Goal: Information Seeking & Learning: Learn about a topic

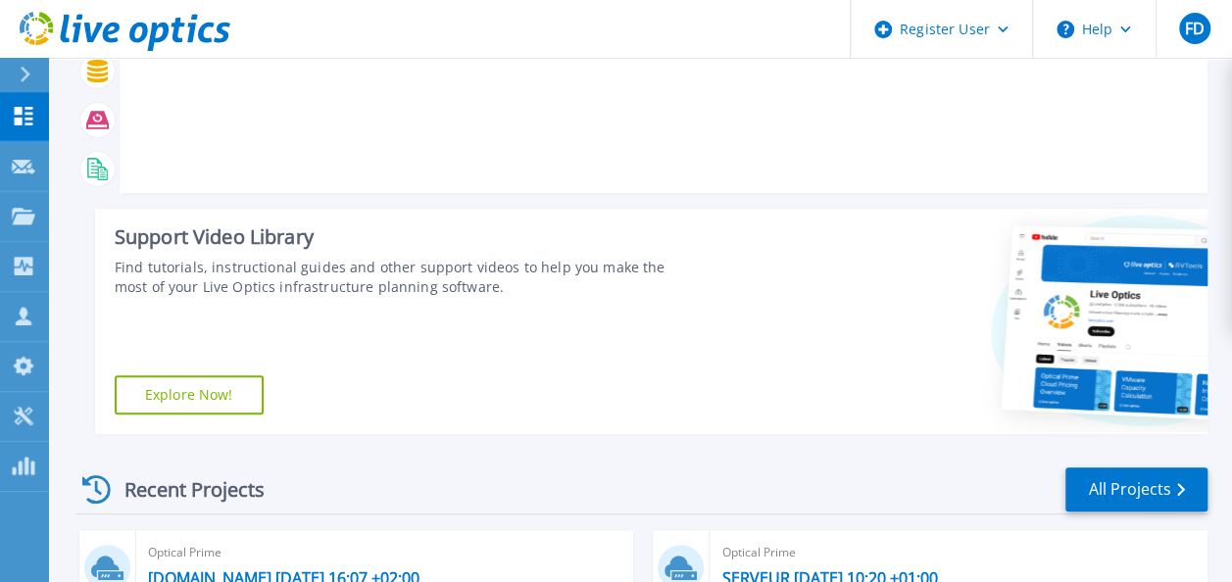
scroll to position [196, 0]
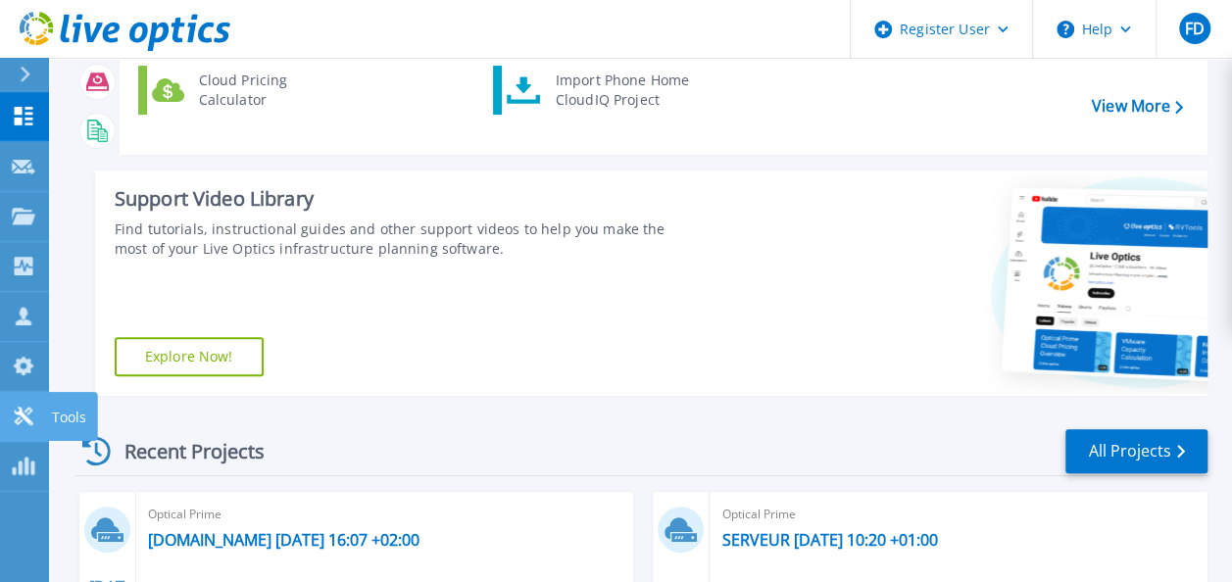
click at [29, 414] on icon at bounding box center [23, 416] width 19 height 19
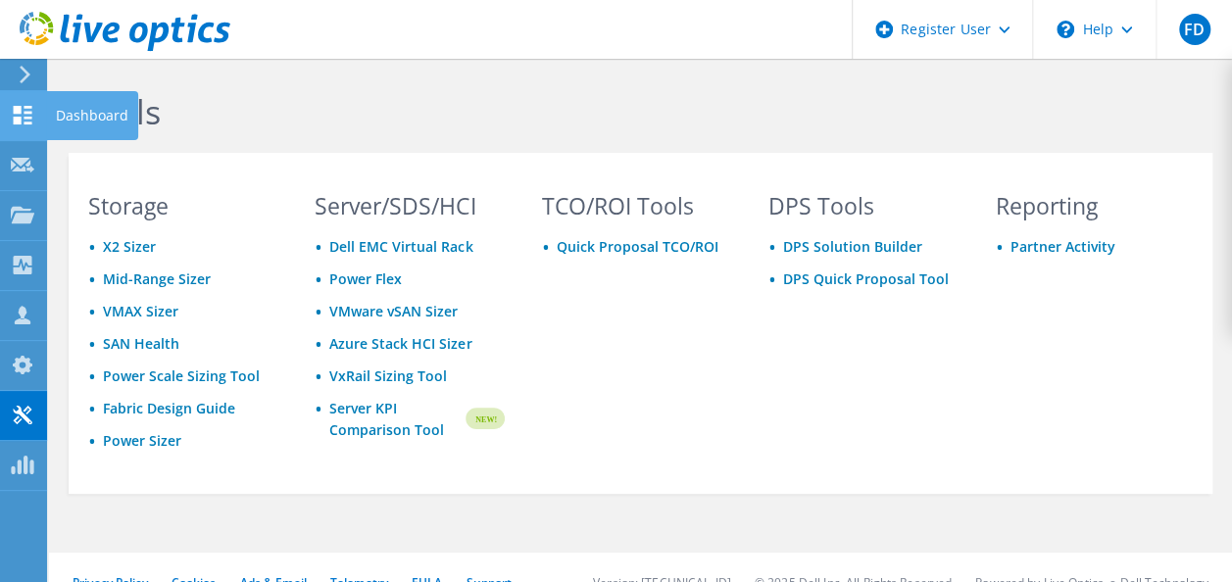
click at [16, 112] on use at bounding box center [23, 115] width 19 height 19
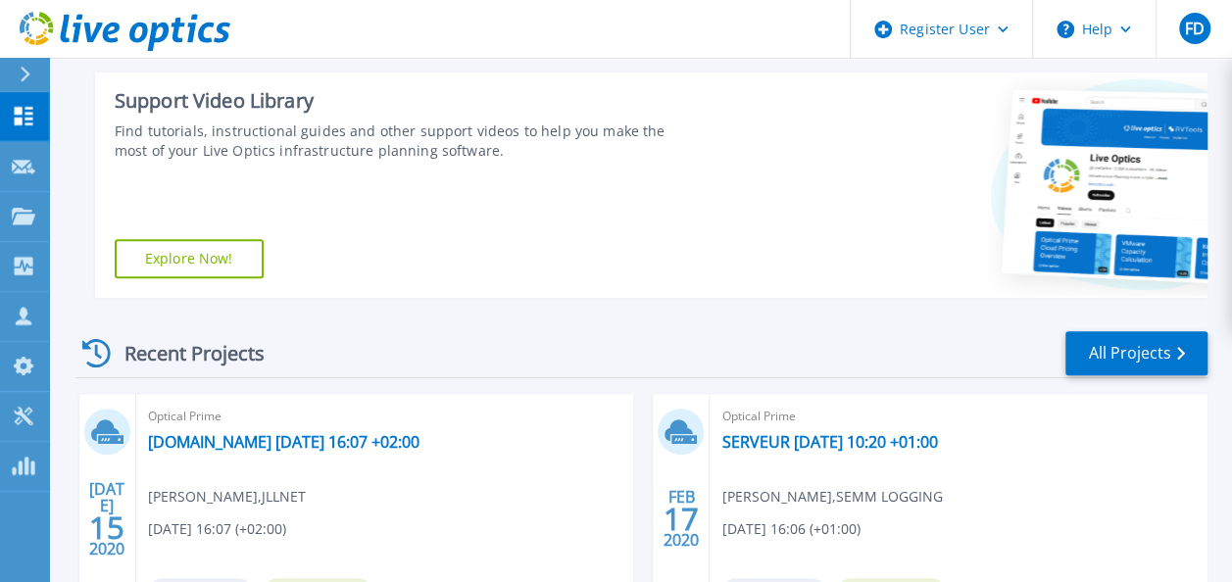
scroll to position [490, 0]
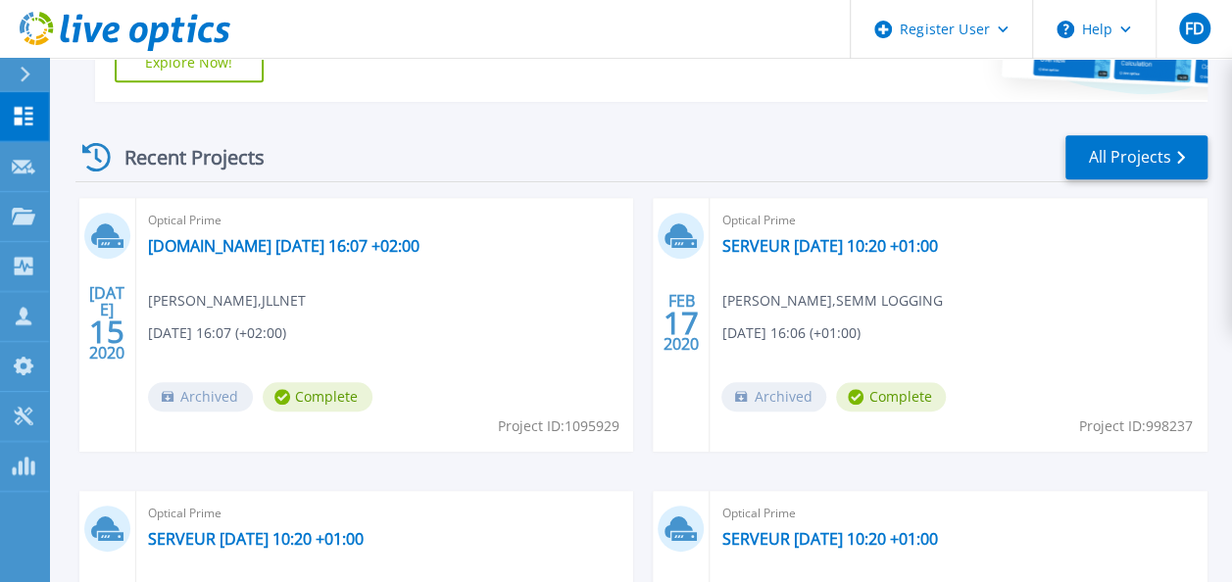
drag, startPoint x: 491, startPoint y: 423, endPoint x: 618, endPoint y: 428, distance: 127.5
click at [618, 428] on div "Optical Prime esxtlm01.toutelamaree.com 2020-07-15 16:07 +02:00 Julien Hernande…" at bounding box center [385, 325] width 498 height 254
drag, startPoint x: 618, startPoint y: 428, endPoint x: 540, endPoint y: 357, distance: 106.1
click at [540, 357] on div "Optical Prime esxtlm01.toutelamaree.com 2020-07-15 16:07 +02:00 Julien Hernande…" at bounding box center [385, 325] width 498 height 254
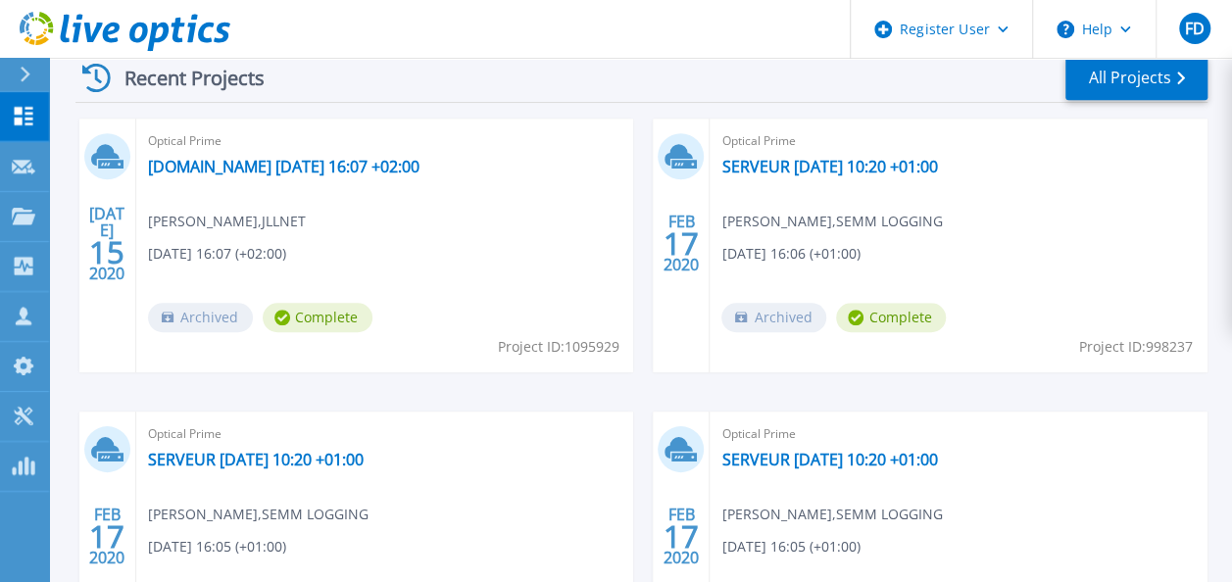
scroll to position [471, 0]
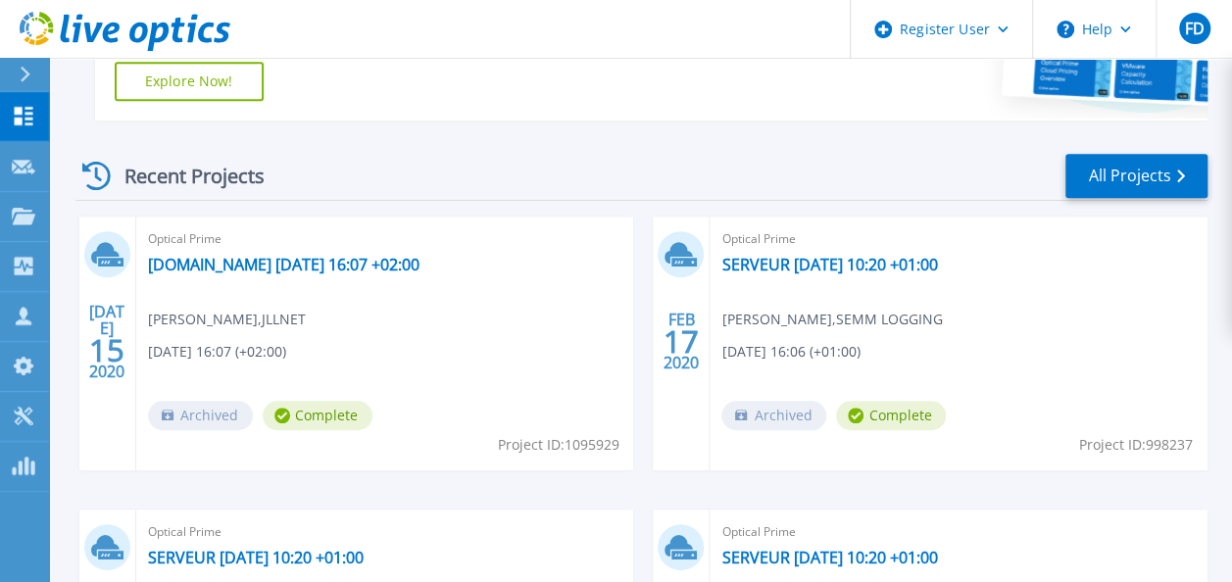
click at [563, 265] on div "Optical Prime esxtlm01.toutelamaree.com 2020-07-15 16:07 +02:00 Julien Hernande…" at bounding box center [385, 344] width 498 height 254
drag, startPoint x: 261, startPoint y: 319, endPoint x: 303, endPoint y: 320, distance: 42.2
click at [303, 320] on span "Julien Hernandez , JLLNET" at bounding box center [227, 320] width 158 height 22
drag, startPoint x: 303, startPoint y: 320, endPoint x: 326, endPoint y: 325, distance: 24.0
click at [326, 325] on div "Optical Prime esxtlm01.toutelamaree.com 2020-07-15 16:07 +02:00 Julien Hernande…" at bounding box center [385, 344] width 498 height 254
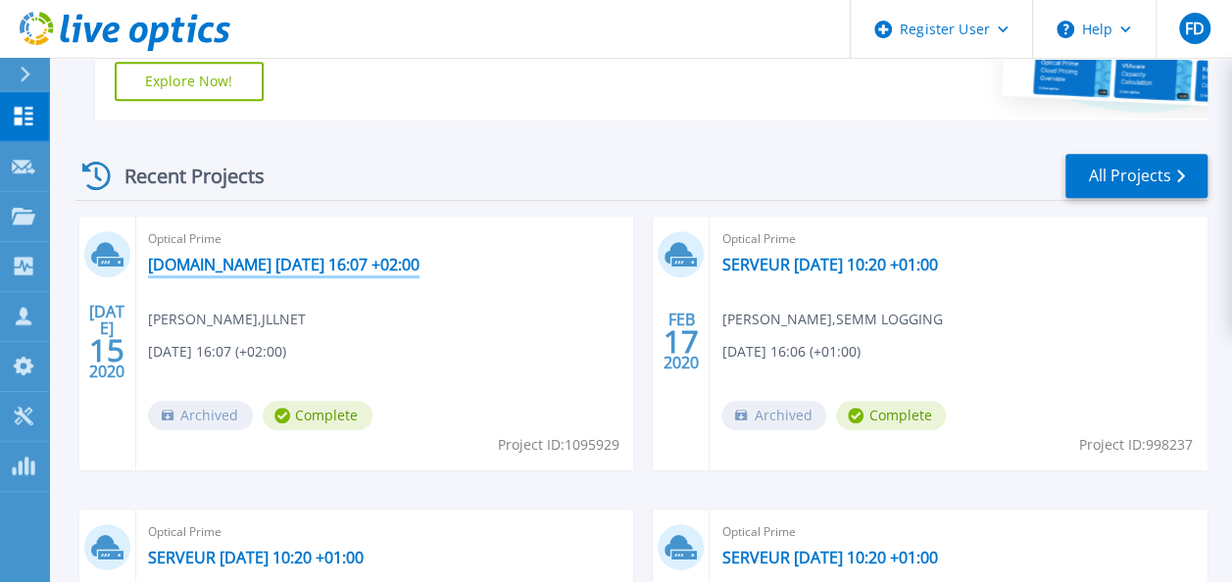
click at [285, 261] on link "[DOMAIN_NAME] [DATE] 16:07 +02:00" at bounding box center [283, 265] width 271 height 20
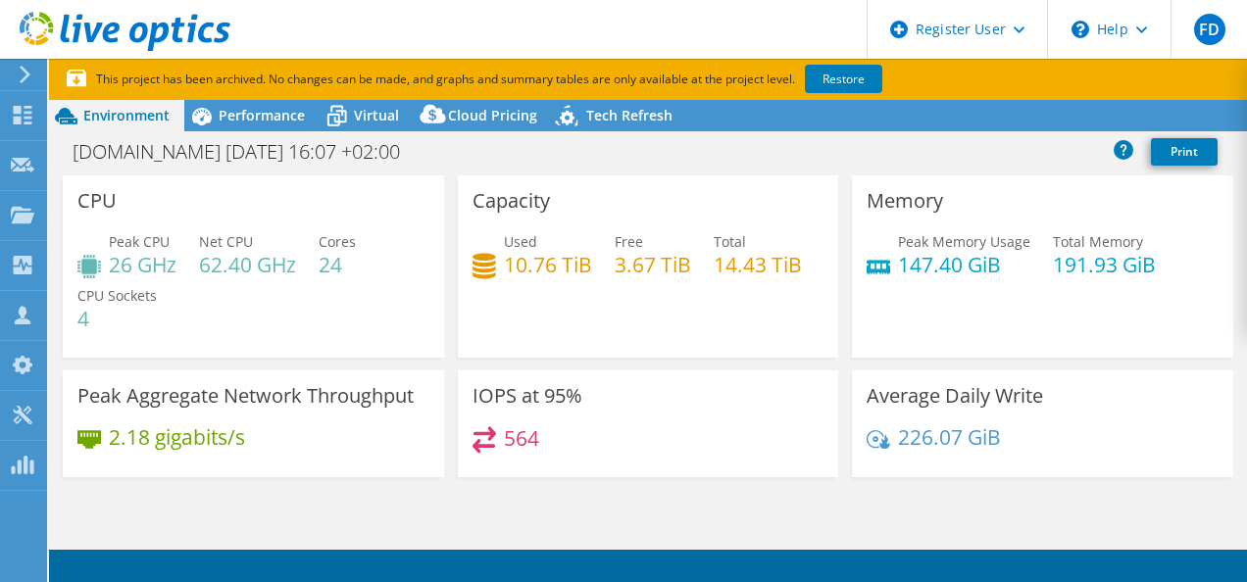
select select "EULondon"
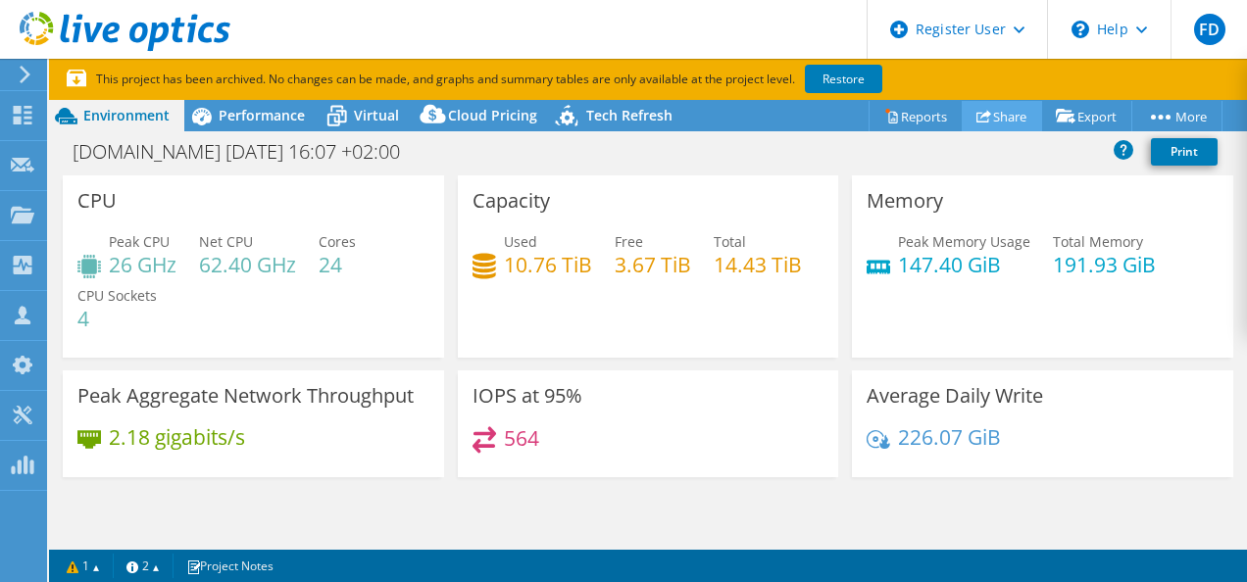
click at [988, 116] on link "Share" at bounding box center [1001, 116] width 80 height 30
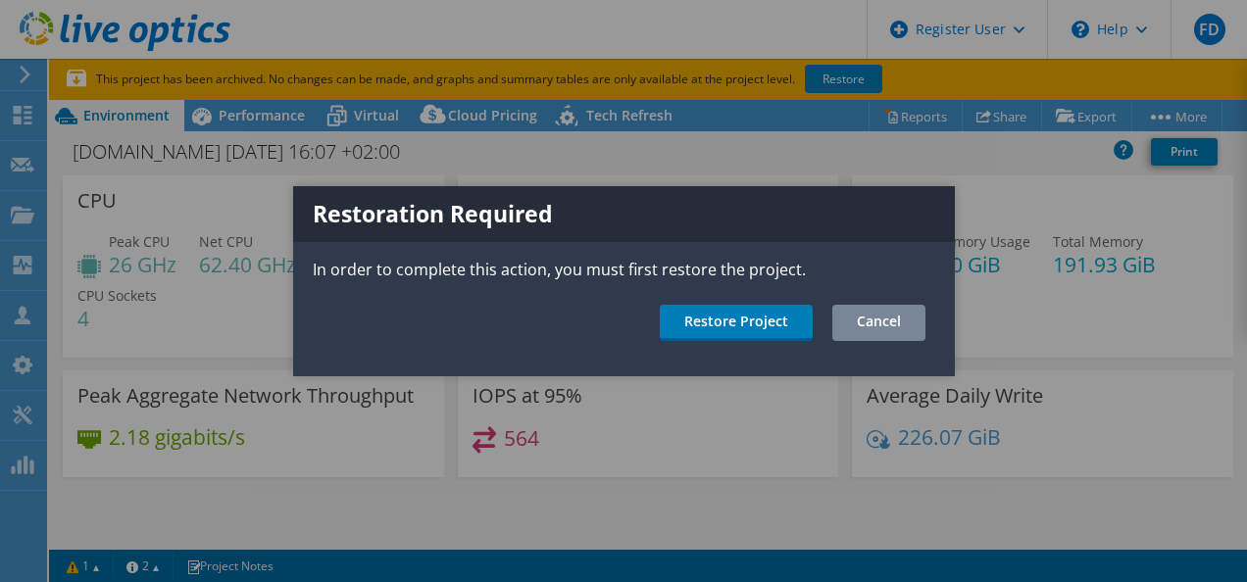
click at [886, 318] on link "Cancel" at bounding box center [878, 323] width 93 height 36
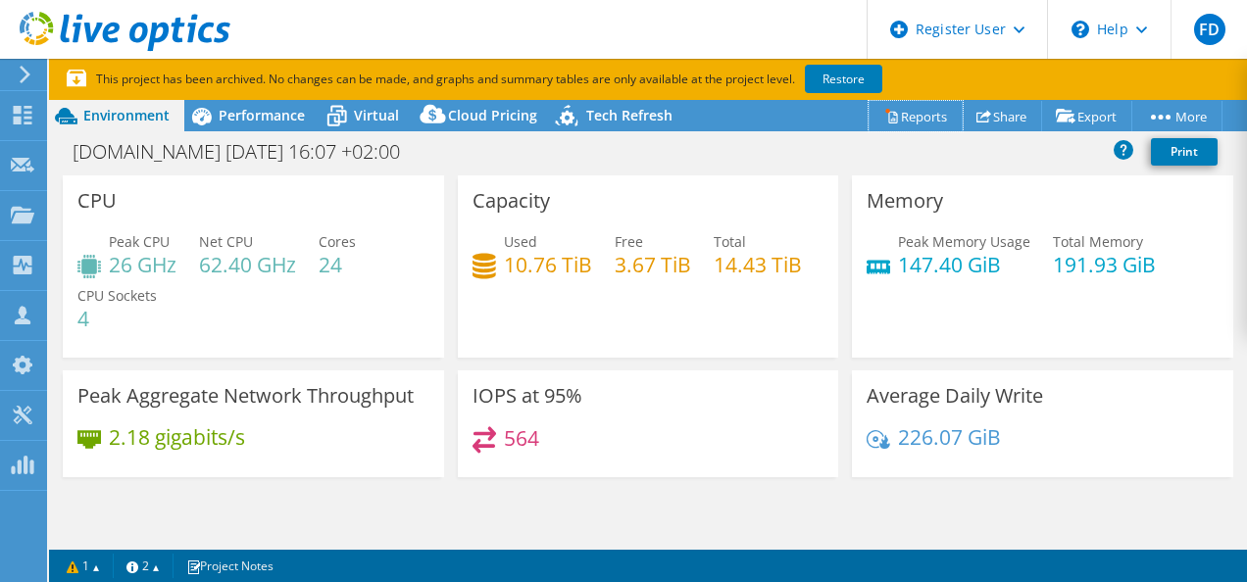
click at [907, 116] on link "Reports" at bounding box center [915, 116] width 94 height 30
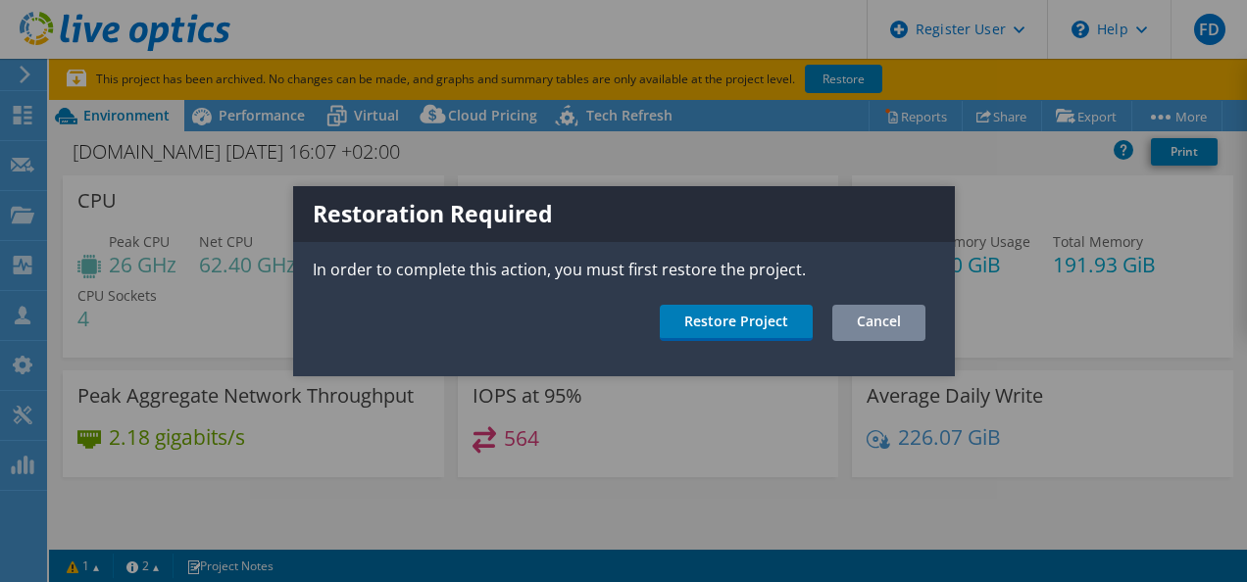
click at [891, 318] on link "Cancel" at bounding box center [878, 323] width 93 height 36
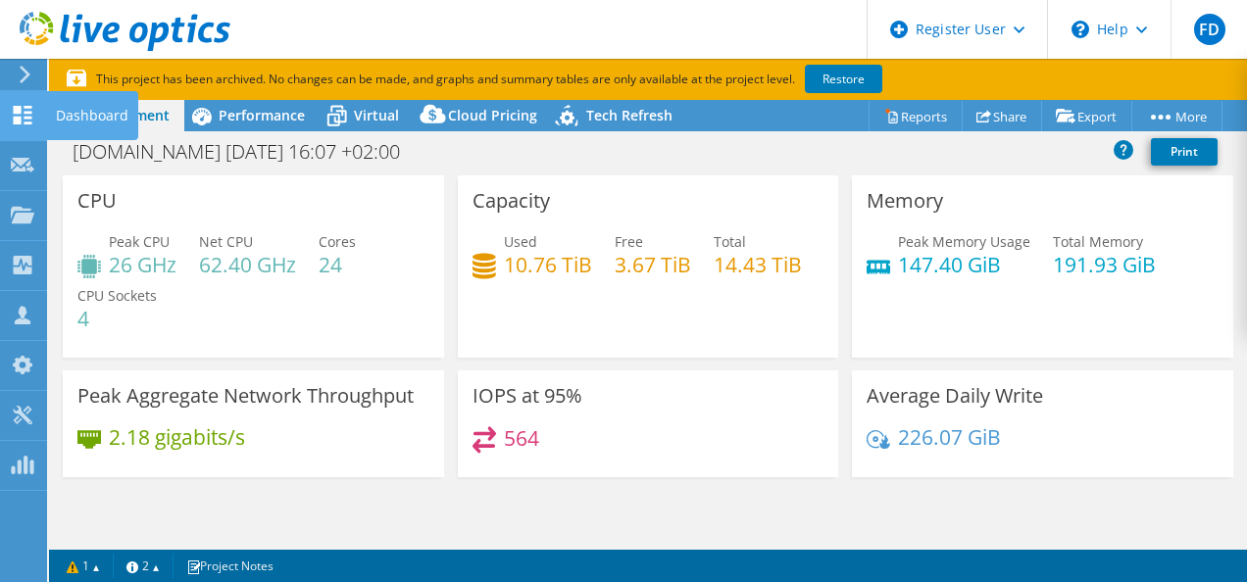
click at [22, 112] on icon at bounding box center [23, 115] width 24 height 19
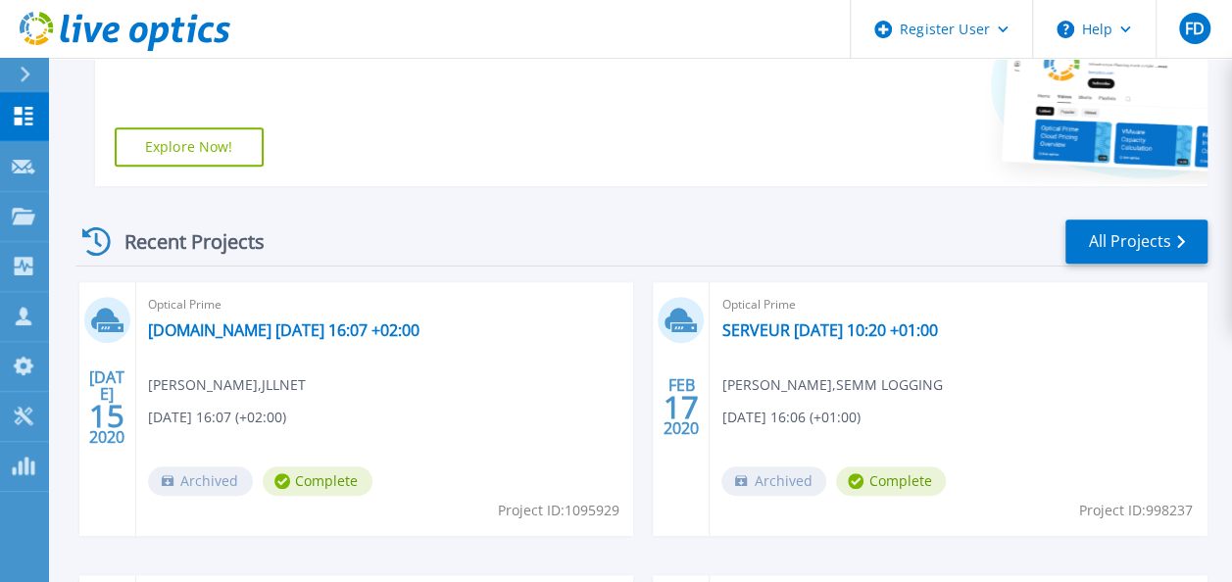
scroll to position [490, 0]
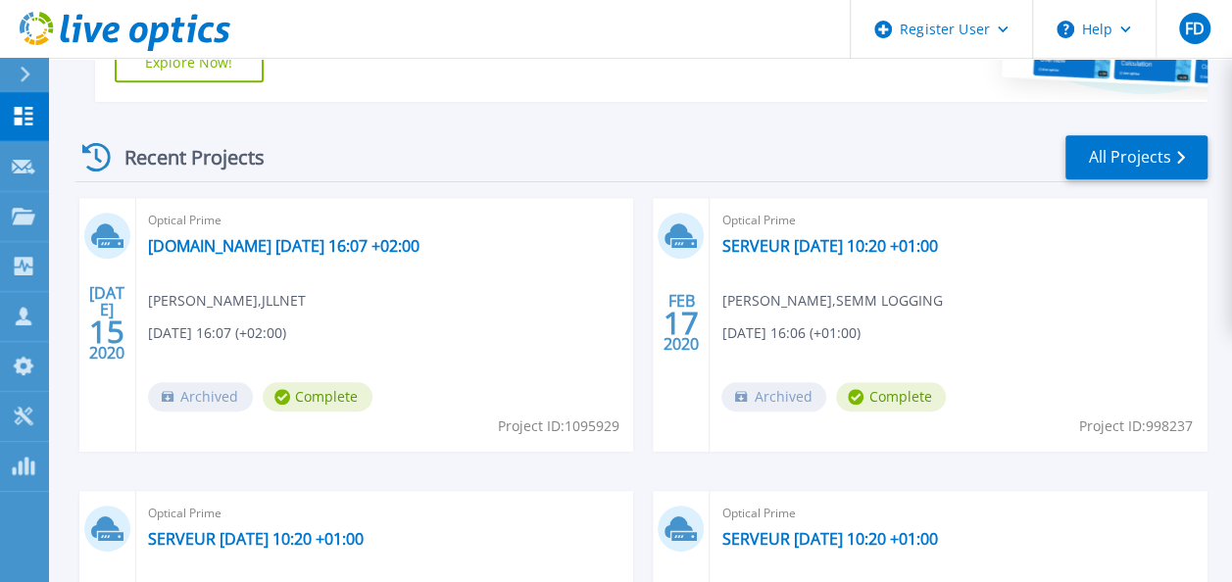
drag, startPoint x: 491, startPoint y: 425, endPoint x: 615, endPoint y: 429, distance: 124.5
click at [615, 429] on div "Optical Prime [DOMAIN_NAME] [DATE] 16:07 +02:00 [PERSON_NAME] , JLLNET [DATE] 1…" at bounding box center [385, 325] width 498 height 254
drag, startPoint x: 615, startPoint y: 429, endPoint x: 565, endPoint y: 428, distance: 50.0
click at [565, 428] on span "Project ID: 1095929" at bounding box center [558, 427] width 122 height 22
click at [504, 417] on span "Project ID: 1095929" at bounding box center [558, 427] width 122 height 22
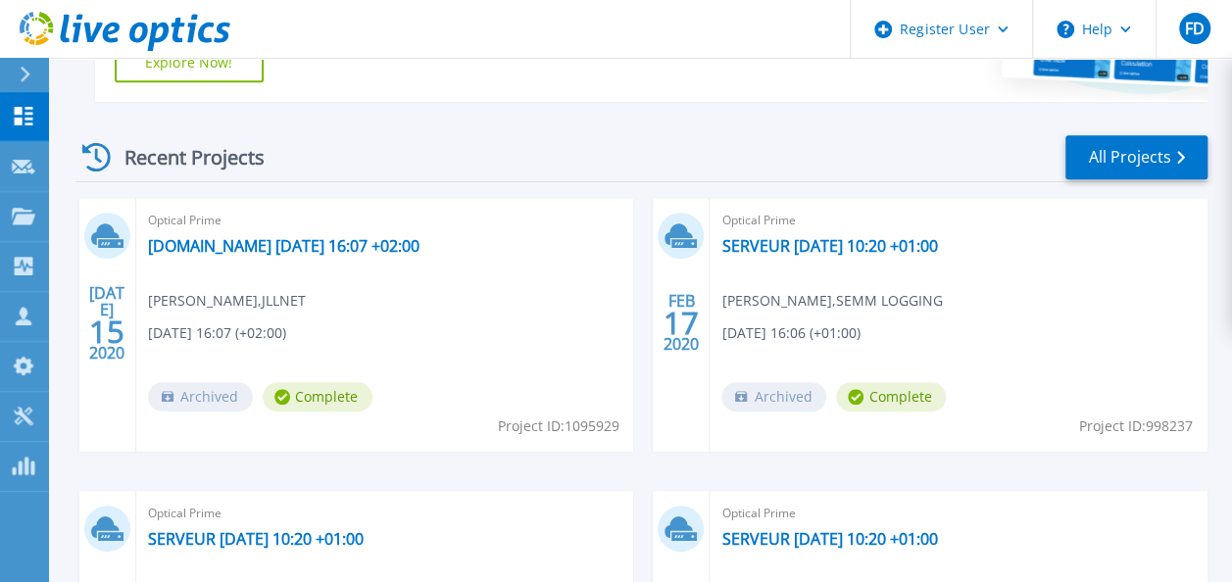
click at [585, 436] on span "Project ID: 1095929" at bounding box center [558, 427] width 122 height 22
drag, startPoint x: 558, startPoint y: 421, endPoint x: 617, endPoint y: 430, distance: 60.4
click at [617, 430] on span "Project ID: 1095929" at bounding box center [558, 427] width 122 height 22
click at [618, 425] on div "Optical Prime esxtlm01.toutelamaree.com 2020-07-15 16:07 +02:00 Julien Hernande…" at bounding box center [385, 325] width 498 height 254
drag, startPoint x: 618, startPoint y: 425, endPoint x: 523, endPoint y: 429, distance: 95.1
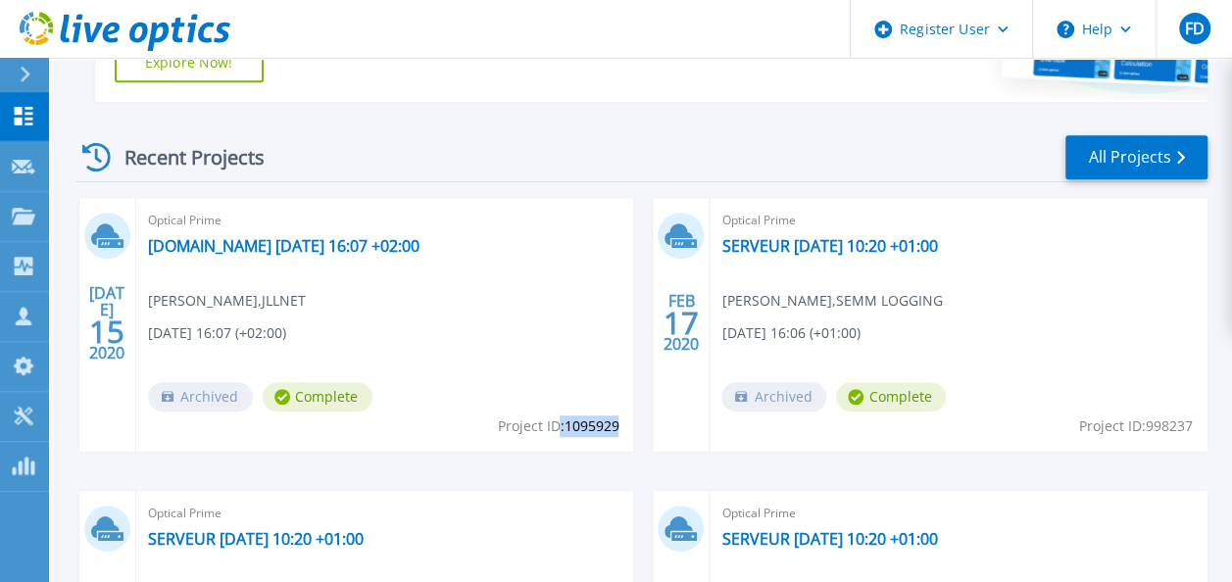
click at [524, 429] on span "Project ID: 1095929" at bounding box center [558, 427] width 122 height 22
click at [498, 422] on span "Project ID: 1095929" at bounding box center [558, 427] width 122 height 22
drag, startPoint x: 490, startPoint y: 425, endPoint x: 614, endPoint y: 431, distance: 124.6
click at [614, 431] on div "Optical Prime esxtlm01.toutelamaree.com 2020-07-15 16:07 +02:00 Julien Hernande…" at bounding box center [385, 325] width 498 height 254
click at [35, 412] on link "Tools Tools" at bounding box center [24, 417] width 49 height 50
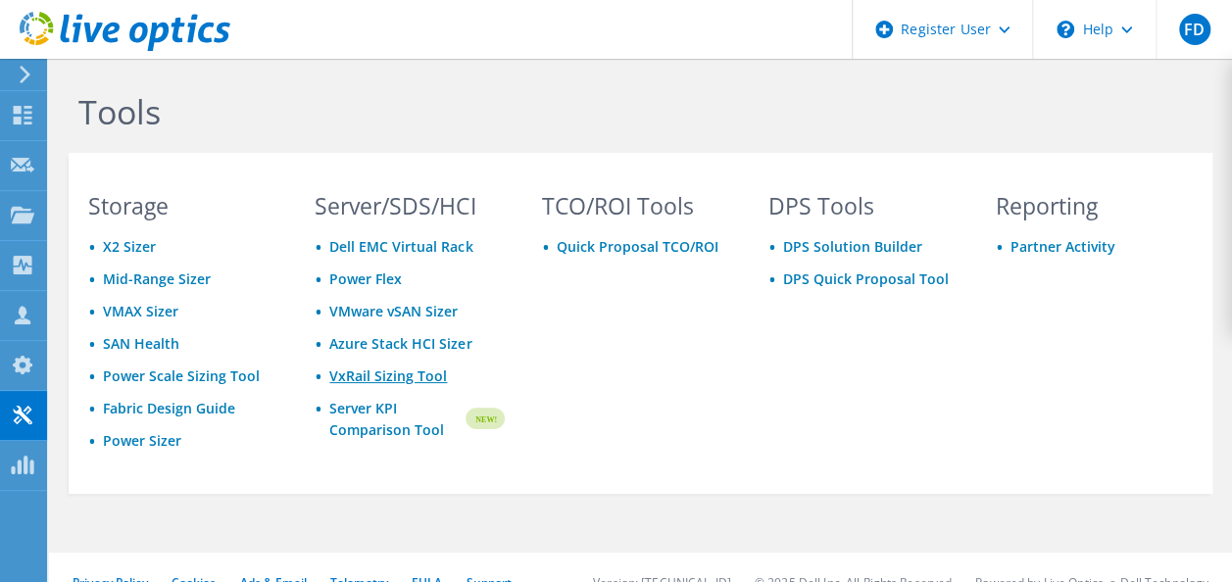
click at [381, 378] on link "VxRail Sizing Tool" at bounding box center [388, 376] width 118 height 19
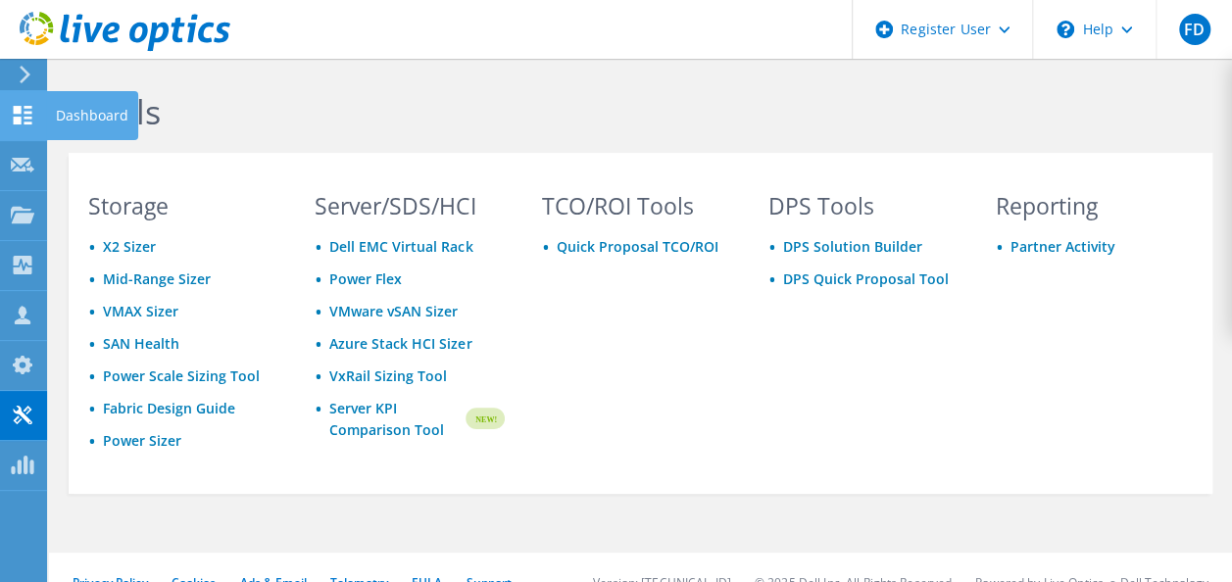
click at [14, 123] on div at bounding box center [23, 118] width 24 height 22
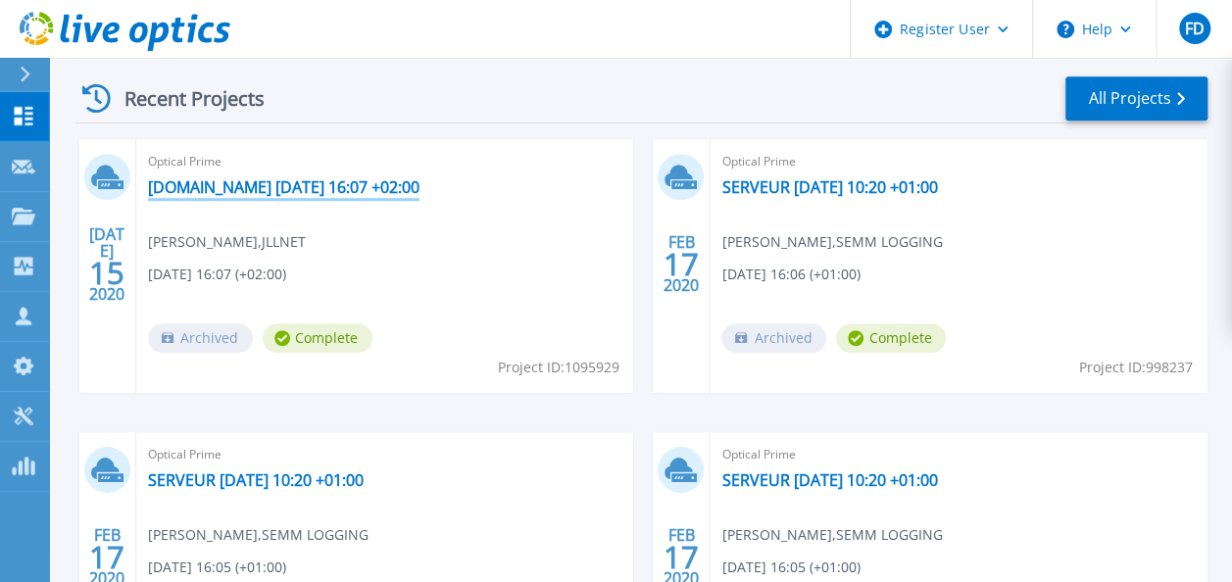
scroll to position [490, 0]
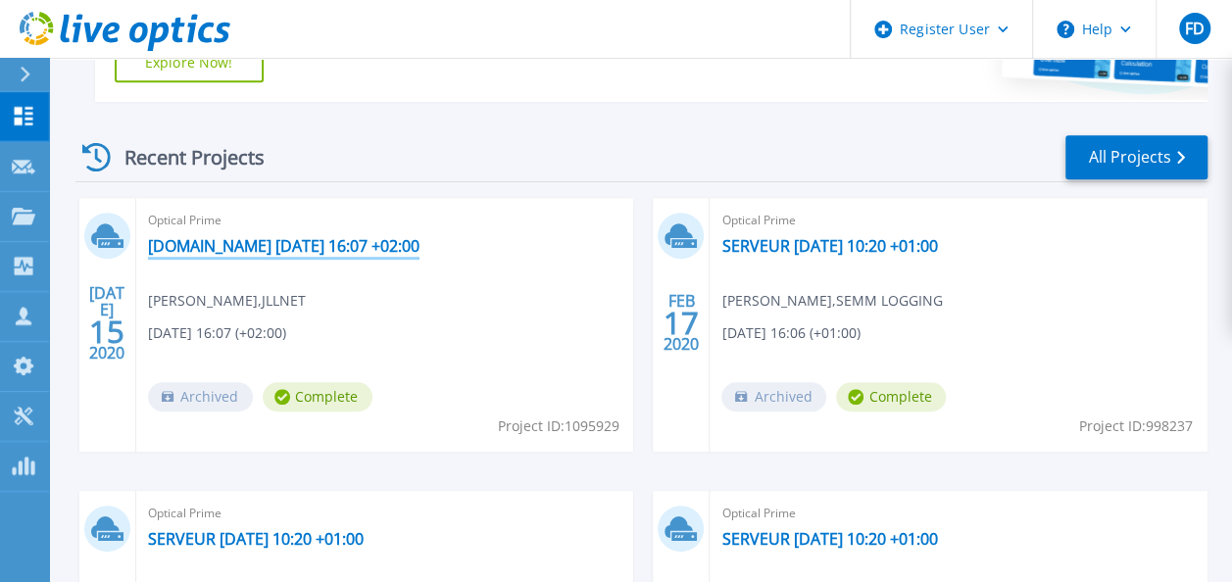
click at [402, 245] on link "[DOMAIN_NAME] [DATE] 16:07 +02:00" at bounding box center [283, 246] width 271 height 20
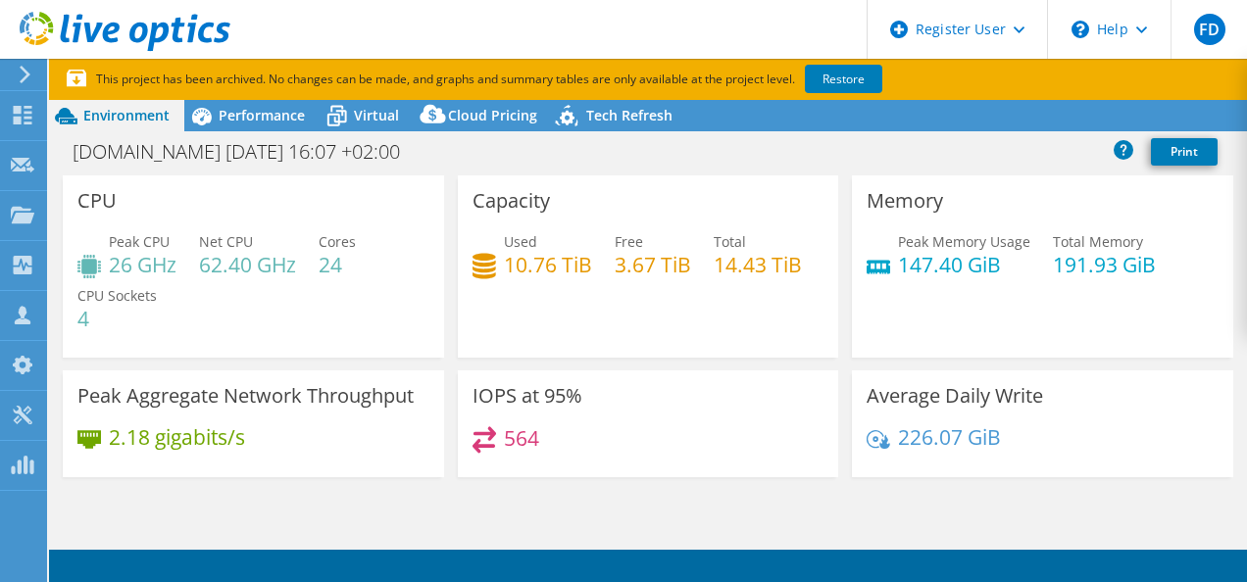
select select "EULondon"
select select "USD"
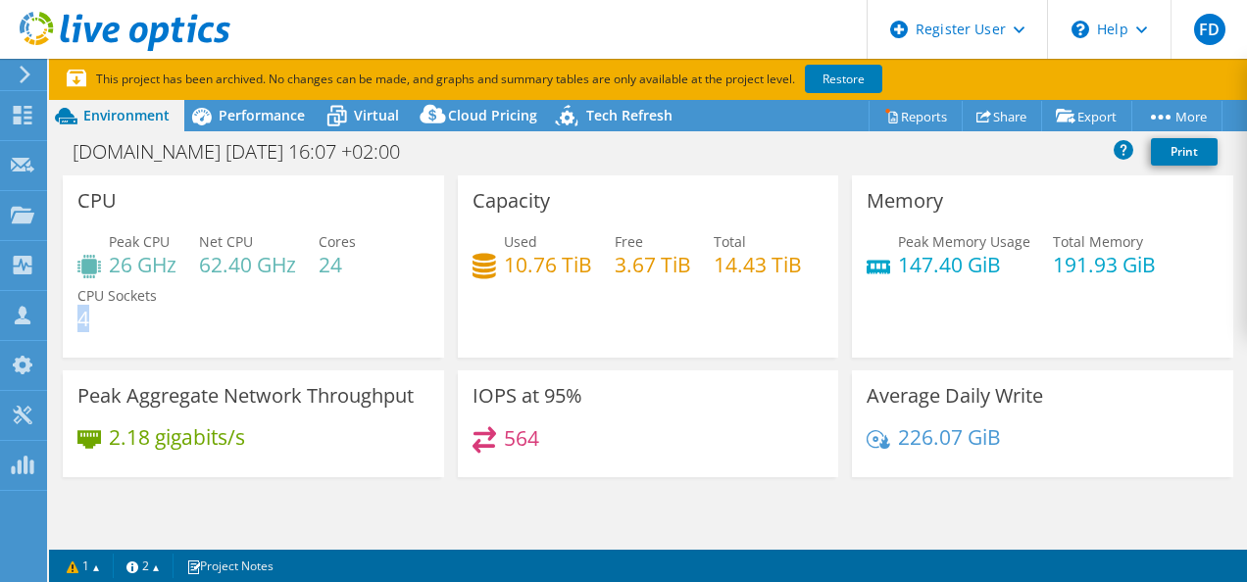
drag, startPoint x: 80, startPoint y: 317, endPoint x: 103, endPoint y: 319, distance: 22.7
click at [103, 319] on h4 "4" at bounding box center [116, 319] width 79 height 22
drag, startPoint x: 104, startPoint y: 319, endPoint x: 262, endPoint y: 333, distance: 158.4
click at [262, 333] on div "Peak CPU 26 GHz Net CPU 62.40 GHz Cores 24 CPU Sockets 4" at bounding box center [253, 290] width 352 height 118
drag, startPoint x: 323, startPoint y: 259, endPoint x: 351, endPoint y: 270, distance: 29.9
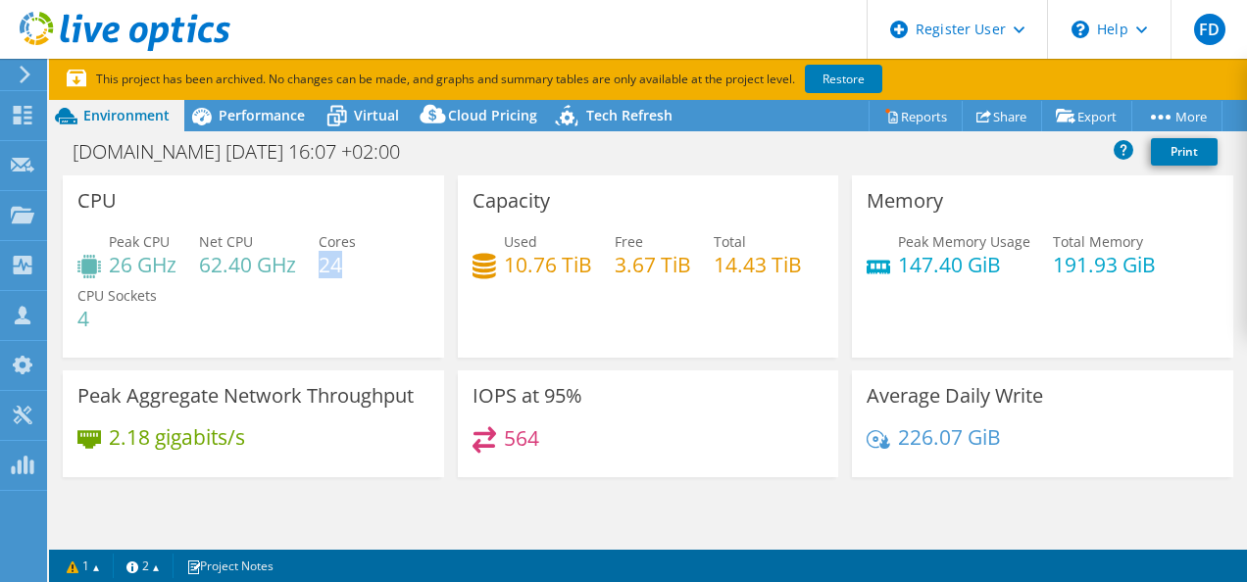
click at [350, 270] on h4 "24" at bounding box center [337, 265] width 37 height 22
drag, startPoint x: 351, startPoint y: 270, endPoint x: 283, endPoint y: 313, distance: 79.7
click at [345, 324] on div "Peak CPU 26 GHz Net CPU 62.40 GHz Cores 24 CPU Sockets 4" at bounding box center [253, 290] width 352 height 118
drag, startPoint x: 139, startPoint y: 263, endPoint x: 184, endPoint y: 261, distance: 45.1
click at [184, 261] on div "Peak CPU 26 GHz Net CPU 62.40 GHz Cores 24 CPU Sockets 4" at bounding box center [253, 290] width 352 height 118
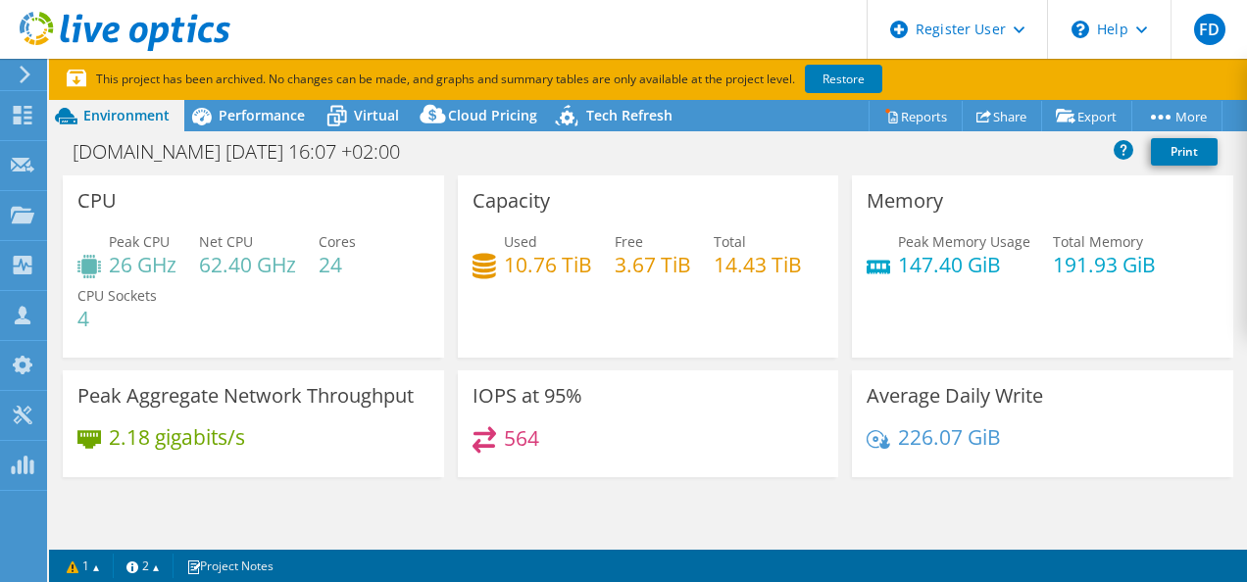
drag, startPoint x: 184, startPoint y: 261, endPoint x: 233, endPoint y: 300, distance: 62.8
click at [233, 300] on div "Peak CPU 26 GHz Net CPU 62.40 GHz Cores 24 CPU Sockets 4" at bounding box center [253, 290] width 352 height 118
drag, startPoint x: 494, startPoint y: 319, endPoint x: 555, endPoint y: 318, distance: 60.8
click at [555, 295] on div "Used 10.76 TiB Free 3.67 TiB Total 14.43 TiB" at bounding box center [648, 263] width 352 height 64
drag, startPoint x: 555, startPoint y: 318, endPoint x: 580, endPoint y: 321, distance: 25.8
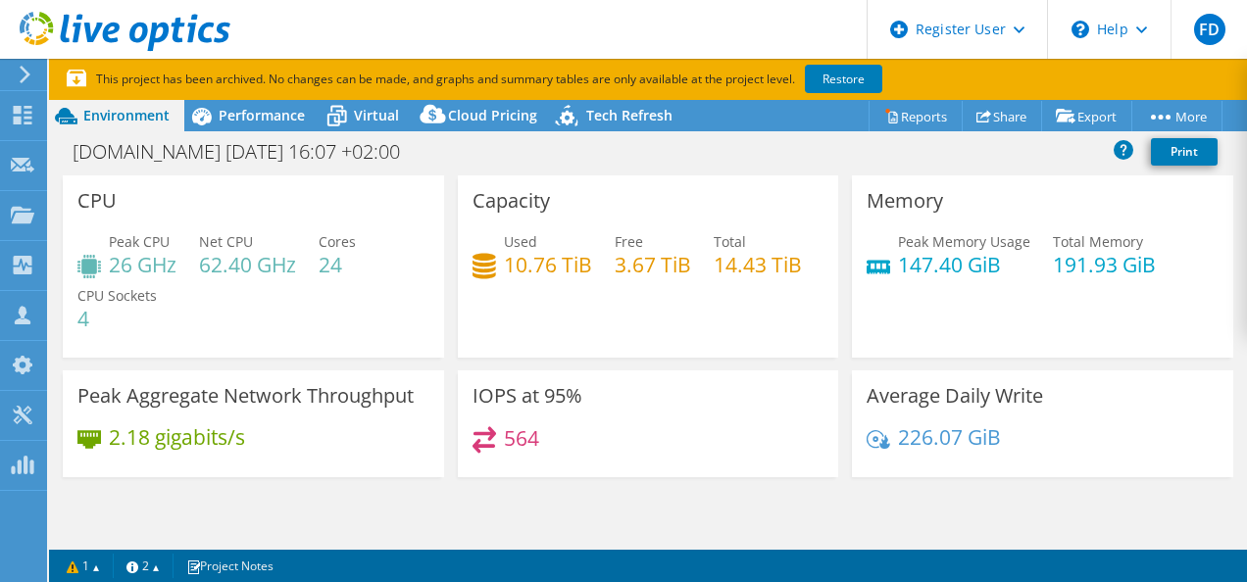
click at [580, 295] on div "Used 10.76 TiB Free 3.67 TiB Total 14.43 TiB" at bounding box center [648, 263] width 352 height 64
drag, startPoint x: 525, startPoint y: 318, endPoint x: 567, endPoint y: 314, distance: 42.3
click at [567, 295] on div "Used 10.76 TiB Free 3.67 TiB Total 14.43 TiB" at bounding box center [648, 263] width 352 height 64
drag, startPoint x: 567, startPoint y: 314, endPoint x: 556, endPoint y: 332, distance: 22.0
click at [585, 295] on div "Used 10.76 TiB Free 3.67 TiB Total 14.43 TiB" at bounding box center [648, 263] width 352 height 64
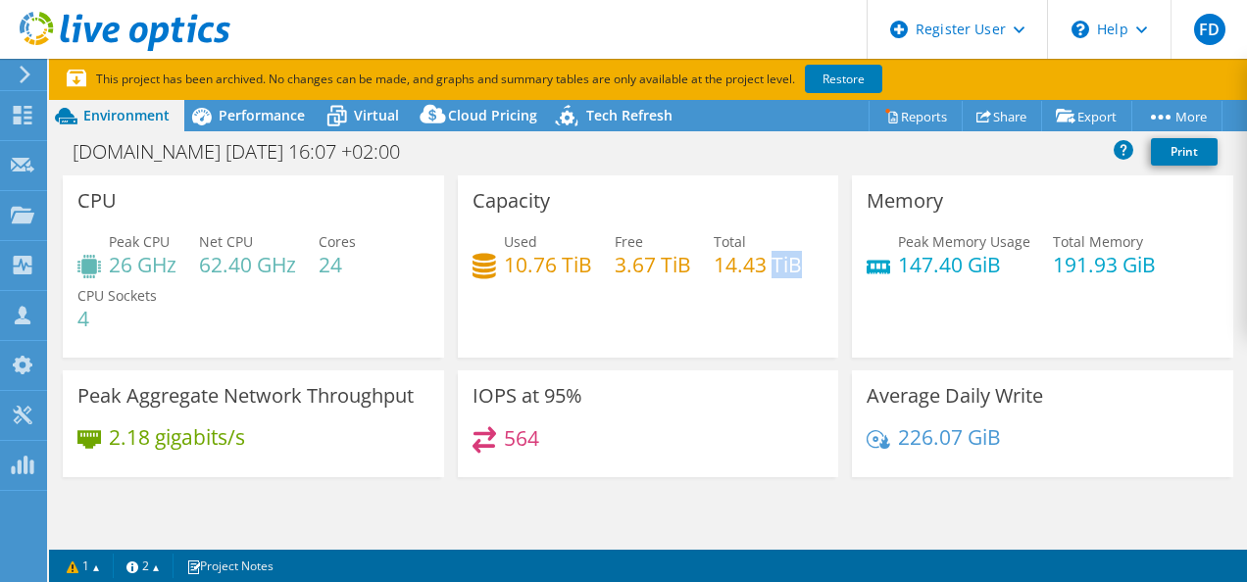
drag, startPoint x: 528, startPoint y: 314, endPoint x: 558, endPoint y: 317, distance: 29.5
click at [558, 295] on div "Used 10.76 TiB Free 3.67 TiB Total 14.43 TiB" at bounding box center [648, 263] width 352 height 64
drag, startPoint x: 558, startPoint y: 317, endPoint x: 578, endPoint y: 335, distance: 27.8
click at [578, 295] on div "Used 10.76 TiB Free 3.67 TiB Total 14.43 TiB" at bounding box center [648, 263] width 352 height 64
drag, startPoint x: 524, startPoint y: 318, endPoint x: 573, endPoint y: 316, distance: 49.0
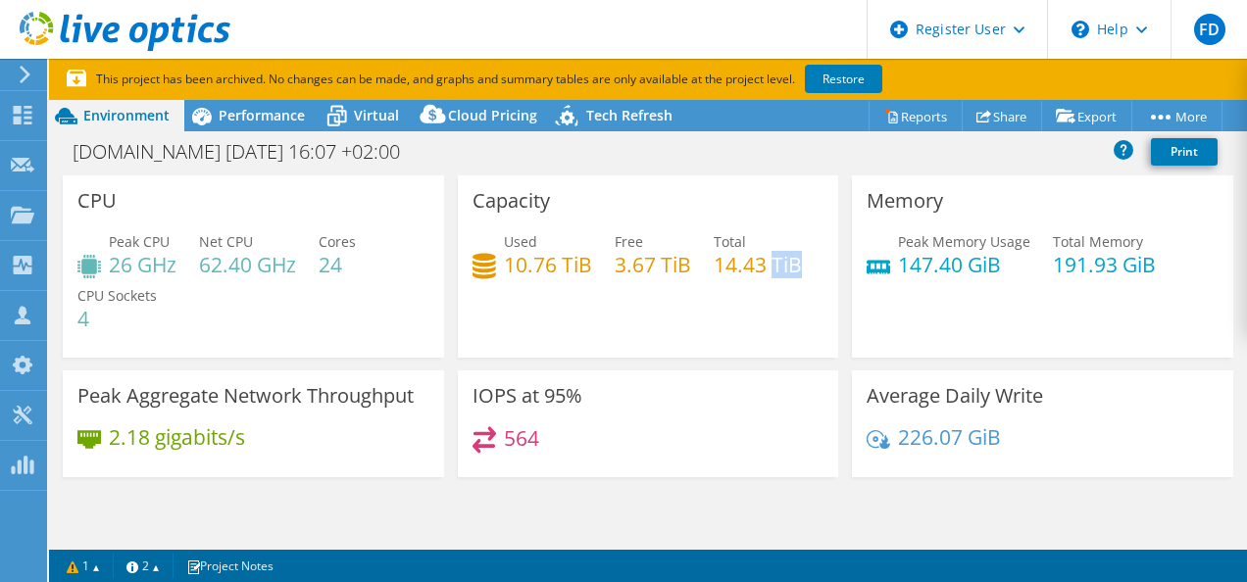
click at [573, 295] on div "Used 10.76 TiB Free 3.67 TiB Total 14.43 TiB" at bounding box center [648, 263] width 352 height 64
drag, startPoint x: 573, startPoint y: 317, endPoint x: 554, endPoint y: 337, distance: 28.4
click at [554, 295] on div "Used 10.76 TiB Free 3.67 TiB Total 14.43 TiB" at bounding box center [648, 263] width 352 height 64
drag, startPoint x: 538, startPoint y: 316, endPoint x: 567, endPoint y: 312, distance: 29.7
click at [567, 295] on div "Used 10.76 TiB Free 3.67 TiB Total 14.43 TiB" at bounding box center [648, 263] width 352 height 64
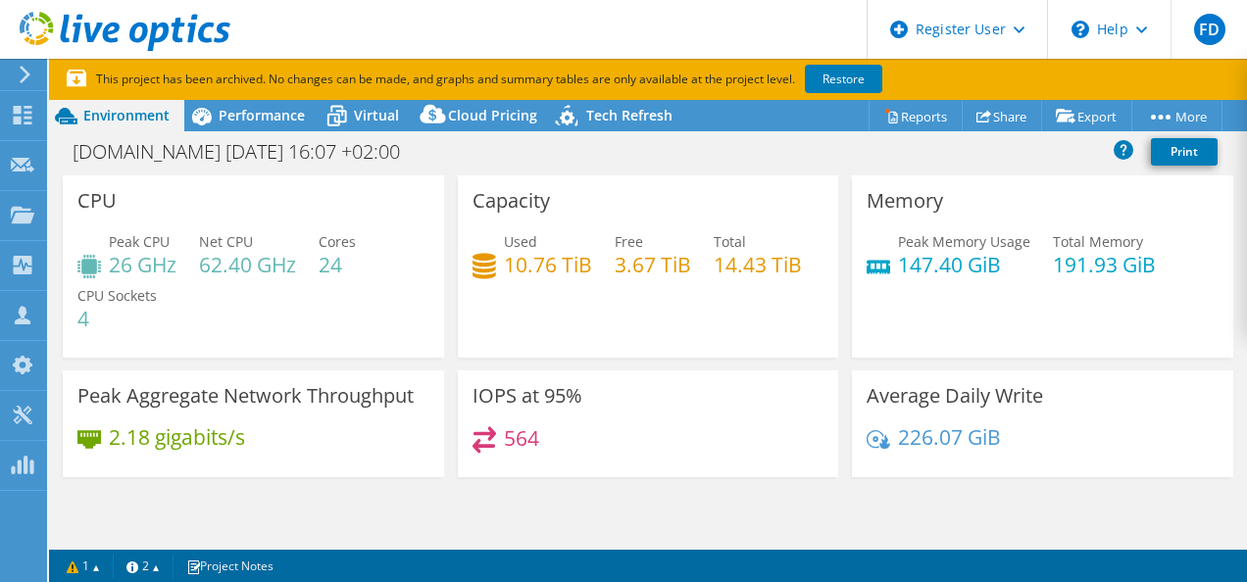
drag, startPoint x: 567, startPoint y: 312, endPoint x: 550, endPoint y: 319, distance: 19.3
click at [563, 295] on div "Used 10.76 TiB Free 3.67 TiB Total 14.43 TiB" at bounding box center [648, 263] width 352 height 64
drag, startPoint x: 504, startPoint y: 259, endPoint x: 559, endPoint y: 259, distance: 54.9
click at [559, 259] on h4 "10.76 TiB" at bounding box center [548, 265] width 88 height 22
drag, startPoint x: 559, startPoint y: 259, endPoint x: 625, endPoint y: 271, distance: 67.8
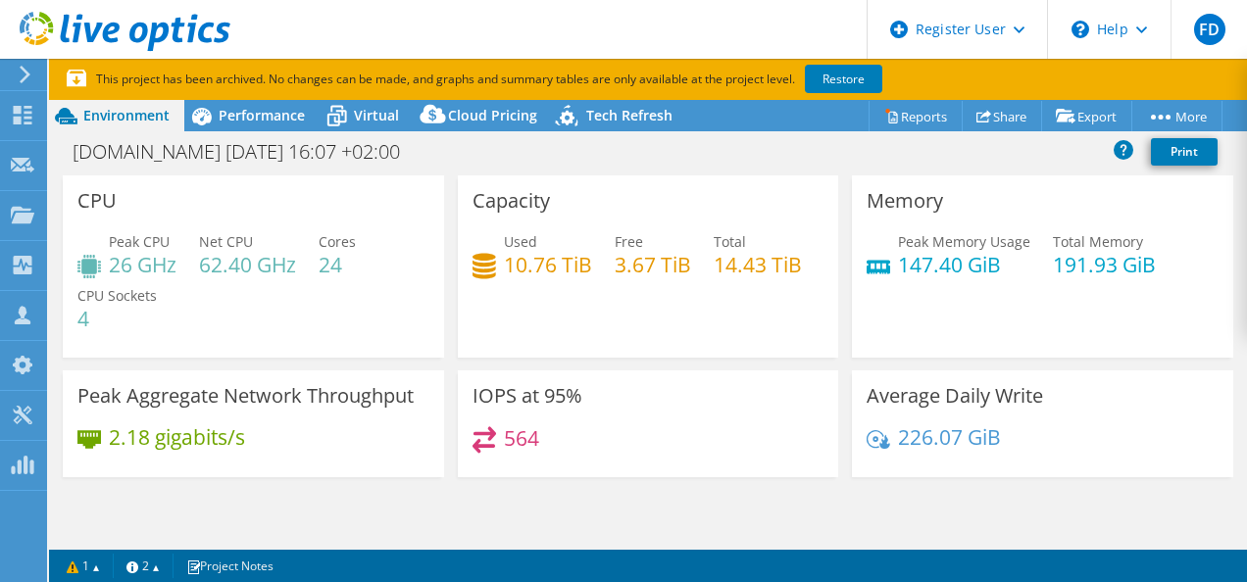
click at [627, 270] on h4 "3.67 TiB" at bounding box center [652, 265] width 76 height 22
drag, startPoint x: 892, startPoint y: 261, endPoint x: 931, endPoint y: 258, distance: 39.3
click at [931, 258] on h4 "147.40 GiB" at bounding box center [964, 265] width 132 height 22
drag, startPoint x: 931, startPoint y: 258, endPoint x: 1038, endPoint y: 288, distance: 111.1
click at [1038, 288] on div "Peak Memory Usage 147.40 GiB Total Memory 191.93 GiB" at bounding box center [1042, 263] width 352 height 64
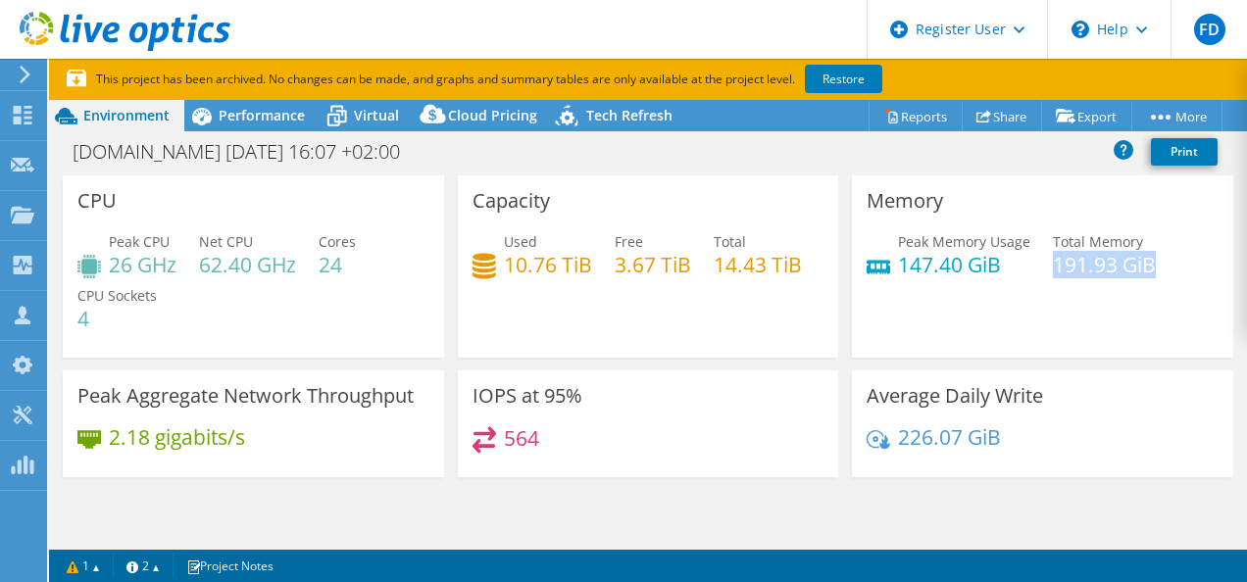
drag, startPoint x: 1043, startPoint y: 267, endPoint x: 1138, endPoint y: 269, distance: 95.1
click at [1138, 269] on h4 "191.93 GiB" at bounding box center [1104, 265] width 103 height 22
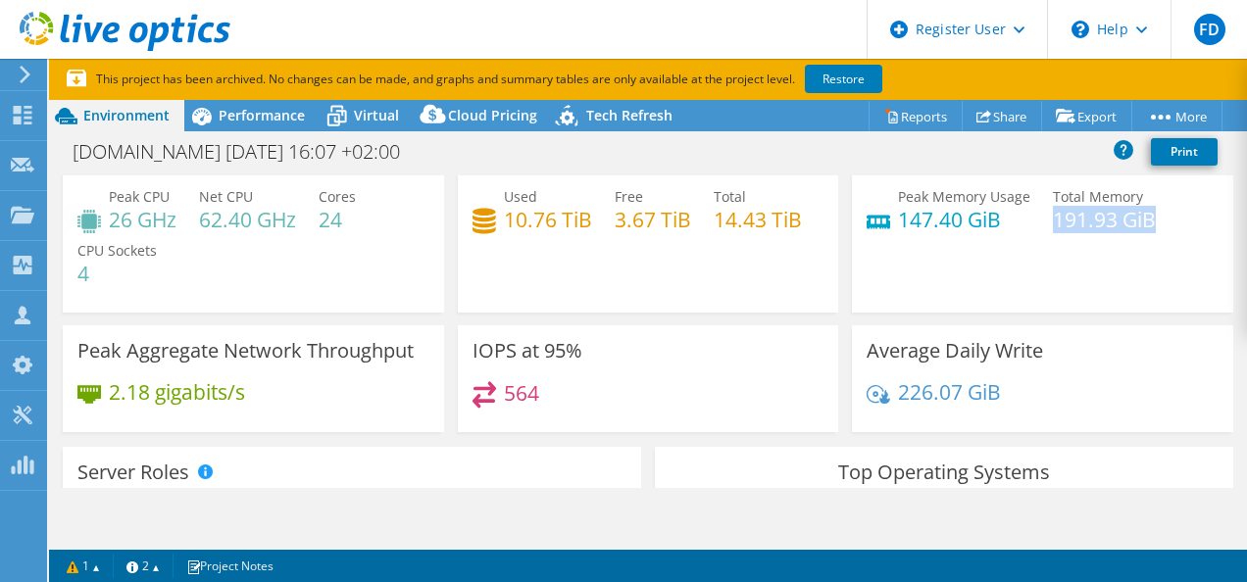
scroll to position [98, 0]
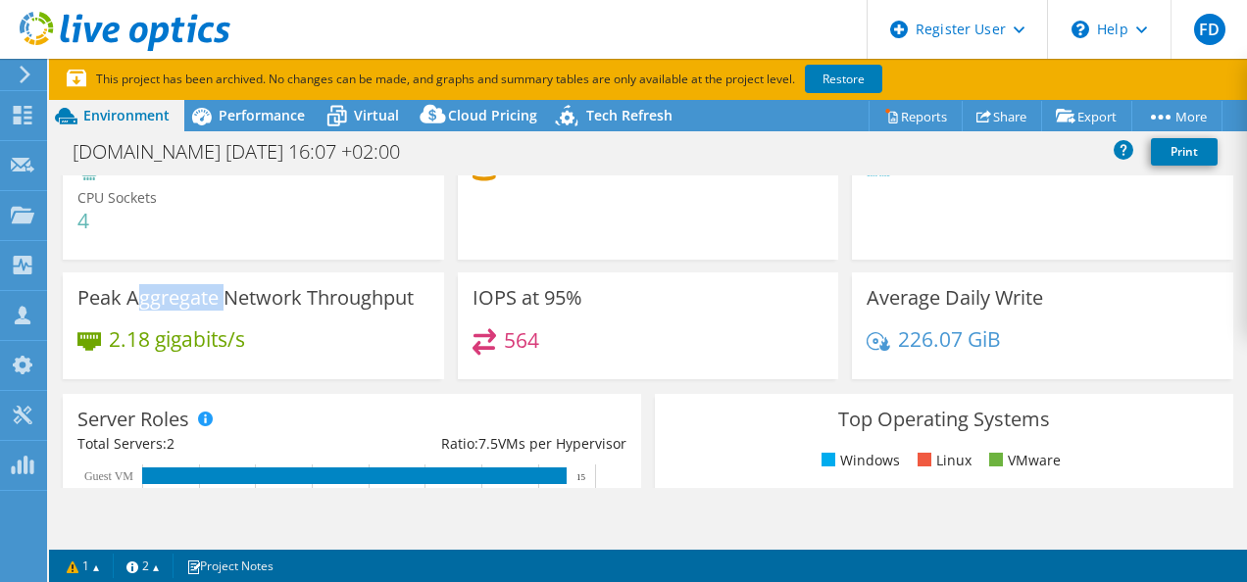
drag, startPoint x: 139, startPoint y: 300, endPoint x: 230, endPoint y: 298, distance: 91.2
click at [230, 298] on h3 "Peak Aggregate Network Throughput" at bounding box center [245, 298] width 336 height 22
drag, startPoint x: 230, startPoint y: 298, endPoint x: 284, endPoint y: 327, distance: 61.4
click at [292, 326] on div "Peak Aggregate Network Throughput 2.18 gigabits/s" at bounding box center [253, 325] width 381 height 107
drag, startPoint x: 111, startPoint y: 340, endPoint x: 255, endPoint y: 345, distance: 144.1
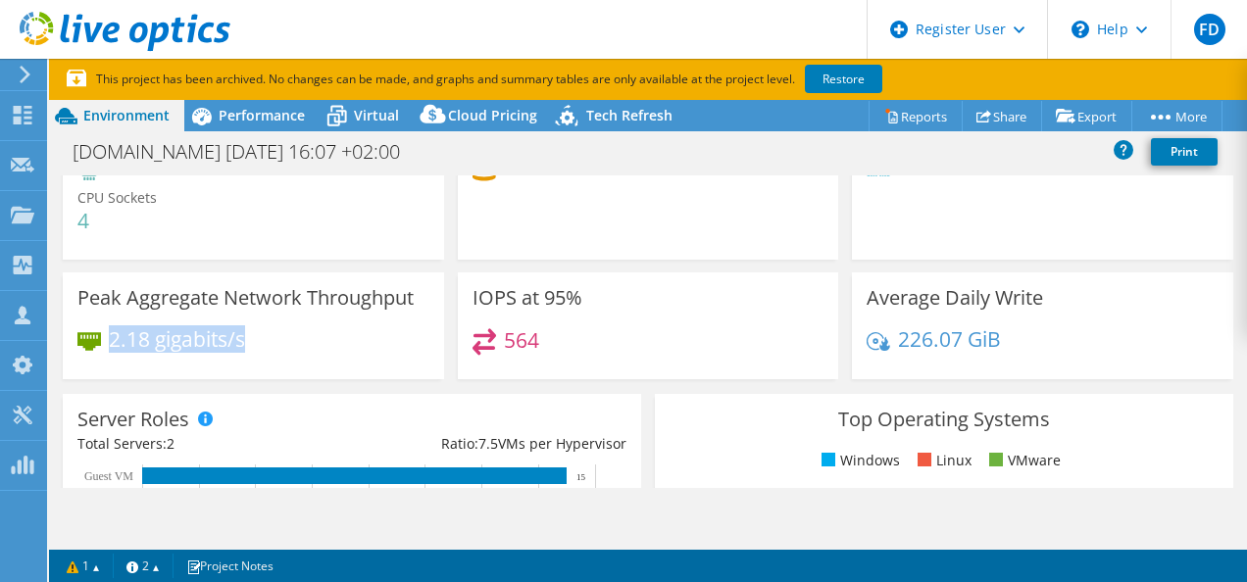
click at [255, 345] on div "2.18 gigabits/s" at bounding box center [253, 348] width 352 height 41
click at [530, 338] on h4 "564" at bounding box center [521, 340] width 35 height 22
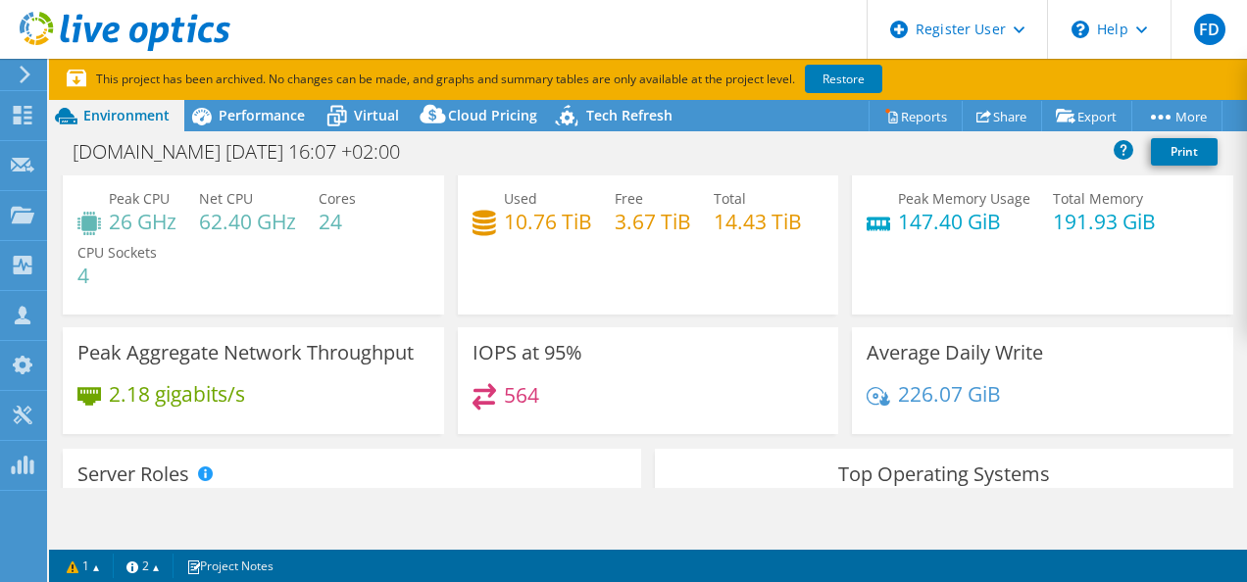
scroll to position [0, 0]
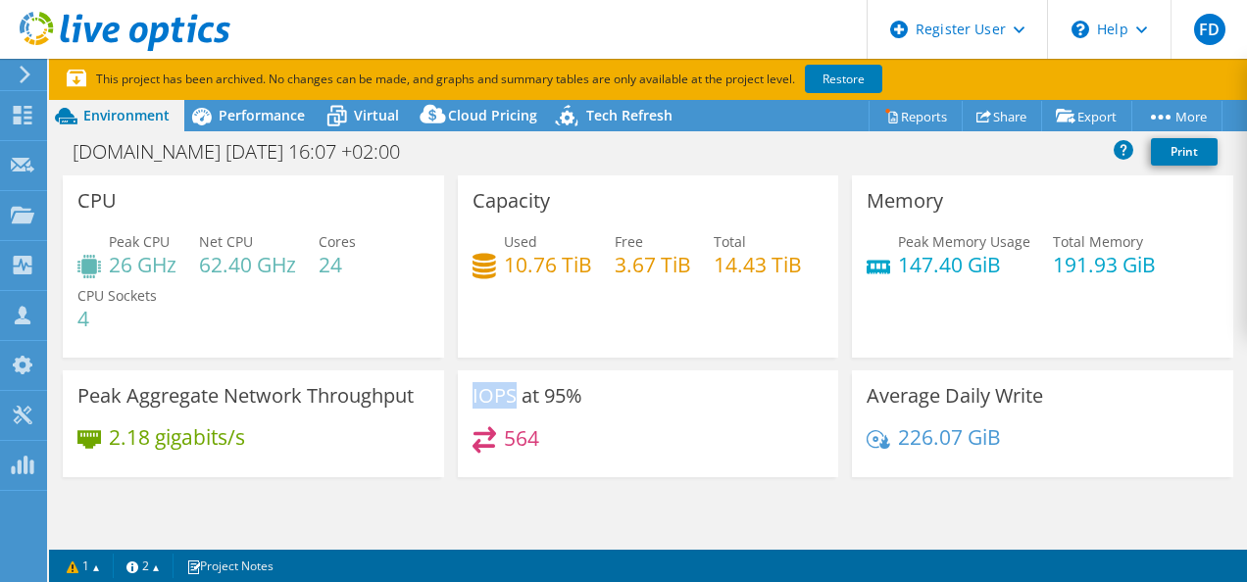
drag, startPoint x: 464, startPoint y: 391, endPoint x: 512, endPoint y: 398, distance: 48.5
click at [512, 398] on div "IOPS at 95% 564" at bounding box center [648, 423] width 381 height 107
drag, startPoint x: 512, startPoint y: 398, endPoint x: 613, endPoint y: 404, distance: 101.1
click at [613, 404] on div "IOPS at 95% 564" at bounding box center [648, 423] width 381 height 107
drag, startPoint x: 517, startPoint y: 395, endPoint x: 588, endPoint y: 392, distance: 70.6
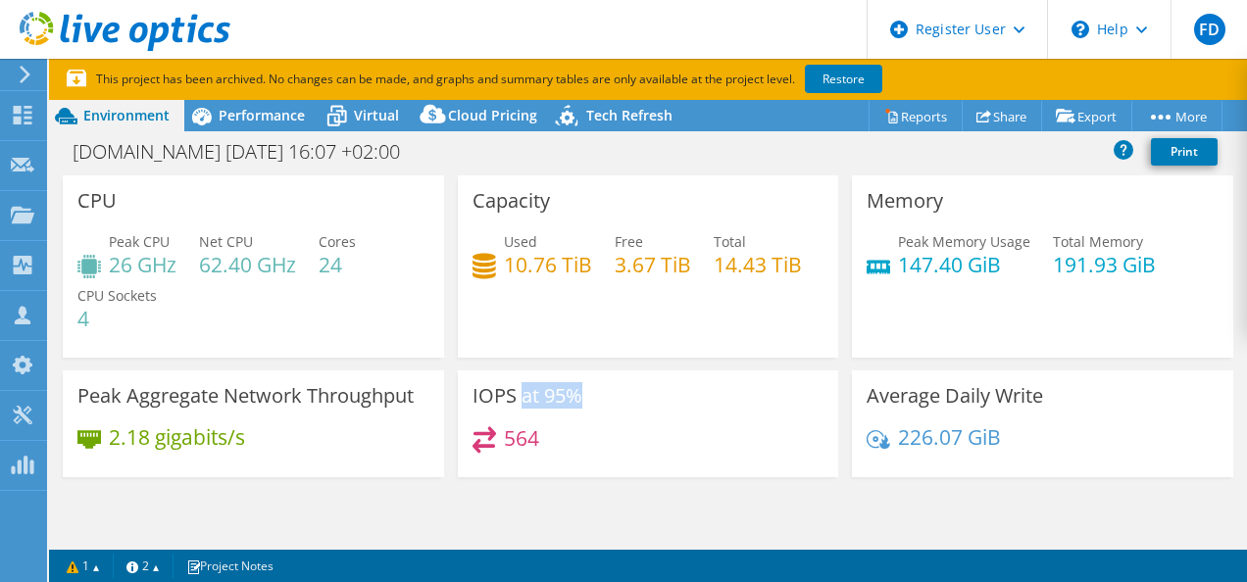
click at [588, 392] on div "IOPS at 95% 564" at bounding box center [648, 423] width 381 height 107
drag, startPoint x: 588, startPoint y: 392, endPoint x: 598, endPoint y: 396, distance: 10.6
click at [598, 398] on div "IOPS at 95% 564" at bounding box center [648, 423] width 381 height 107
drag, startPoint x: 574, startPoint y: 396, endPoint x: 539, endPoint y: 390, distance: 35.8
click at [539, 390] on h3 "IOPS at 95%" at bounding box center [527, 396] width 110 height 22
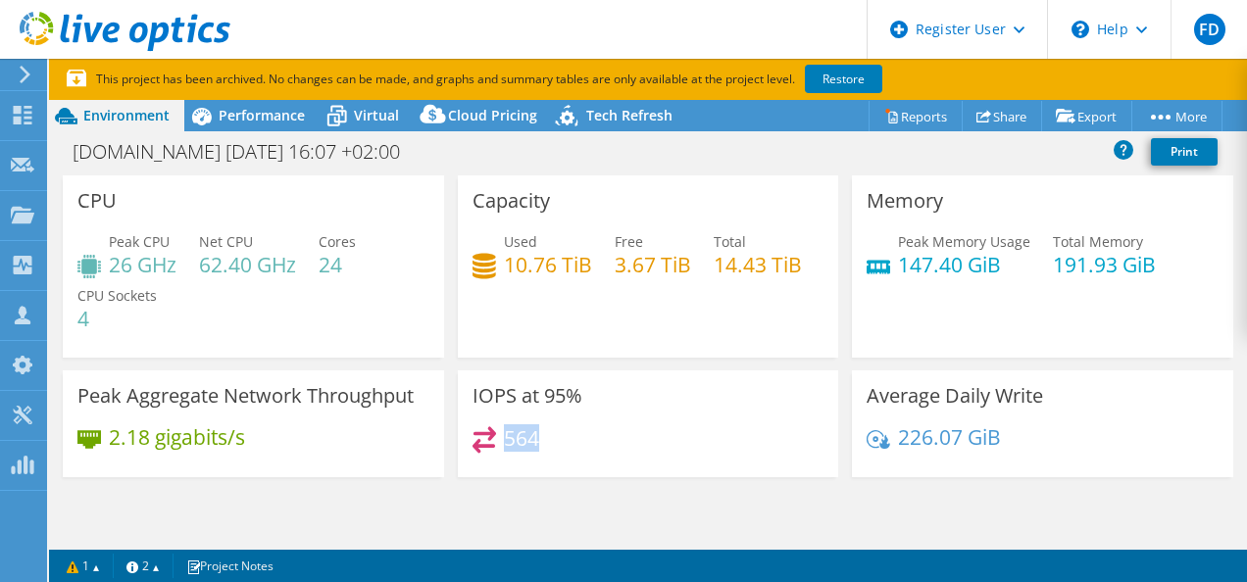
drag, startPoint x: 540, startPoint y: 390, endPoint x: 537, endPoint y: 436, distance: 46.2
click at [537, 436] on div "564" at bounding box center [648, 447] width 352 height 42
drag, startPoint x: 537, startPoint y: 436, endPoint x: 561, endPoint y: 446, distance: 25.5
click at [564, 447] on div "564" at bounding box center [648, 447] width 352 height 42
drag, startPoint x: 546, startPoint y: 402, endPoint x: 580, endPoint y: 400, distance: 34.4
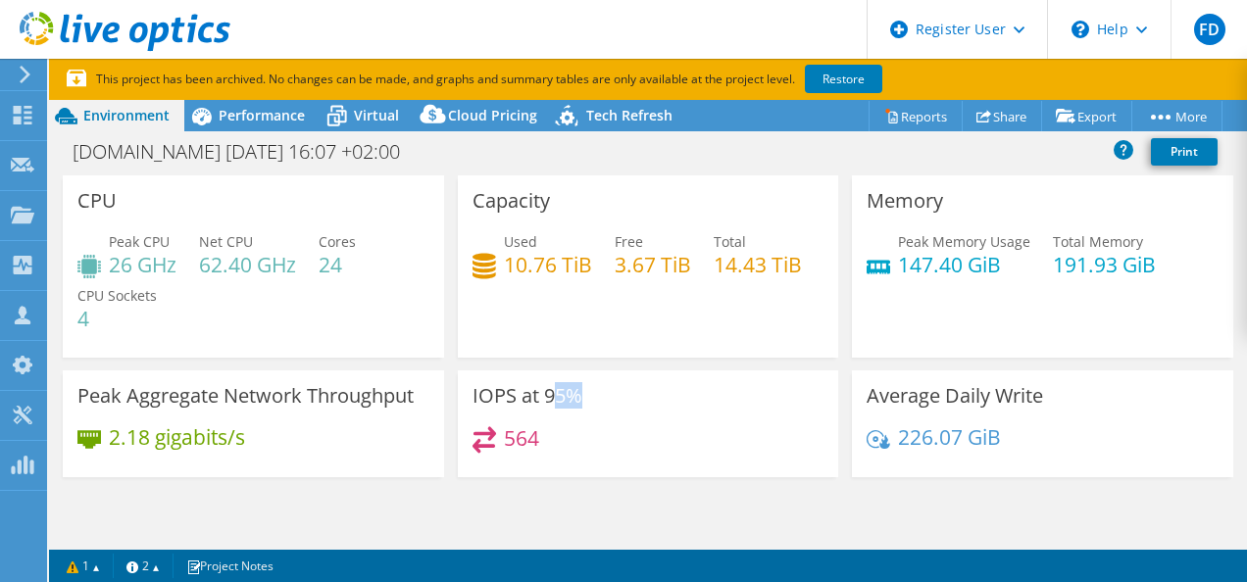
click at [580, 400] on div "IOPS at 95% 564" at bounding box center [648, 423] width 381 height 107
drag, startPoint x: 580, startPoint y: 400, endPoint x: 559, endPoint y: 429, distance: 36.5
click at [559, 429] on div "564" at bounding box center [648, 447] width 352 height 42
drag, startPoint x: 468, startPoint y: 397, endPoint x: 515, endPoint y: 400, distance: 47.1
click at [515, 401] on h3 "IOPS at 95%" at bounding box center [527, 396] width 110 height 22
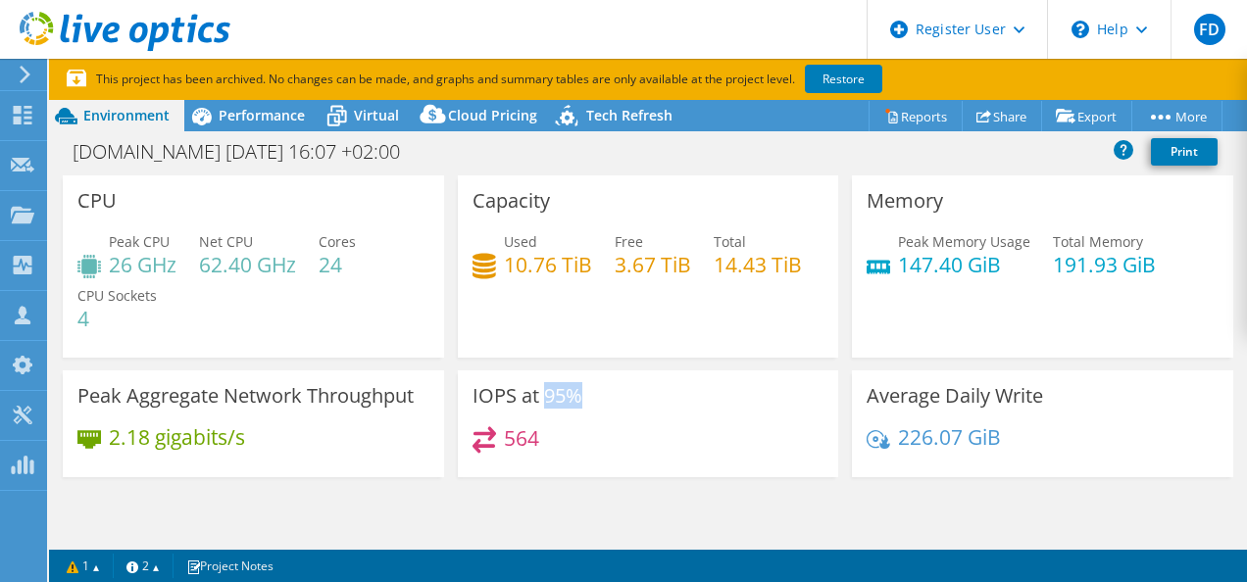
drag, startPoint x: 515, startPoint y: 400, endPoint x: 575, endPoint y: 393, distance: 60.2
click at [575, 394] on h3 "IOPS at 95%" at bounding box center [527, 396] width 110 height 22
drag, startPoint x: 575, startPoint y: 393, endPoint x: 668, endPoint y: 422, distance: 97.6
click at [669, 422] on div "IOPS at 95% 564" at bounding box center [648, 423] width 381 height 107
drag, startPoint x: 535, startPoint y: 398, endPoint x: 598, endPoint y: 398, distance: 62.7
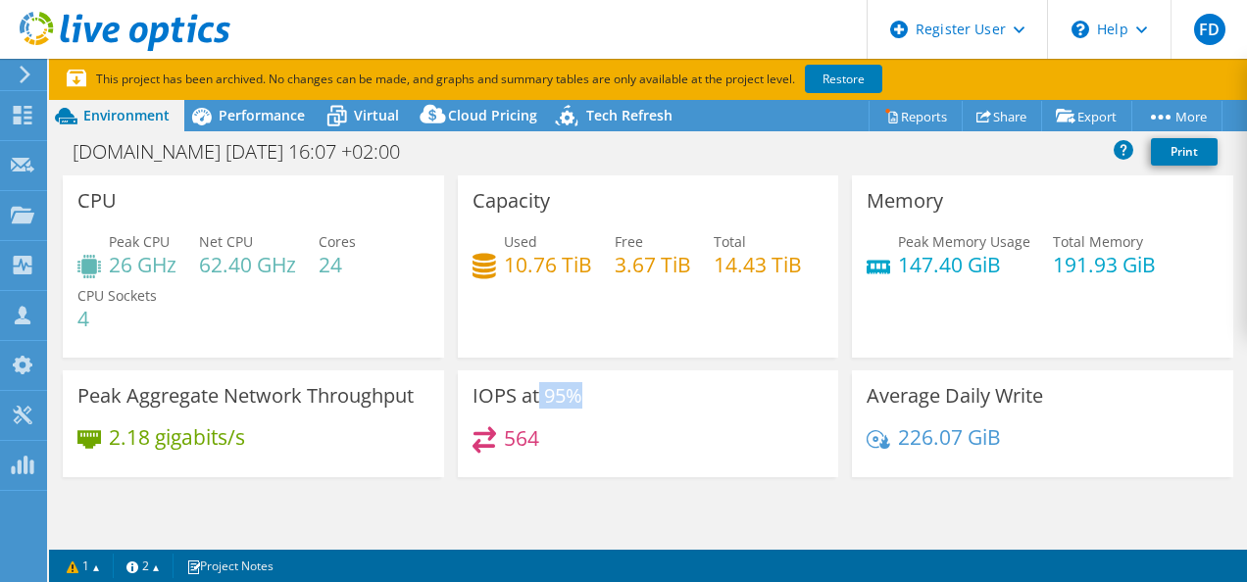
click at [598, 398] on div "IOPS at 95% 564" at bounding box center [648, 423] width 381 height 107
drag, startPoint x: 598, startPoint y: 398, endPoint x: 557, endPoint y: 431, distance: 53.0
click at [557, 431] on div "564" at bounding box center [648, 447] width 352 height 42
drag, startPoint x: 557, startPoint y: 431, endPoint x: 584, endPoint y: 445, distance: 30.7
click at [584, 445] on div "564" at bounding box center [648, 447] width 352 height 42
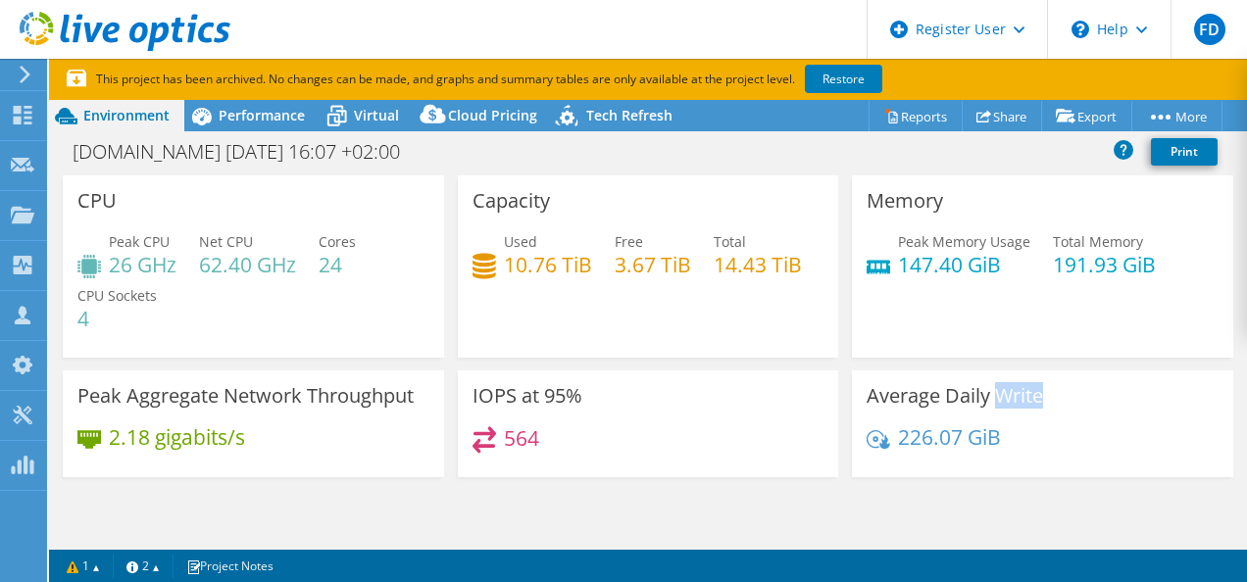
drag, startPoint x: 1036, startPoint y: 395, endPoint x: 986, endPoint y: 391, distance: 50.1
click at [986, 391] on div "Average Daily Write 226.07 GiB" at bounding box center [1042, 423] width 381 height 107
drag, startPoint x: 986, startPoint y: 390, endPoint x: 930, endPoint y: 437, distance: 73.0
click at [930, 437] on h4 "226.07 GiB" at bounding box center [949, 437] width 103 height 22
drag, startPoint x: 930, startPoint y: 437, endPoint x: 1004, endPoint y: 440, distance: 73.6
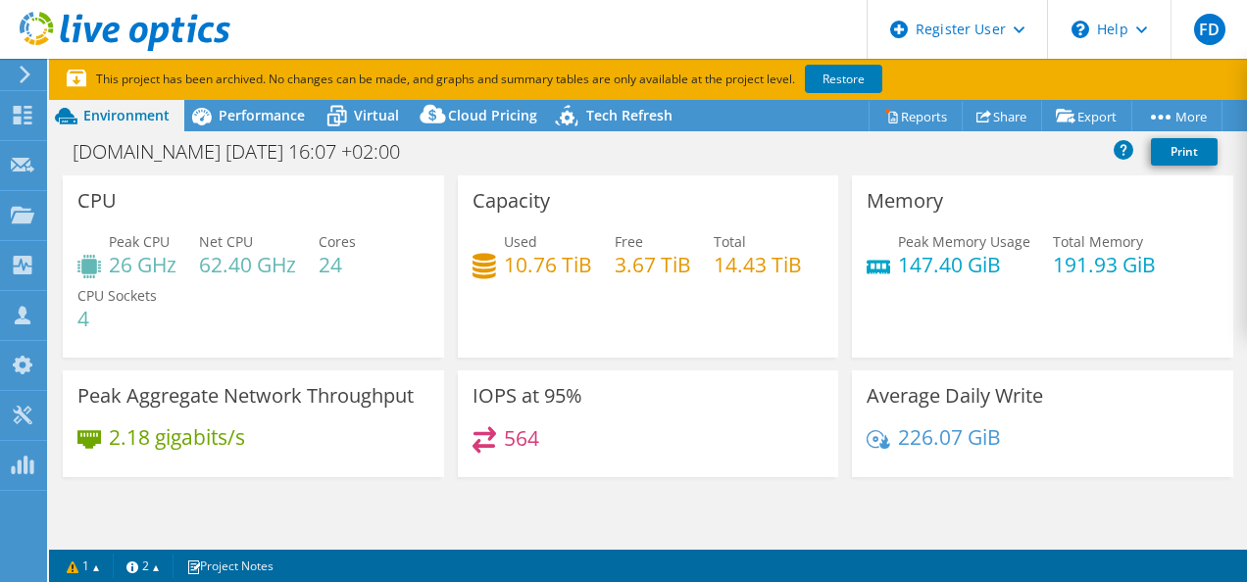
click at [1004, 440] on div "226.07 GiB" at bounding box center [1042, 446] width 352 height 41
drag, startPoint x: 497, startPoint y: 321, endPoint x: 563, endPoint y: 326, distance: 65.8
click at [563, 326] on div "Capacity Used 10.76 TiB Free 3.67 TiB Total 14.43 TiB" at bounding box center [648, 266] width 381 height 182
drag, startPoint x: 563, startPoint y: 326, endPoint x: 596, endPoint y: 333, distance: 34.0
click at [596, 295] on div "Used 10.76 TiB Free 3.67 TiB Total 14.43 TiB" at bounding box center [648, 263] width 352 height 64
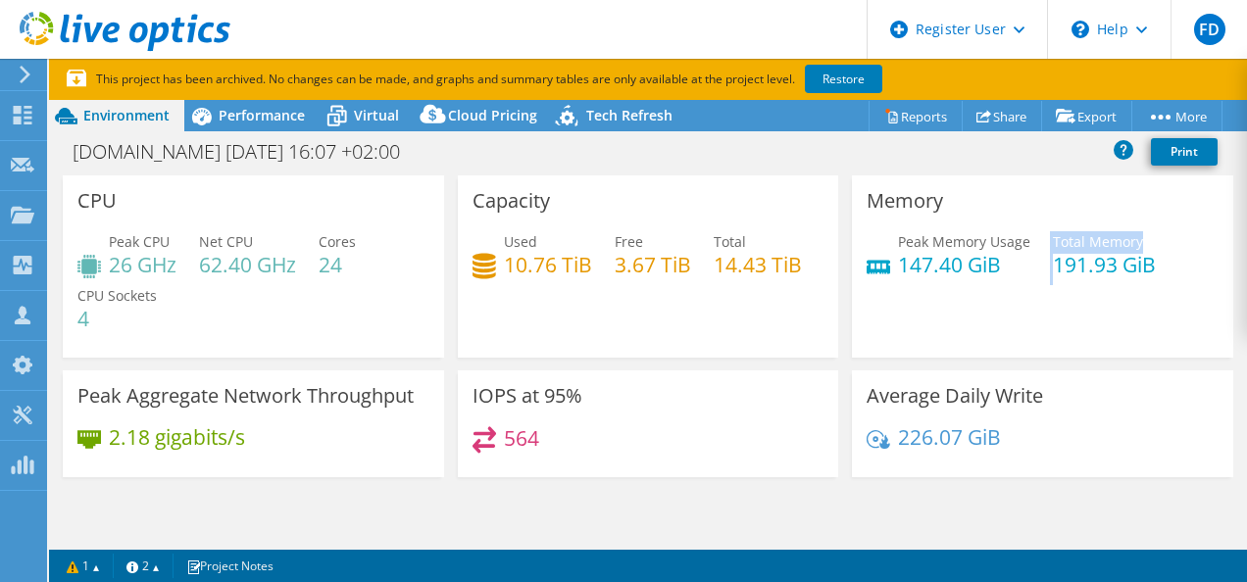
drag, startPoint x: 1062, startPoint y: 261, endPoint x: 1141, endPoint y: 247, distance: 79.6
click at [1141, 247] on div "Peak Memory Usage 147.40 GiB Total Memory 191.93 GiB" at bounding box center [1042, 263] width 352 height 64
drag, startPoint x: 108, startPoint y: 429, endPoint x: 251, endPoint y: 439, distance: 143.4
click at [251, 439] on div "2.18 gigabits/s" at bounding box center [253, 446] width 352 height 41
drag, startPoint x: 496, startPoint y: 438, endPoint x: 535, endPoint y: 434, distance: 39.4
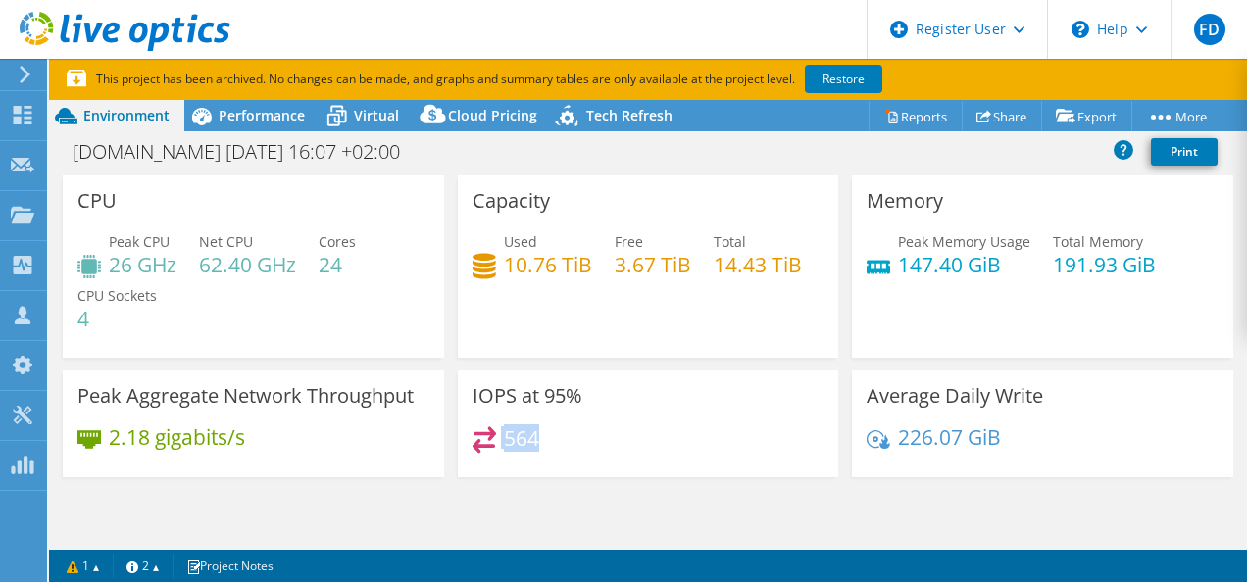
click at [535, 434] on div "564" at bounding box center [648, 447] width 352 height 42
drag, startPoint x: 890, startPoint y: 431, endPoint x: 864, endPoint y: 402, distance: 38.9
click at [864, 402] on div "Average Daily Write 226.07 GiB" at bounding box center [1042, 423] width 381 height 107
drag, startPoint x: 864, startPoint y: 402, endPoint x: 1007, endPoint y: 447, distance: 150.0
click at [1007, 447] on div "226.07 GiB" at bounding box center [1042, 446] width 352 height 41
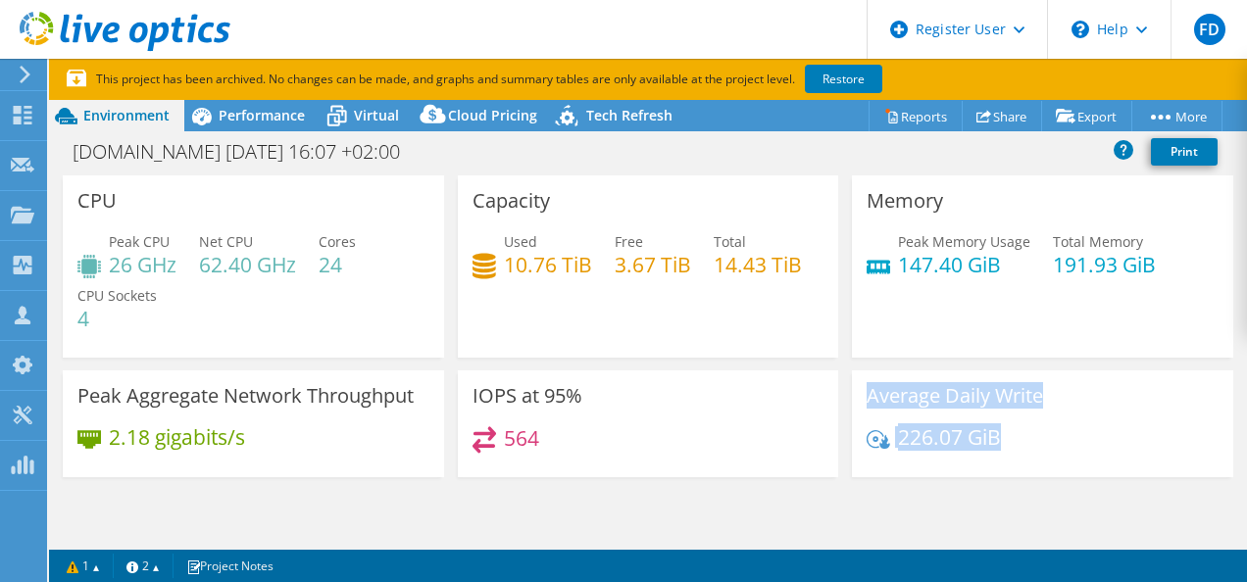
drag, startPoint x: 976, startPoint y: 438, endPoint x: 860, endPoint y: 390, distance: 125.2
click at [860, 390] on div "Average Daily Write 226.07 GiB" at bounding box center [1042, 423] width 381 height 107
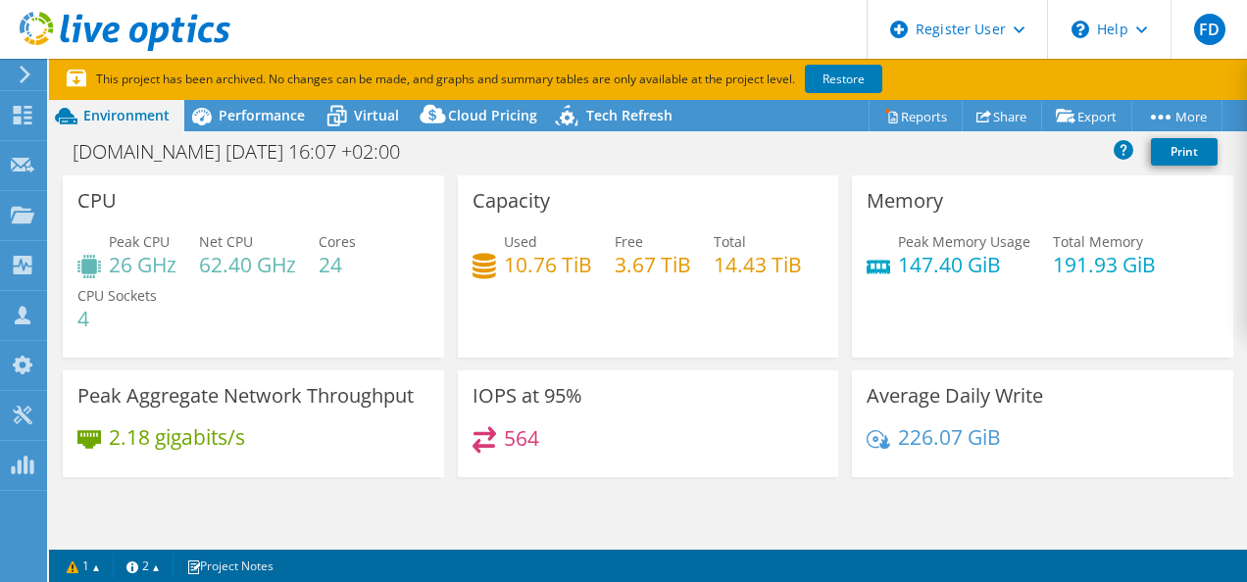
drag, startPoint x: 860, startPoint y: 390, endPoint x: 1054, endPoint y: 434, distance: 198.0
click at [1054, 434] on div "226.07 GiB" at bounding box center [1042, 446] width 352 height 41
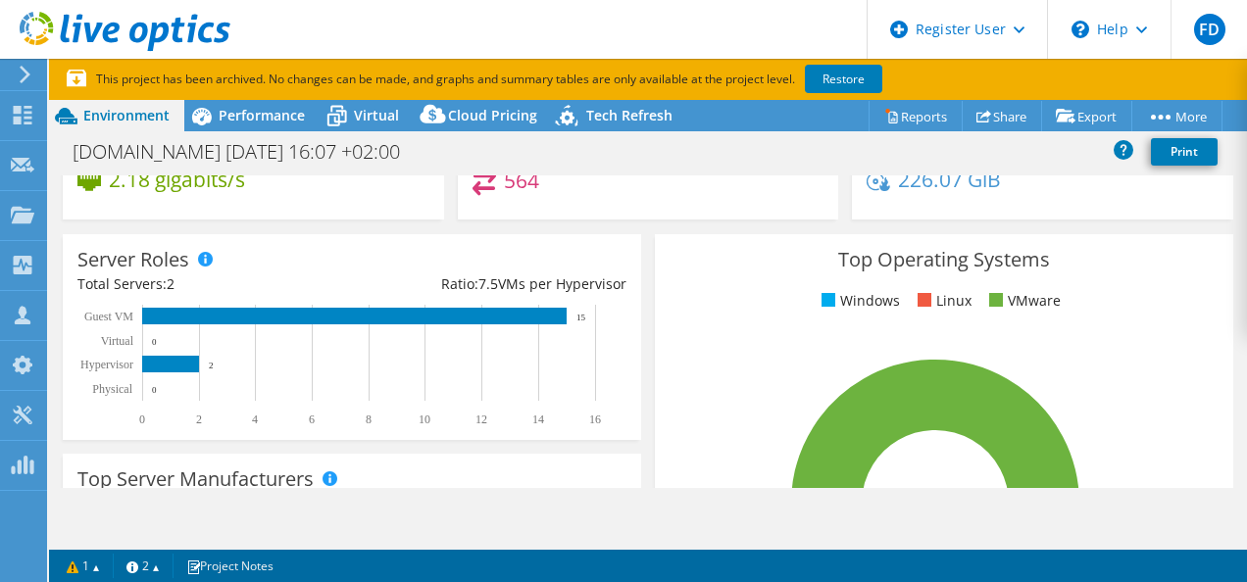
scroll to position [281, 0]
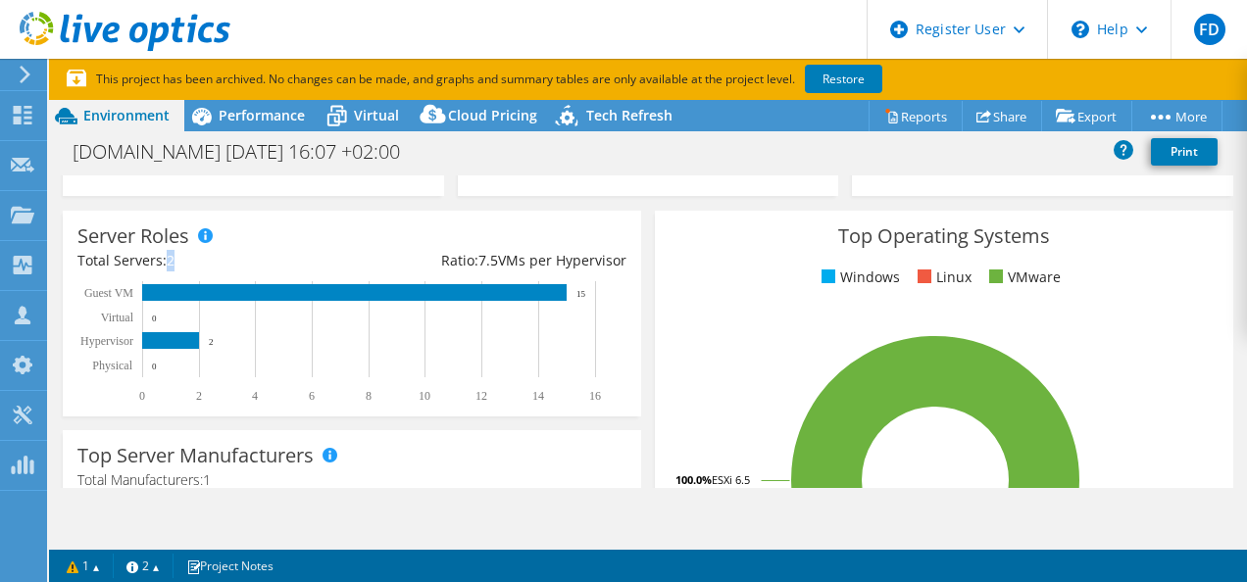
drag, startPoint x: 166, startPoint y: 257, endPoint x: 183, endPoint y: 257, distance: 17.6
click at [183, 257] on div "Total Servers: 2" at bounding box center [214, 261] width 274 height 22
drag, startPoint x: 183, startPoint y: 257, endPoint x: 331, endPoint y: 254, distance: 148.0
click at [331, 254] on div "Total Servers: 2" at bounding box center [214, 261] width 274 height 22
drag, startPoint x: 870, startPoint y: 233, endPoint x: 1043, endPoint y: 226, distance: 172.6
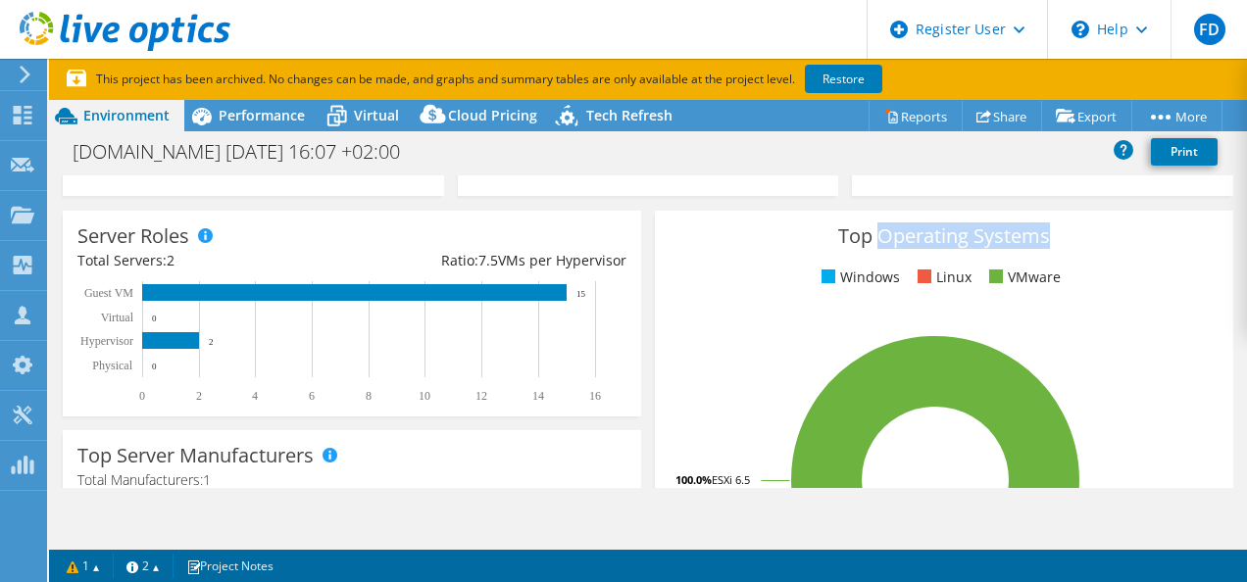
click at [1044, 227] on h3 "Top Operating Systems" at bounding box center [943, 236] width 549 height 22
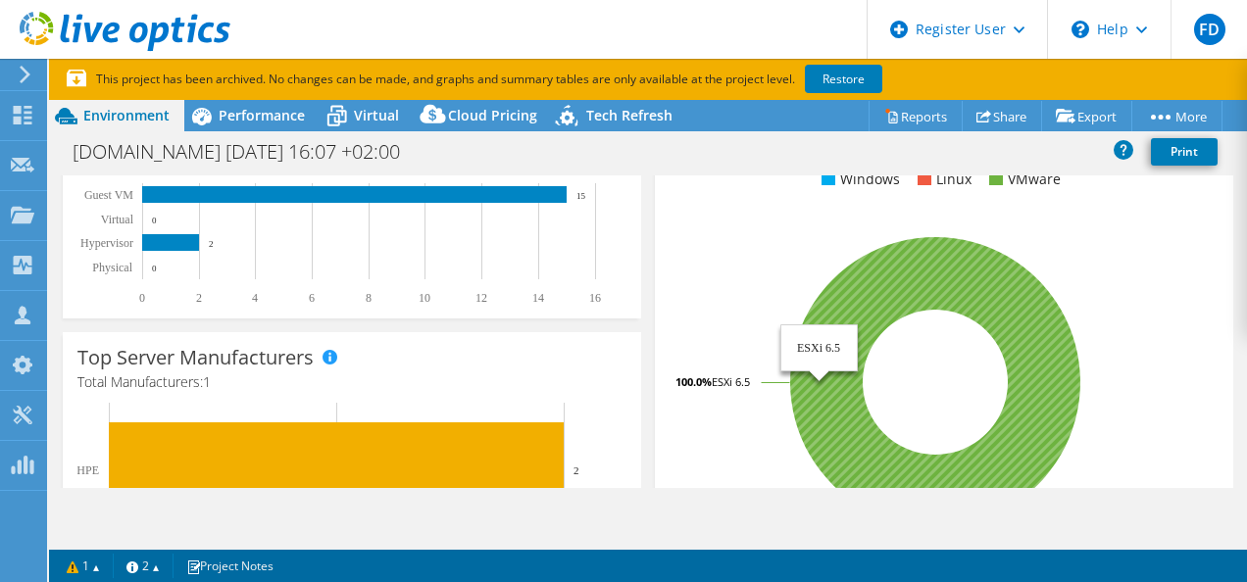
drag, startPoint x: 731, startPoint y: 380, endPoint x: 748, endPoint y: 380, distance: 16.7
click at [748, 380] on tspan "ESXi 6.5" at bounding box center [730, 381] width 38 height 15
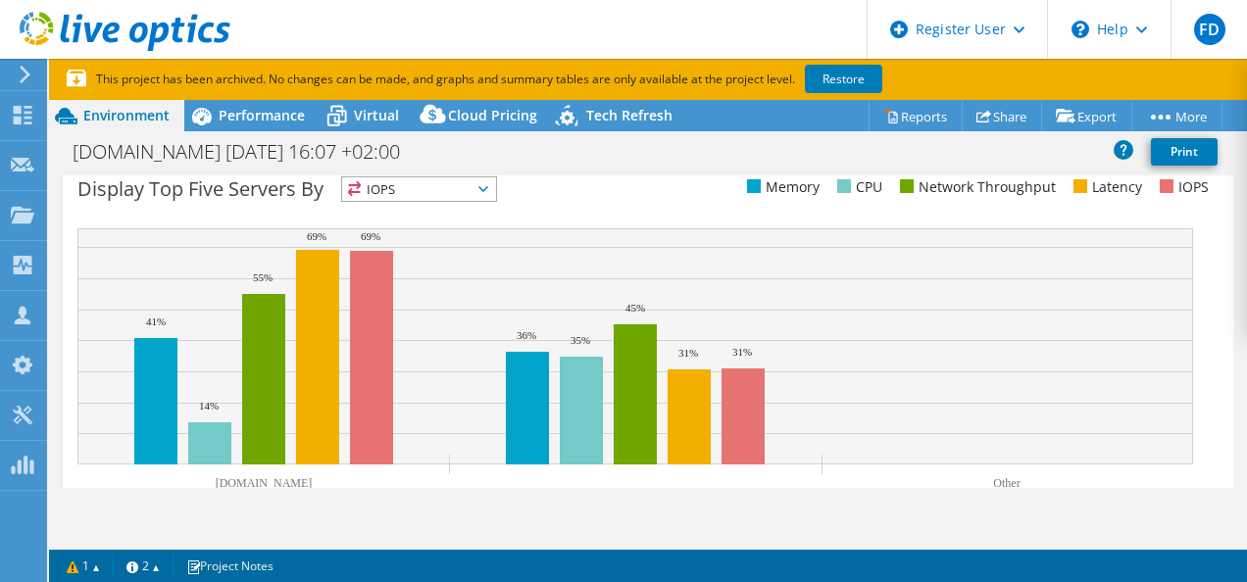
scroll to position [771, 0]
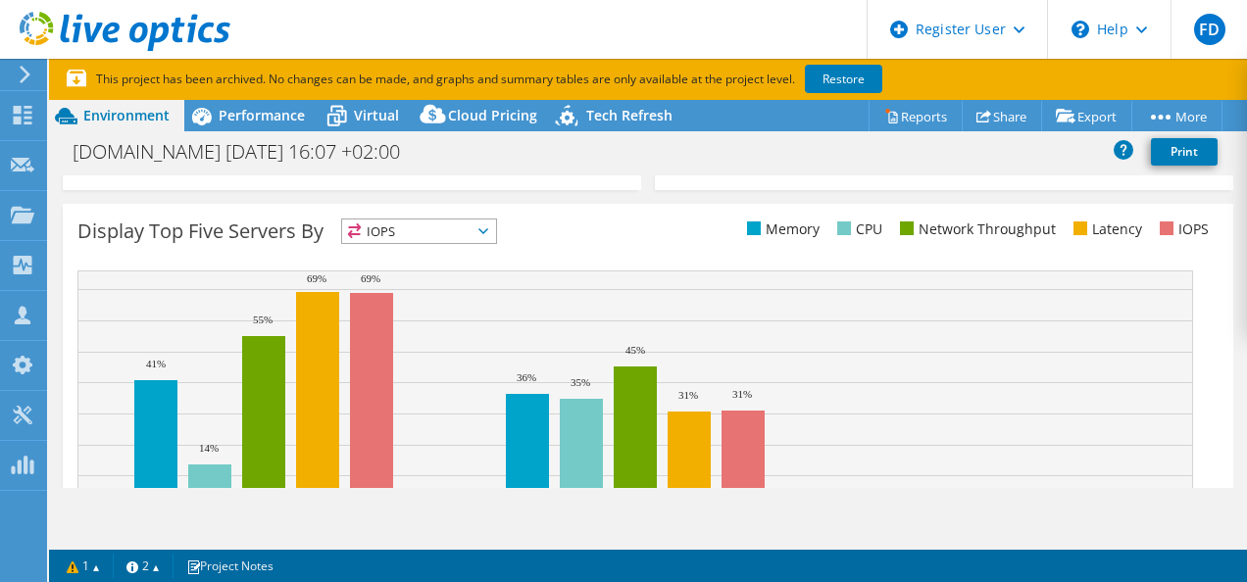
click at [484, 229] on icon at bounding box center [483, 231] width 10 height 6
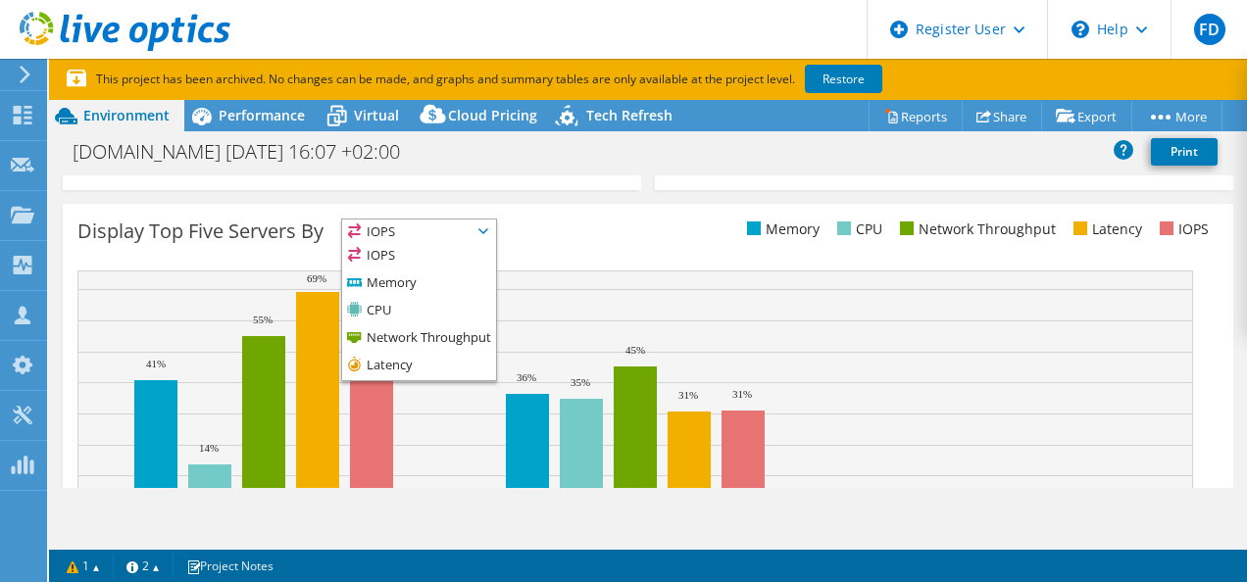
click at [559, 233] on div "Display Top Five Servers By IOPS IOPS" at bounding box center [362, 235] width 570 height 32
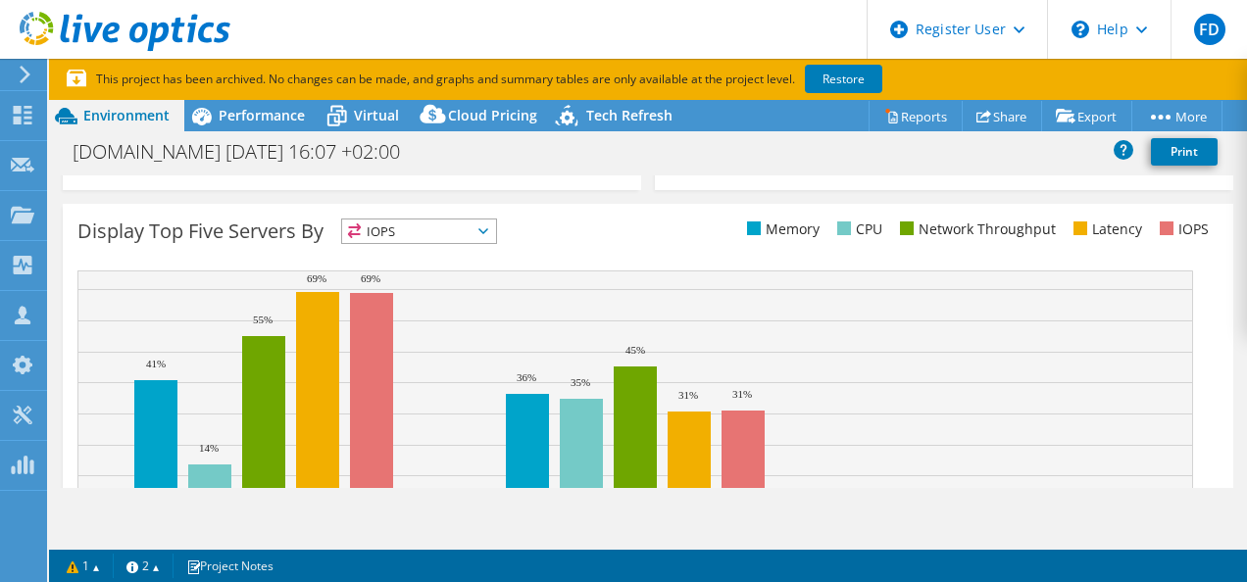
click at [488, 231] on icon at bounding box center [483, 231] width 10 height 6
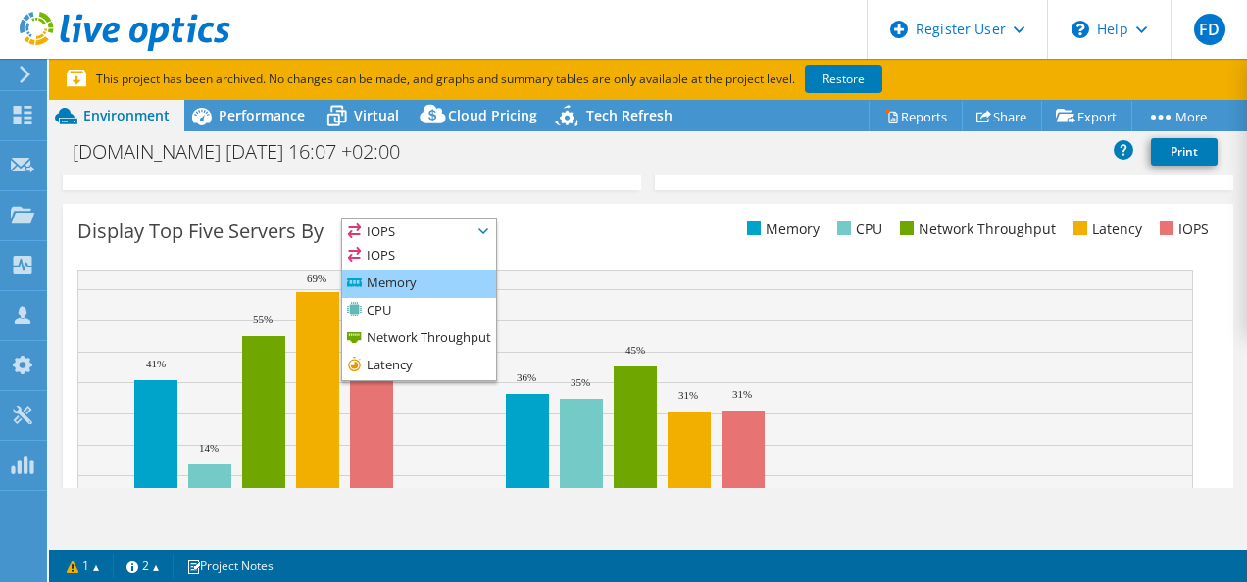
click at [390, 278] on li "Memory" at bounding box center [419, 283] width 154 height 27
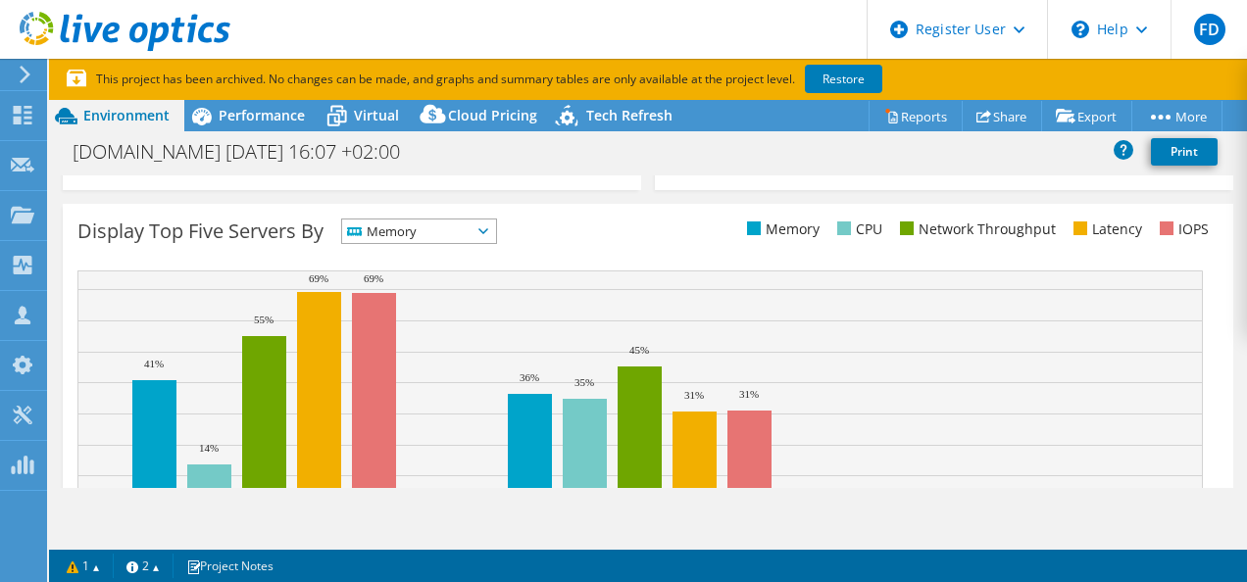
click at [460, 227] on span "Memory" at bounding box center [406, 232] width 129 height 24
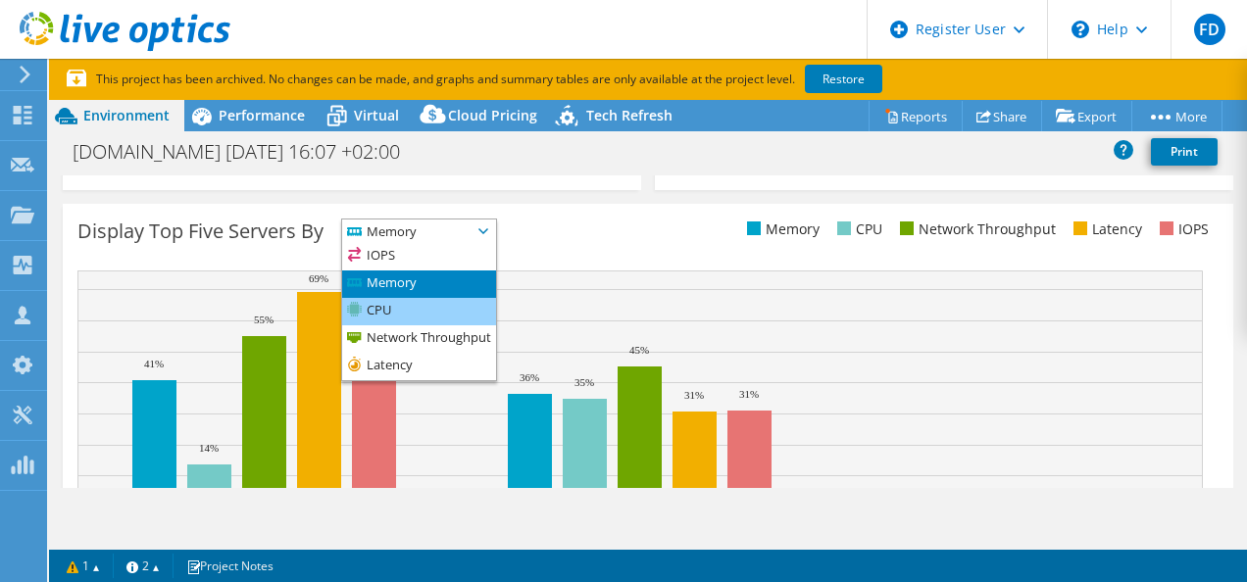
drag, startPoint x: 384, startPoint y: 310, endPoint x: 427, endPoint y: 306, distance: 43.3
click at [384, 310] on li "CPU" at bounding box center [419, 311] width 154 height 27
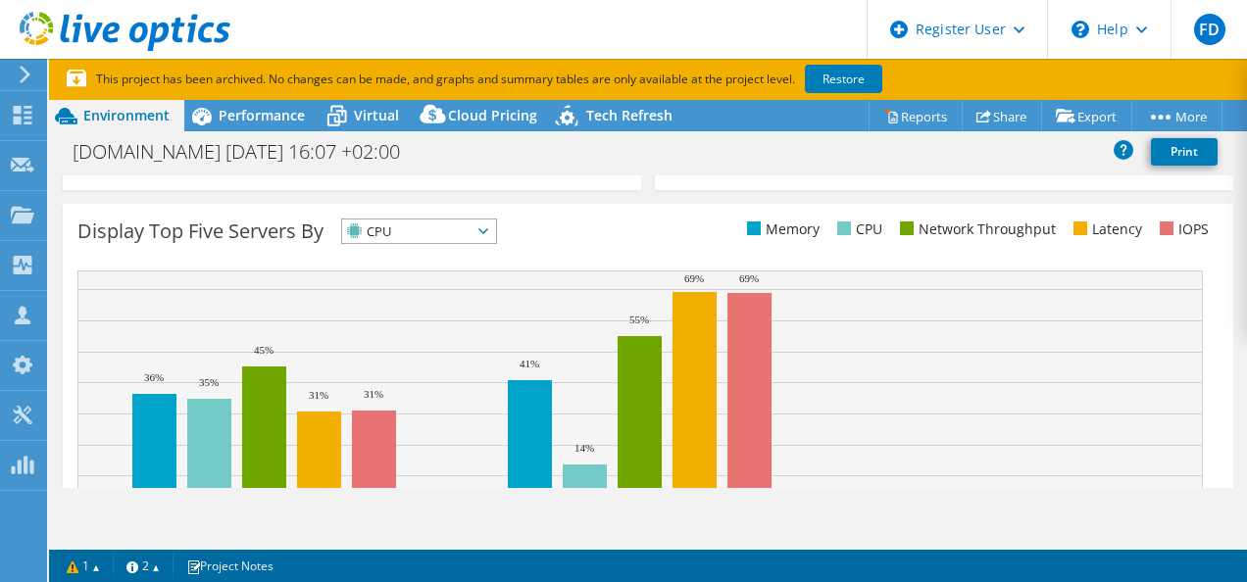
click at [442, 235] on span "CPU" at bounding box center [406, 232] width 129 height 24
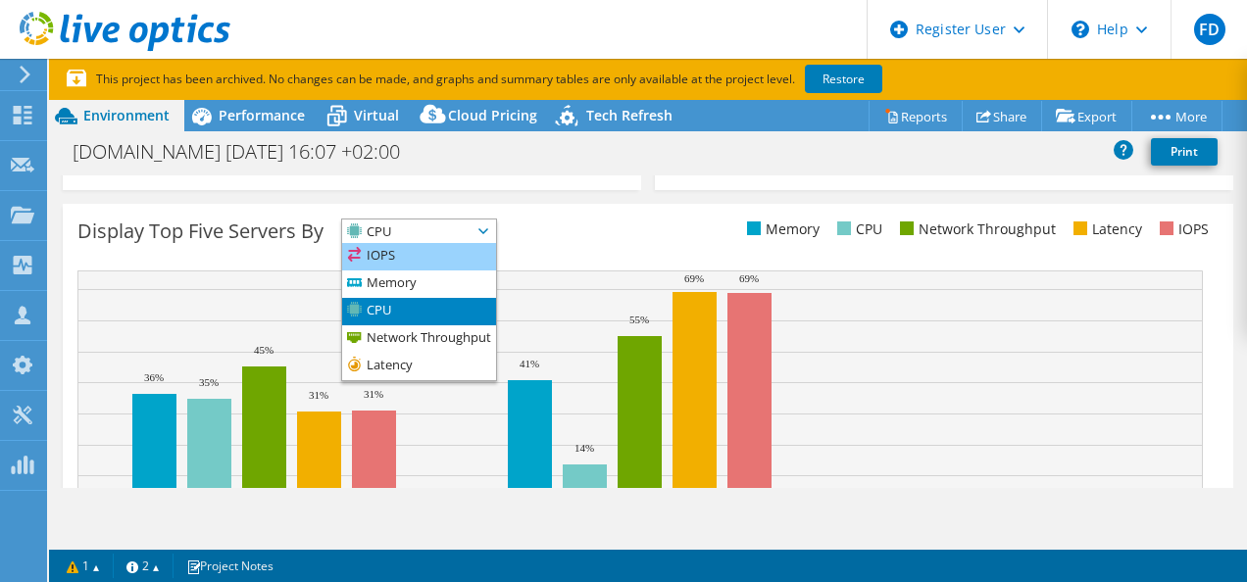
click at [400, 267] on li "IOPS" at bounding box center [419, 256] width 154 height 27
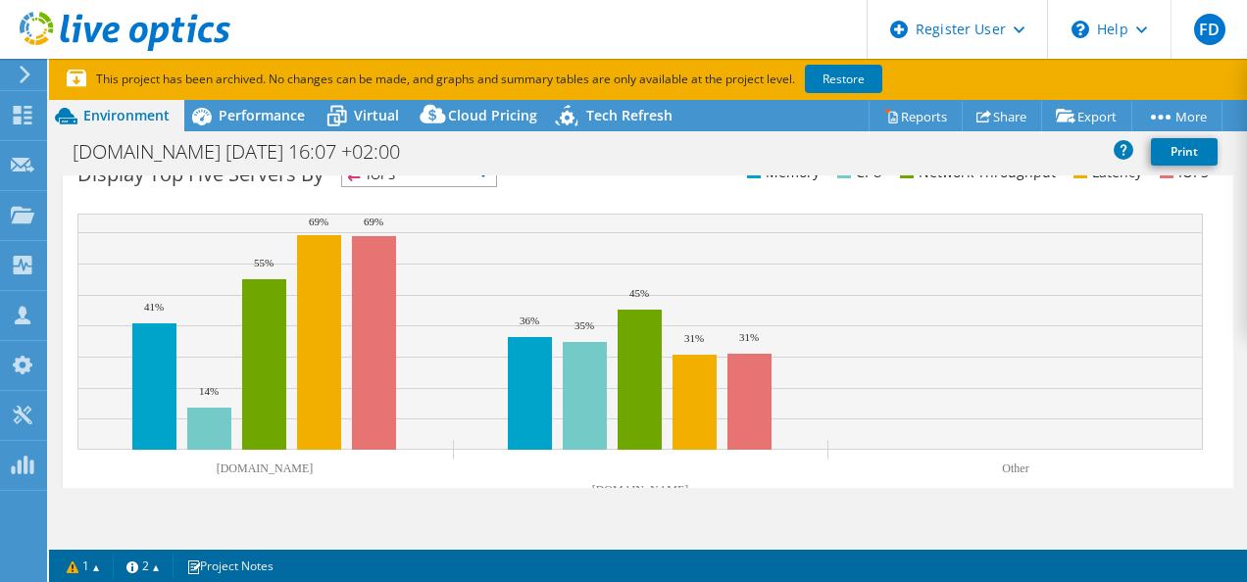
scroll to position [858, 0]
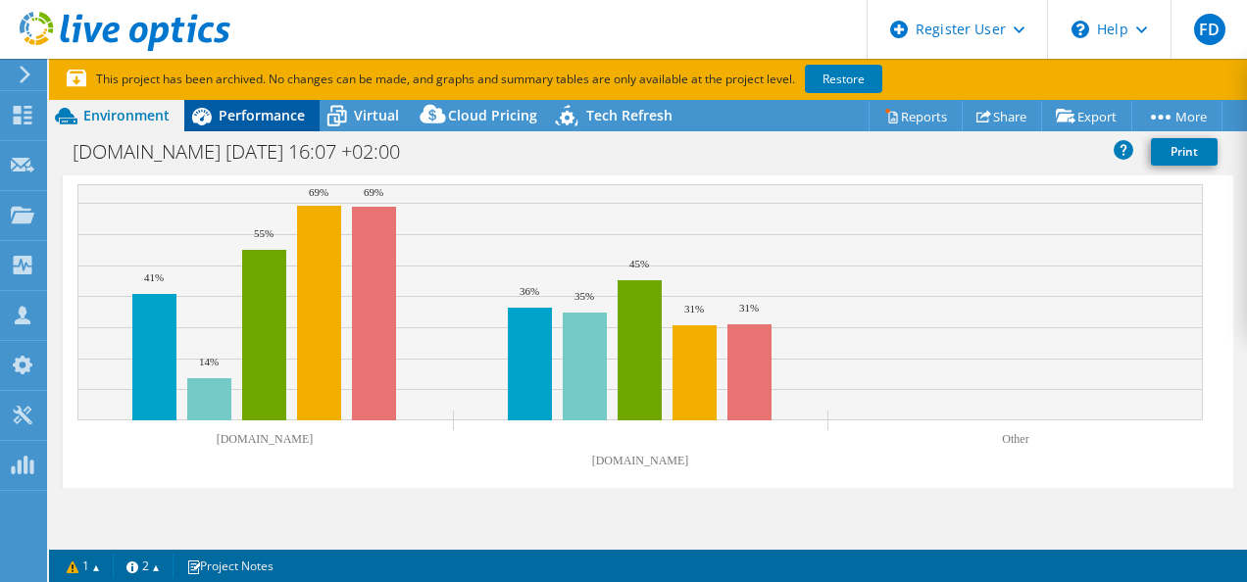
click at [229, 120] on span "Performance" at bounding box center [262, 115] width 86 height 19
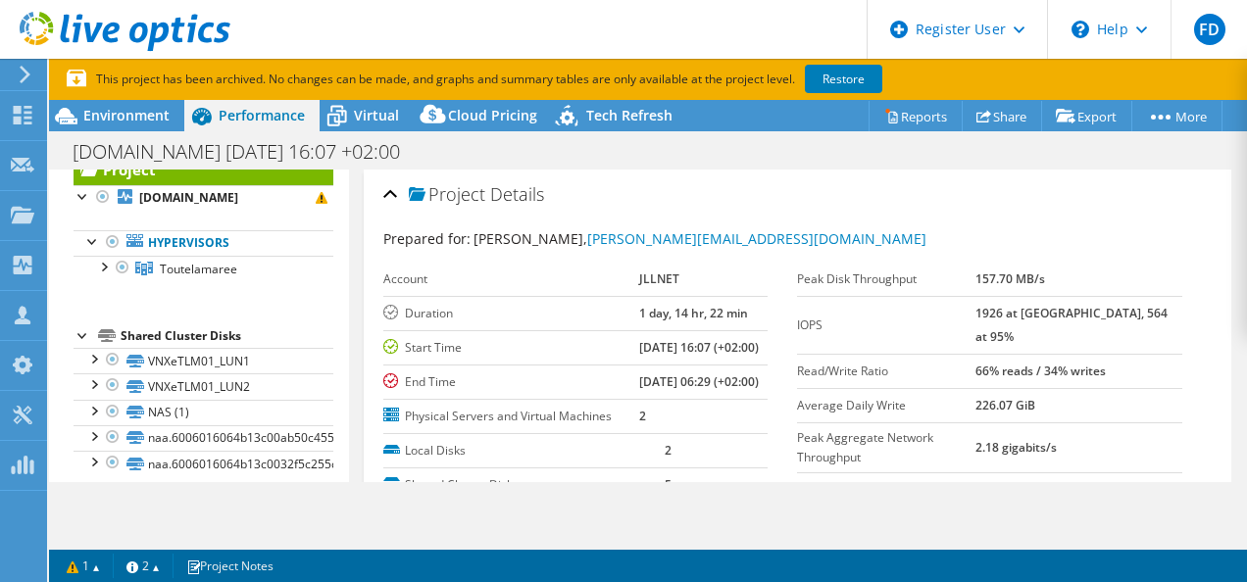
scroll to position [72, 0]
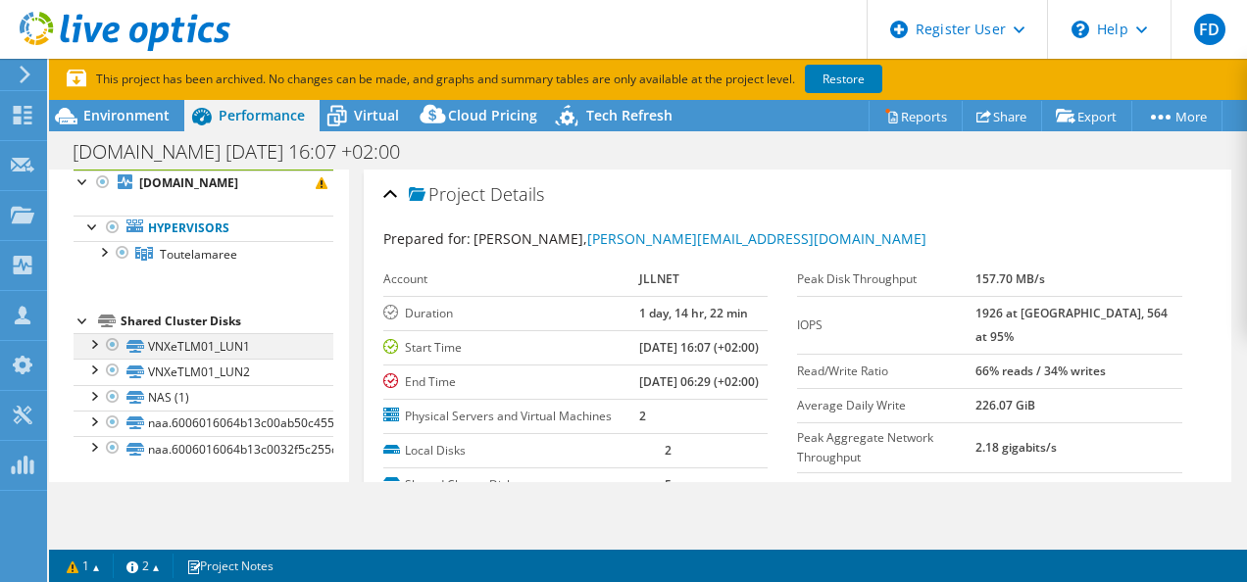
click at [100, 340] on div at bounding box center [93, 343] width 20 height 20
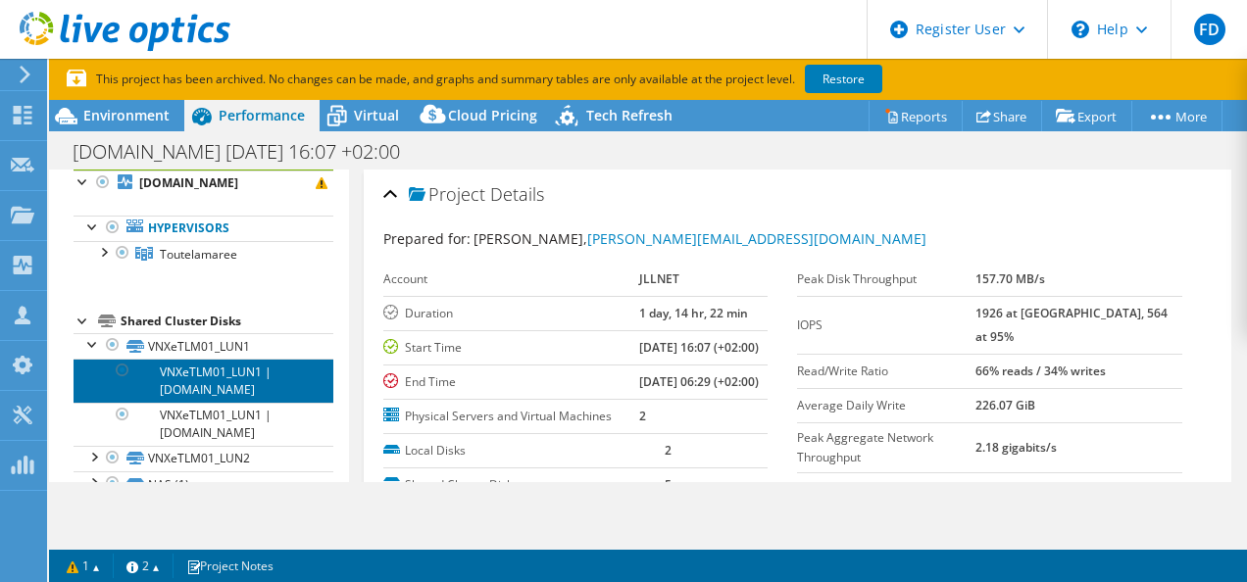
click at [209, 368] on link "VNXeTLM01_LUN1 | [DOMAIN_NAME]" at bounding box center [204, 380] width 260 height 43
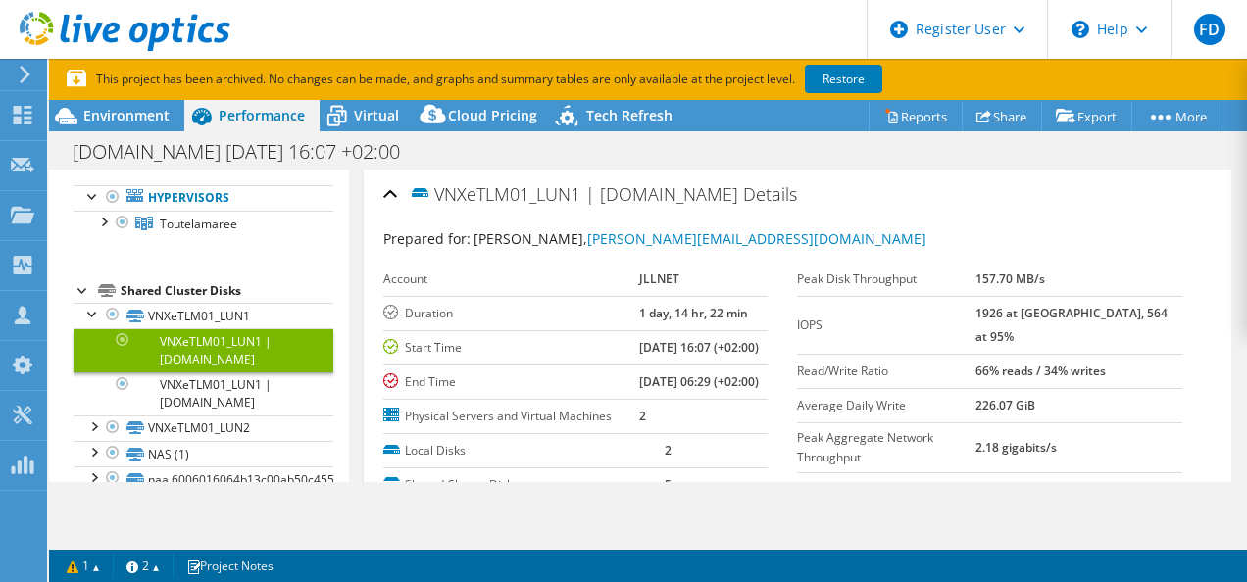
scroll to position [110, 0]
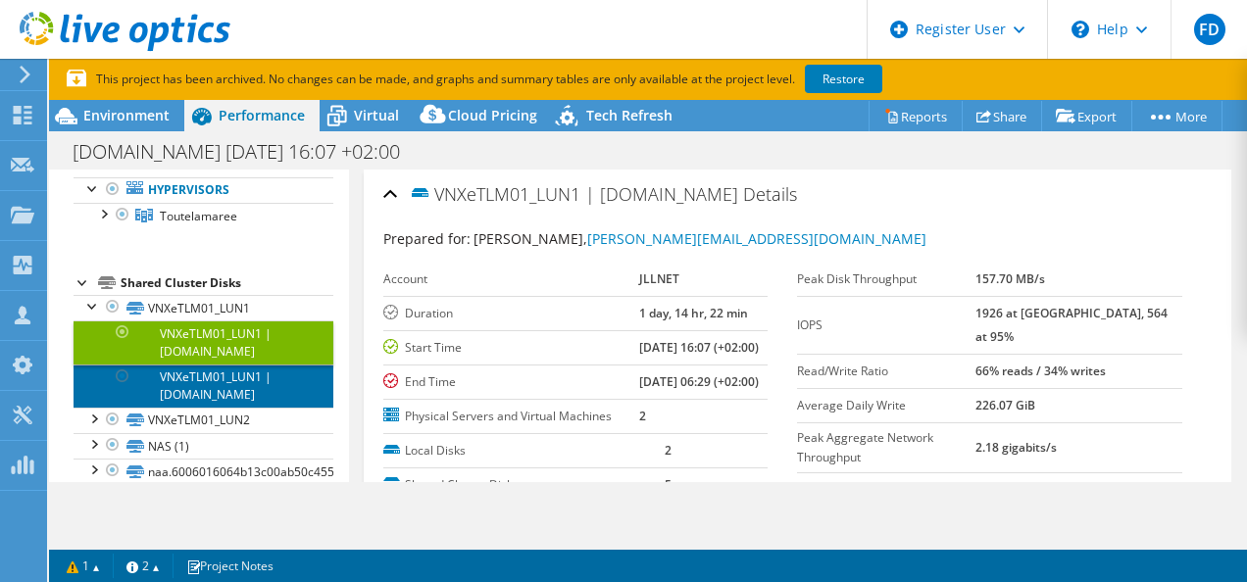
click at [226, 393] on link "VNXeTLM01_LUN1 | [DOMAIN_NAME]" at bounding box center [204, 386] width 260 height 43
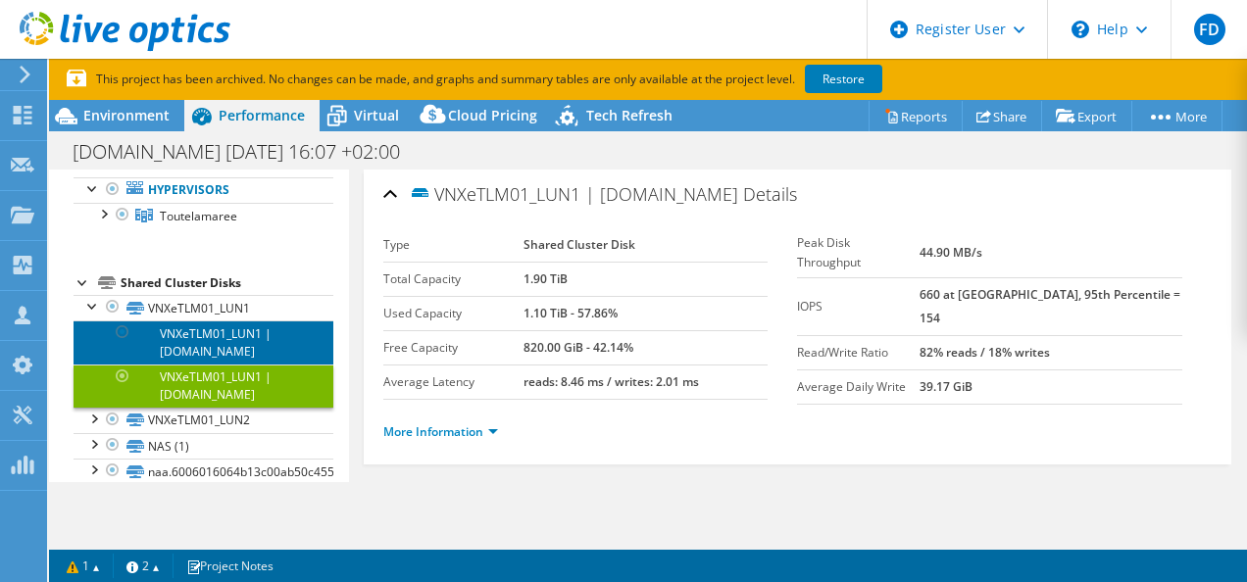
click at [209, 339] on link "VNXeTLM01_LUN1 | [DOMAIN_NAME]" at bounding box center [204, 341] width 260 height 43
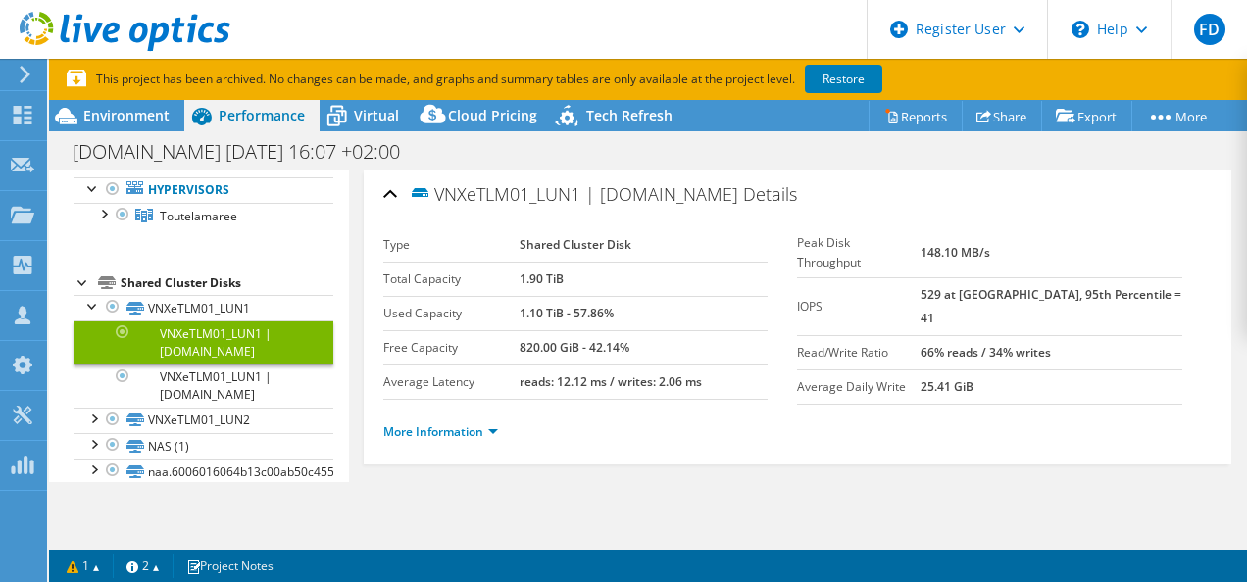
drag, startPoint x: 514, startPoint y: 275, endPoint x: 562, endPoint y: 279, distance: 48.2
click at [562, 279] on tr "Total Capacity 1.90 TiB" at bounding box center [575, 279] width 385 height 34
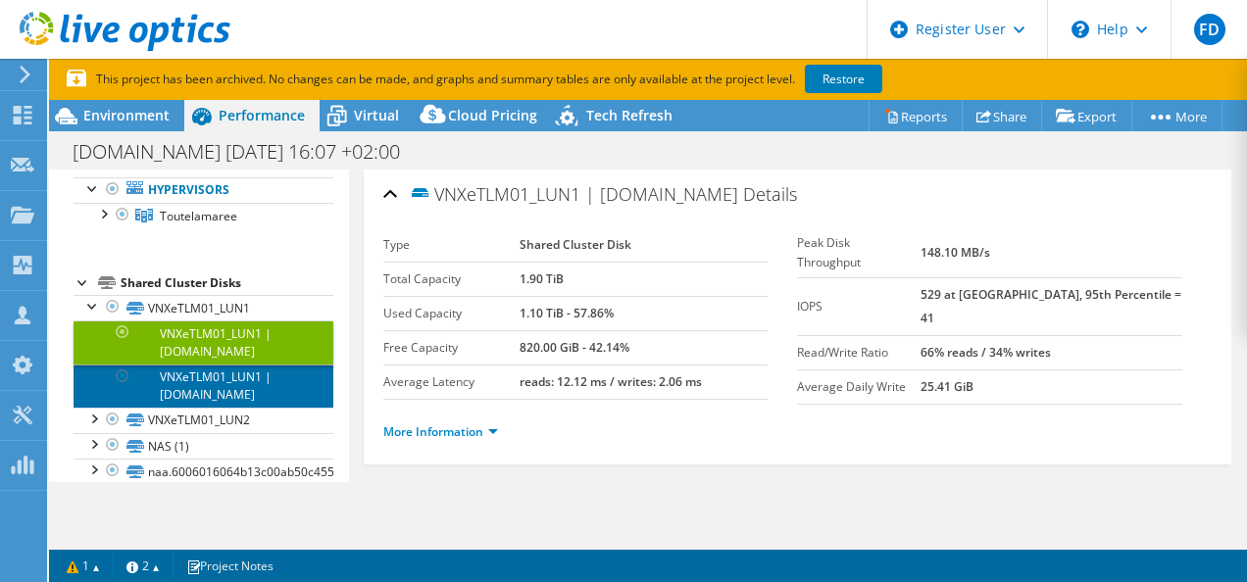
click at [176, 373] on link "VNXeTLM01_LUN1 | [DOMAIN_NAME]" at bounding box center [204, 386] width 260 height 43
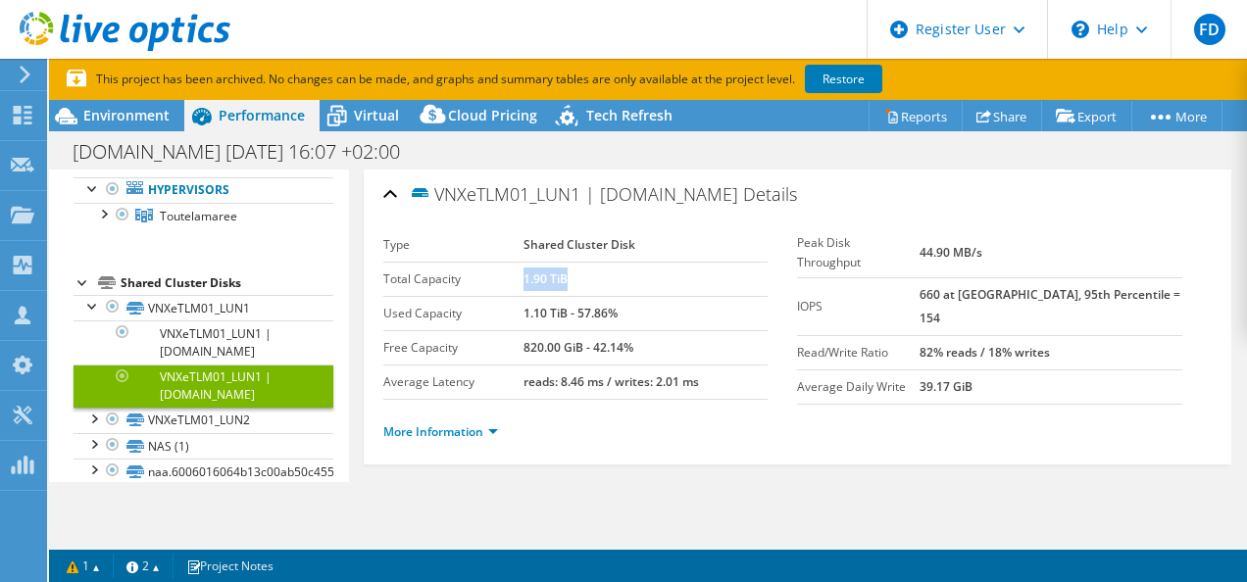
drag, startPoint x: 517, startPoint y: 272, endPoint x: 576, endPoint y: 274, distance: 58.8
click at [576, 274] on td "1.90 TiB" at bounding box center [645, 279] width 244 height 34
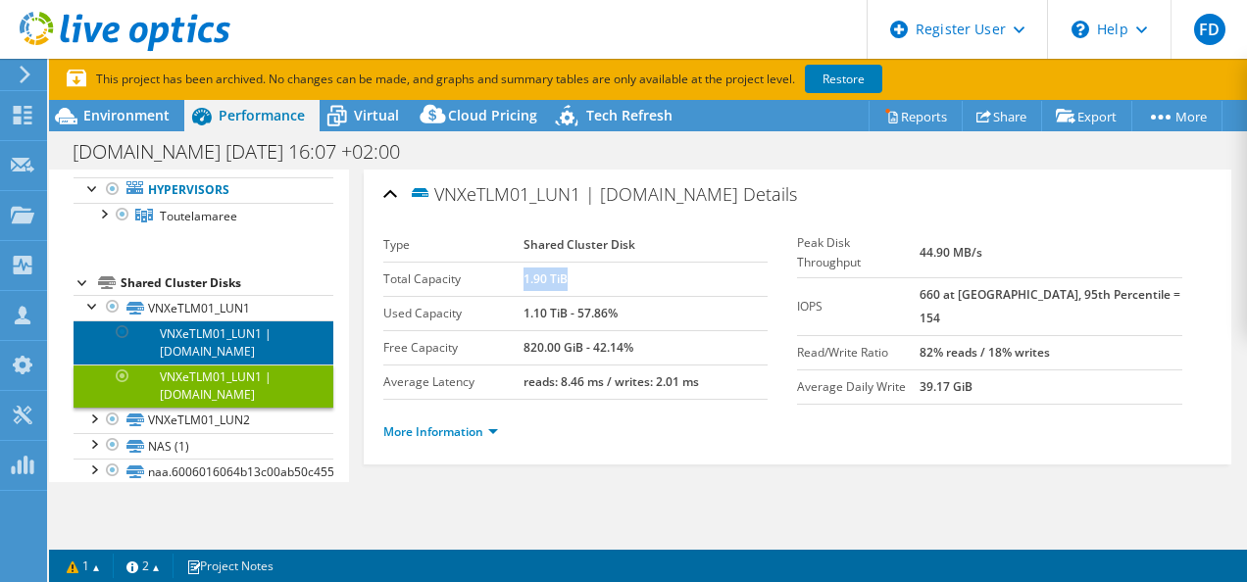
click at [228, 333] on link "VNXeTLM01_LUN1 | [DOMAIN_NAME]" at bounding box center [204, 341] width 260 height 43
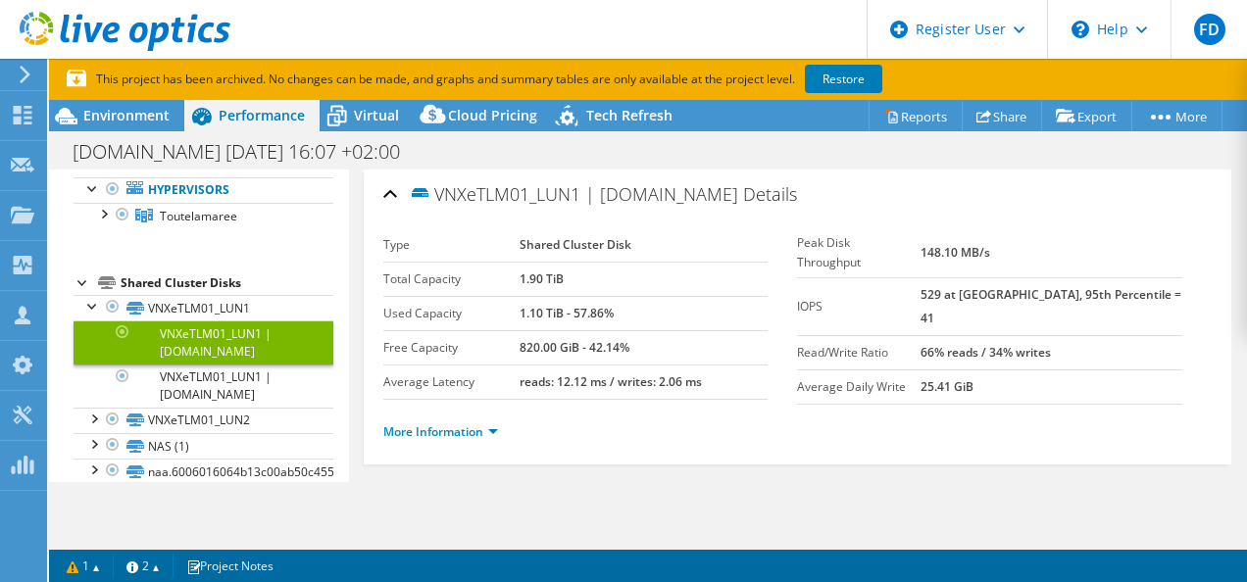
drag, startPoint x: 950, startPoint y: 242, endPoint x: 1015, endPoint y: 244, distance: 65.7
click at [1015, 244] on td "148.10 MB/s" at bounding box center [1051, 253] width 262 height 50
drag, startPoint x: 1015, startPoint y: 244, endPoint x: 1000, endPoint y: 242, distance: 15.8
click at [990, 244] on b "148.10 MB/s" at bounding box center [955, 252] width 70 height 17
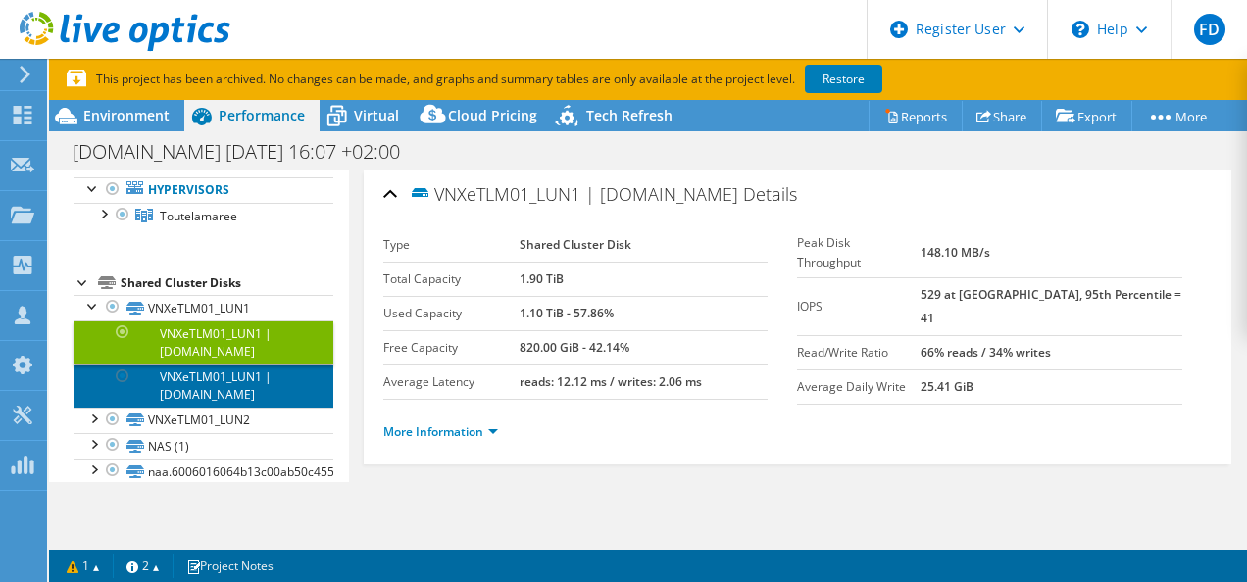
click at [223, 373] on link "VNXeTLM01_LUN1 | [DOMAIN_NAME]" at bounding box center [204, 386] width 260 height 43
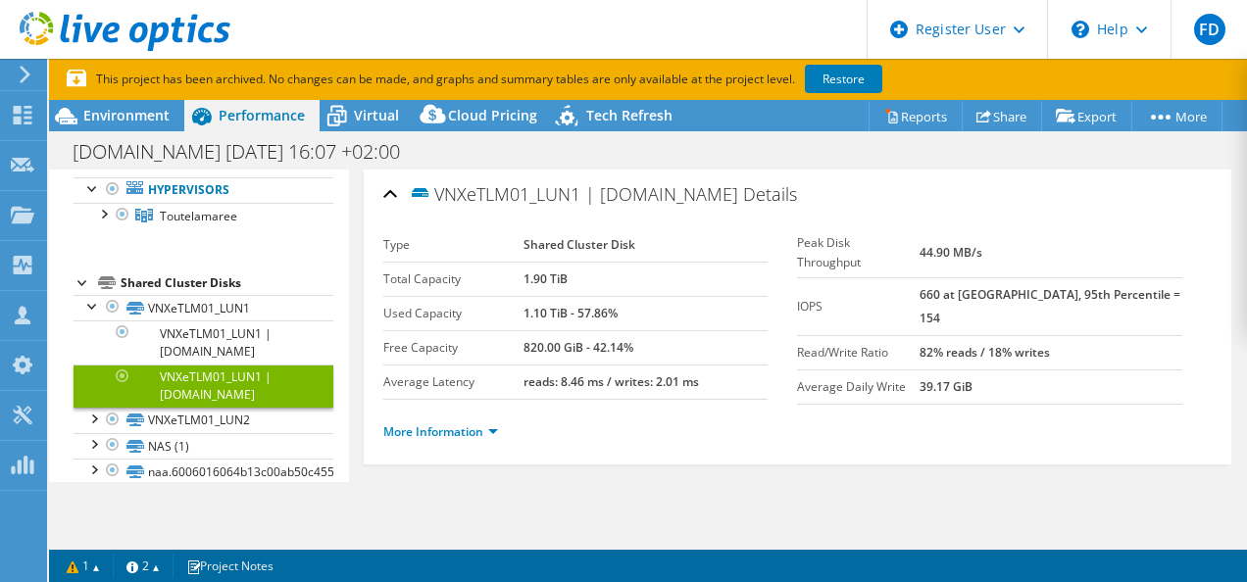
drag, startPoint x: 942, startPoint y: 244, endPoint x: 960, endPoint y: 243, distance: 18.6
click at [960, 243] on tr "Peak Disk Throughput 44.90 MB/s" at bounding box center [989, 253] width 385 height 50
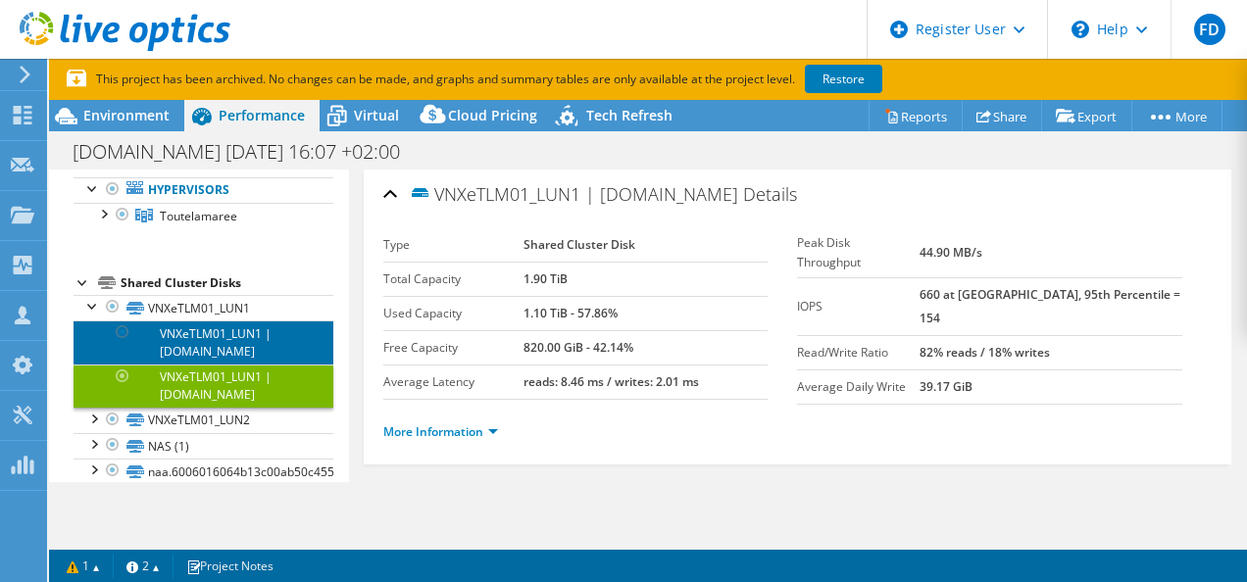
click at [216, 339] on link "VNXeTLM01_LUN1 | [DOMAIN_NAME]" at bounding box center [204, 341] width 260 height 43
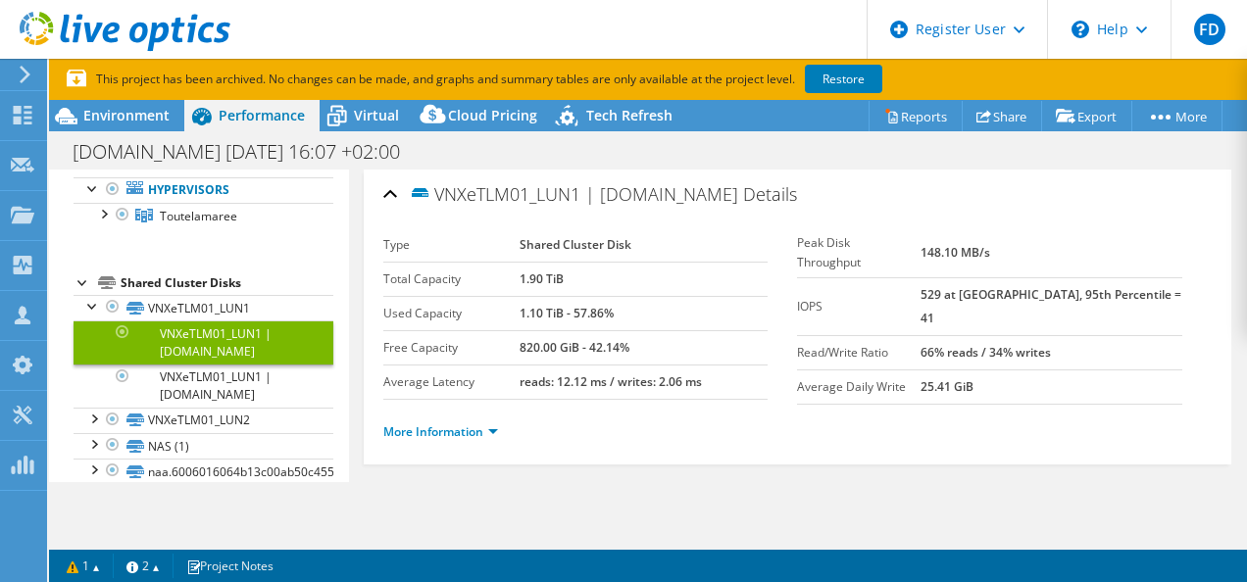
drag, startPoint x: 942, startPoint y: 277, endPoint x: 974, endPoint y: 279, distance: 32.4
click at [1002, 281] on tr "IOPS 529 at [GEOGRAPHIC_DATA], 95th Percentile = 41" at bounding box center [989, 306] width 385 height 58
drag, startPoint x: 1016, startPoint y: 276, endPoint x: 1043, endPoint y: 274, distance: 26.5
click at [1043, 286] on b "529 at [GEOGRAPHIC_DATA], 95th Percentile = 41" at bounding box center [1050, 306] width 261 height 40
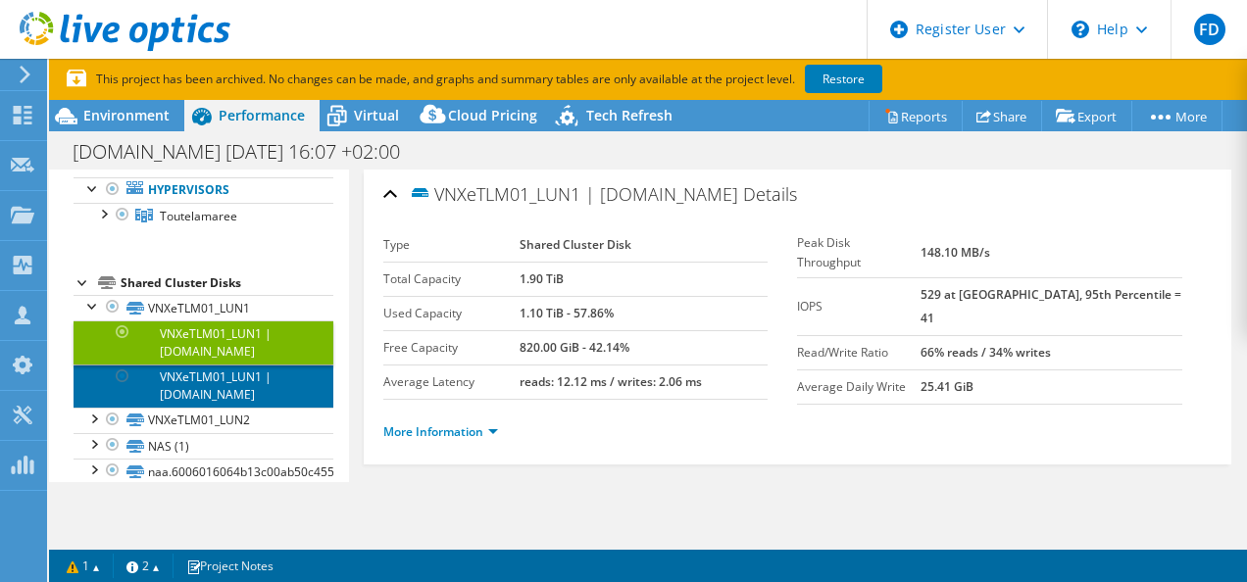
click at [211, 384] on link "VNXeTLM01_LUN1 | [DOMAIN_NAME]" at bounding box center [204, 386] width 260 height 43
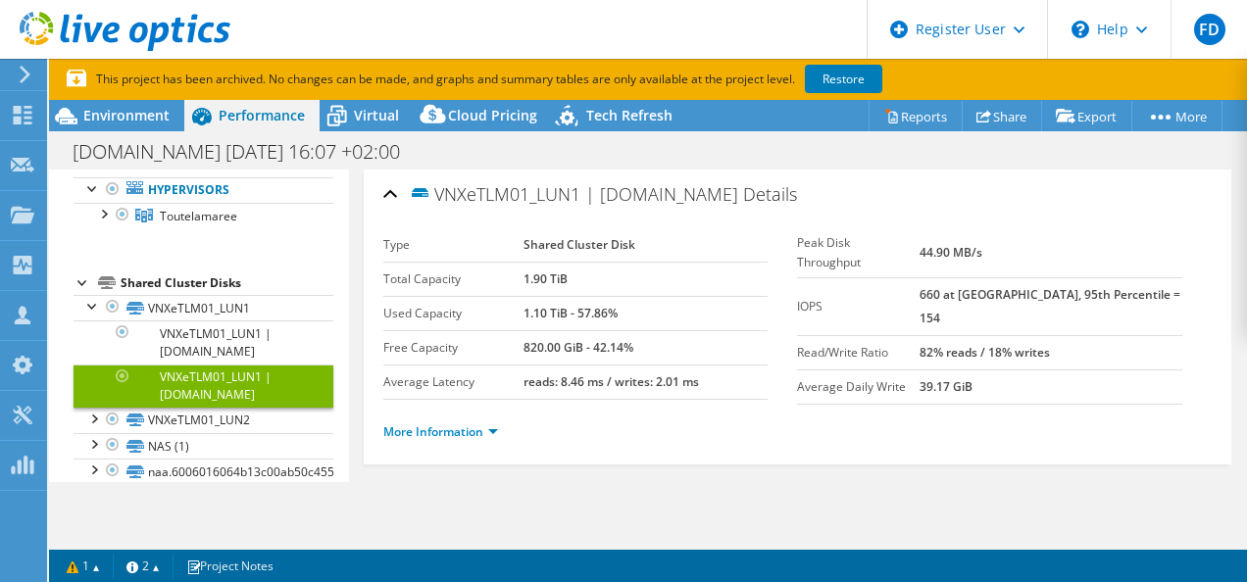
drag, startPoint x: 945, startPoint y: 277, endPoint x: 1088, endPoint y: 277, distance: 143.1
click at [1088, 286] on b "660 at [GEOGRAPHIC_DATA], 95th Percentile = 154" at bounding box center [1049, 306] width 261 height 40
drag, startPoint x: 1088, startPoint y: 277, endPoint x: 979, endPoint y: 244, distance: 113.8
click at [979, 244] on tr "Peak Disk Throughput 44.90 MB/s" at bounding box center [989, 253] width 385 height 50
drag, startPoint x: 979, startPoint y: 244, endPoint x: 966, endPoint y: 273, distance: 32.0
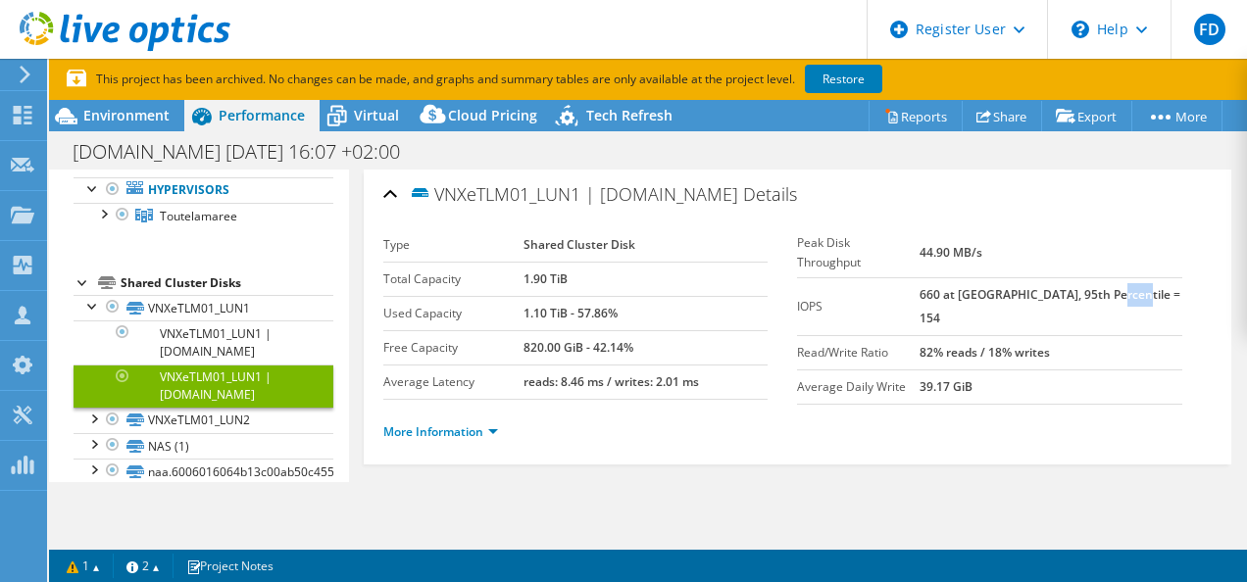
click at [966, 286] on b "660 at [GEOGRAPHIC_DATA], 95th Percentile = 154" at bounding box center [1049, 306] width 261 height 40
drag, startPoint x: 515, startPoint y: 309, endPoint x: 564, endPoint y: 312, distance: 49.1
click at [564, 312] on tr "Used Capacity 1.10 TiB - 57.86%" at bounding box center [575, 313] width 385 height 34
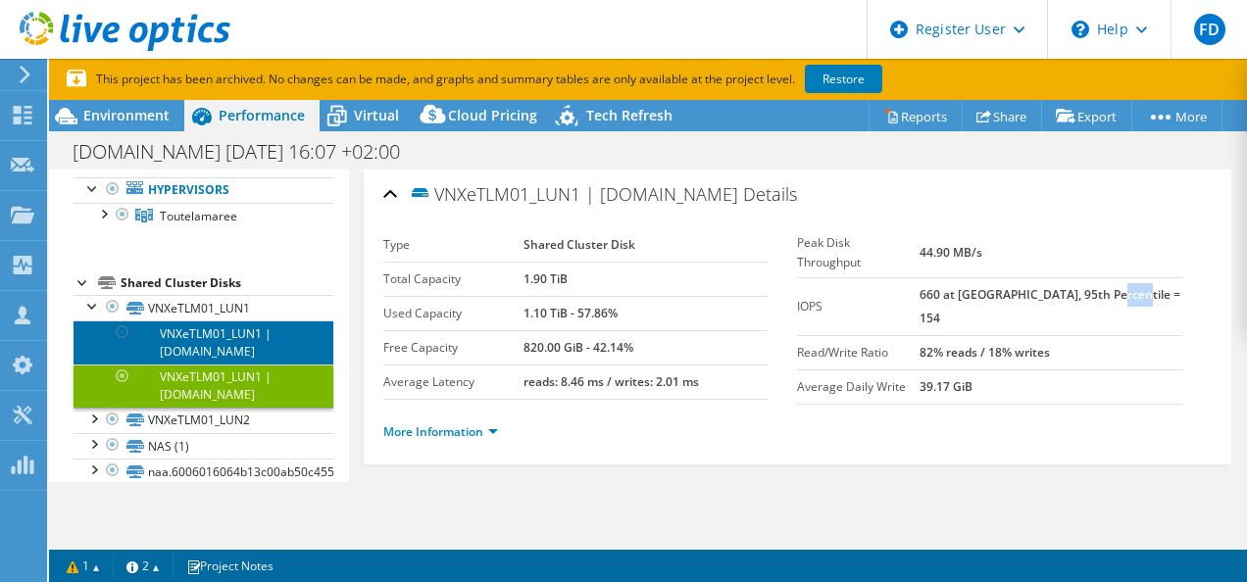
click at [242, 337] on link "VNXeTLM01_LUN1 | [DOMAIN_NAME]" at bounding box center [204, 341] width 260 height 43
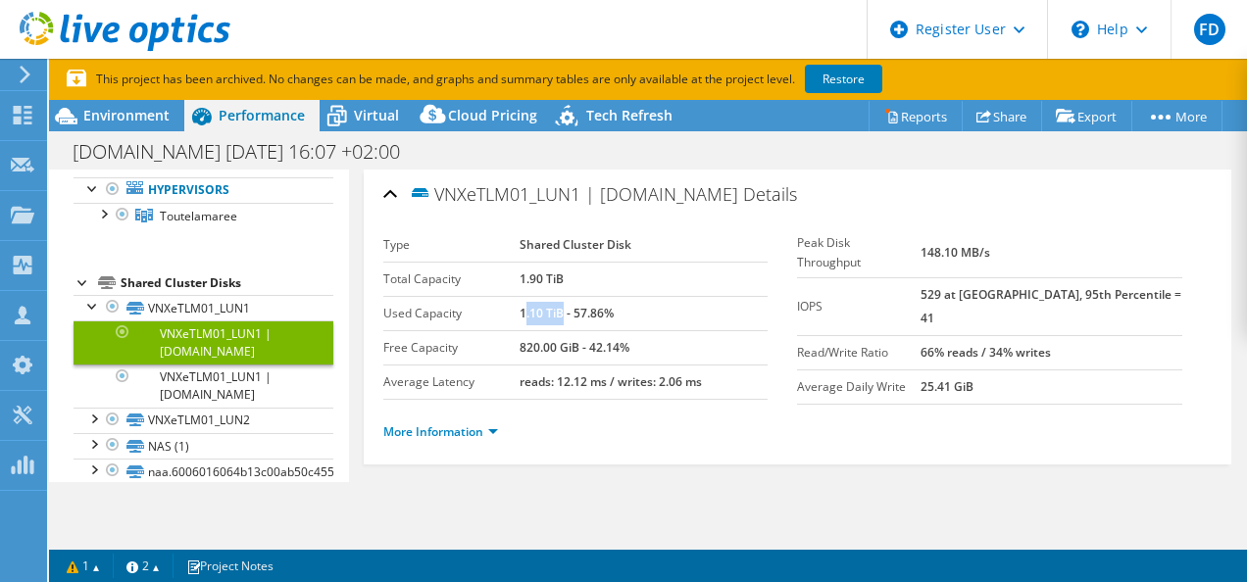
drag, startPoint x: 518, startPoint y: 312, endPoint x: 557, endPoint y: 314, distance: 38.3
click at [557, 314] on b "1.10 TiB - 57.86%" at bounding box center [566, 313] width 94 height 17
drag, startPoint x: 945, startPoint y: 240, endPoint x: 1015, endPoint y: 244, distance: 70.7
click at [1015, 244] on tr "Peak Disk Throughput 148.10 MB/s" at bounding box center [989, 253] width 385 height 50
drag, startPoint x: 1015, startPoint y: 243, endPoint x: 1005, endPoint y: 270, distance: 29.1
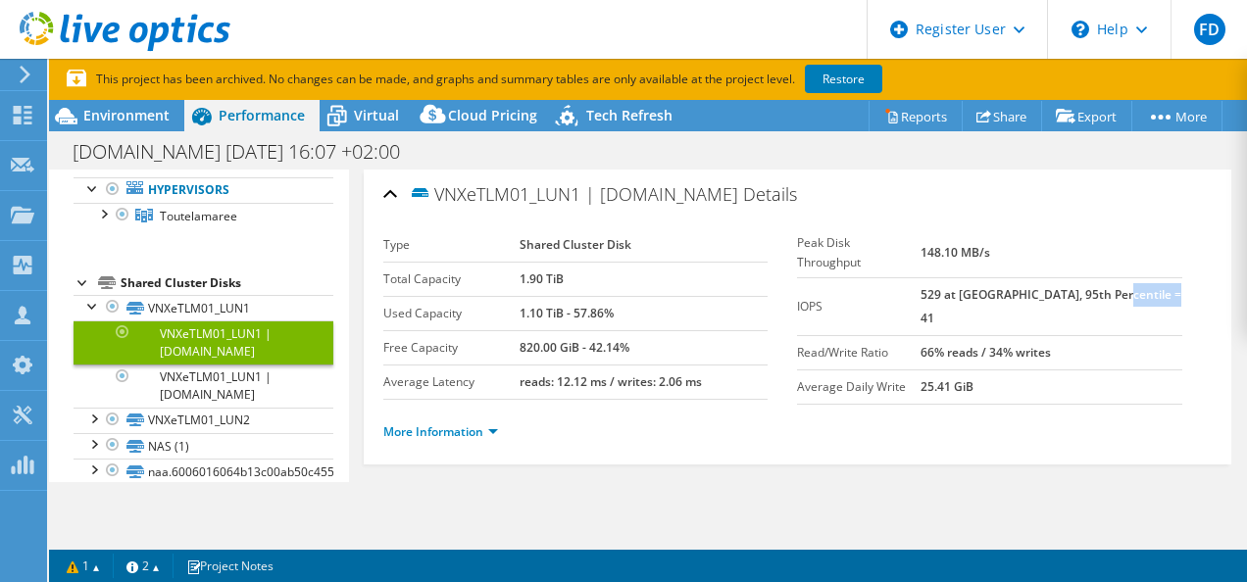
click at [1005, 286] on b "529 at [GEOGRAPHIC_DATA], 95th Percentile = 41" at bounding box center [1050, 306] width 261 height 40
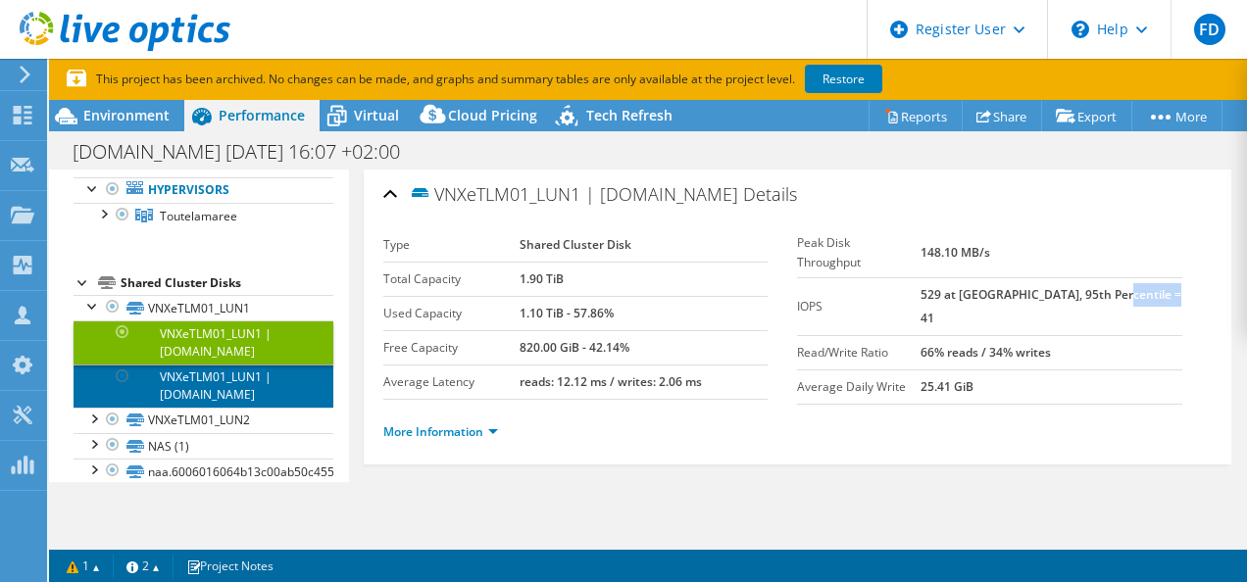
click at [218, 378] on link "VNXeTLM01_LUN1 | [DOMAIN_NAME]" at bounding box center [204, 386] width 260 height 43
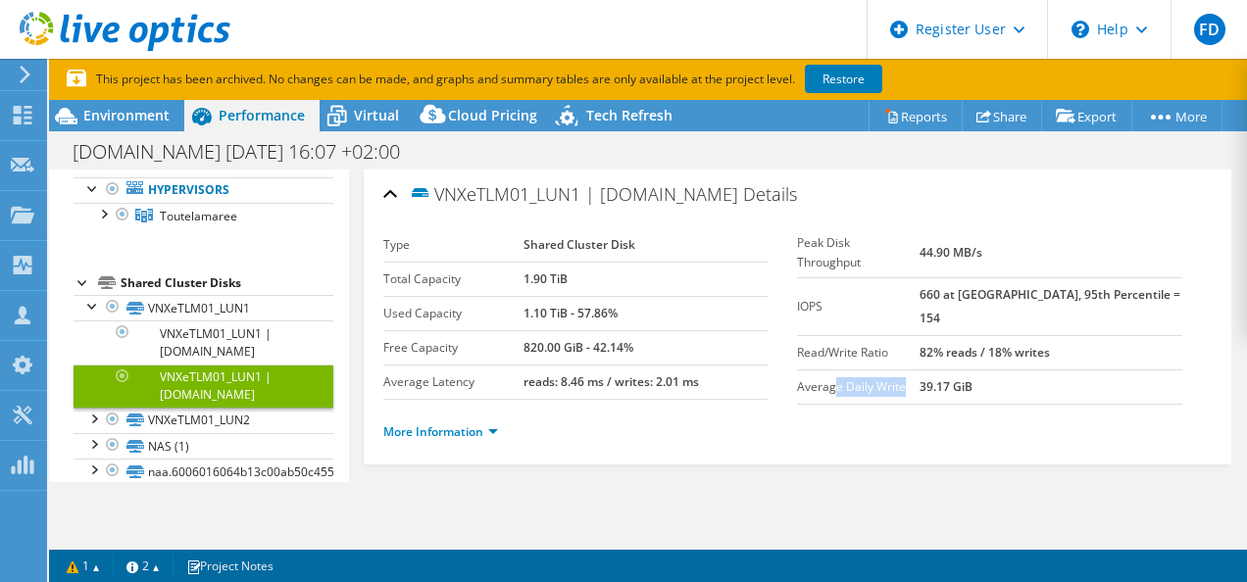
drag, startPoint x: 829, startPoint y: 342, endPoint x: 904, endPoint y: 343, distance: 74.5
click at [904, 377] on label "Average Daily Write" at bounding box center [858, 387] width 122 height 20
drag, startPoint x: 956, startPoint y: 347, endPoint x: 1019, endPoint y: 347, distance: 62.7
click at [1019, 369] on td "39.17 GiB" at bounding box center [1050, 386] width 263 height 34
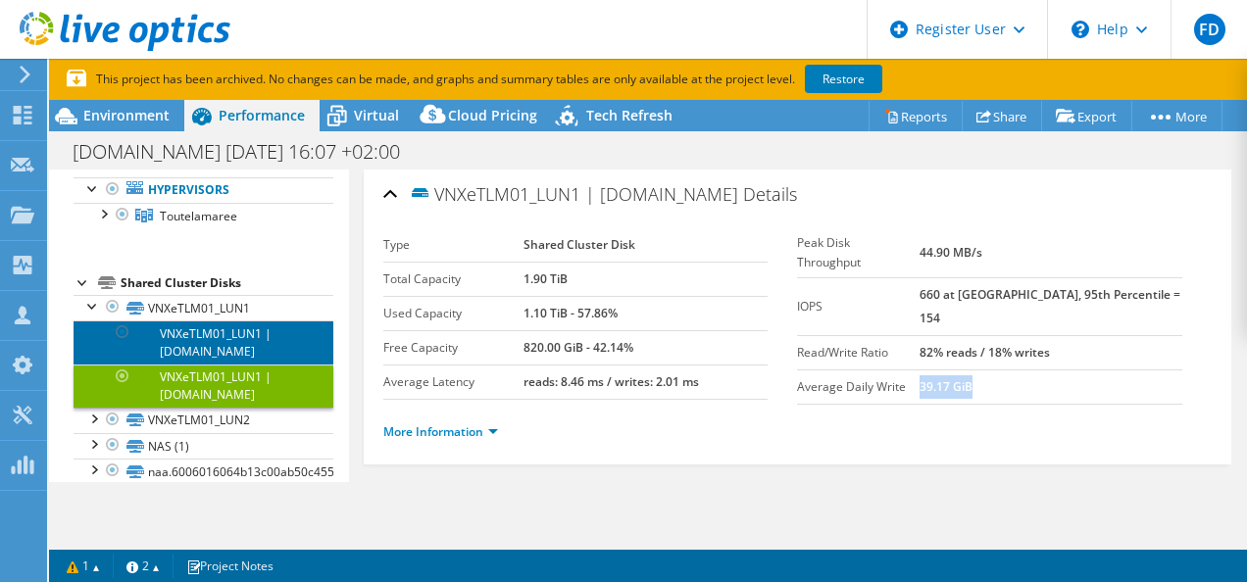
click at [213, 341] on link "VNXeTLM01_LUN1 | [DOMAIN_NAME]" at bounding box center [204, 341] width 260 height 43
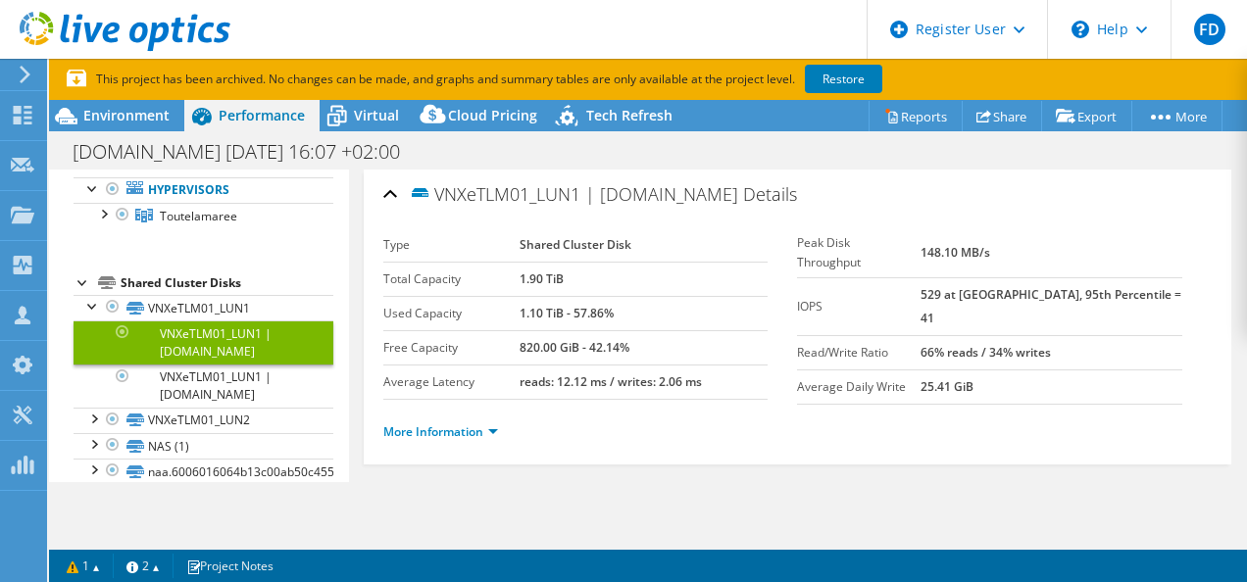
drag, startPoint x: 945, startPoint y: 341, endPoint x: 1011, endPoint y: 339, distance: 66.7
click at [1011, 369] on tr "Average Daily Write 25.41 GiB" at bounding box center [989, 386] width 385 height 34
click at [495, 423] on link "More Information" at bounding box center [440, 431] width 115 height 17
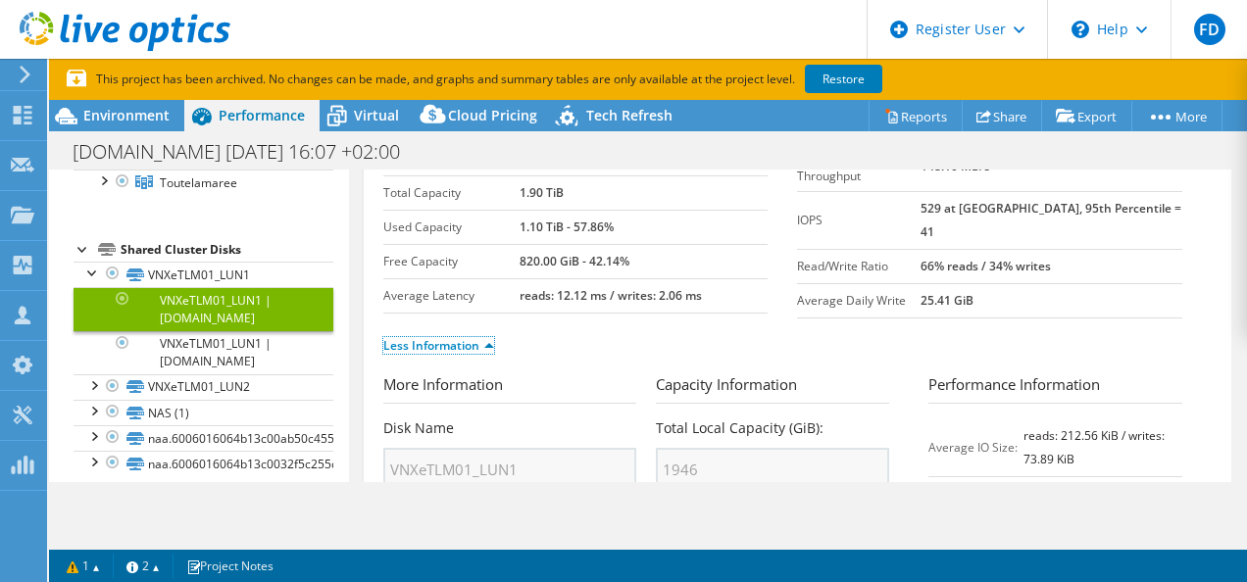
scroll to position [158, 0]
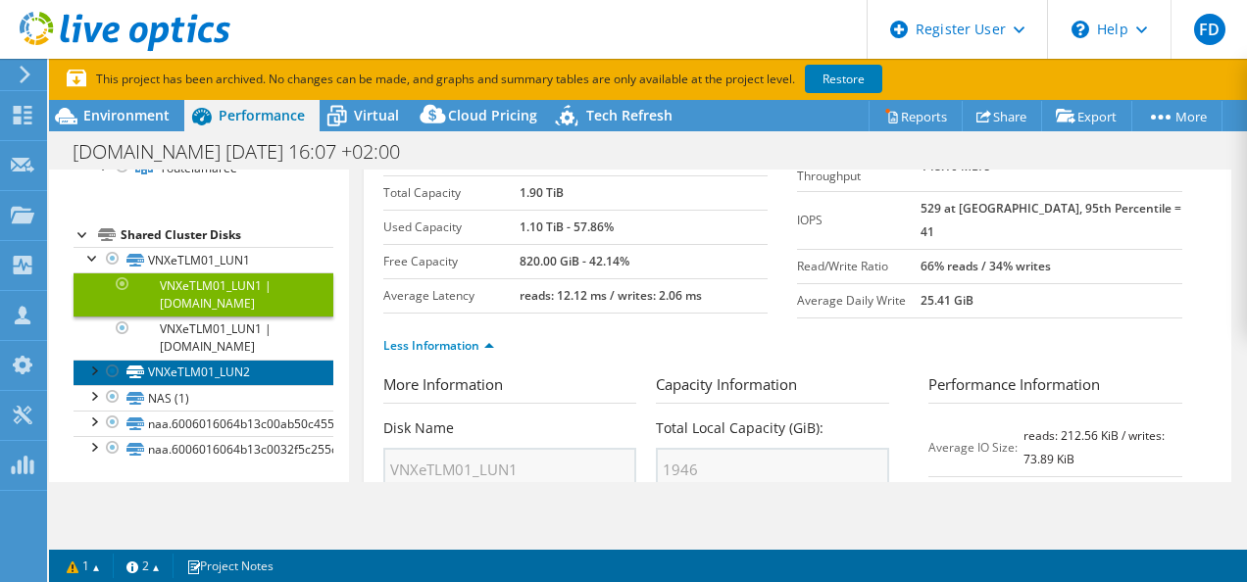
click at [200, 367] on link "VNXeTLM01_LUN2" at bounding box center [204, 372] width 260 height 25
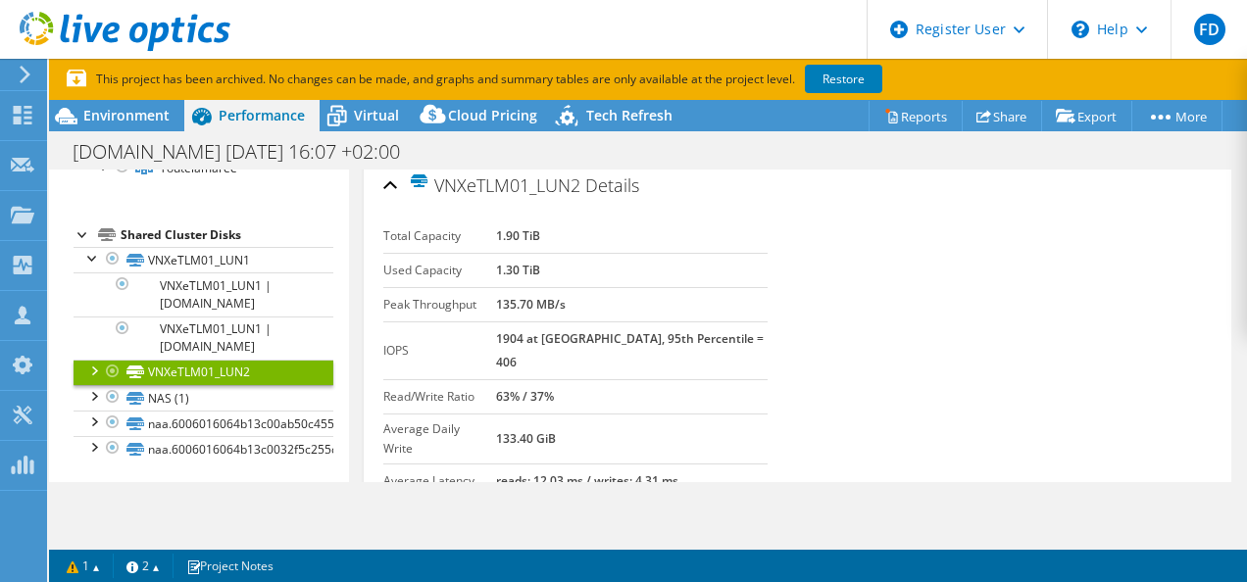
scroll to position [76, 0]
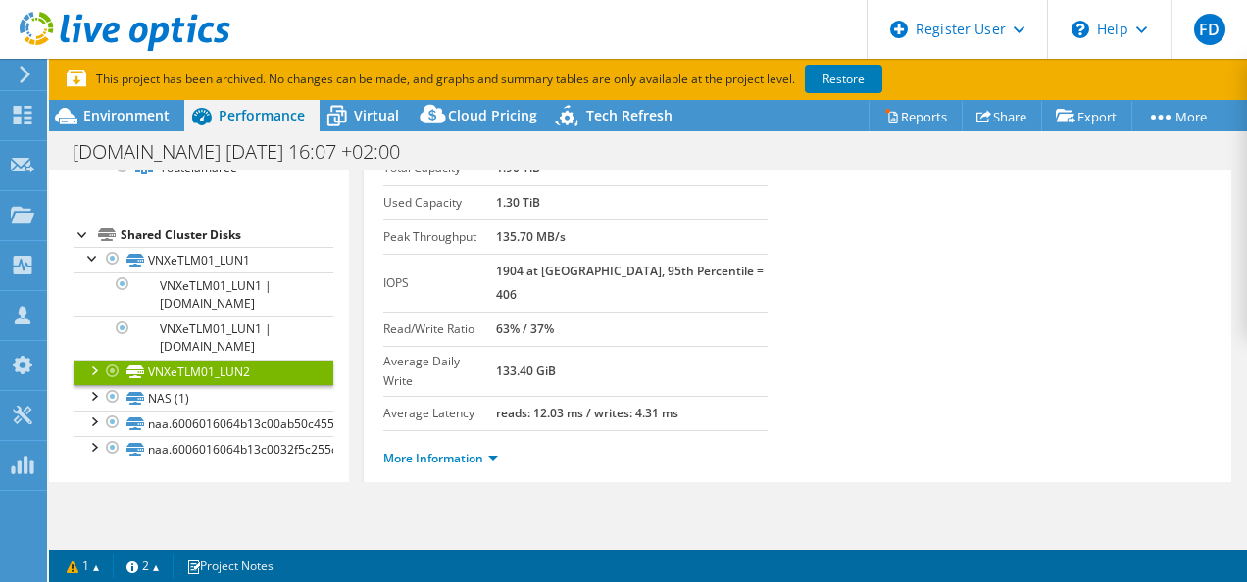
click at [94, 366] on div at bounding box center [93, 370] width 20 height 20
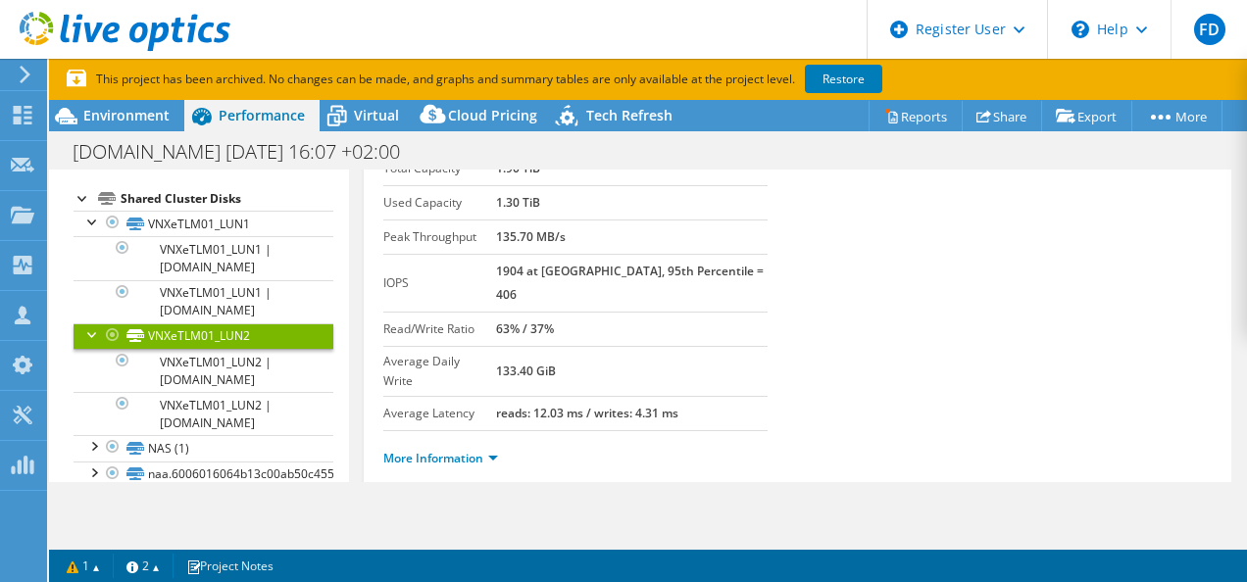
scroll to position [229, 0]
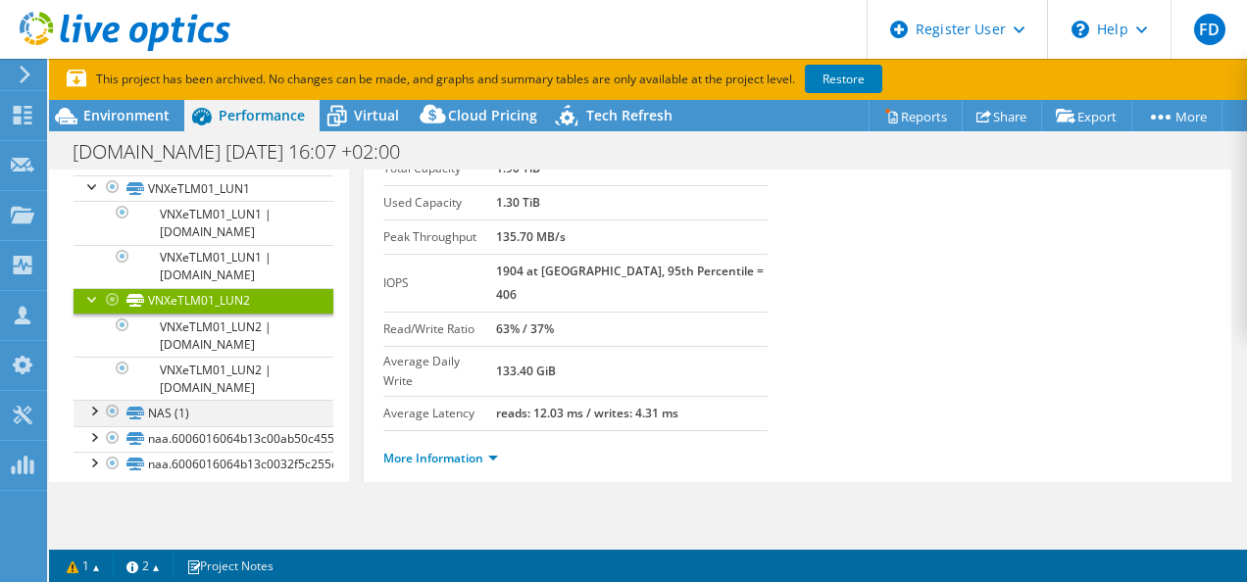
click at [99, 410] on div at bounding box center [93, 410] width 20 height 20
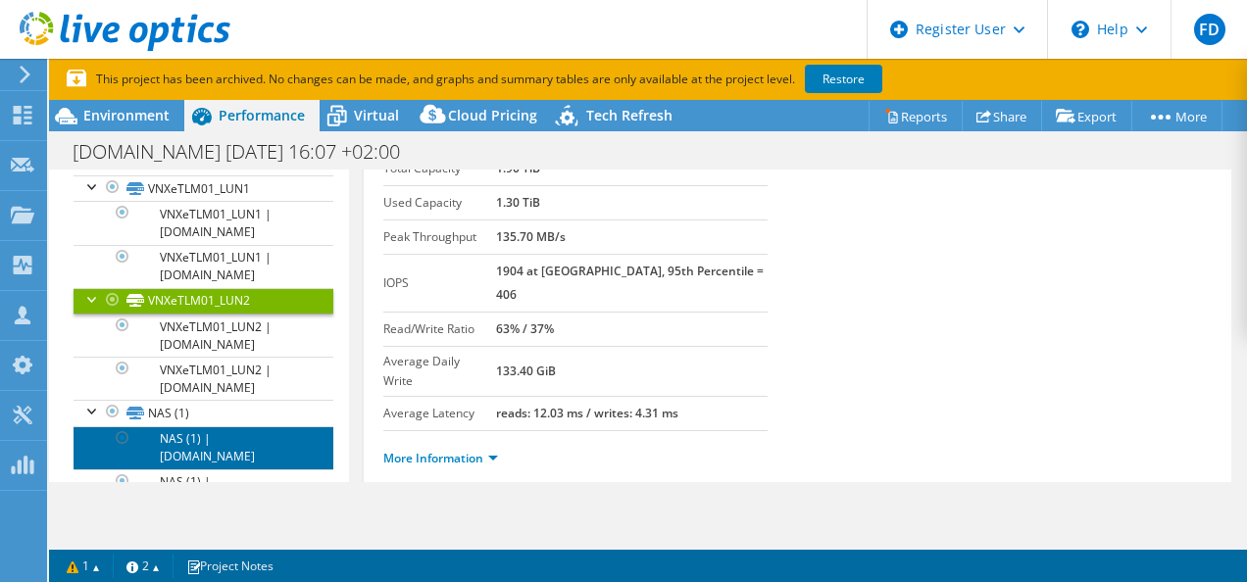
click at [190, 440] on link "NAS (1) | [DOMAIN_NAME]" at bounding box center [204, 447] width 260 height 43
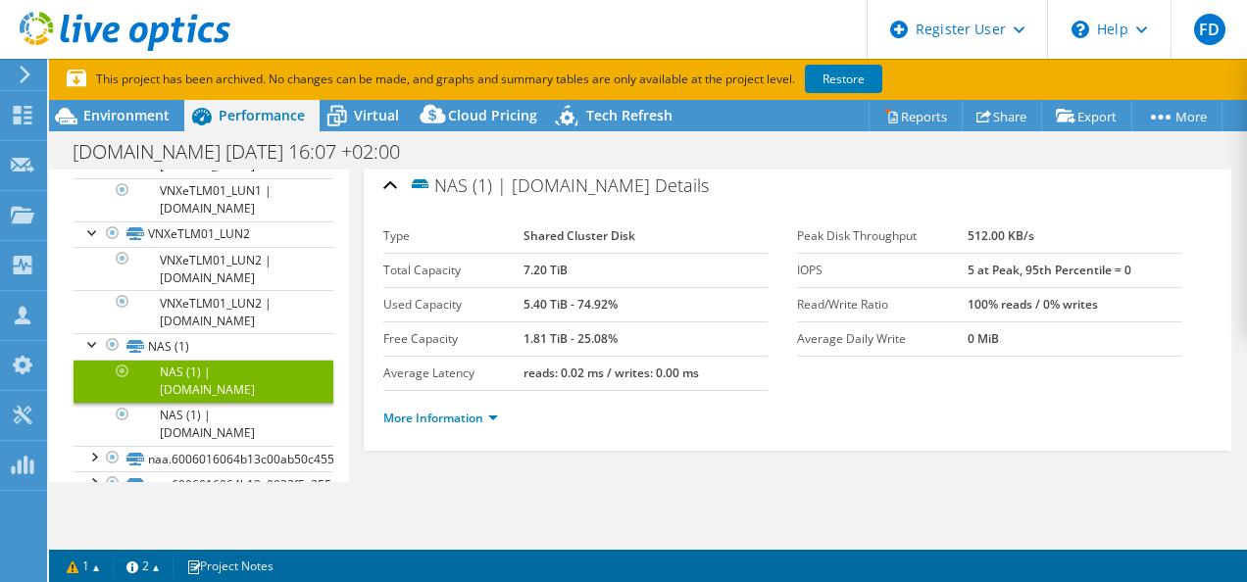
scroll to position [329, 0]
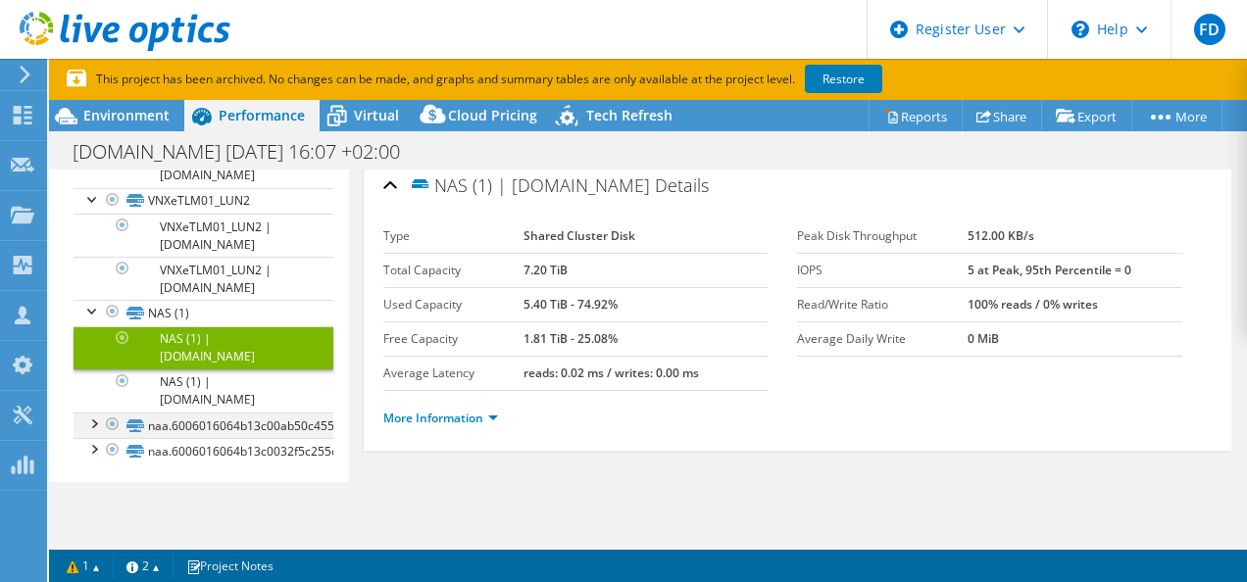
click at [99, 417] on div at bounding box center [93, 423] width 20 height 20
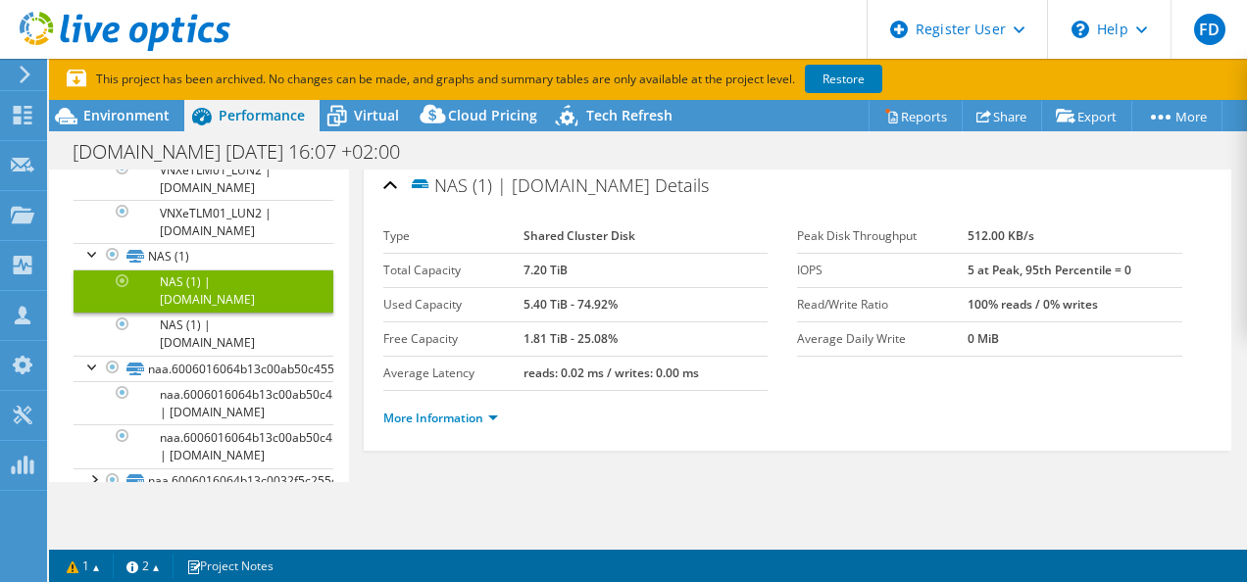
scroll to position [426, 0]
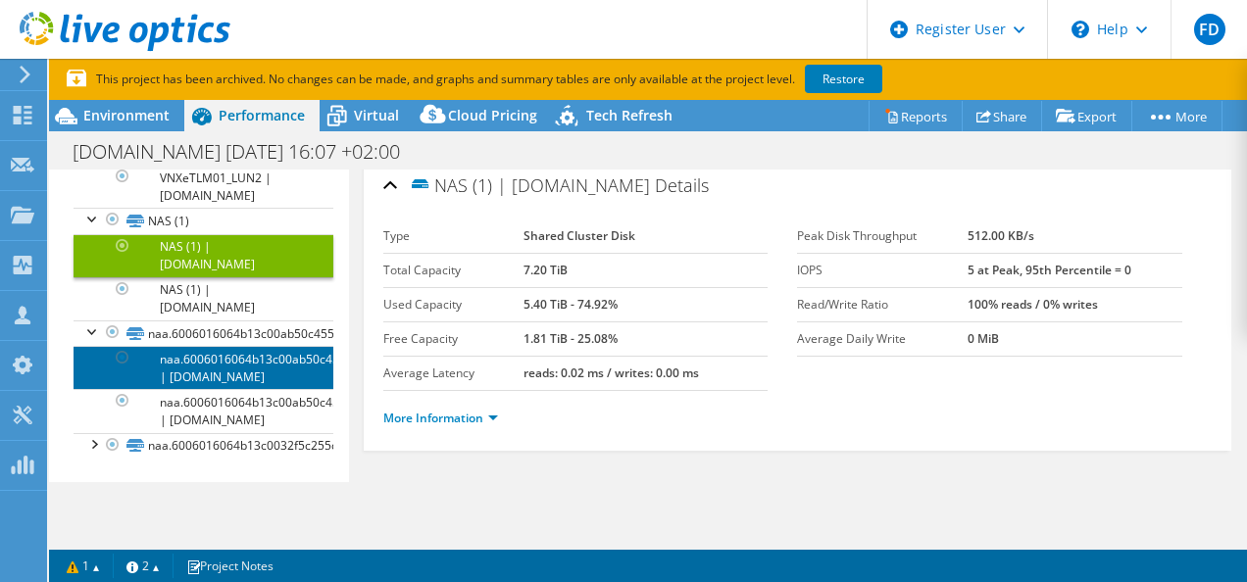
click at [229, 352] on link "naa.6006016064b13c00ab50c4554e023e21 | [DOMAIN_NAME]" at bounding box center [204, 367] width 260 height 43
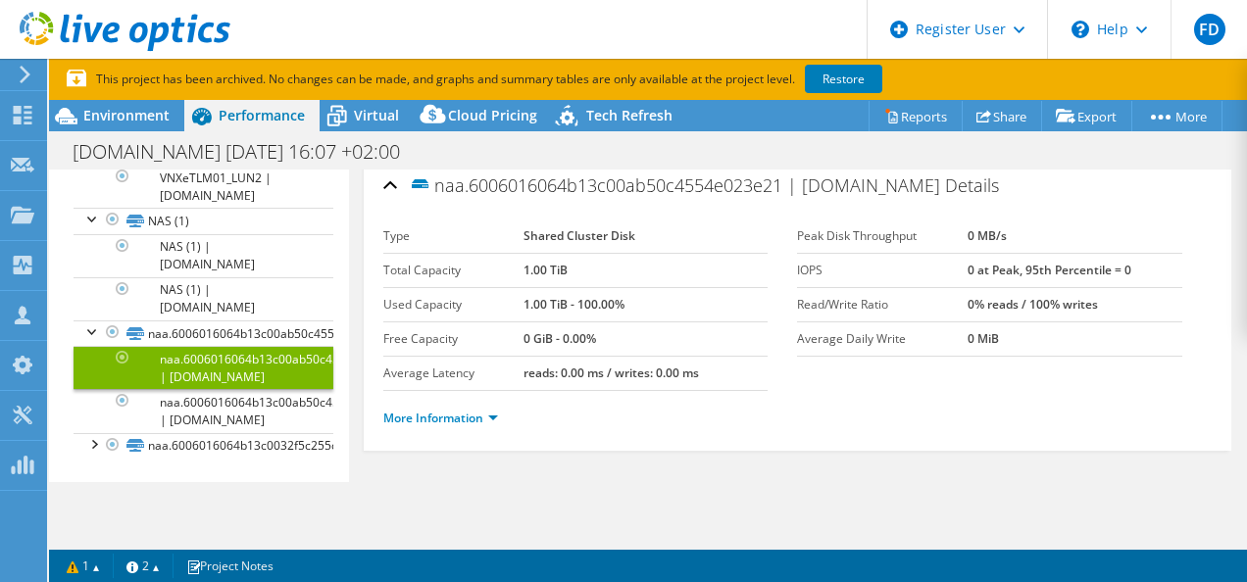
drag, startPoint x: 514, startPoint y: 227, endPoint x: 589, endPoint y: 228, distance: 75.5
click at [589, 228] on tr "Type Shared Cluster Disk" at bounding box center [575, 237] width 385 height 34
click at [225, 449] on link "naa.6006016064b13c0032f5c255c6d9aa82" at bounding box center [204, 445] width 260 height 25
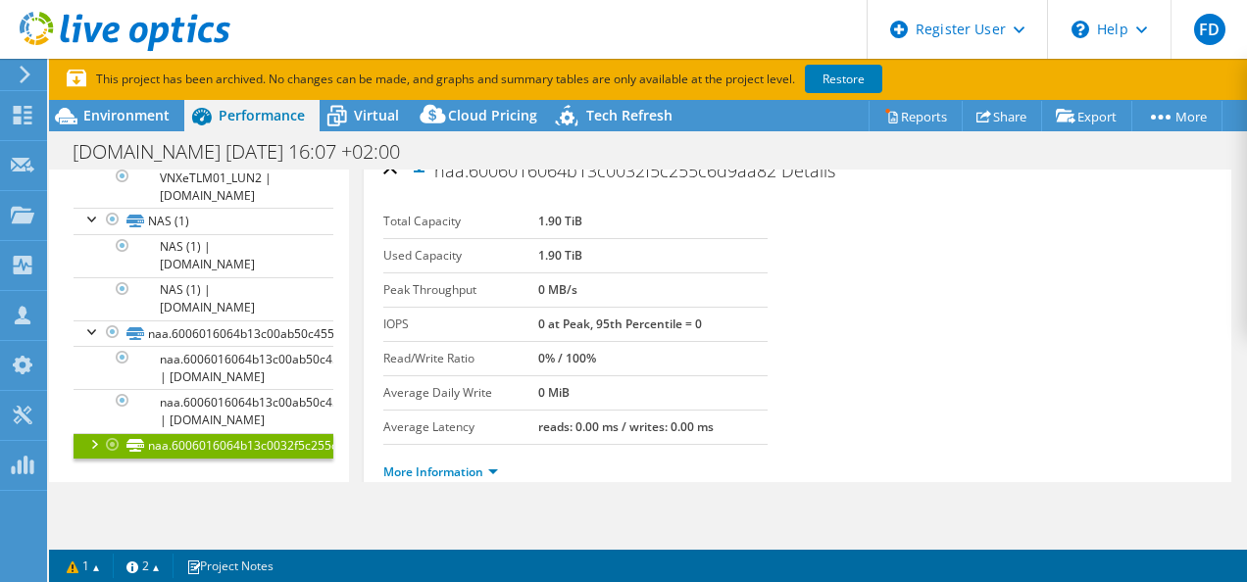
scroll to position [0, 0]
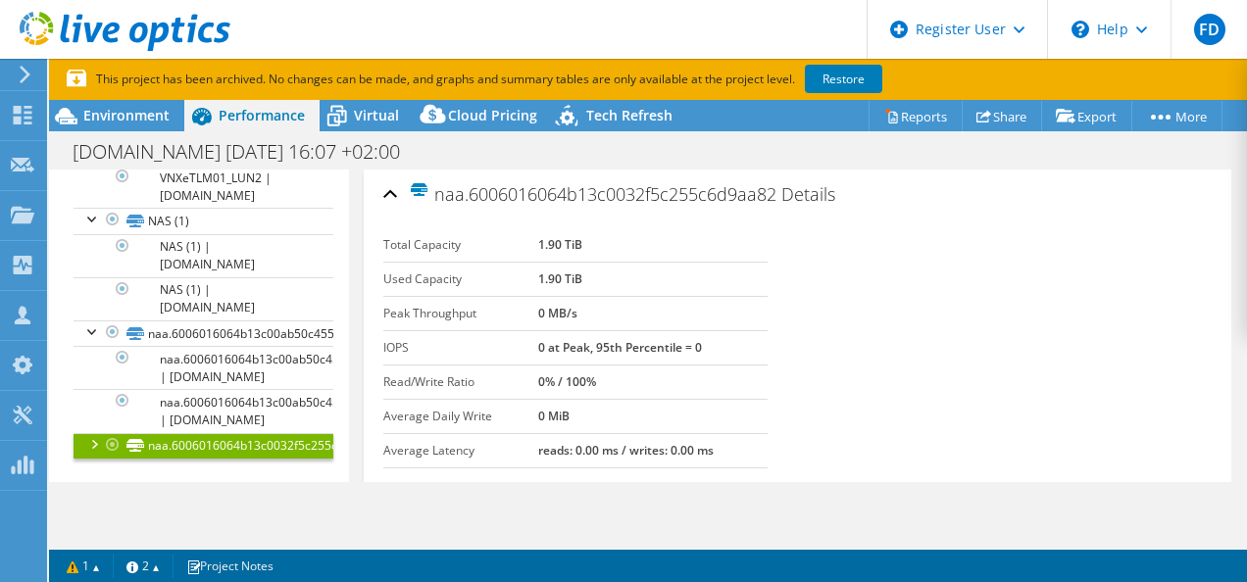
click at [92, 441] on div at bounding box center [93, 443] width 20 height 20
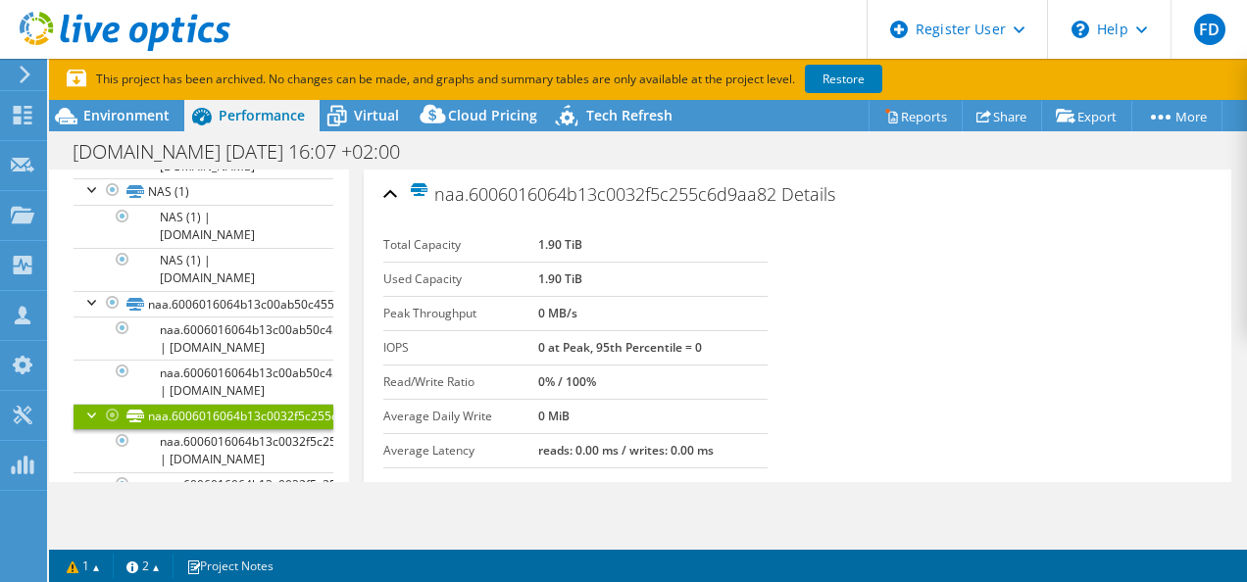
scroll to position [572, 0]
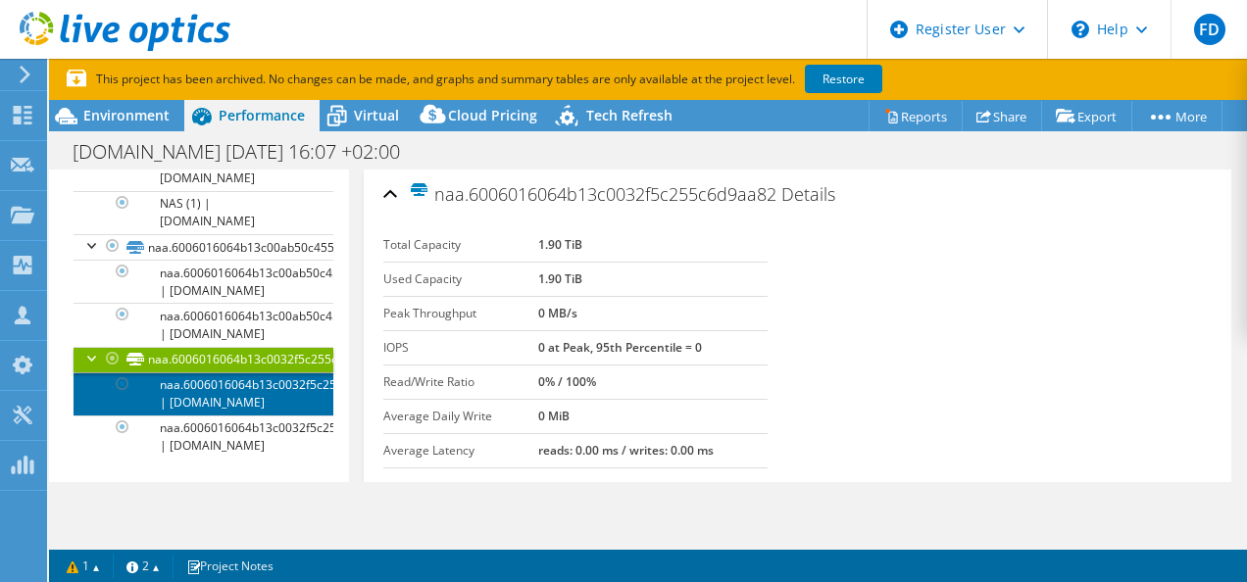
click at [257, 372] on link "naa.6006016064b13c0032f5c255c6d9aa82 | [DOMAIN_NAME]" at bounding box center [204, 393] width 260 height 43
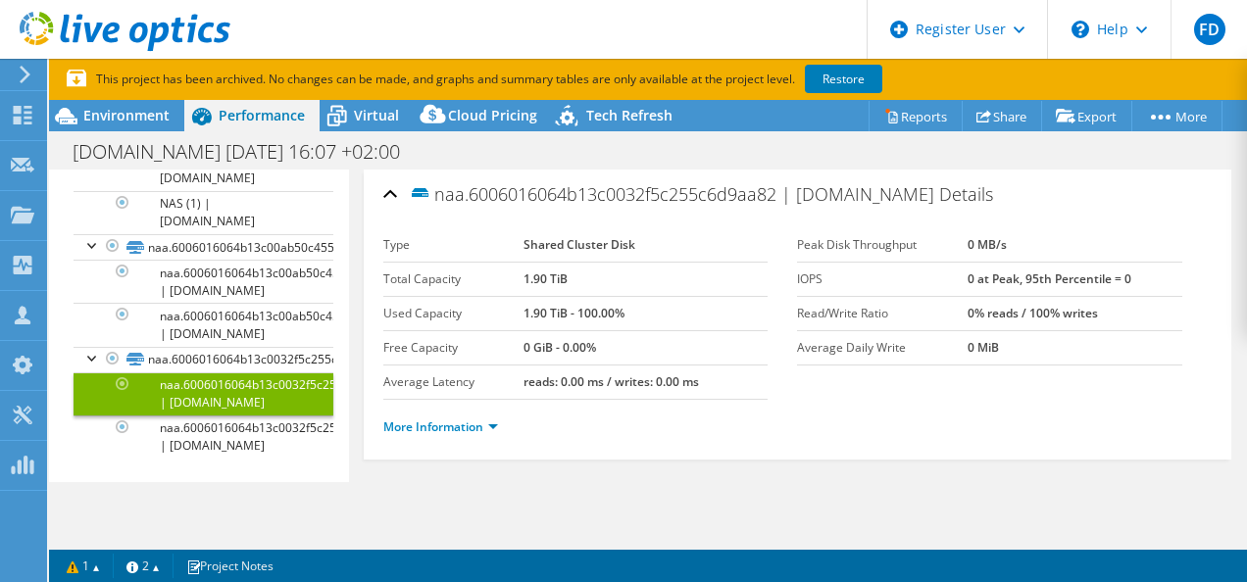
drag, startPoint x: 576, startPoint y: 233, endPoint x: 629, endPoint y: 234, distance: 52.9
click at [629, 234] on tr "Type Shared Cluster Disk" at bounding box center [575, 245] width 385 height 34
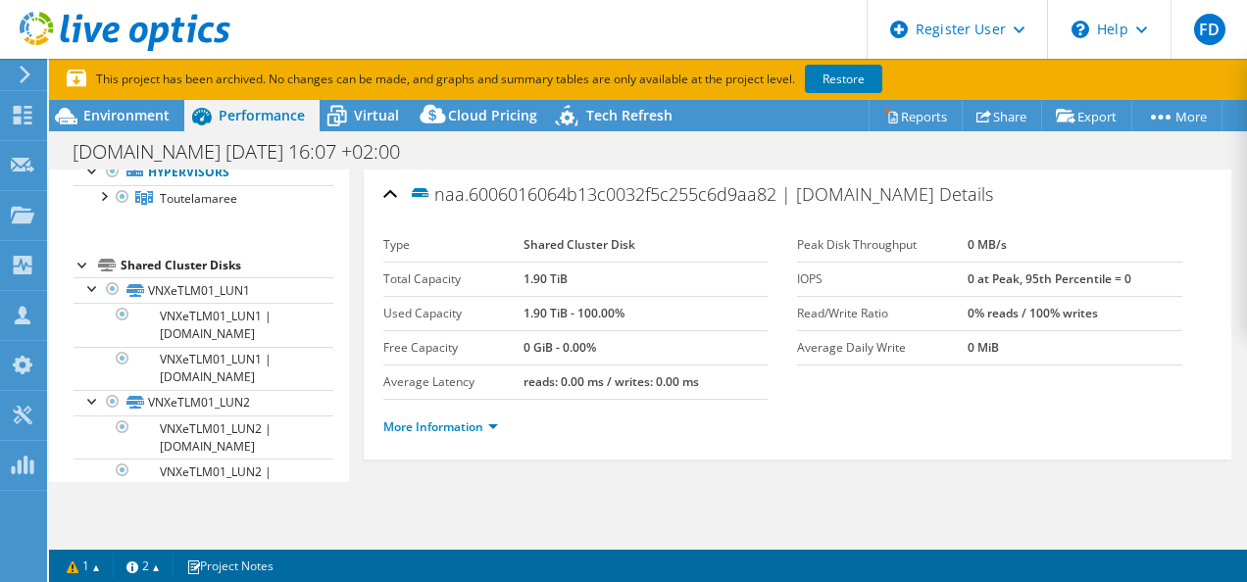
scroll to position [0, 0]
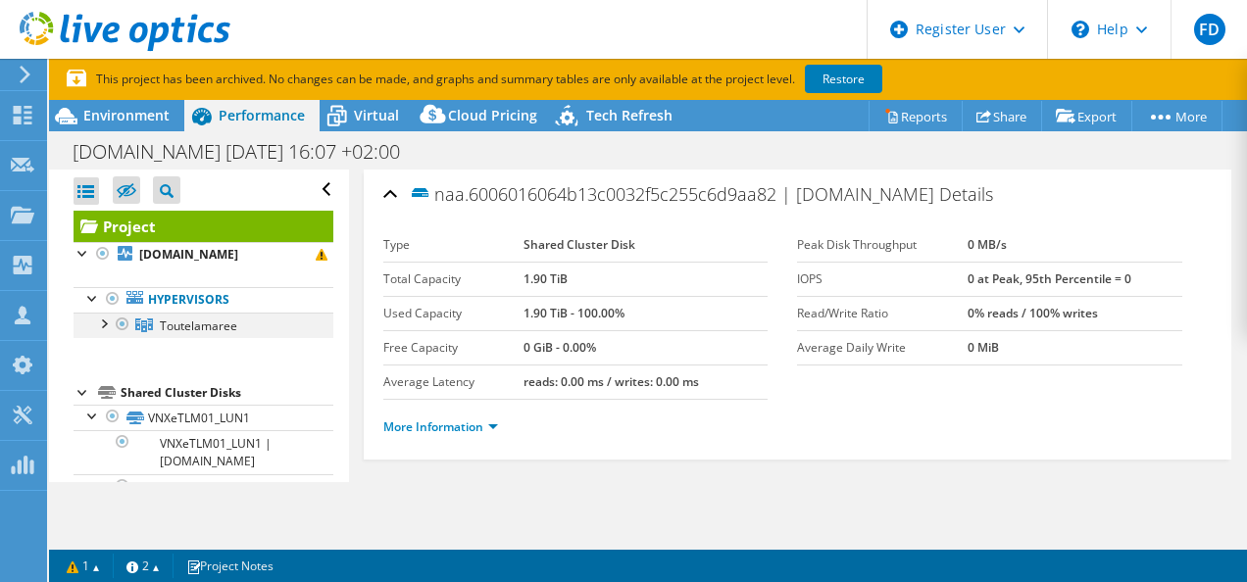
click at [98, 325] on div at bounding box center [103, 323] width 20 height 20
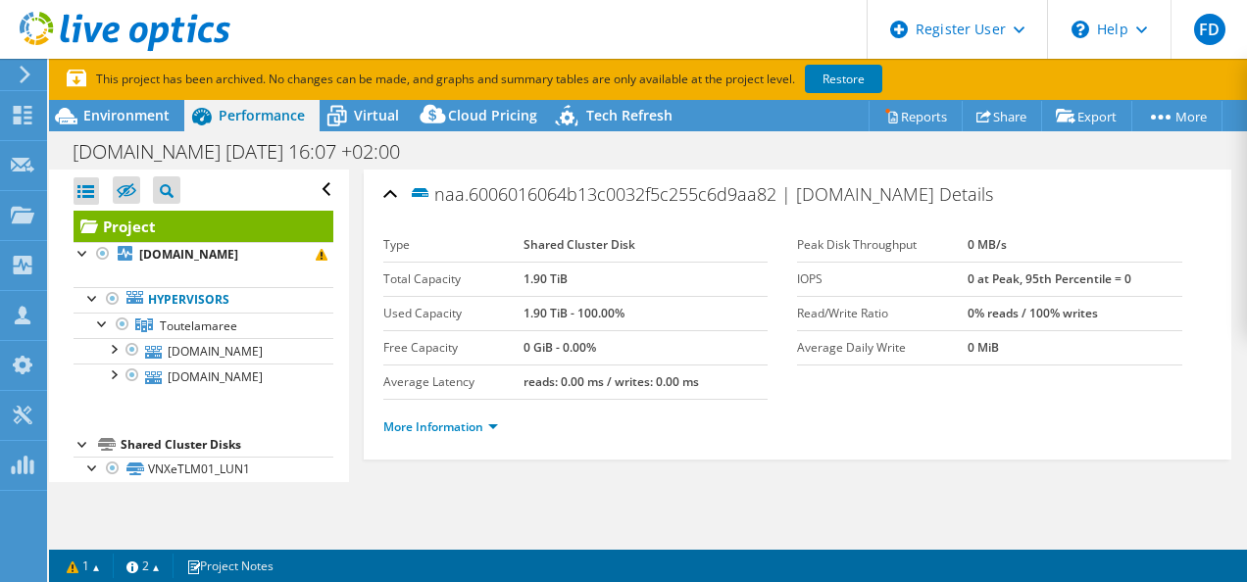
scroll to position [59, 0]
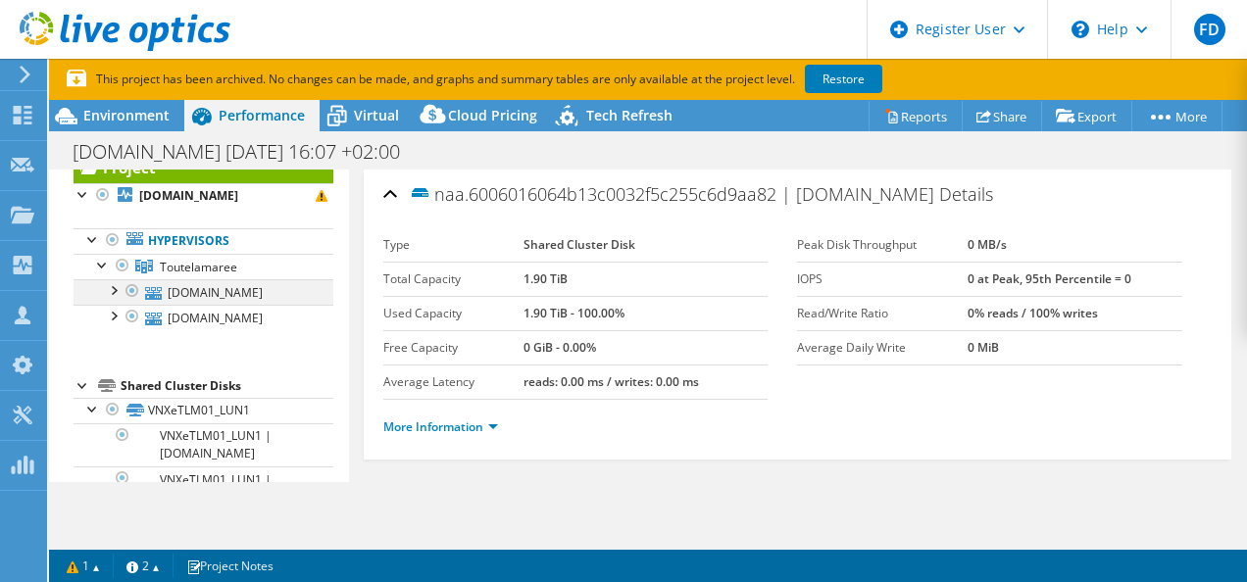
click at [115, 286] on div at bounding box center [113, 289] width 20 height 20
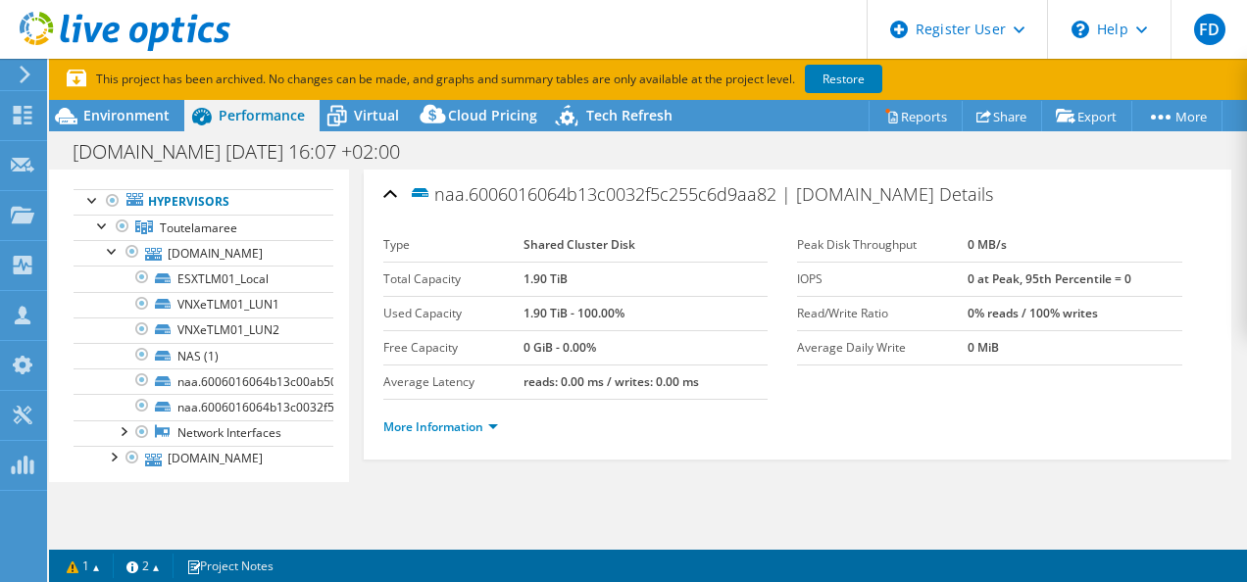
scroll to position [86, 0]
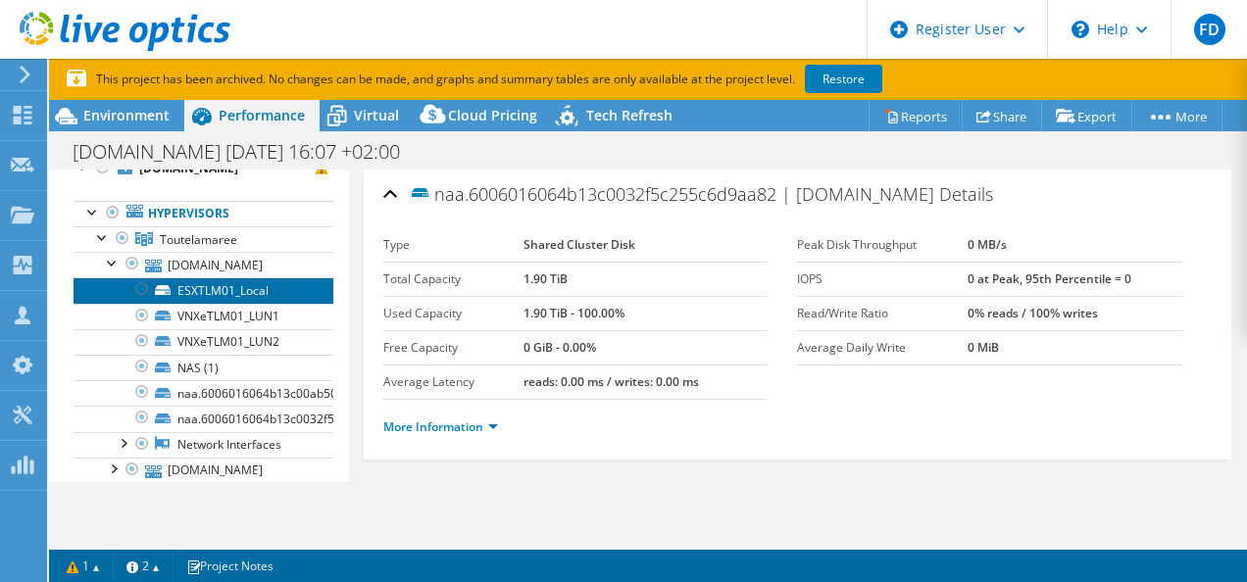
click at [258, 285] on link "ESXTLM01_Local" at bounding box center [204, 289] width 260 height 25
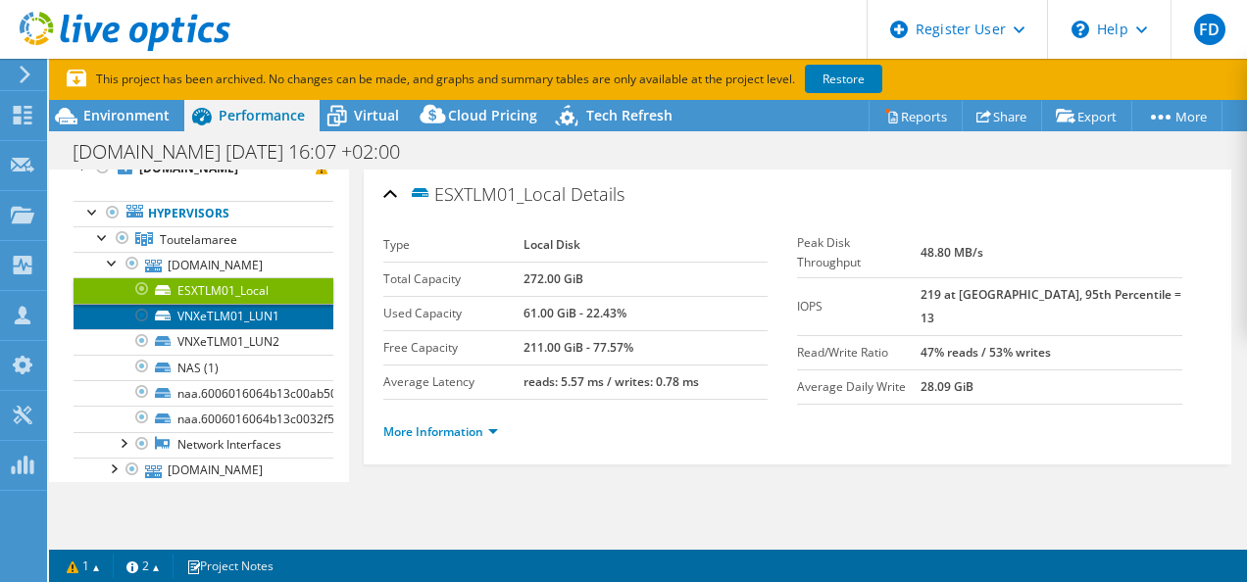
click at [227, 315] on link "VNXeTLM01_LUN1" at bounding box center [204, 316] width 260 height 25
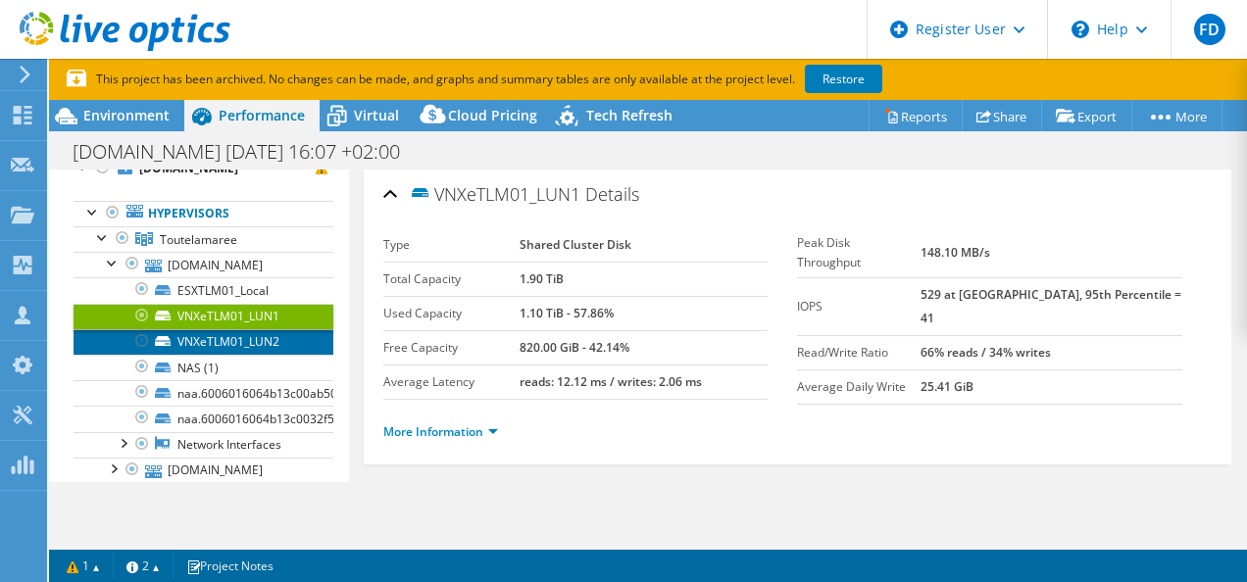
click at [221, 337] on link "VNXeTLM01_LUN2" at bounding box center [204, 341] width 260 height 25
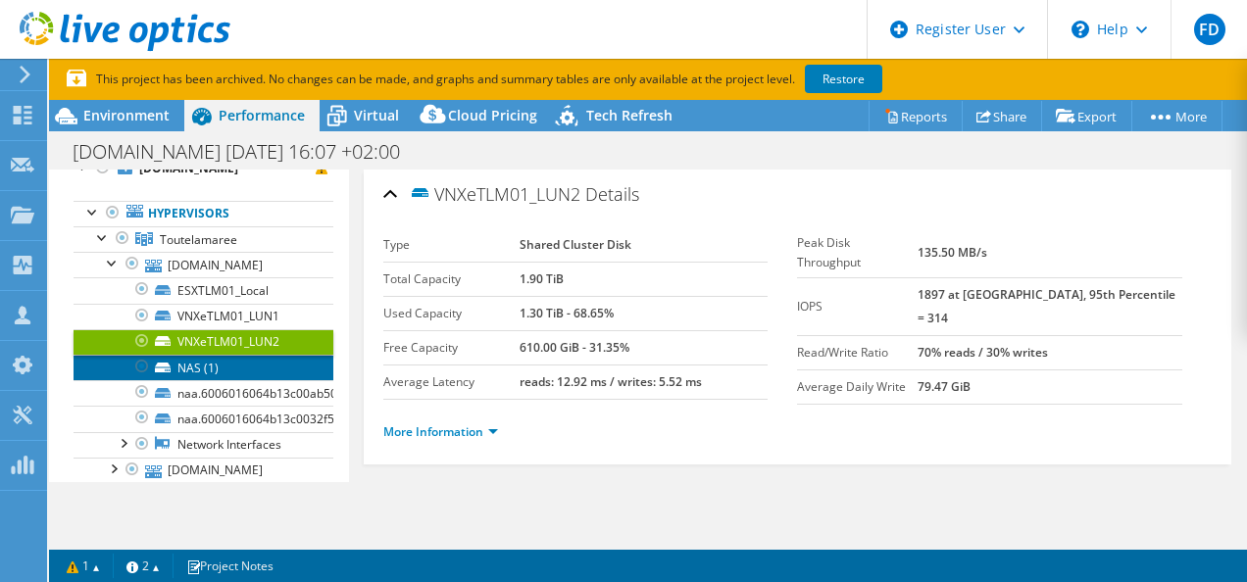
click at [190, 368] on link "NAS (1)" at bounding box center [204, 367] width 260 height 25
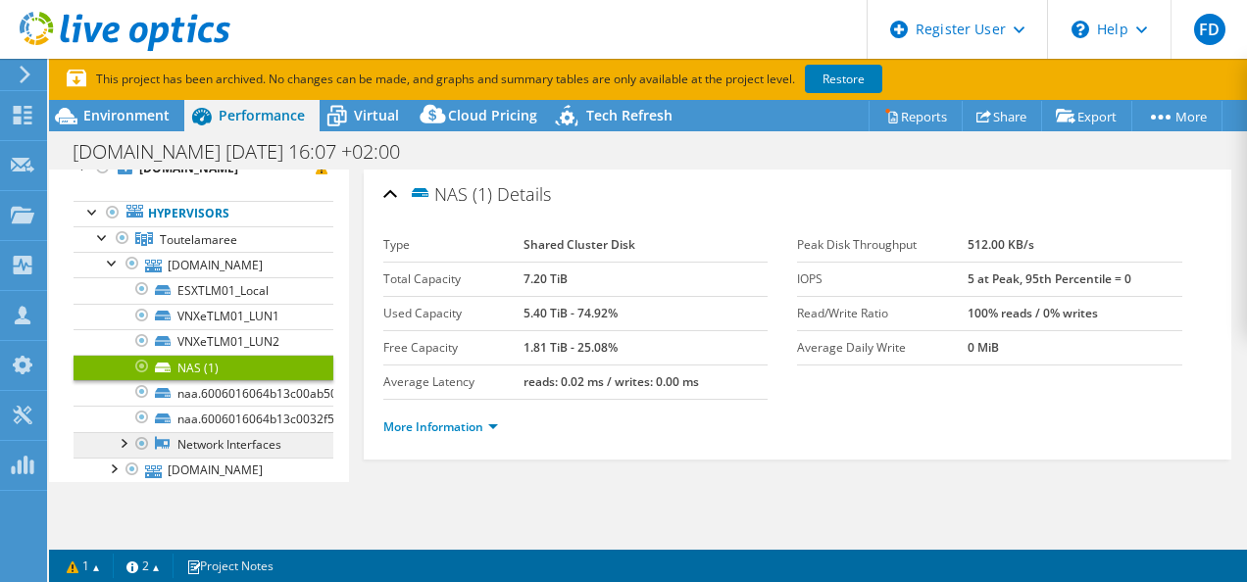
click at [245, 439] on link "Network Interfaces" at bounding box center [204, 444] width 260 height 25
click at [213, 442] on link "Network Interfaces" at bounding box center [204, 444] width 260 height 25
click at [124, 433] on div at bounding box center [123, 442] width 20 height 20
drag, startPoint x: 348, startPoint y: 240, endPoint x: 349, endPoint y: 257, distance: 16.7
click at [349, 257] on div "NAS (1) Details Type Shared Cluster Disk Total Capacity 7.20 TiB Used Capacity …" at bounding box center [798, 332] width 898 height 324
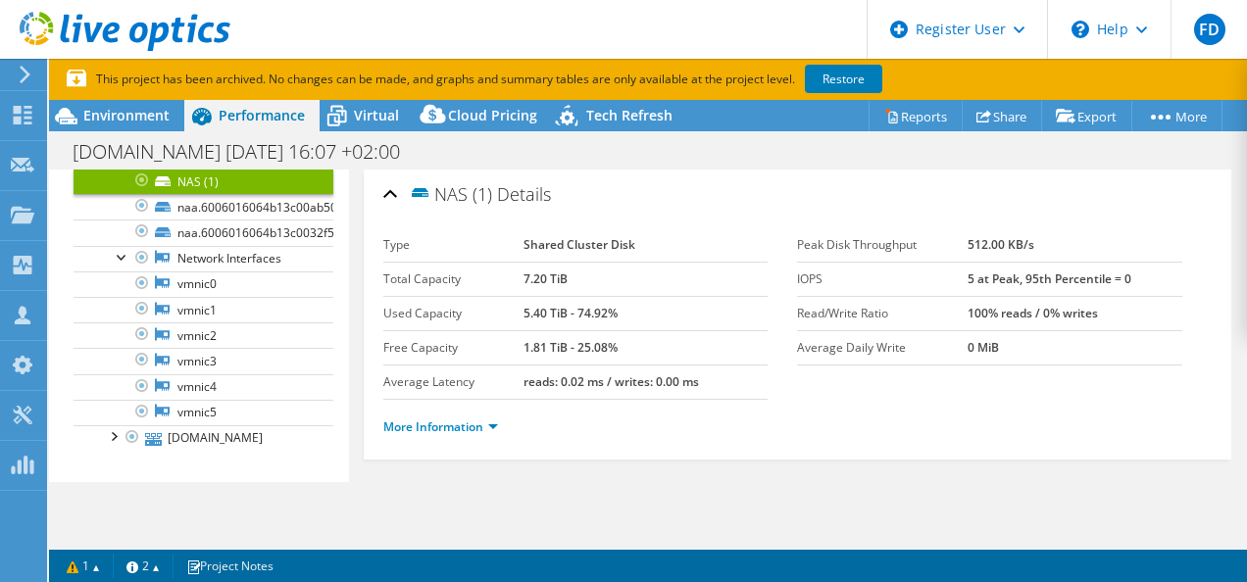
scroll to position [281, 0]
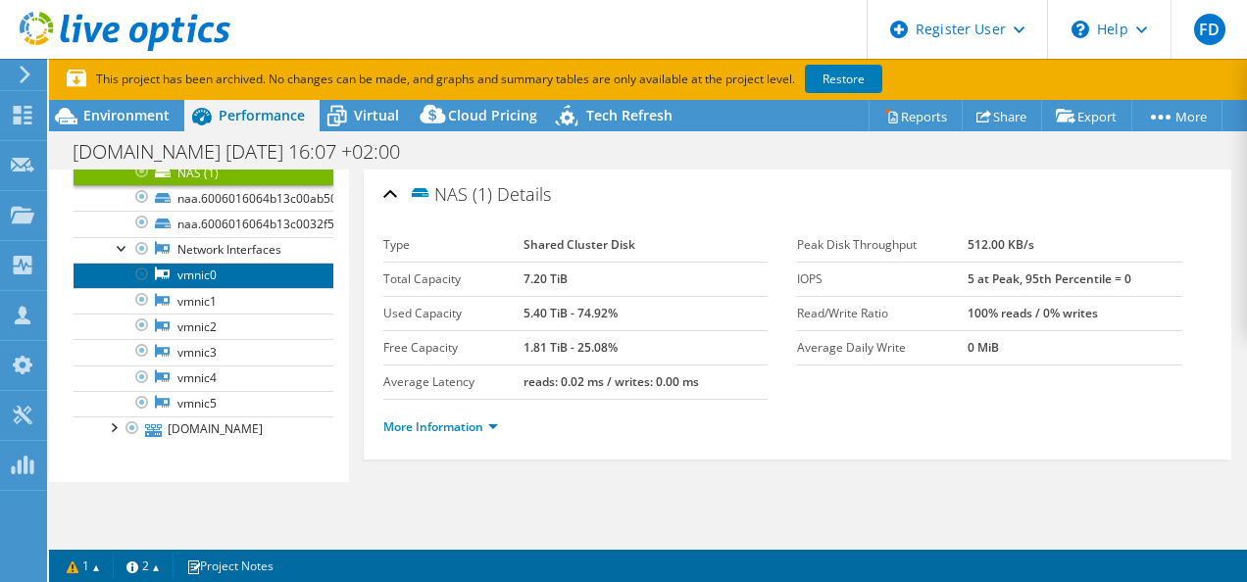
click at [200, 270] on link "vmnic0" at bounding box center [204, 275] width 260 height 25
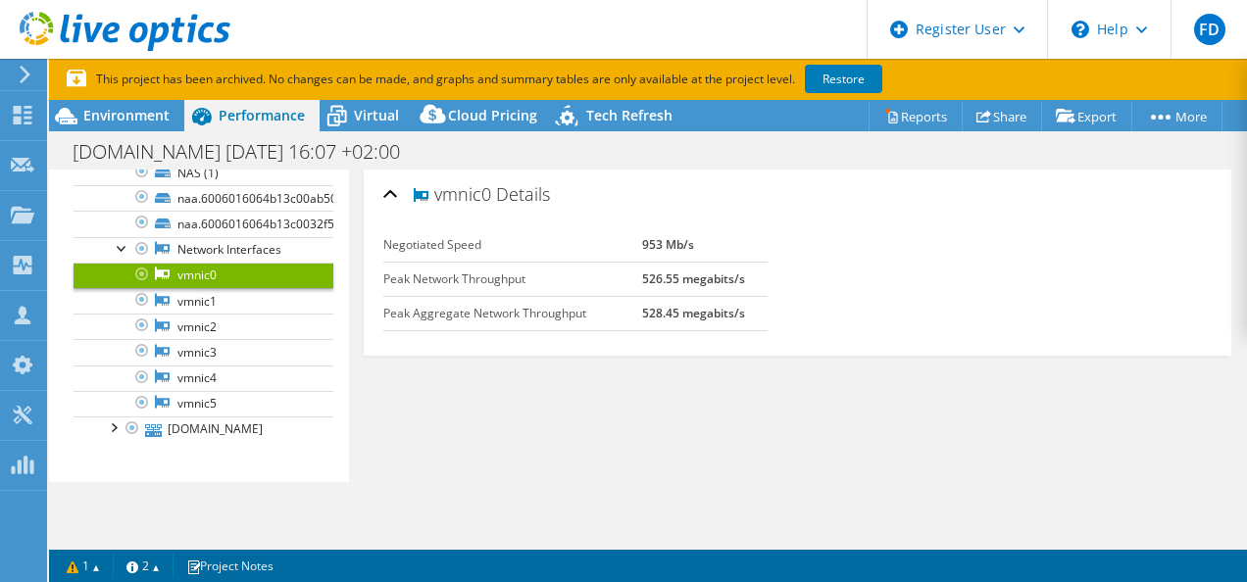
drag, startPoint x: 662, startPoint y: 235, endPoint x: 705, endPoint y: 233, distance: 42.2
click at [705, 233] on tr "Negotiated Speed 953 Mb/s" at bounding box center [575, 245] width 385 height 34
drag, startPoint x: 705, startPoint y: 233, endPoint x: 711, endPoint y: 358, distance: 124.6
click at [711, 358] on div "vmnic0 Details Negotiated Speed 953 Mb/s Peak Network Throughput 526.55 megabit…" at bounding box center [798, 326] width 898 height 313
click at [524, 280] on label "Peak Network Throughput" at bounding box center [513, 280] width 260 height 20
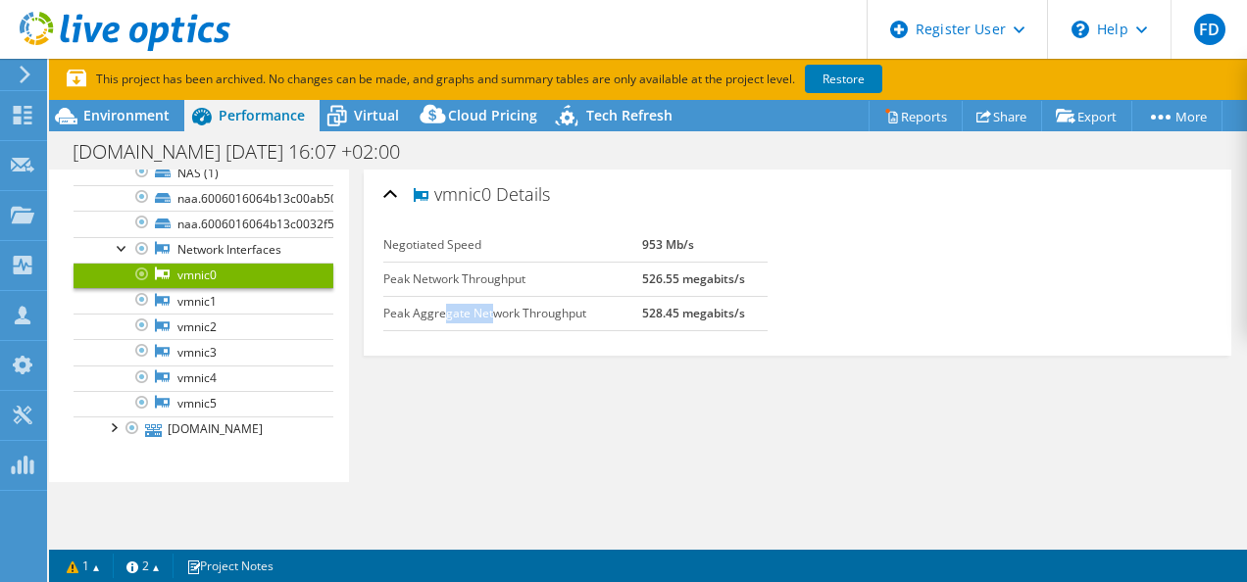
drag, startPoint x: 533, startPoint y: 281, endPoint x: 490, endPoint y: 313, distance: 53.3
click at [490, 313] on label "Peak Aggregate Network Throughput" at bounding box center [513, 314] width 260 height 20
drag, startPoint x: 490, startPoint y: 312, endPoint x: 437, endPoint y: 333, distance: 57.1
click at [452, 333] on div "Negotiated Speed 953 Mb/s Peak Network Throughput 526.55 megabits/s Peak Aggreg…" at bounding box center [590, 289] width 415 height 123
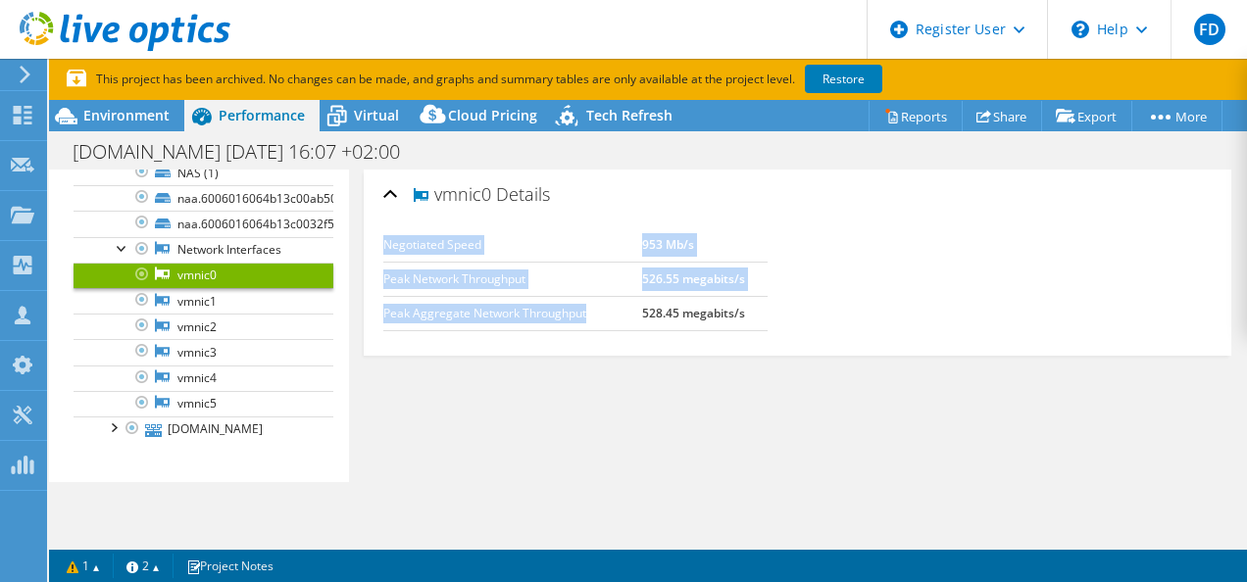
drag, startPoint x: 402, startPoint y: 310, endPoint x: 630, endPoint y: 317, distance: 228.4
click at [630, 317] on div "vmnic0 Details Negotiated Speed 953 Mb/s Peak Network Throughput 526.55 megabit…" at bounding box center [798, 263] width 868 height 186
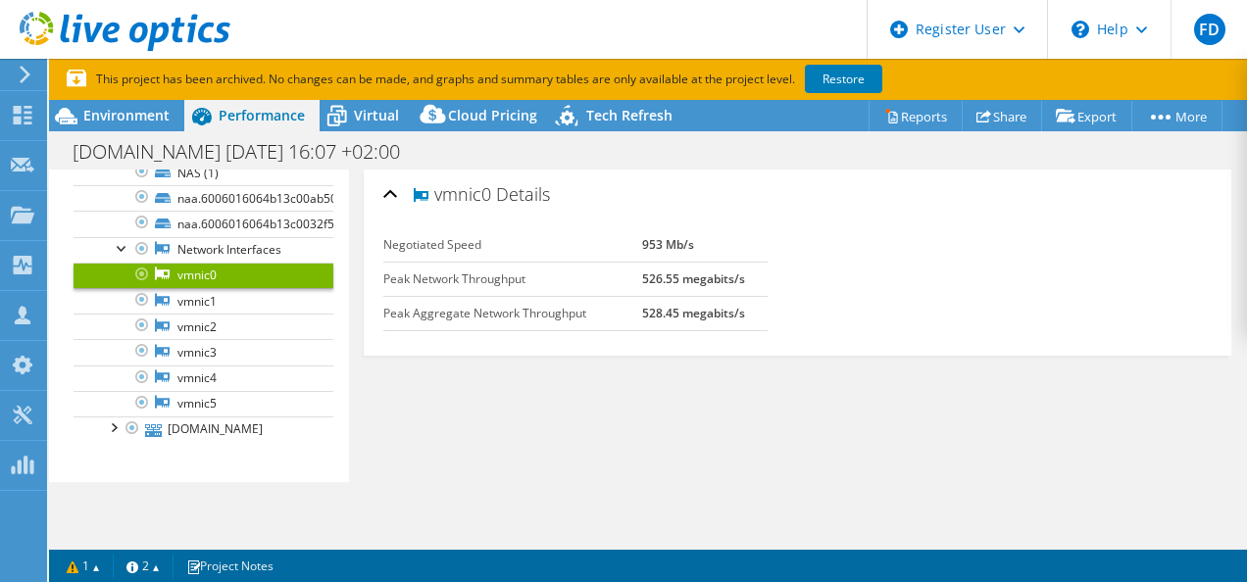
drag, startPoint x: 630, startPoint y: 317, endPoint x: 603, endPoint y: 337, distance: 34.3
click at [603, 337] on div "Negotiated Speed 953 Mb/s Peak Network Throughput 526.55 megabits/s Peak Aggreg…" at bounding box center [590, 289] width 415 height 123
drag, startPoint x: 393, startPoint y: 279, endPoint x: 759, endPoint y: 289, distance: 365.7
click at [759, 289] on tr "Peak Network Throughput 526.55 megabits/s" at bounding box center [575, 279] width 385 height 34
drag, startPoint x: 759, startPoint y: 289, endPoint x: 808, endPoint y: 299, distance: 50.0
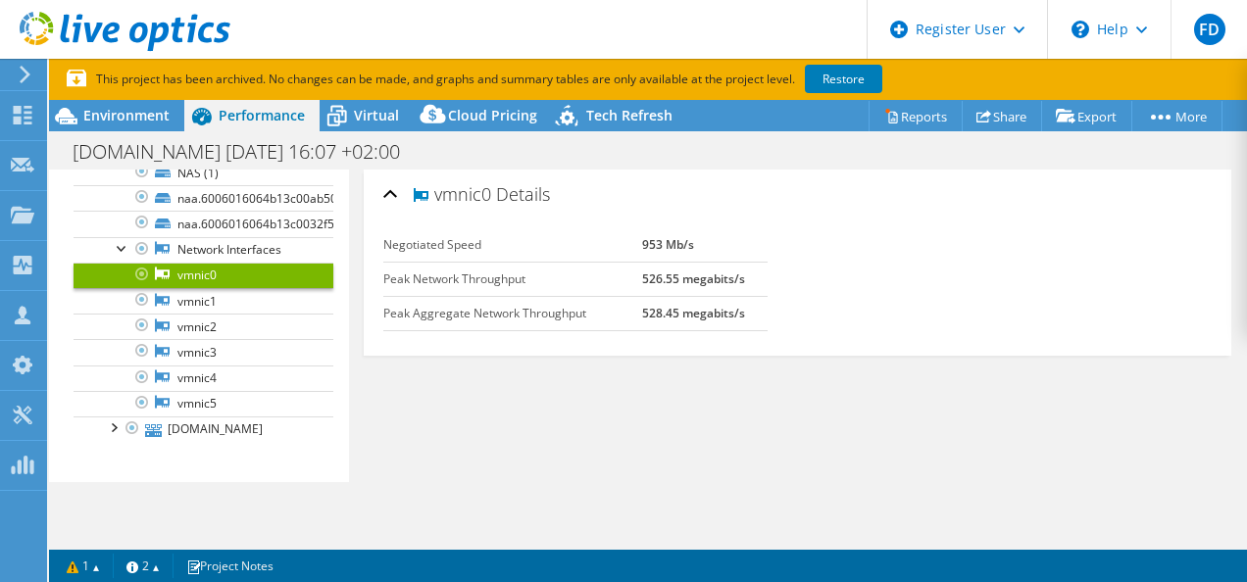
click at [808, 299] on div "Negotiated Speed 953 Mb/s Peak Network Throughput 526.55 megabits/s Peak Aggreg…" at bounding box center [797, 267] width 829 height 78
drag, startPoint x: 753, startPoint y: 277, endPoint x: 387, endPoint y: 265, distance: 365.8
click at [387, 265] on tr "Peak Network Throughput 526.55 megabits/s" at bounding box center [575, 279] width 385 height 34
drag, startPoint x: 659, startPoint y: 246, endPoint x: 627, endPoint y: 243, distance: 31.5
click at [627, 243] on tr "Negotiated Speed 953 Mb/s" at bounding box center [575, 245] width 385 height 34
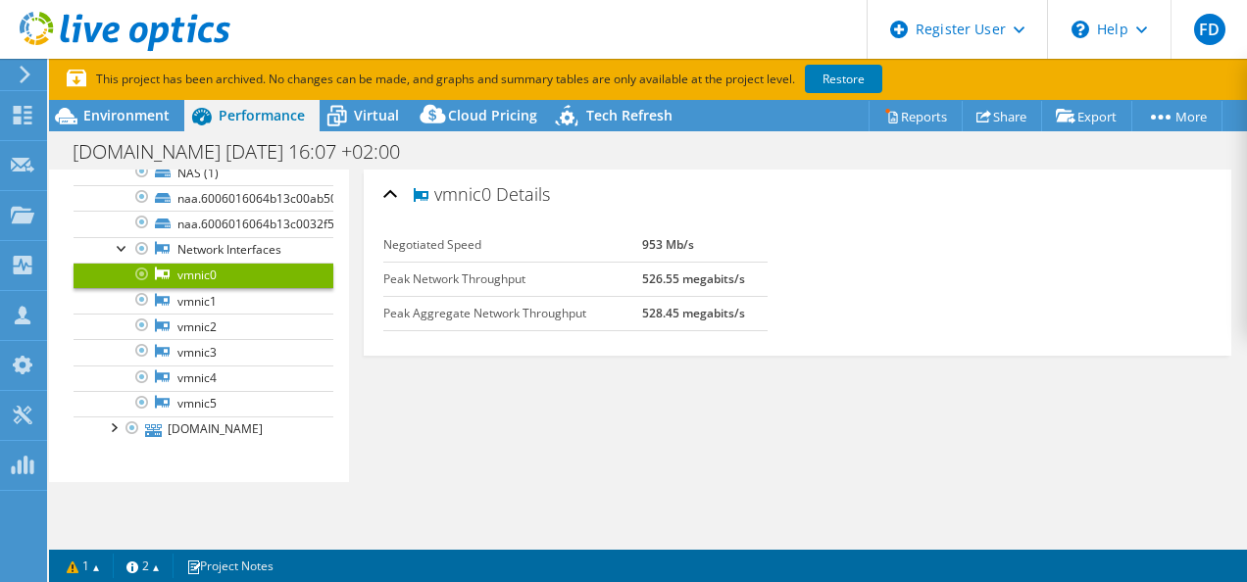
drag, startPoint x: 627, startPoint y: 243, endPoint x: 706, endPoint y: 243, distance: 78.4
click at [706, 243] on td "953 Mb/s" at bounding box center [704, 245] width 125 height 34
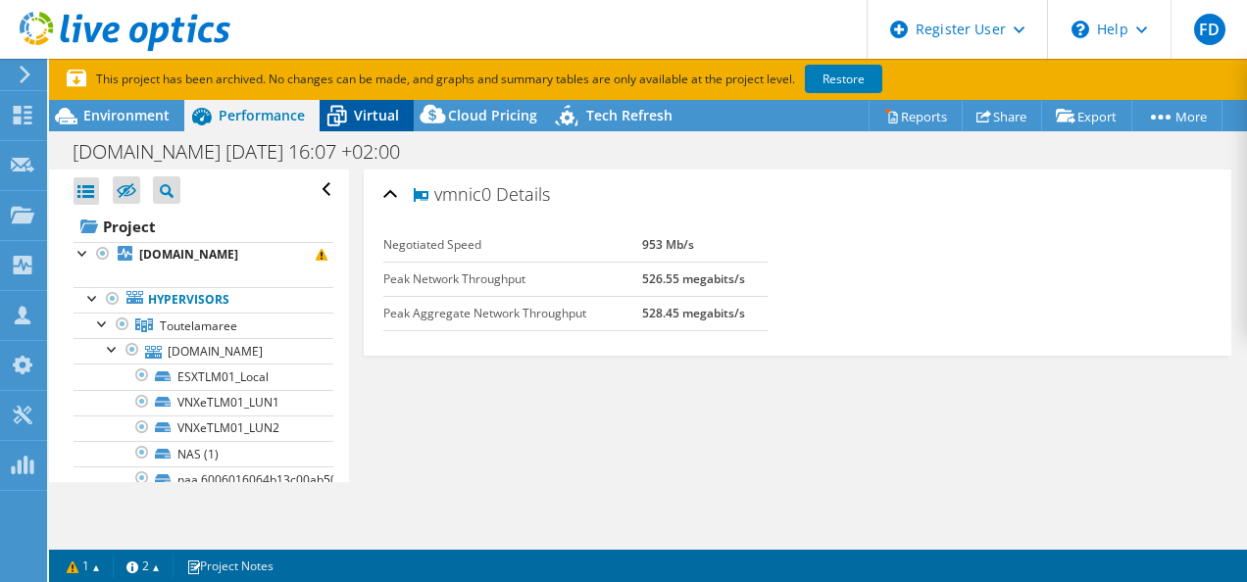
click at [367, 112] on span "Virtual" at bounding box center [376, 115] width 45 height 19
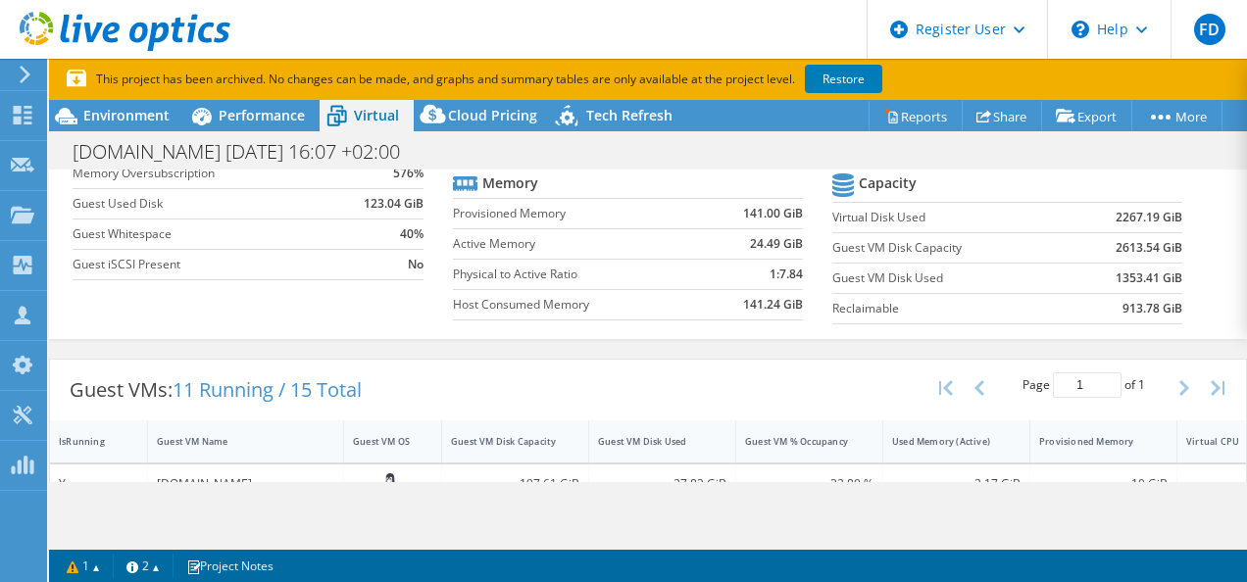
scroll to position [294, 0]
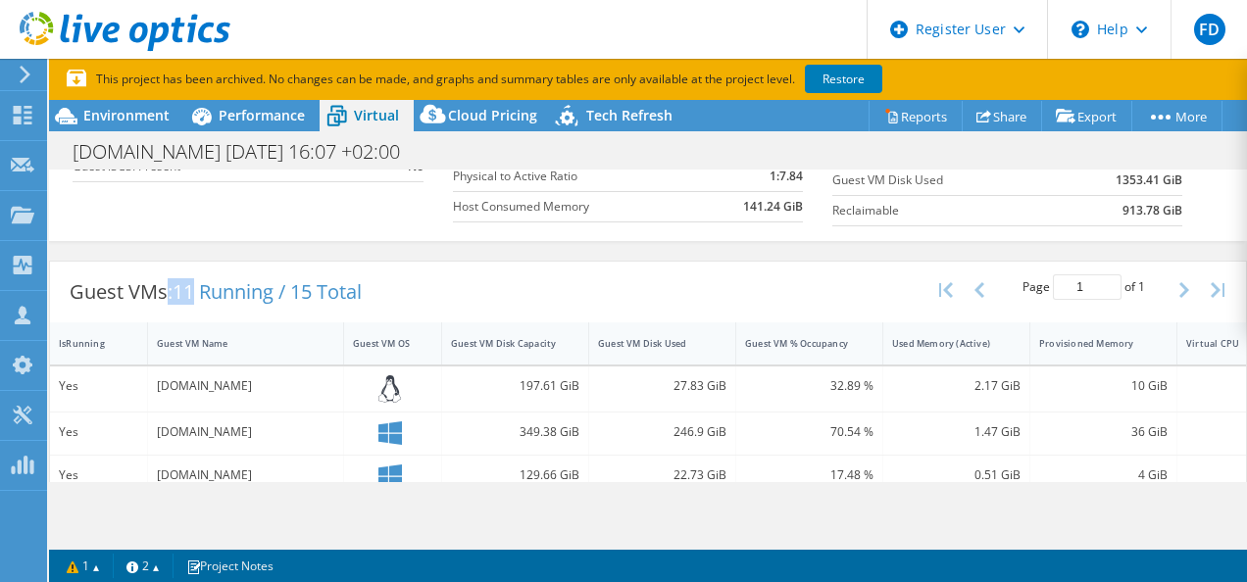
drag, startPoint x: 200, startPoint y: 289, endPoint x: 169, endPoint y: 290, distance: 31.4
click at [169, 290] on div "Guest VMs: 11 Running / 15 Total" at bounding box center [215, 292] width 331 height 61
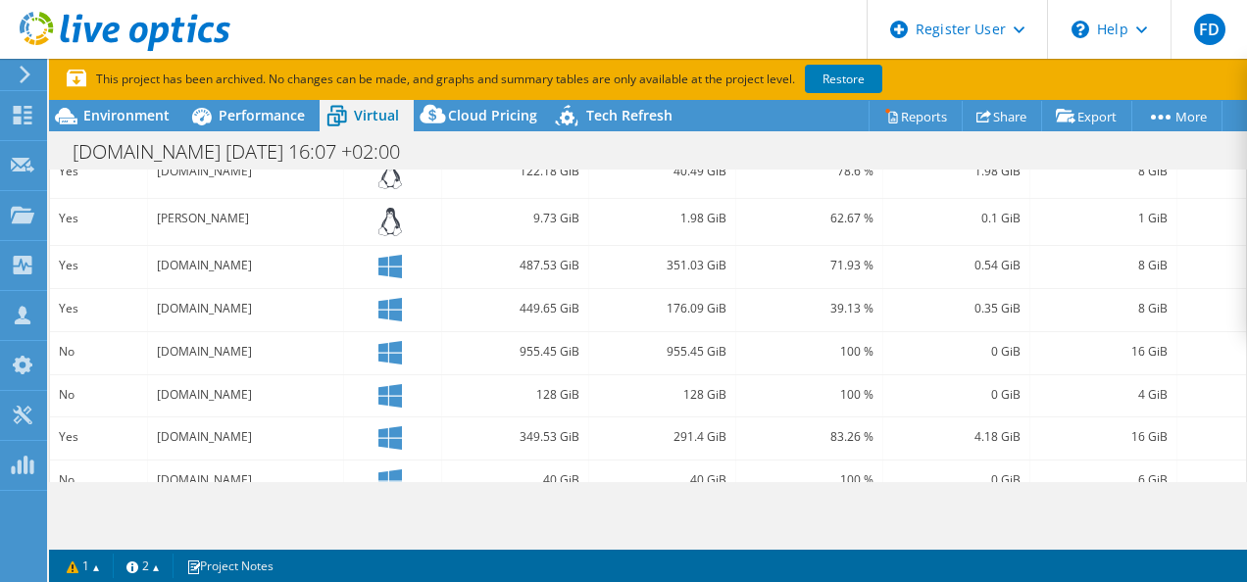
scroll to position [686, 0]
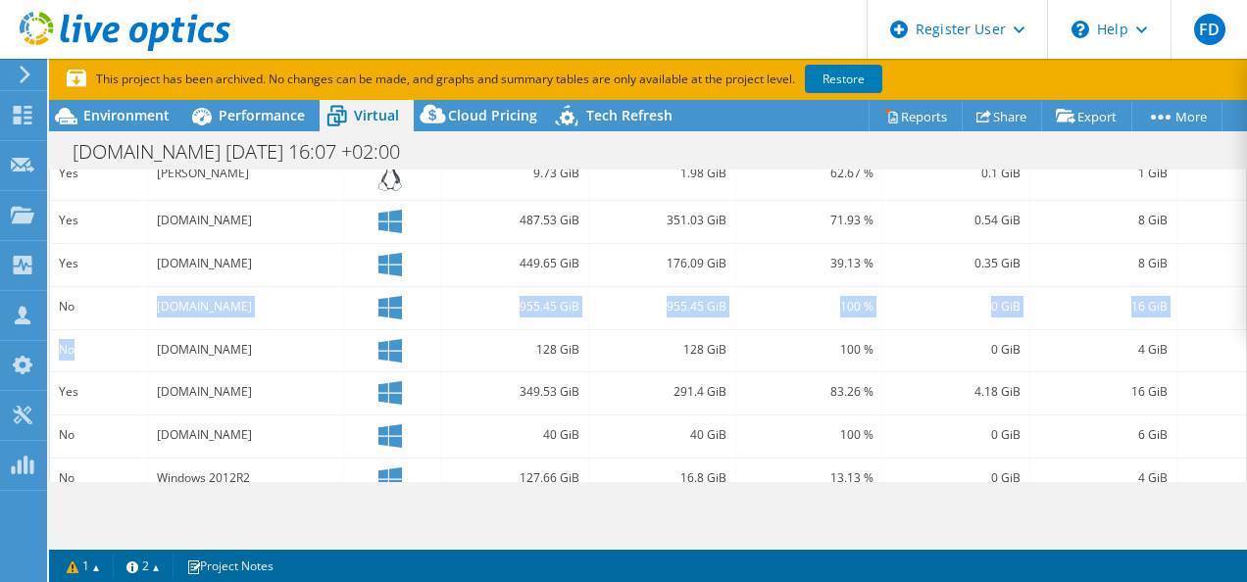
drag, startPoint x: 73, startPoint y: 295, endPoint x: 81, endPoint y: 347, distance: 52.7
click at [81, 347] on div "Yes [DOMAIN_NAME] 197.61 GiB 27.83 GiB 32.89 % 2.17 GiB 10 GiB 2 VMware Yes [DO…" at bounding box center [711, 303] width 1323 height 657
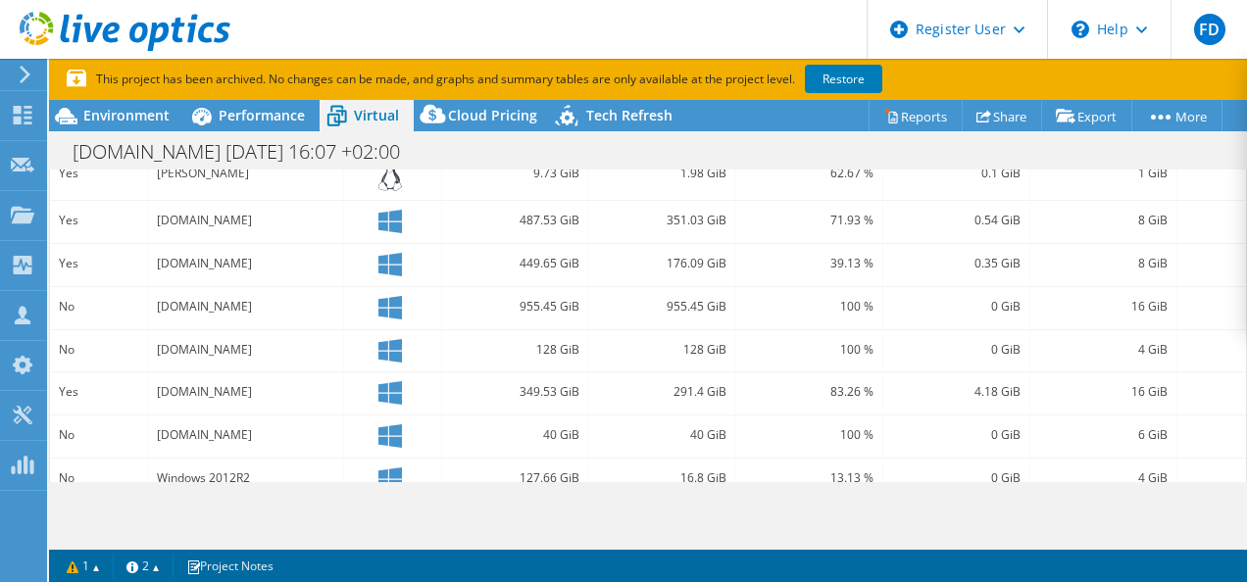
click at [482, 276] on div "449.65 GiB" at bounding box center [515, 265] width 147 height 42
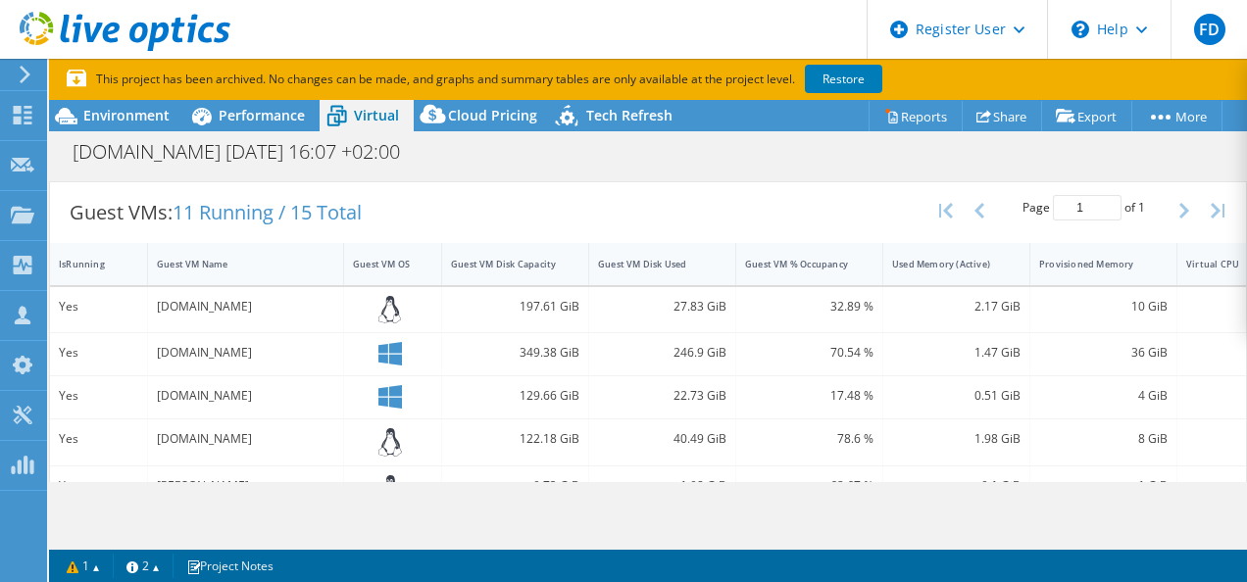
scroll to position [392, 0]
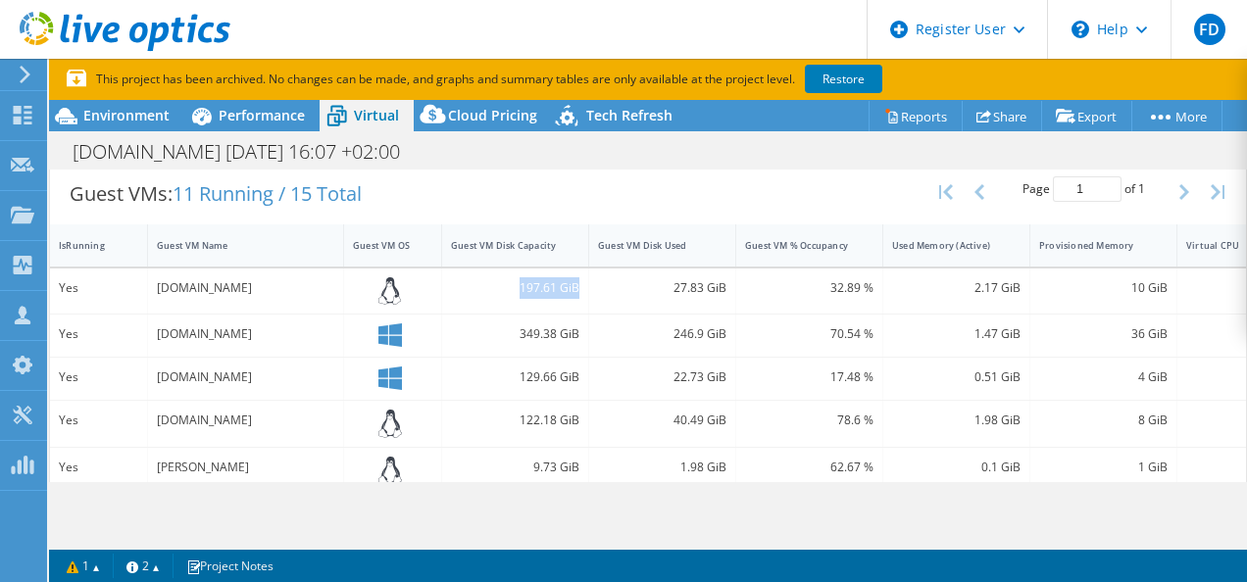
drag, startPoint x: 517, startPoint y: 281, endPoint x: 580, endPoint y: 283, distance: 62.8
click at [580, 283] on div "197.61 GiB" at bounding box center [515, 292] width 147 height 46
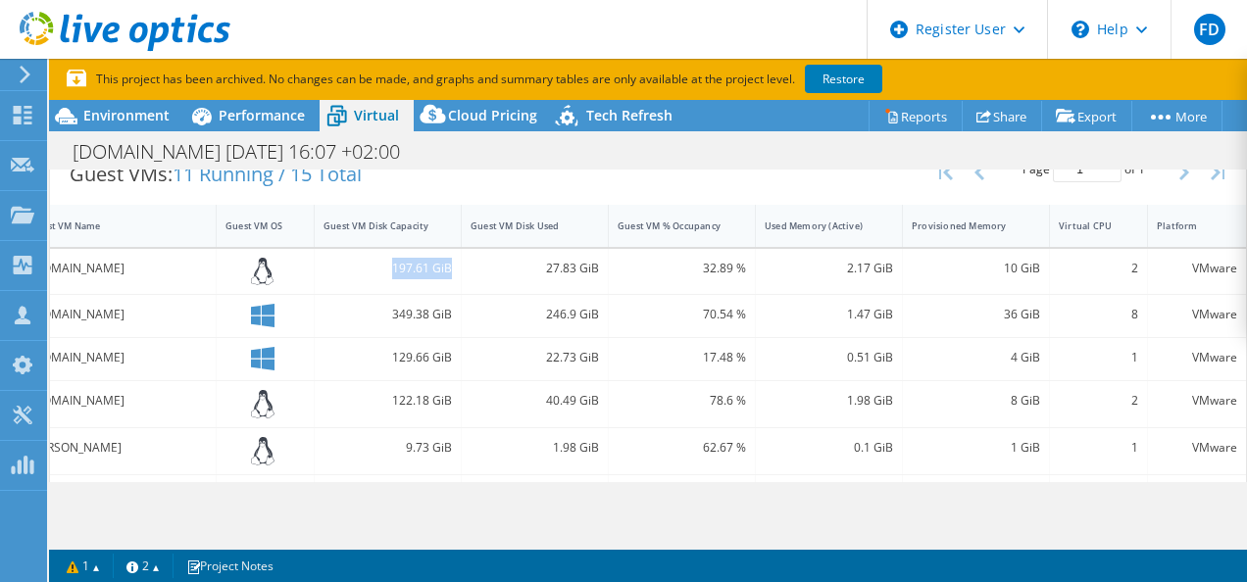
scroll to position [404, 0]
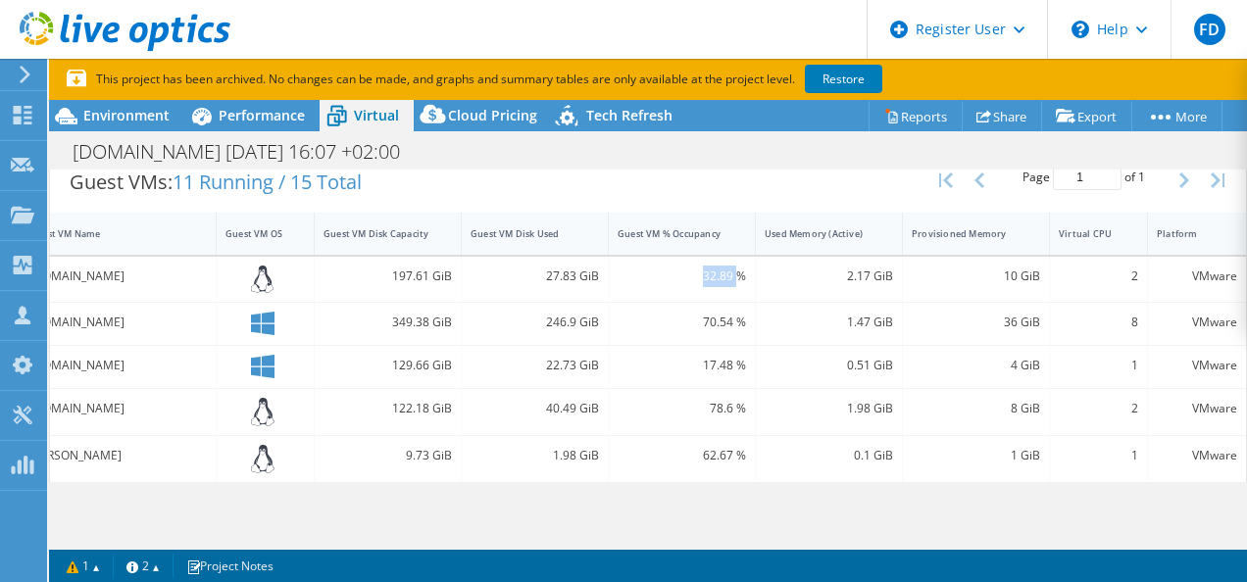
drag, startPoint x: 680, startPoint y: 269, endPoint x: 723, endPoint y: 269, distance: 43.1
click at [723, 269] on div "32.89 %" at bounding box center [681, 277] width 128 height 22
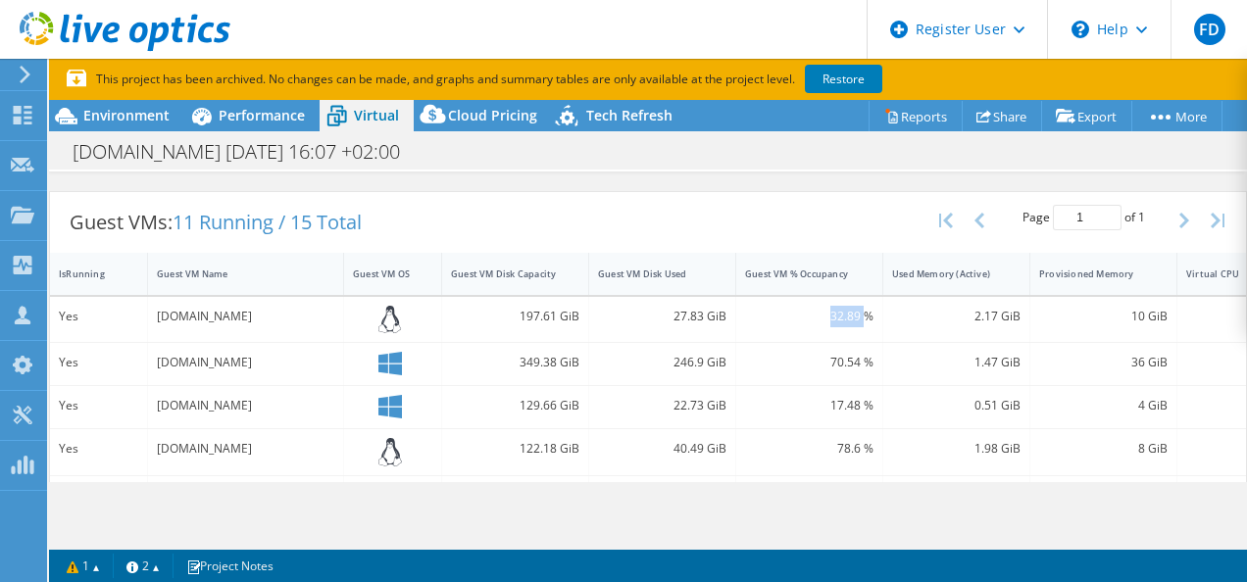
scroll to position [367, 0]
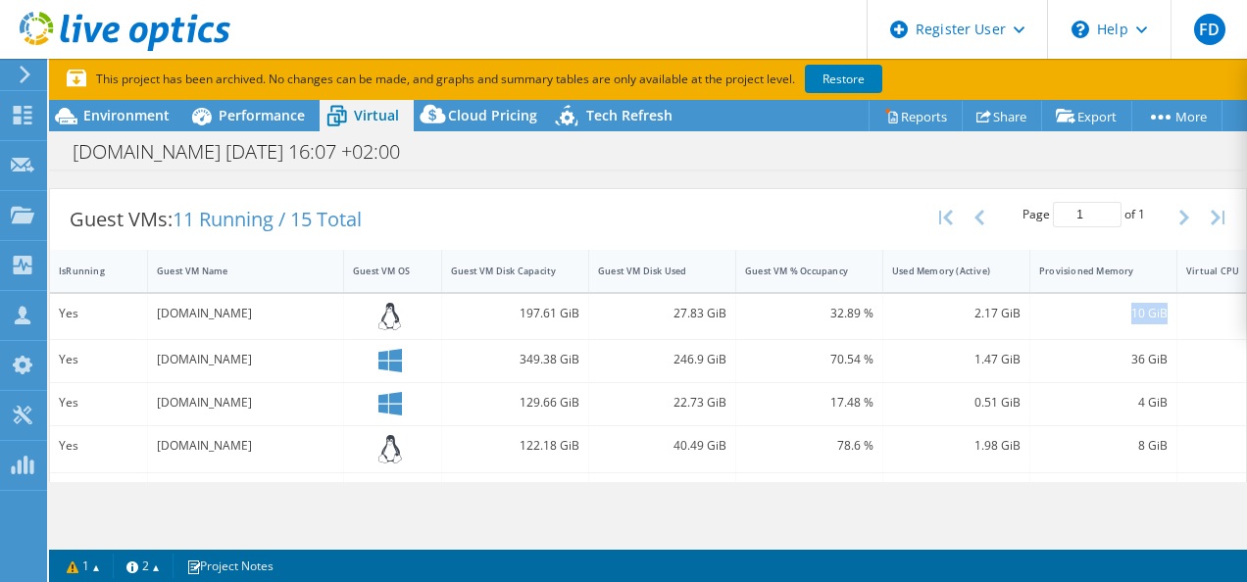
drag, startPoint x: 1132, startPoint y: 310, endPoint x: 1170, endPoint y: 314, distance: 38.4
click at [1170, 314] on div "10 GiB" at bounding box center [1103, 317] width 147 height 46
drag, startPoint x: 968, startPoint y: 308, endPoint x: 1001, endPoint y: 318, distance: 33.8
click at [1001, 318] on div "2.17 GiB" at bounding box center [956, 314] width 128 height 22
drag, startPoint x: 1000, startPoint y: 319, endPoint x: 961, endPoint y: 310, distance: 39.2
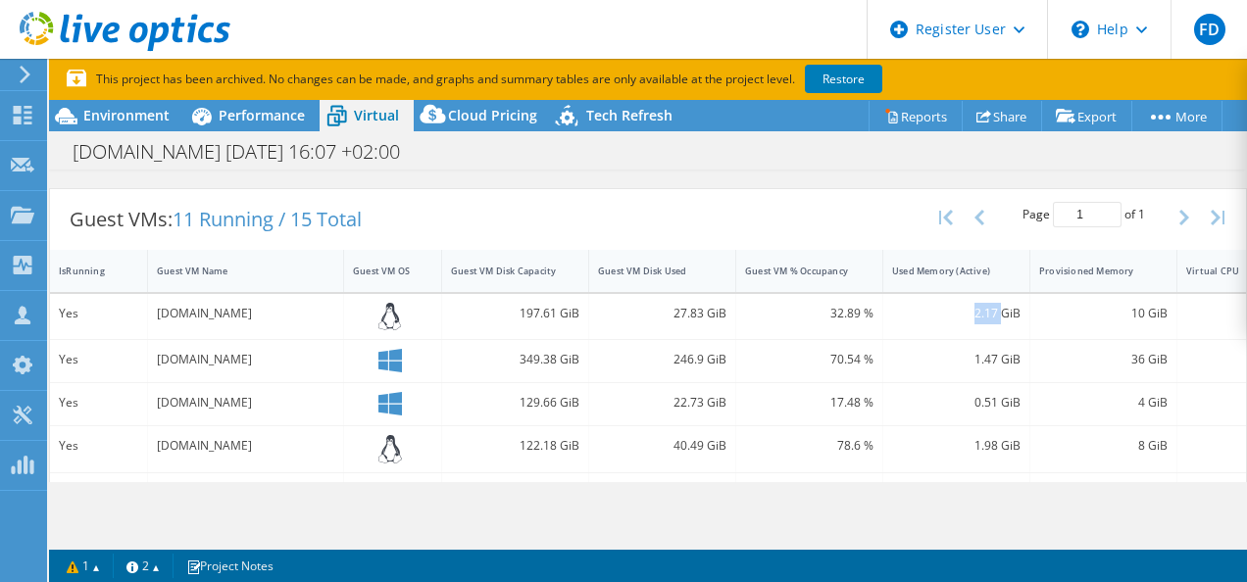
click at [951, 314] on div "2.17 GiB" at bounding box center [956, 314] width 128 height 22
click at [968, 305] on div "2.17 GiB" at bounding box center [956, 314] width 128 height 22
drag, startPoint x: 973, startPoint y: 307, endPoint x: 998, endPoint y: 316, distance: 26.0
click at [998, 316] on div "2.17 GiB" at bounding box center [956, 314] width 128 height 22
drag, startPoint x: 998, startPoint y: 316, endPoint x: 1160, endPoint y: 314, distance: 162.7
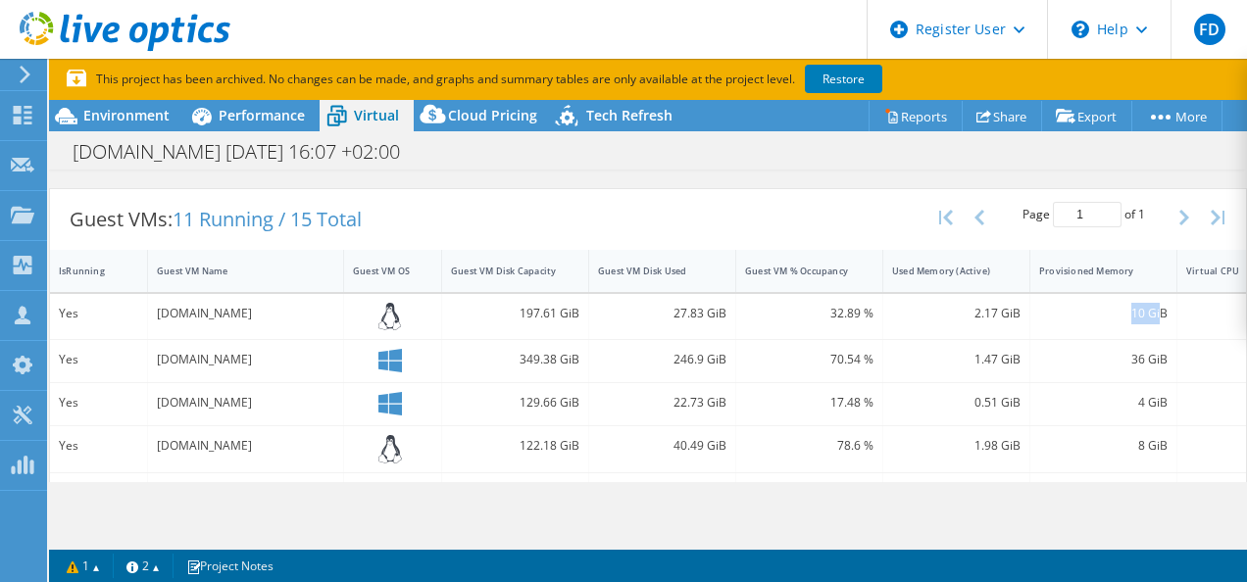
click at [1160, 314] on div "10 GiB" at bounding box center [1103, 314] width 128 height 22
drag, startPoint x: 1160, startPoint y: 314, endPoint x: 1127, endPoint y: 310, distance: 33.5
click at [1111, 312] on div "10 GiB" at bounding box center [1103, 314] width 128 height 22
drag, startPoint x: 970, startPoint y: 302, endPoint x: 1002, endPoint y: 305, distance: 31.5
click at [1002, 305] on div "2.17 GiB" at bounding box center [956, 314] width 128 height 22
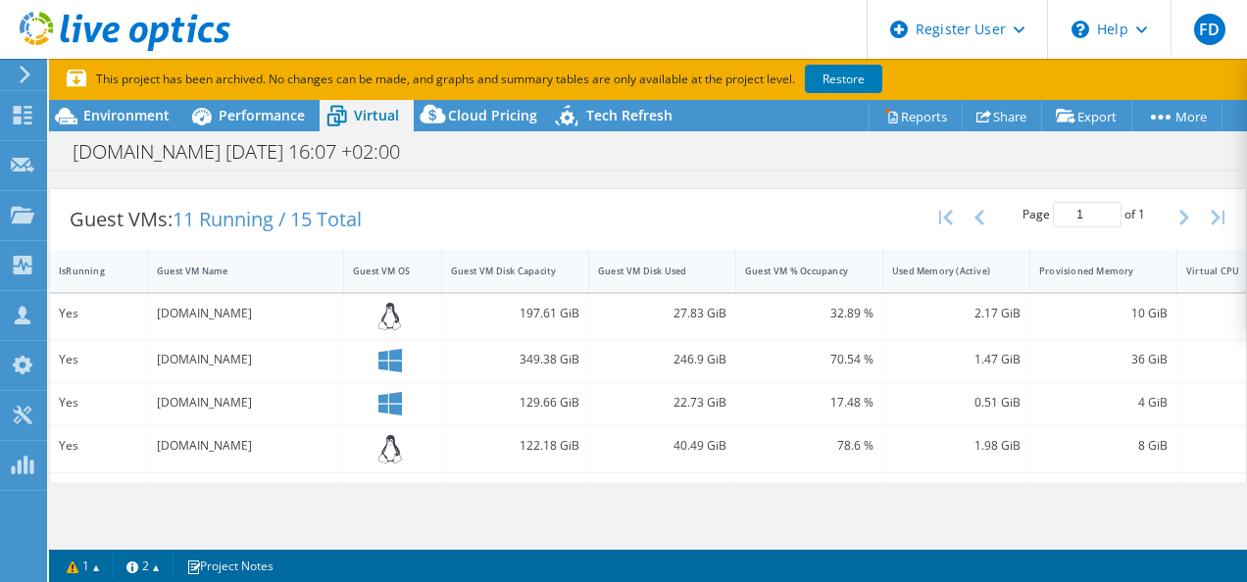
drag, startPoint x: 1002, startPoint y: 305, endPoint x: 1085, endPoint y: 308, distance: 83.4
click at [1117, 316] on div "10 GiB" at bounding box center [1103, 314] width 128 height 22
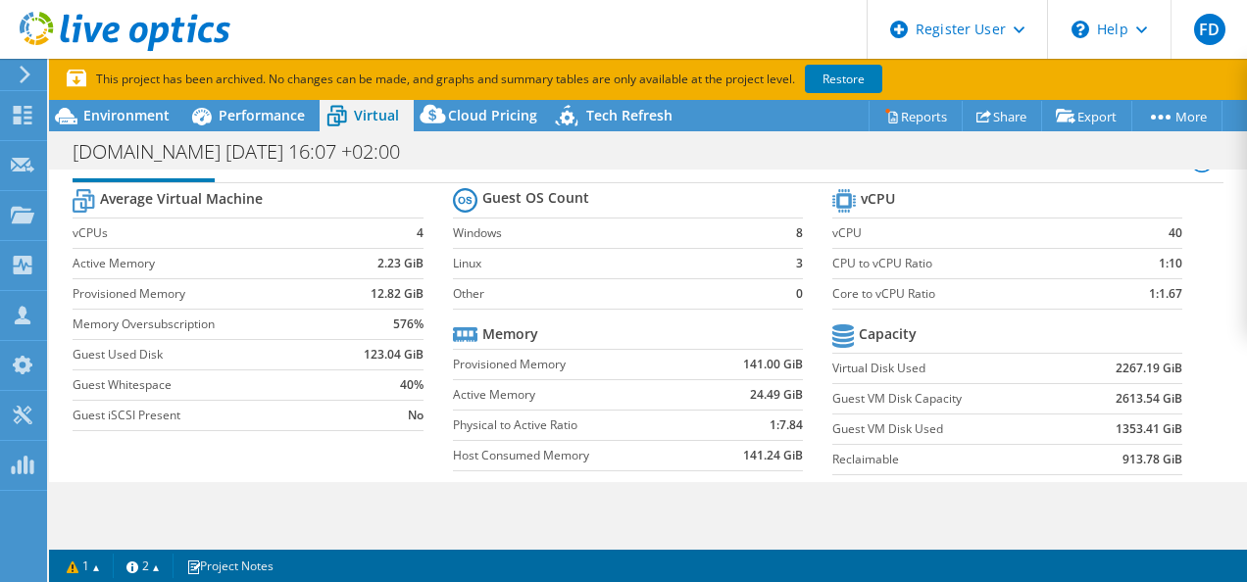
scroll to position [0, 0]
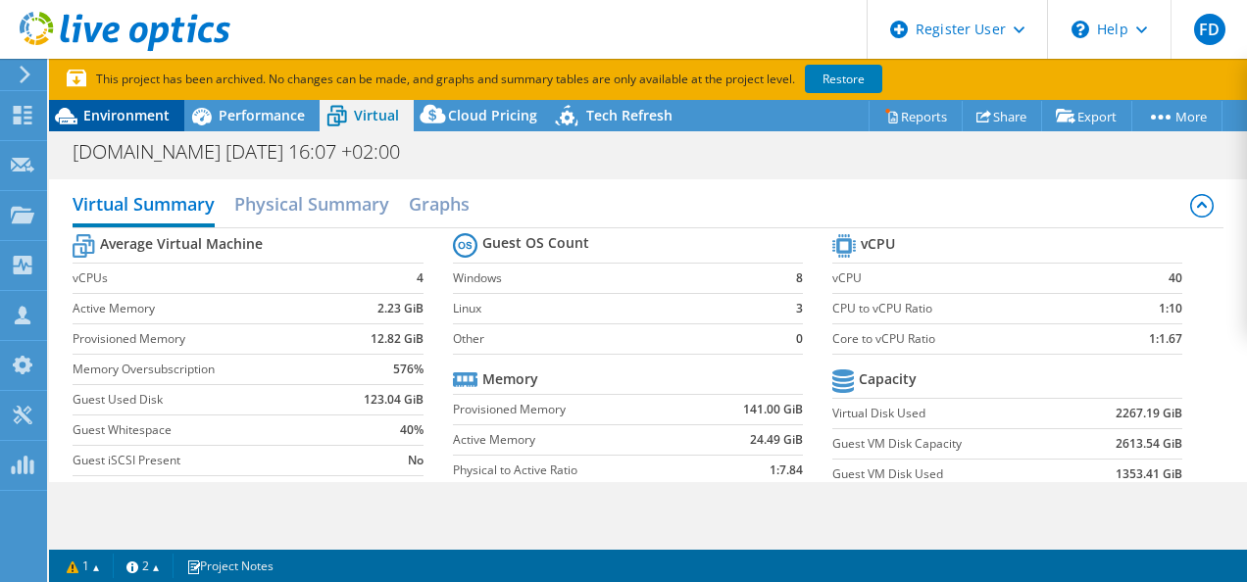
click at [139, 118] on span "Environment" at bounding box center [126, 115] width 86 height 19
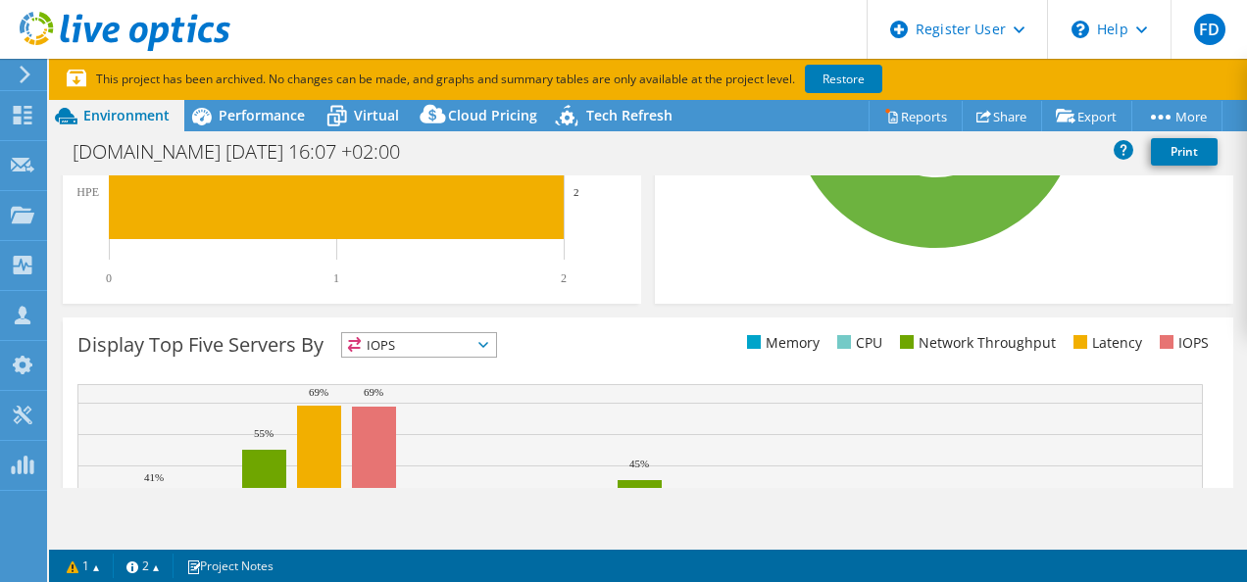
scroll to position [784, 0]
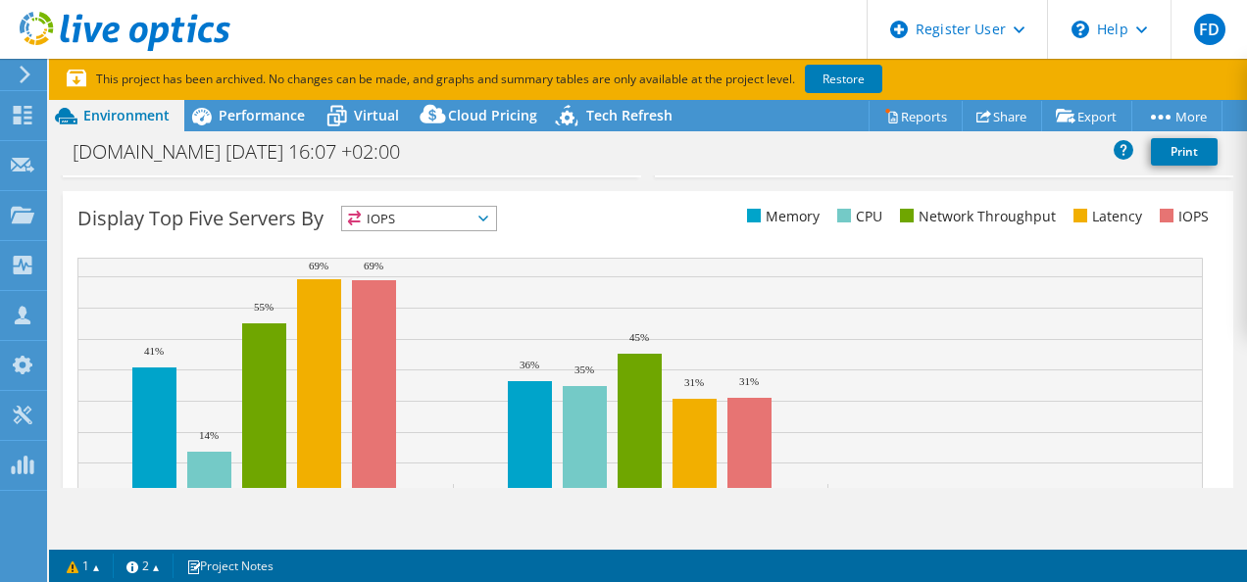
click at [509, 197] on div "Display Top Five Servers By IOPS IOPS" at bounding box center [648, 382] width 1170 height 382
click at [496, 221] on span "IOPS" at bounding box center [419, 219] width 154 height 24
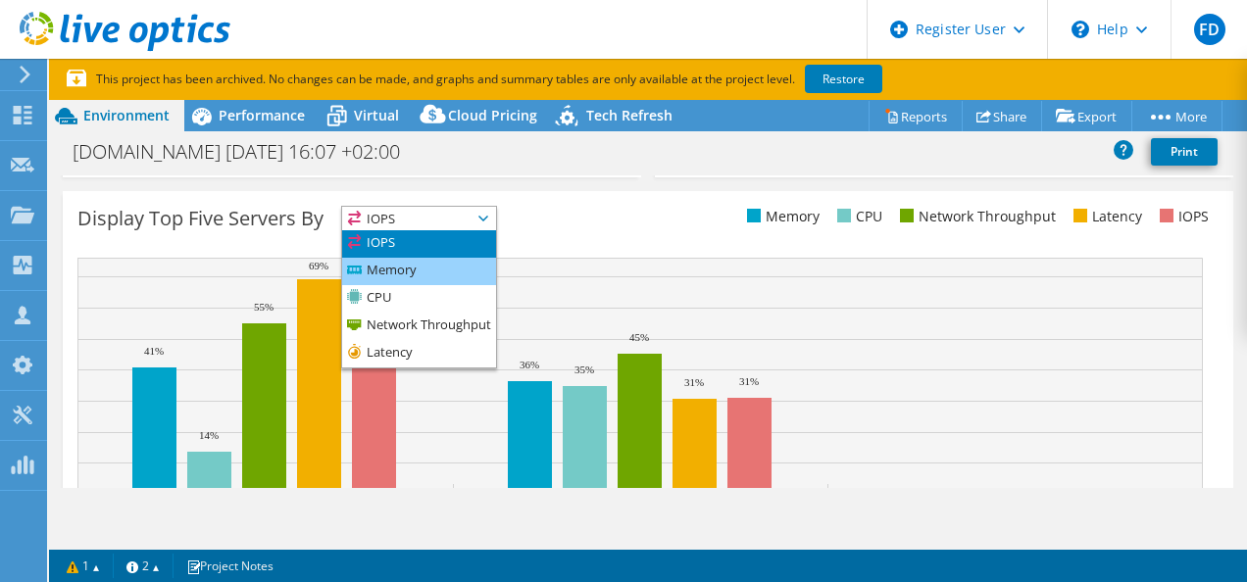
click at [412, 270] on li "Memory" at bounding box center [419, 271] width 154 height 27
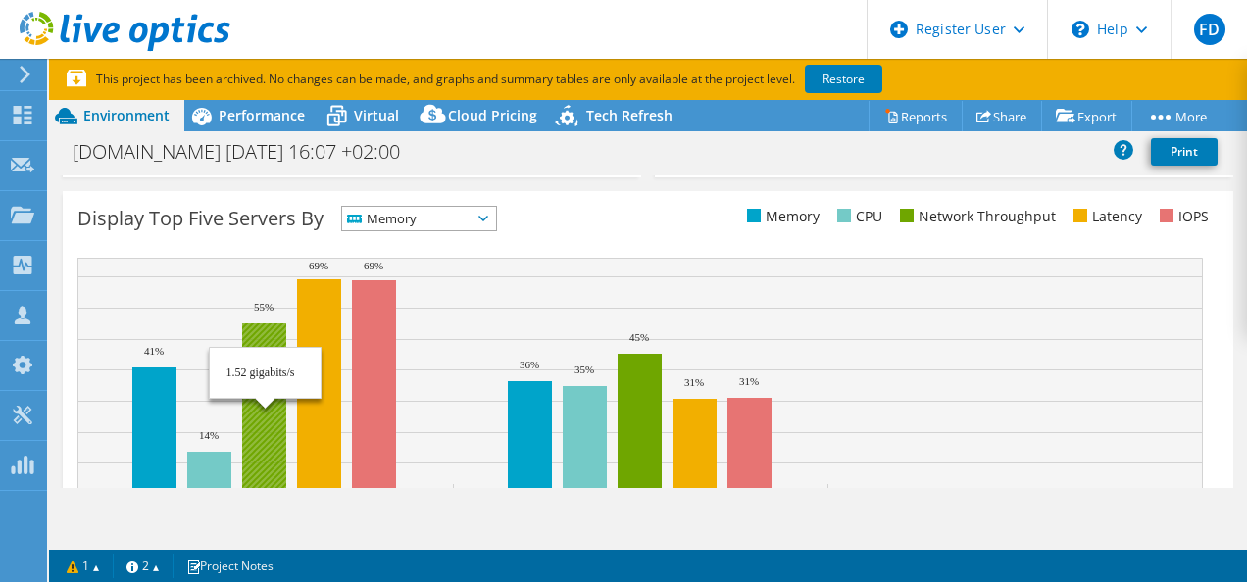
drag, startPoint x: 141, startPoint y: 349, endPoint x: 180, endPoint y: 351, distance: 39.2
click at [169, 346] on rect at bounding box center [639, 376] width 1125 height 236
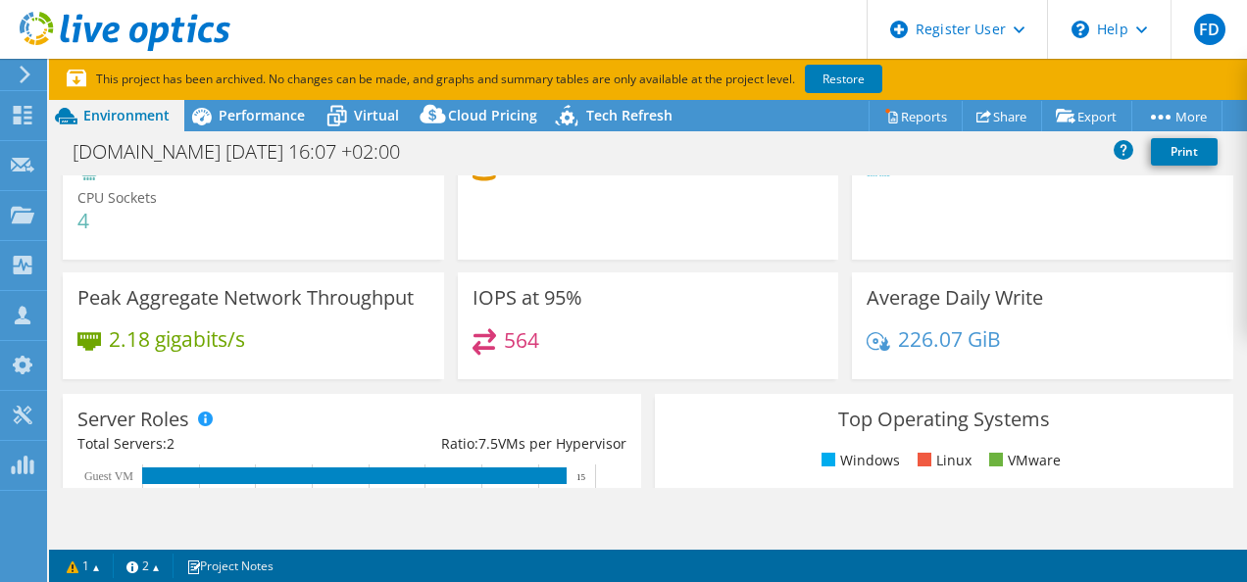
scroll to position [0, 0]
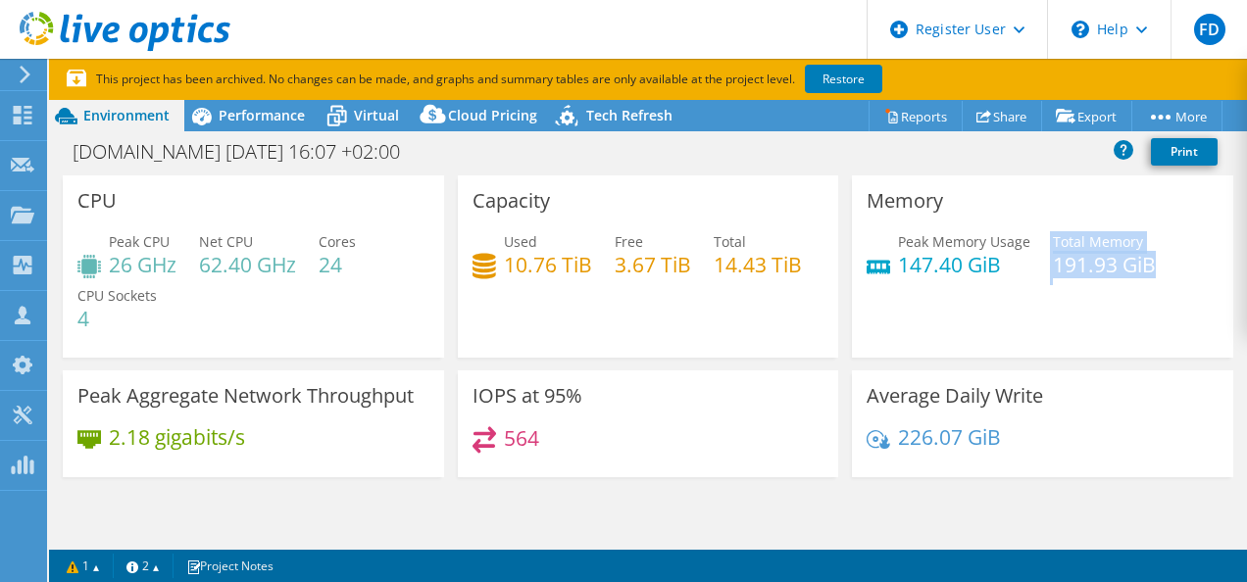
drag, startPoint x: 1039, startPoint y: 263, endPoint x: 1144, endPoint y: 265, distance: 104.9
click at [1144, 264] on div "Peak Memory Usage 147.40 GiB Total Memory 191.93 GiB" at bounding box center [1042, 263] width 352 height 64
drag, startPoint x: 1144, startPoint y: 265, endPoint x: 1055, endPoint y: 313, distance: 100.4
click at [1055, 313] on div "Memory Peak Memory Usage 147.40 GiB Total Memory 191.93 GiB" at bounding box center [1042, 266] width 381 height 182
drag, startPoint x: 1036, startPoint y: 268, endPoint x: 1132, endPoint y: 269, distance: 96.0
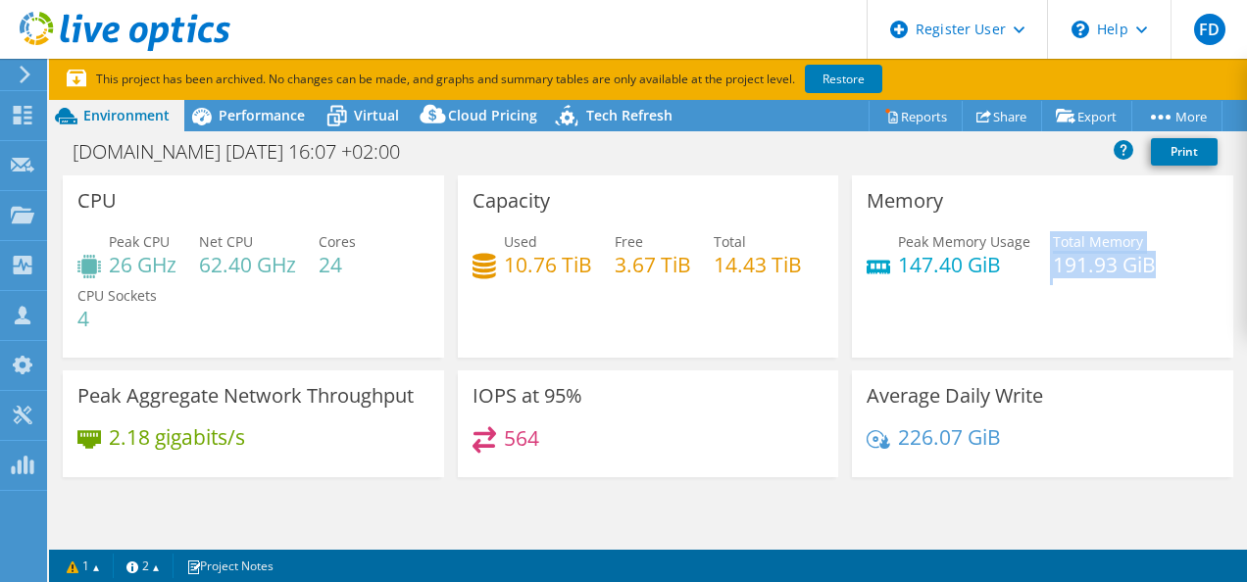
click at [1139, 264] on div "Peak Memory Usage 147.40 GiB Total Memory 191.93 GiB" at bounding box center [1042, 263] width 352 height 64
drag, startPoint x: 1132, startPoint y: 269, endPoint x: 1141, endPoint y: 296, distance: 28.8
click at [1102, 303] on div "Memory Peak Memory Usage 147.40 GiB Total Memory 191.93 GiB" at bounding box center [1042, 266] width 381 height 182
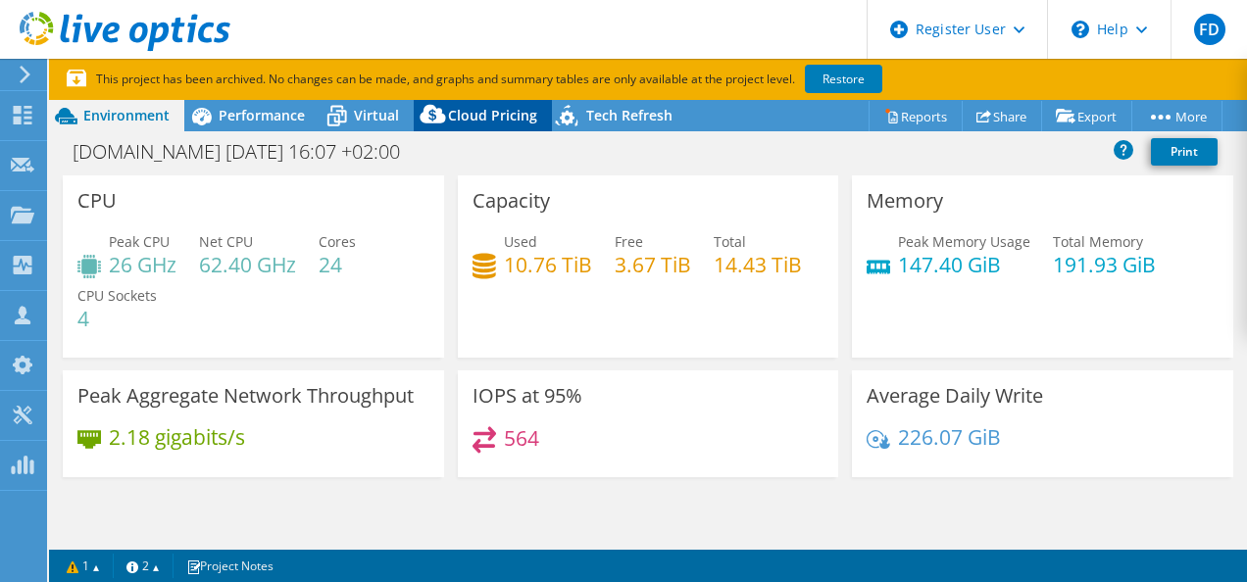
click at [488, 121] on span "Cloud Pricing" at bounding box center [492, 115] width 89 height 19
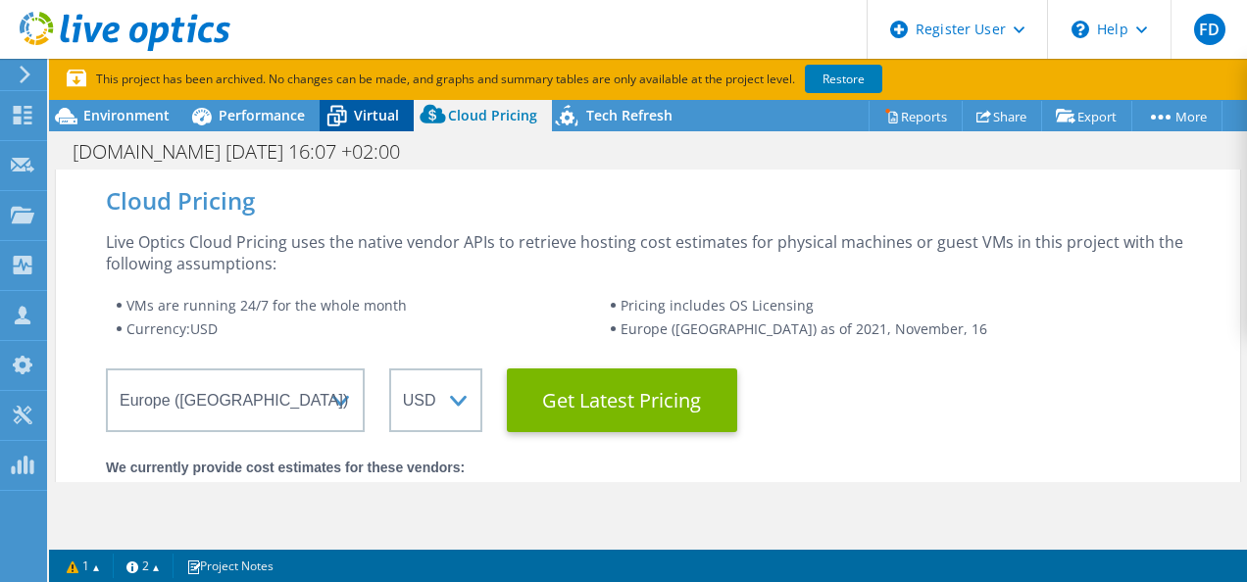
click at [374, 112] on span "Virtual" at bounding box center [376, 115] width 45 height 19
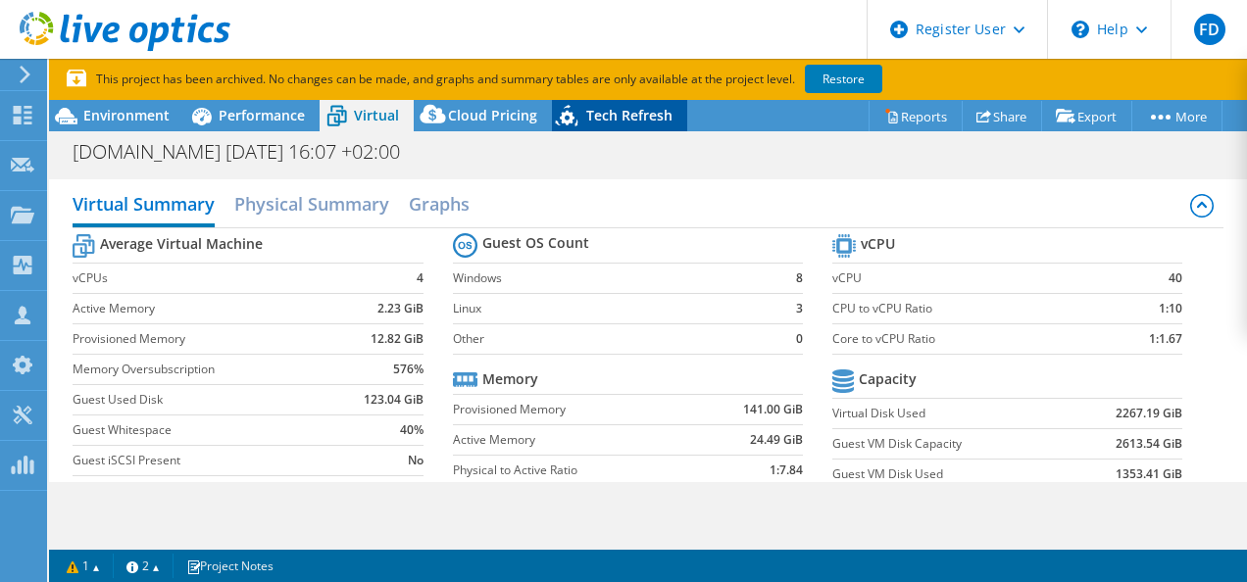
click at [610, 112] on span "Tech Refresh" at bounding box center [629, 115] width 86 height 19
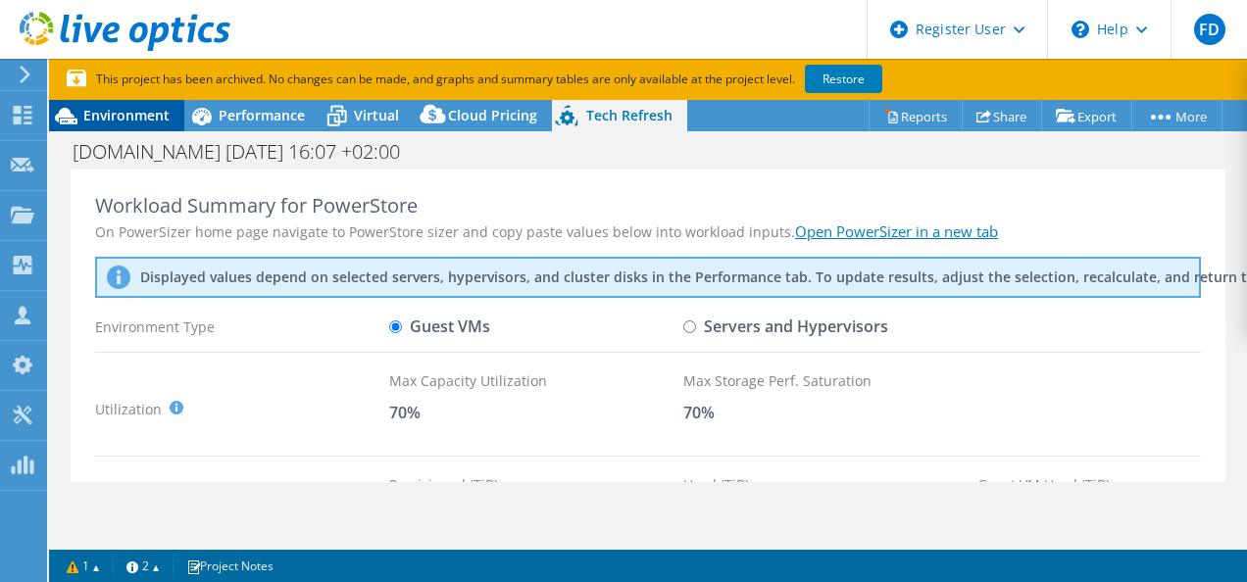
click at [104, 115] on span "Environment" at bounding box center [126, 115] width 86 height 19
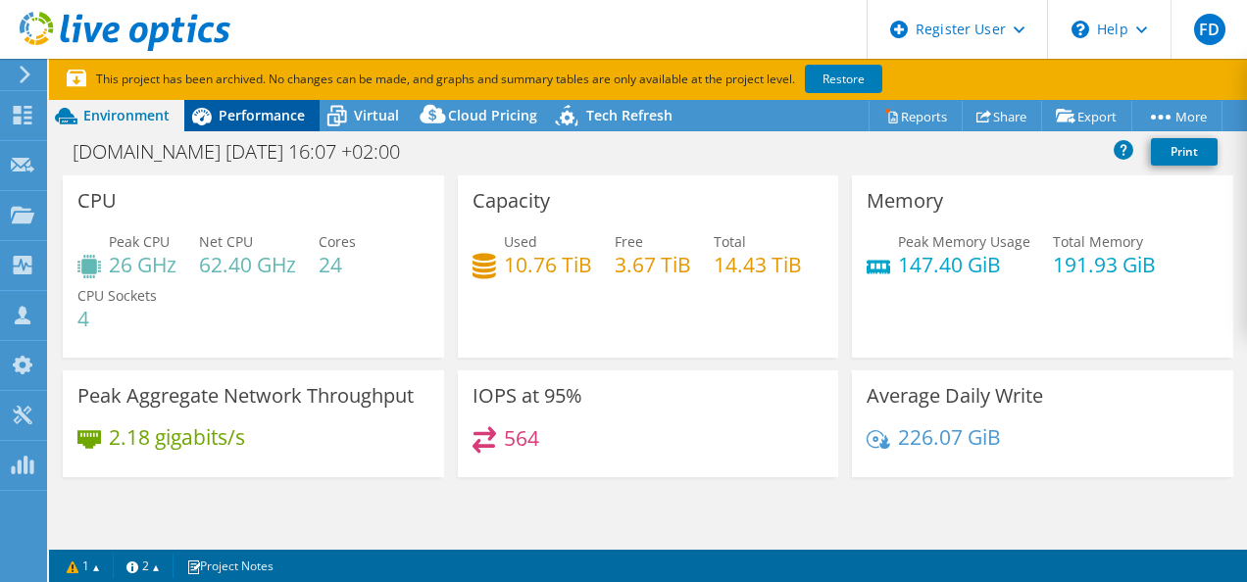
click at [257, 107] on span "Performance" at bounding box center [262, 115] width 86 height 19
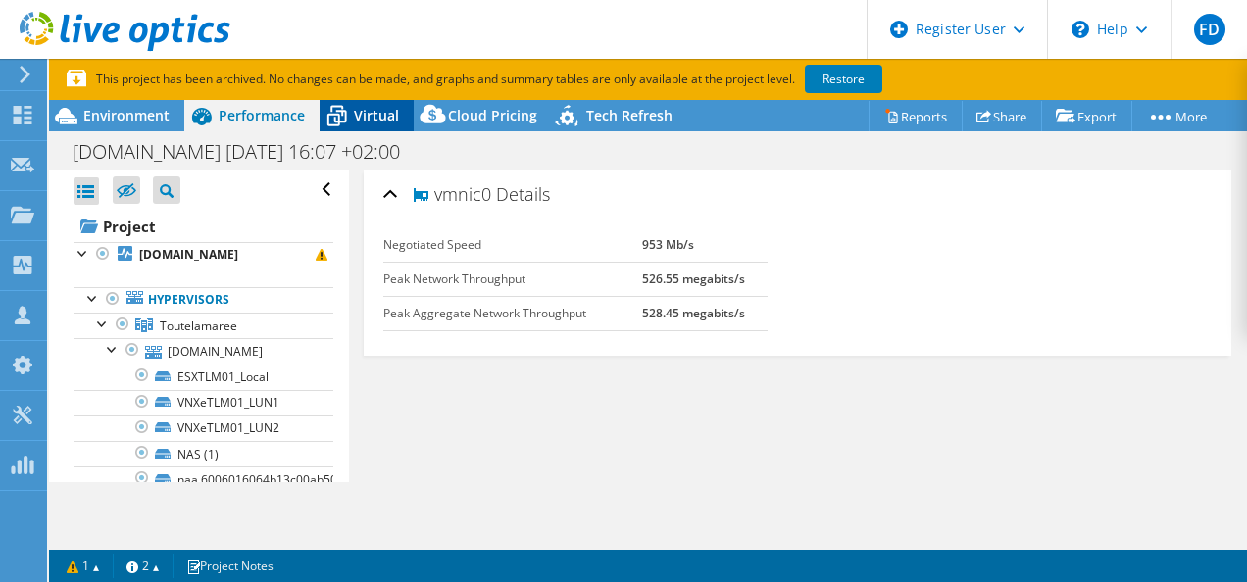
click at [365, 112] on span "Virtual" at bounding box center [376, 115] width 45 height 19
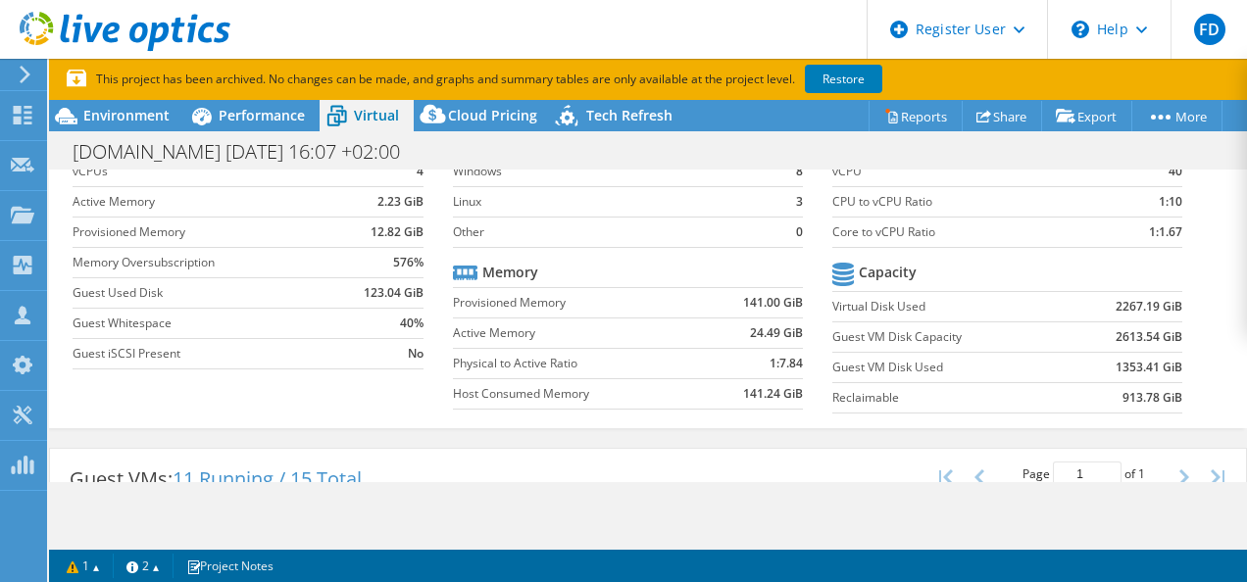
scroll to position [67, 0]
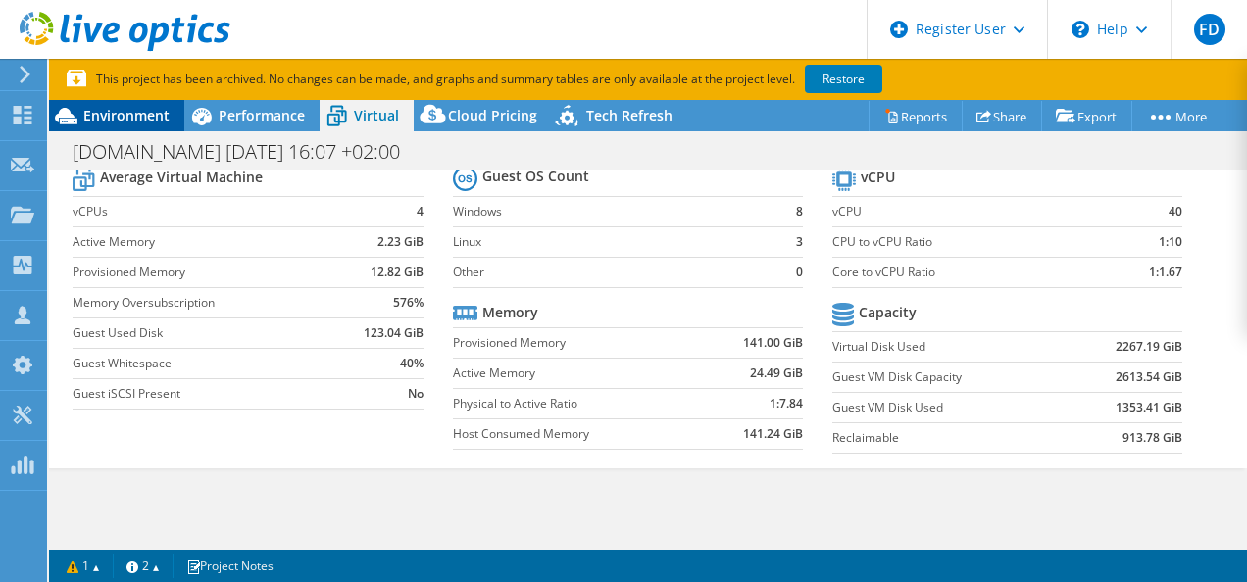
click at [132, 117] on span "Environment" at bounding box center [126, 115] width 86 height 19
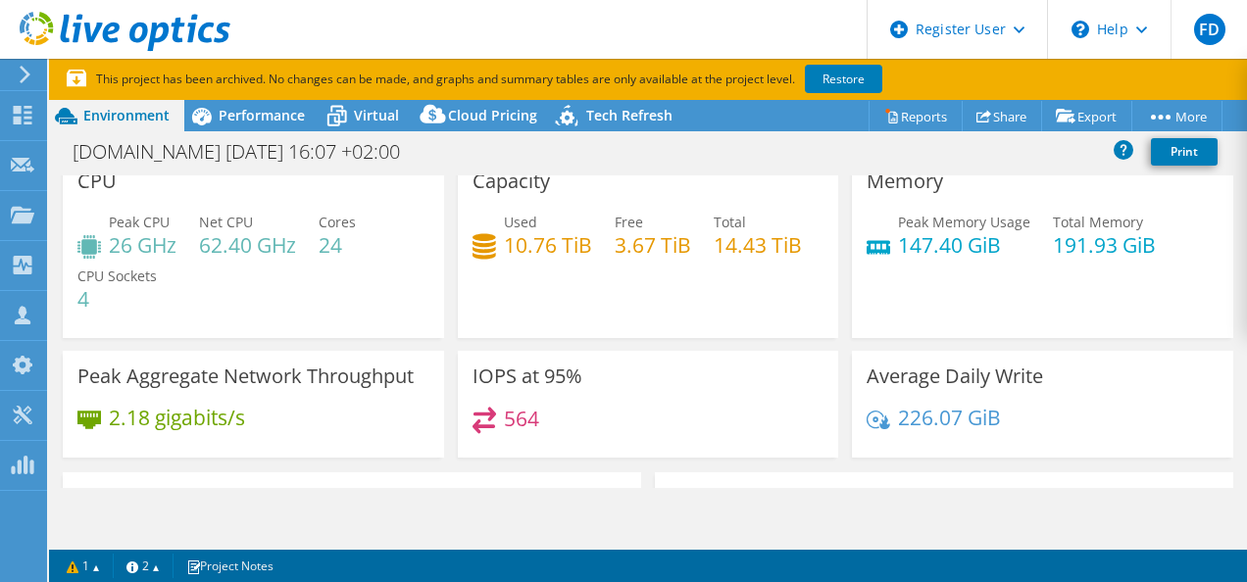
scroll to position [0, 0]
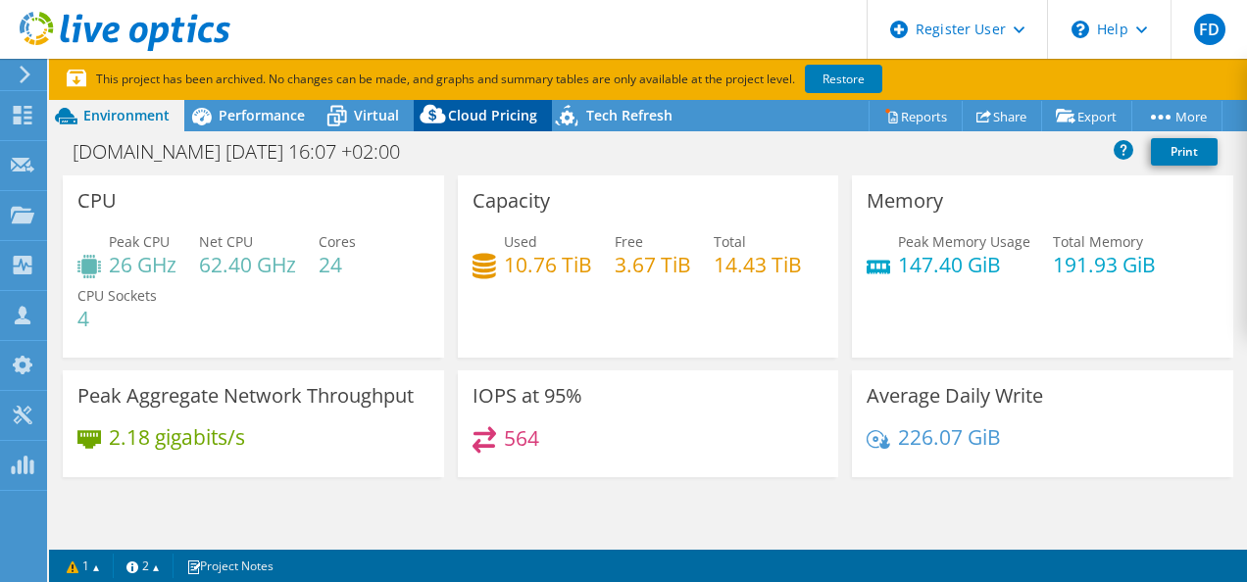
click at [474, 120] on span "Cloud Pricing" at bounding box center [492, 115] width 89 height 19
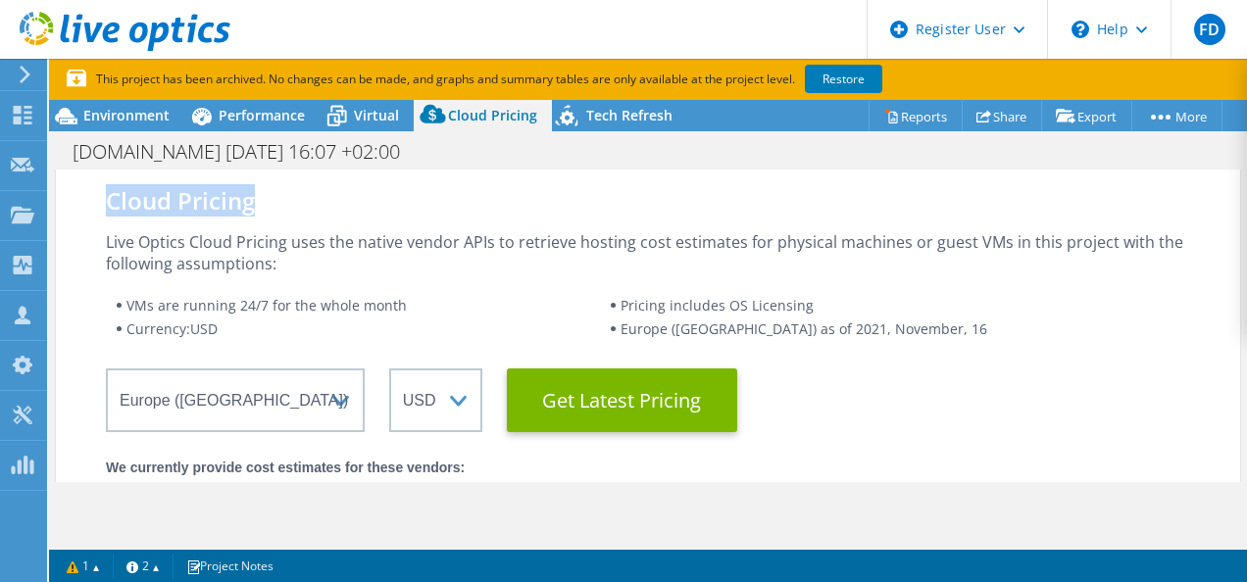
drag, startPoint x: 112, startPoint y: 200, endPoint x: 270, endPoint y: 203, distance: 158.8
click at [270, 203] on div "Cloud Pricing" at bounding box center [648, 201] width 1084 height 22
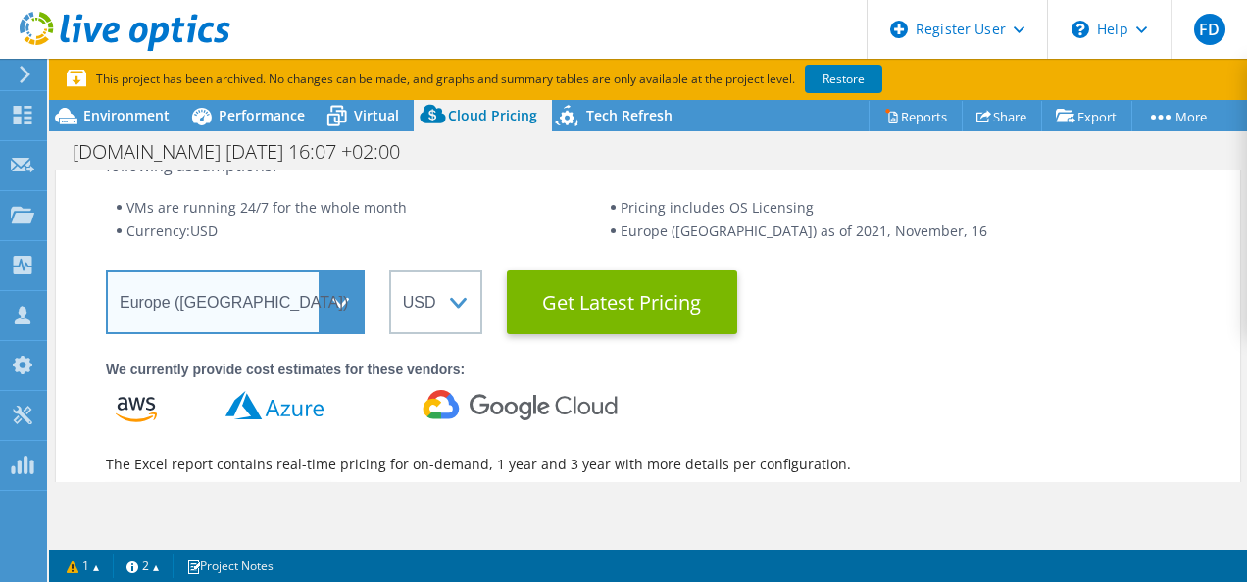
click at [348, 301] on select "Select a Region [GEOGRAPHIC_DATA] ([GEOGRAPHIC_DATA]) [GEOGRAPHIC_DATA] ([GEOGR…" at bounding box center [235, 302] width 259 height 64
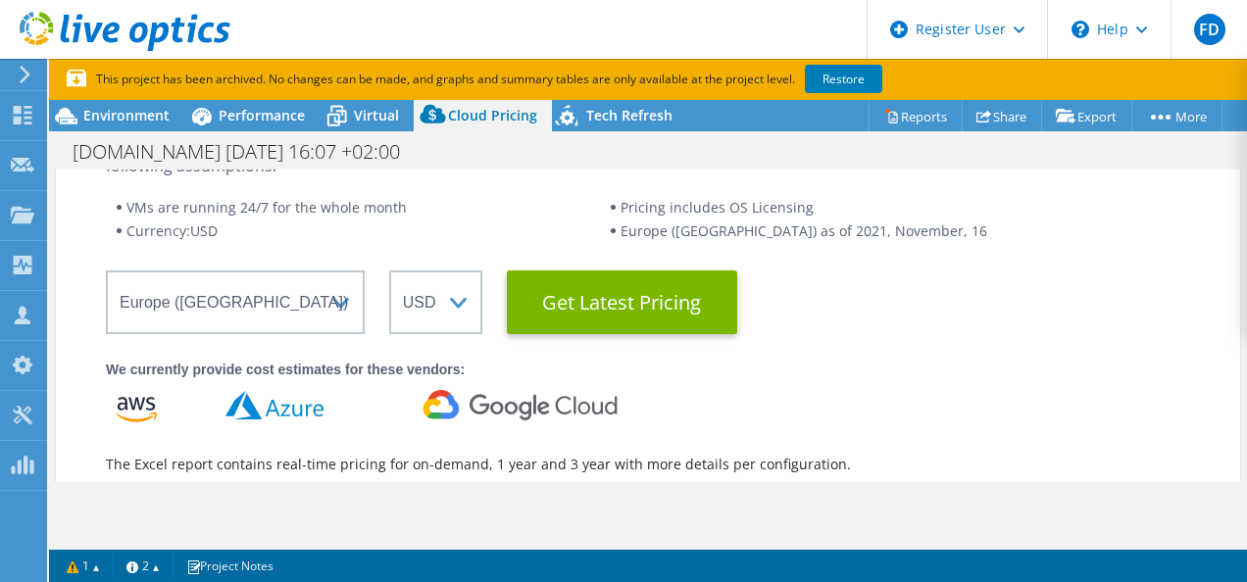
click at [490, 233] on li "Currency: USD" at bounding box center [363, 232] width 494 height 24
click at [463, 298] on select "ARS AUD BRL CAD CHF CLP CNY DKK EUR GBP HKD HUF INR JPY MXN MYR NOK NZD PEN SEK…" at bounding box center [435, 302] width 93 height 64
click at [578, 225] on li "Currency: USD" at bounding box center [363, 232] width 494 height 24
click at [606, 115] on span "Tech Refresh" at bounding box center [629, 115] width 86 height 19
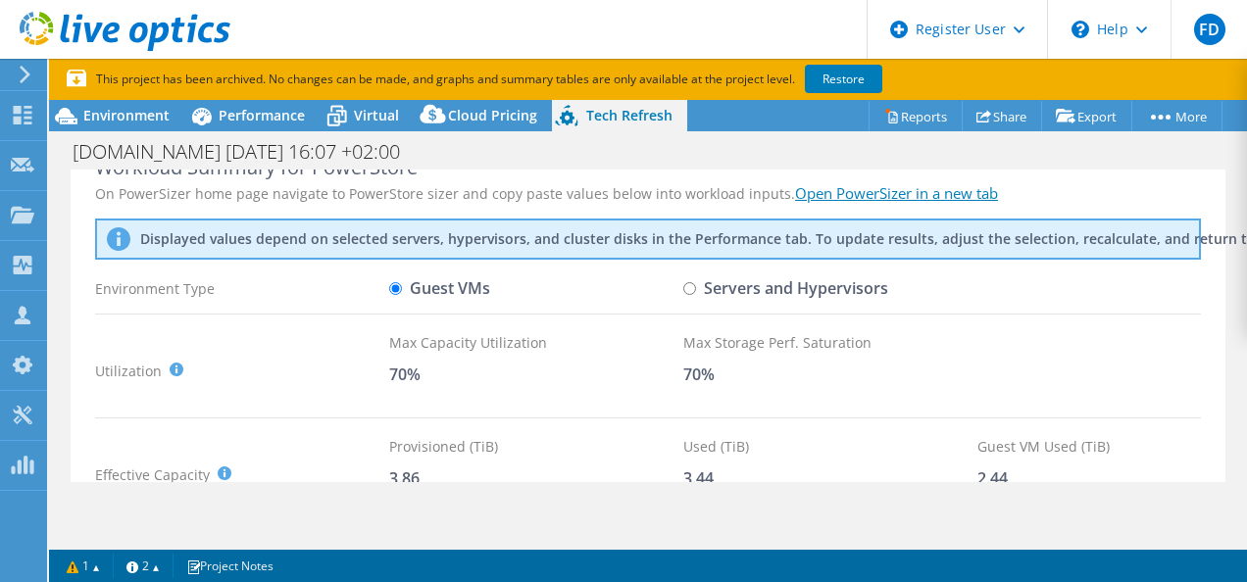
scroll to position [0, 0]
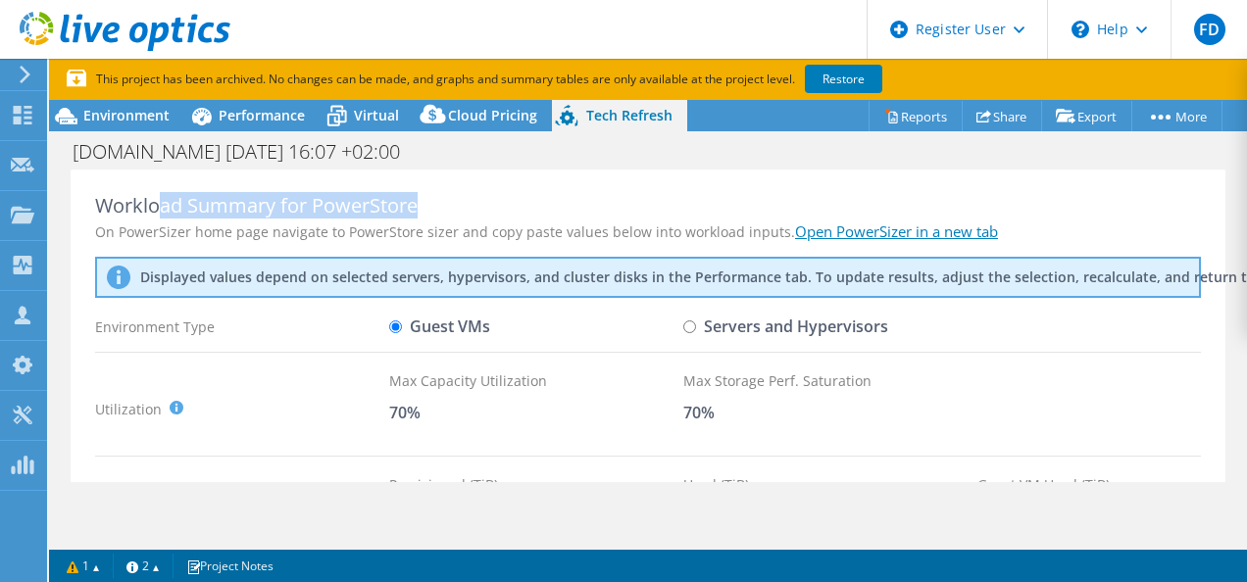
drag, startPoint x: 161, startPoint y: 208, endPoint x: 420, endPoint y: 212, distance: 259.7
click at [420, 212] on div "Workload Summary for PowerStore" at bounding box center [647, 206] width 1105 height 24
click at [390, 214] on div "Workload Summary for PowerStore" at bounding box center [647, 206] width 1105 height 24
click at [426, 202] on div "Workload Summary for PowerStore" at bounding box center [647, 206] width 1105 height 24
drag, startPoint x: 421, startPoint y: 205, endPoint x: 316, endPoint y: 205, distance: 105.8
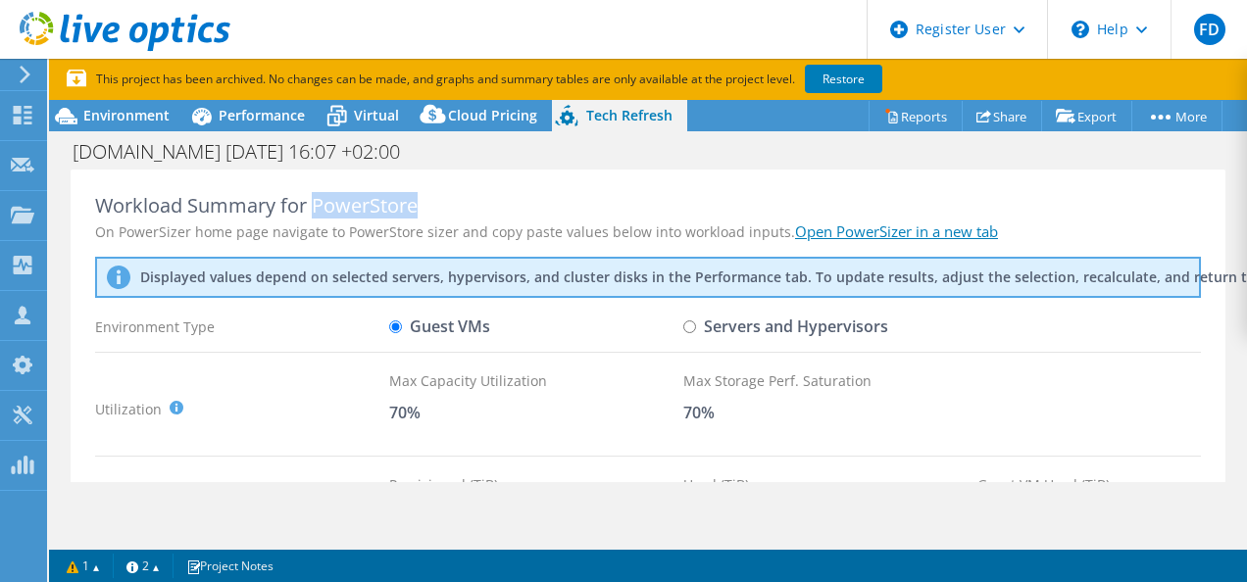
click at [316, 205] on div "Workload Summary for PowerStore" at bounding box center [647, 206] width 1105 height 24
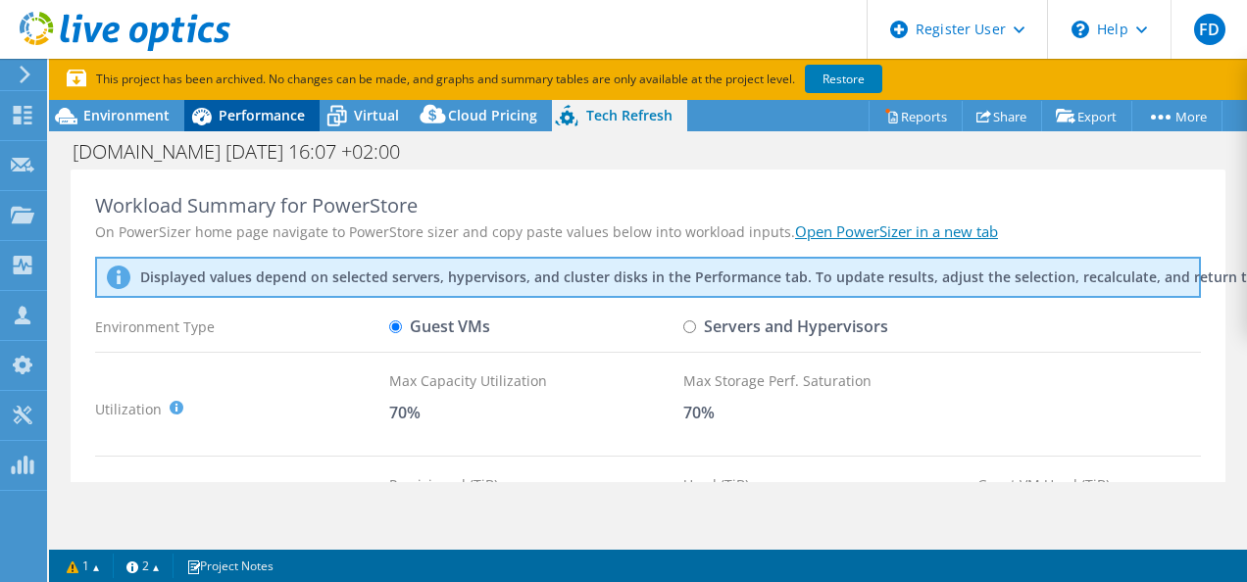
drag, startPoint x: 316, startPoint y: 205, endPoint x: 254, endPoint y: 117, distance: 107.7
click at [254, 117] on span "Performance" at bounding box center [262, 115] width 86 height 19
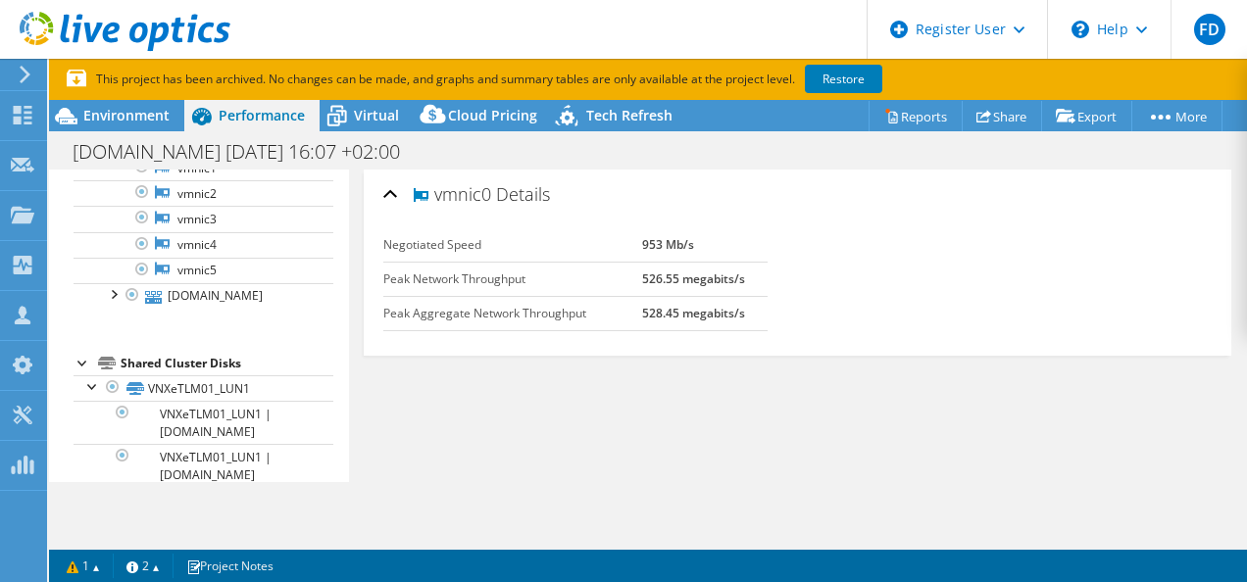
scroll to position [490, 0]
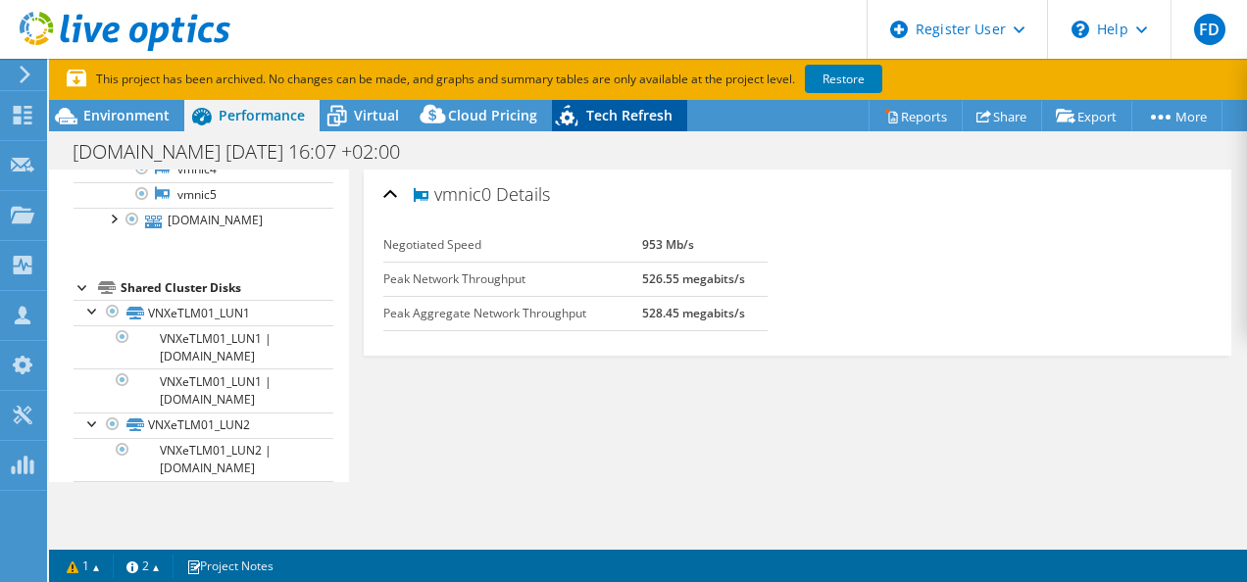
click at [612, 119] on span "Tech Refresh" at bounding box center [629, 115] width 86 height 19
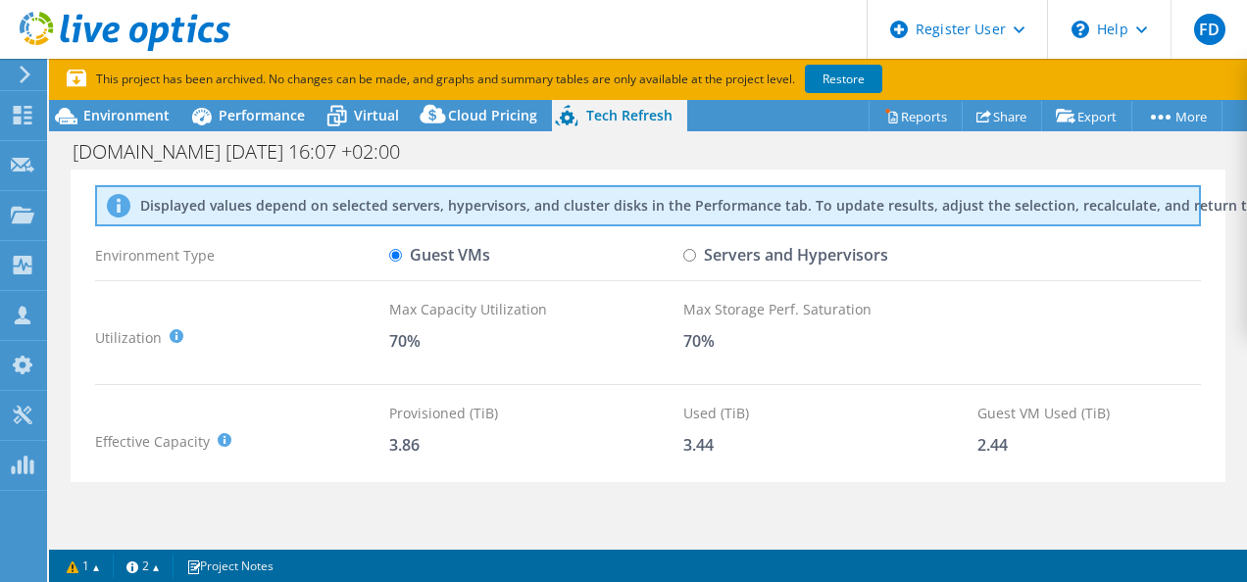
scroll to position [98, 0]
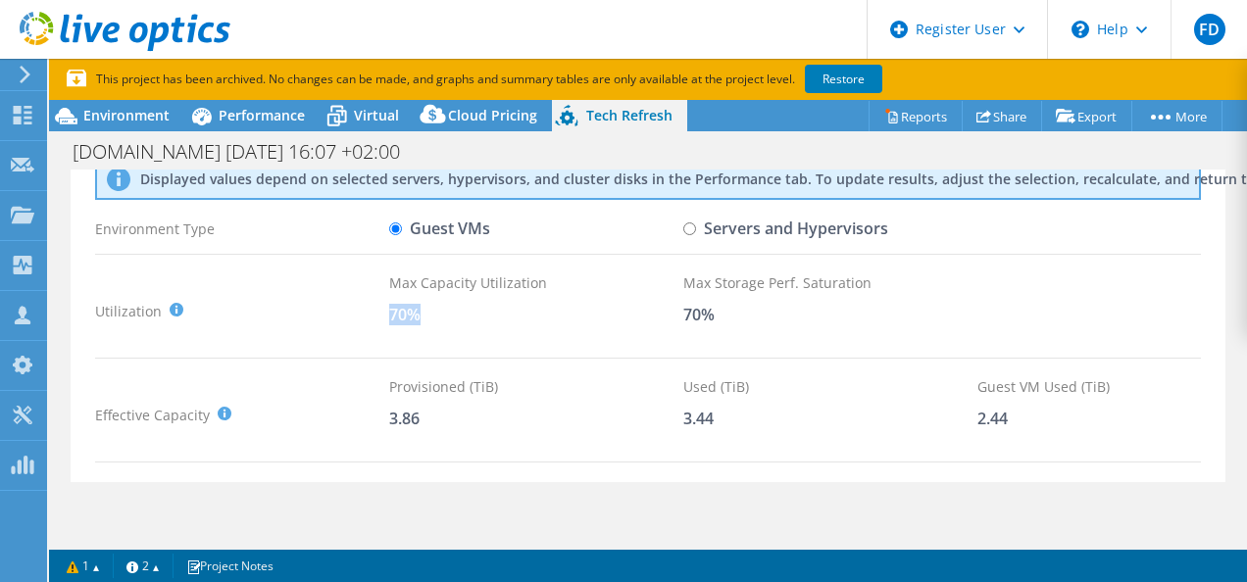
drag, startPoint x: 390, startPoint y: 312, endPoint x: 434, endPoint y: 315, distance: 44.2
click at [434, 315] on div "70%" at bounding box center [536, 315] width 294 height 22
drag, startPoint x: 712, startPoint y: 312, endPoint x: 669, endPoint y: 314, distance: 43.2
click at [669, 314] on div "Utilization It is generally recommended to leave around a 30% buffer for storag…" at bounding box center [647, 310] width 1105 height 77
drag, startPoint x: 669, startPoint y: 314, endPoint x: 592, endPoint y: 337, distance: 80.9
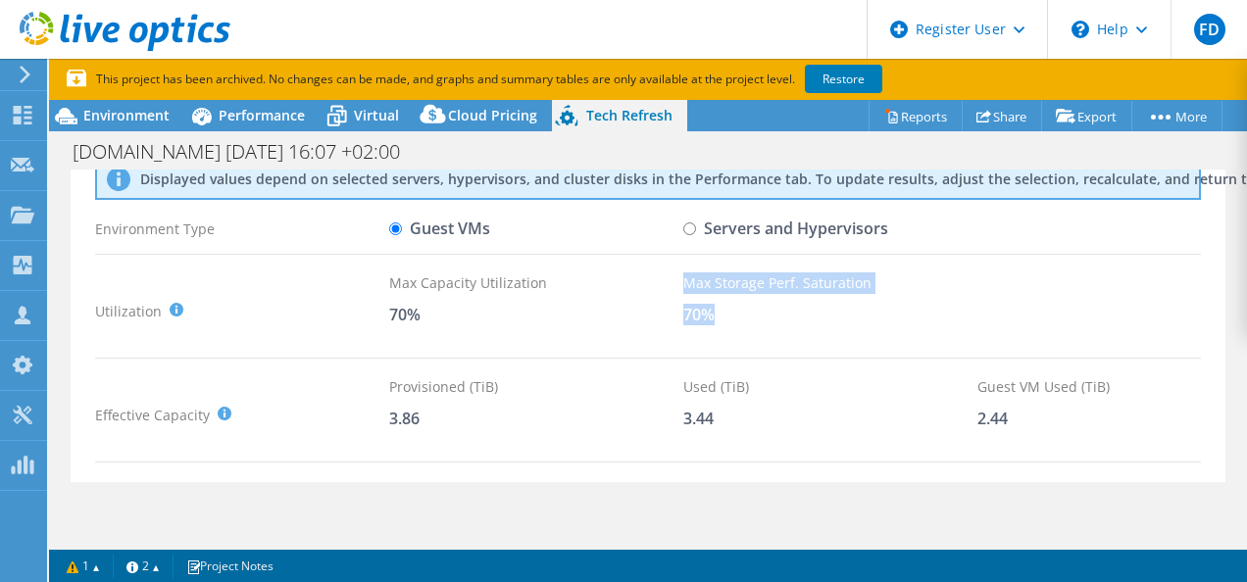
click at [592, 337] on div "Max Capacity Utilization 70%" at bounding box center [536, 310] width 294 height 77
click at [598, 319] on div "70%" at bounding box center [536, 315] width 294 height 22
drag, startPoint x: 762, startPoint y: 282, endPoint x: 794, endPoint y: 290, distance: 32.3
click at [794, 290] on div "Max Storage Perf. Saturation" at bounding box center [830, 283] width 294 height 22
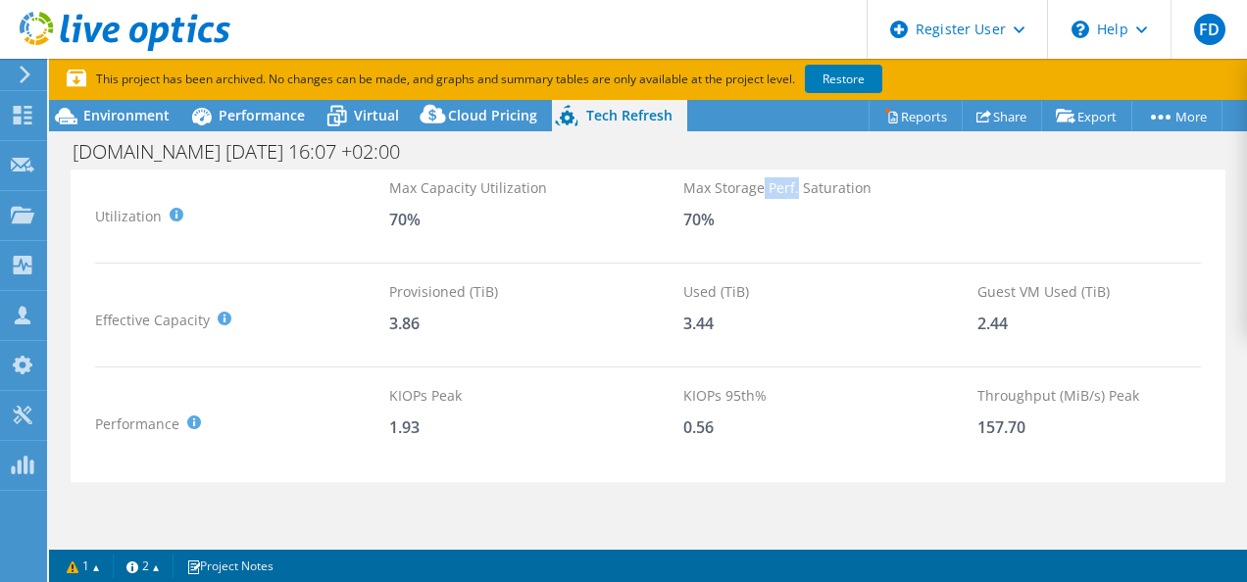
scroll to position [196, 0]
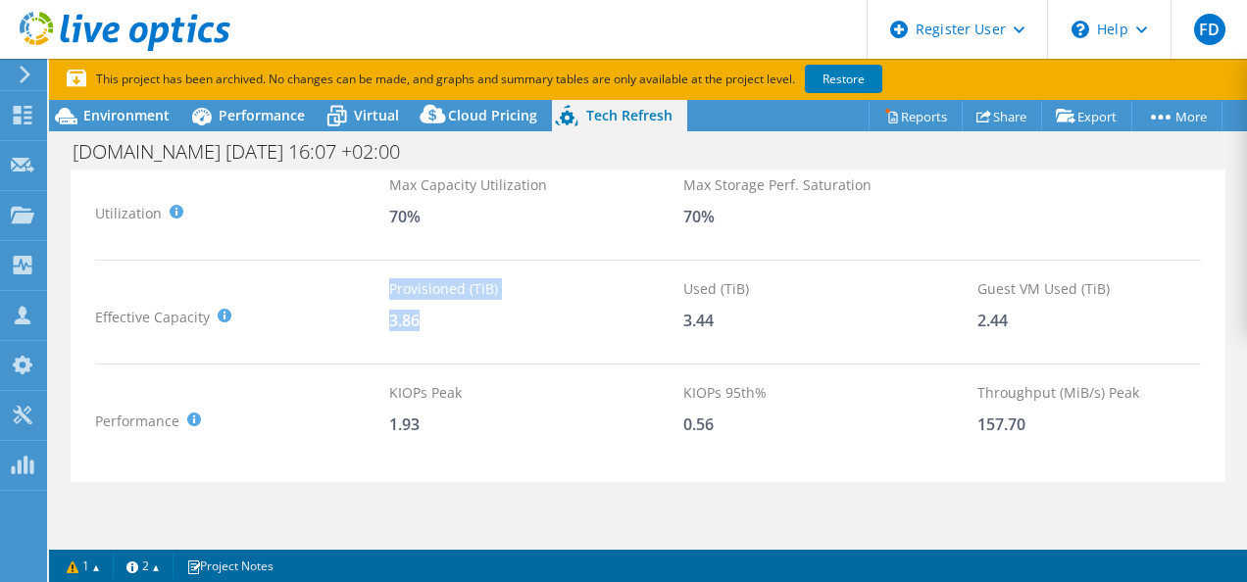
drag, startPoint x: 396, startPoint y: 319, endPoint x: 429, endPoint y: 325, distance: 33.8
click at [429, 325] on div "Effective Capacity Provisioned (TiB) : Total virtual disk size of all VMs on se…" at bounding box center [647, 316] width 1105 height 77
drag, startPoint x: 429, startPoint y: 325, endPoint x: 626, endPoint y: 341, distance: 197.6
click at [606, 343] on div "Provisioned (TiB) 3.86" at bounding box center [536, 316] width 294 height 77
drag, startPoint x: 688, startPoint y: 314, endPoint x: 711, endPoint y: 318, distance: 22.9
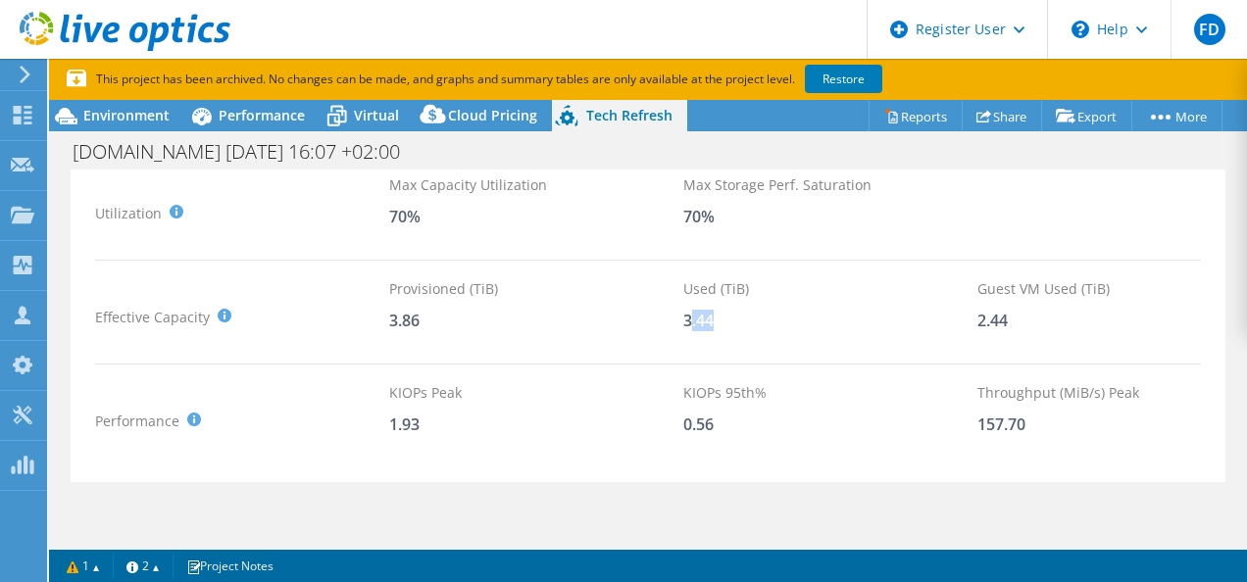
click at [711, 318] on div "3.44" at bounding box center [830, 321] width 294 height 22
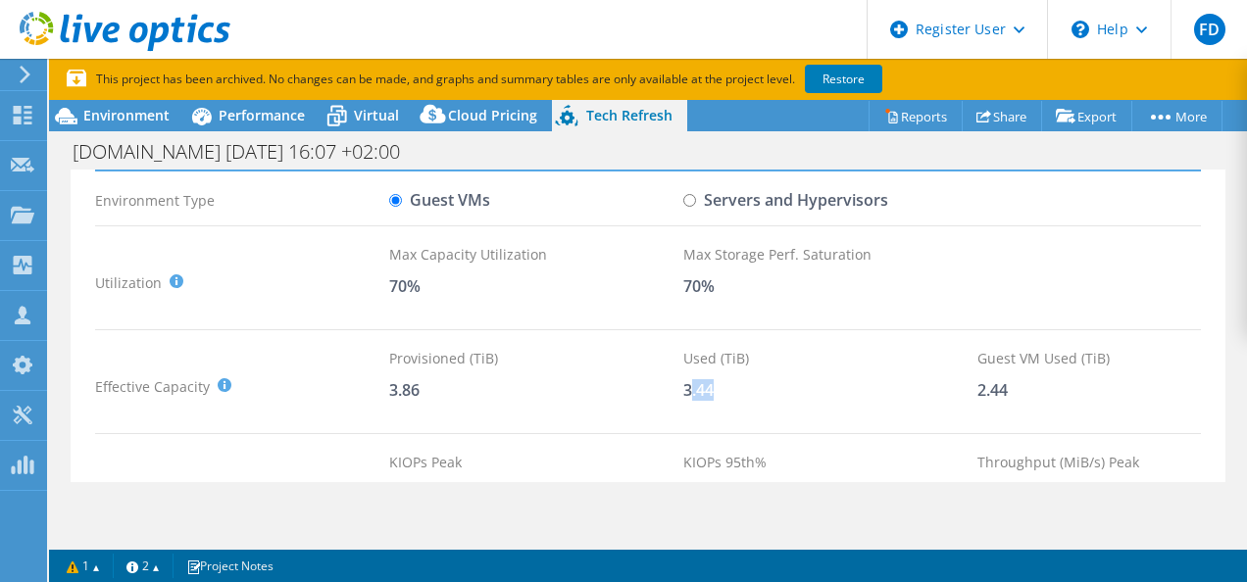
scroll to position [98, 0]
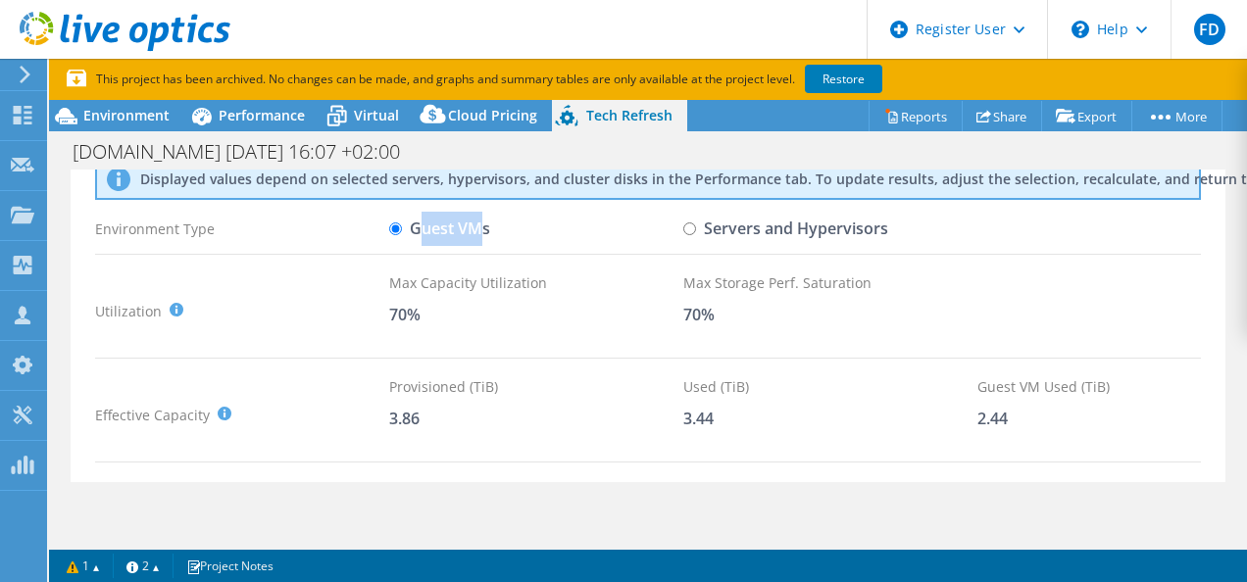
drag, startPoint x: 417, startPoint y: 223, endPoint x: 476, endPoint y: 230, distance: 60.2
click at [476, 230] on label "Guest VMs" at bounding box center [439, 229] width 101 height 34
drag, startPoint x: 476, startPoint y: 230, endPoint x: 693, endPoint y: 226, distance: 216.6
click at [693, 226] on input "Servers and Hypervisors" at bounding box center [689, 228] width 13 height 13
radio input "true"
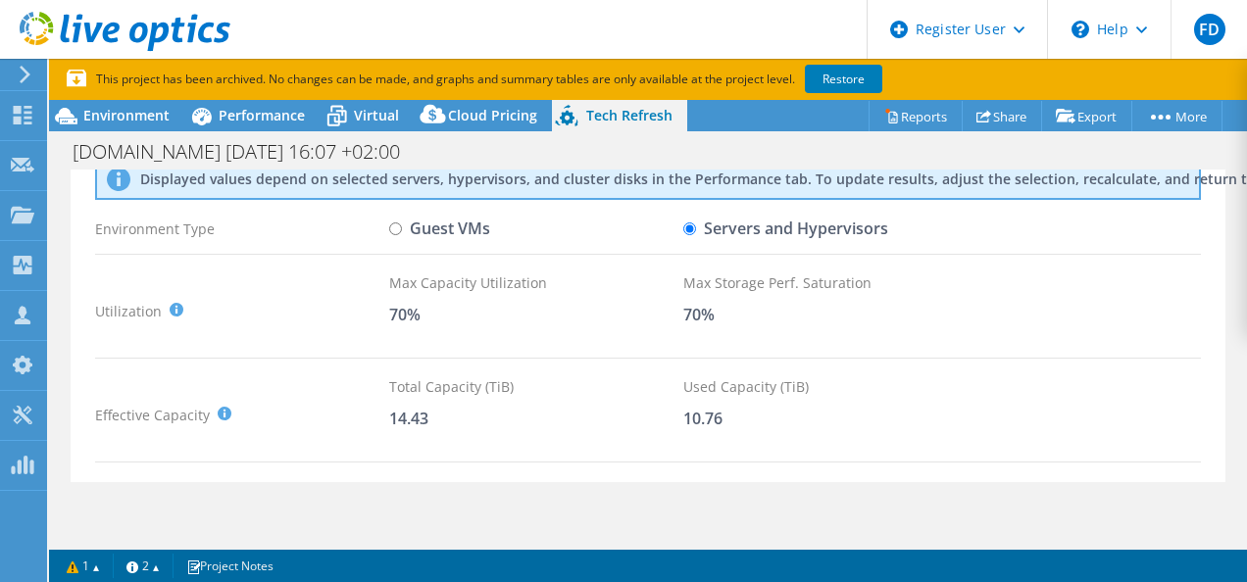
click at [380, 229] on div "Environment Type" at bounding box center [242, 229] width 294 height 34
click at [398, 230] on input "Guest VMs" at bounding box center [395, 228] width 13 height 13
radio input "true"
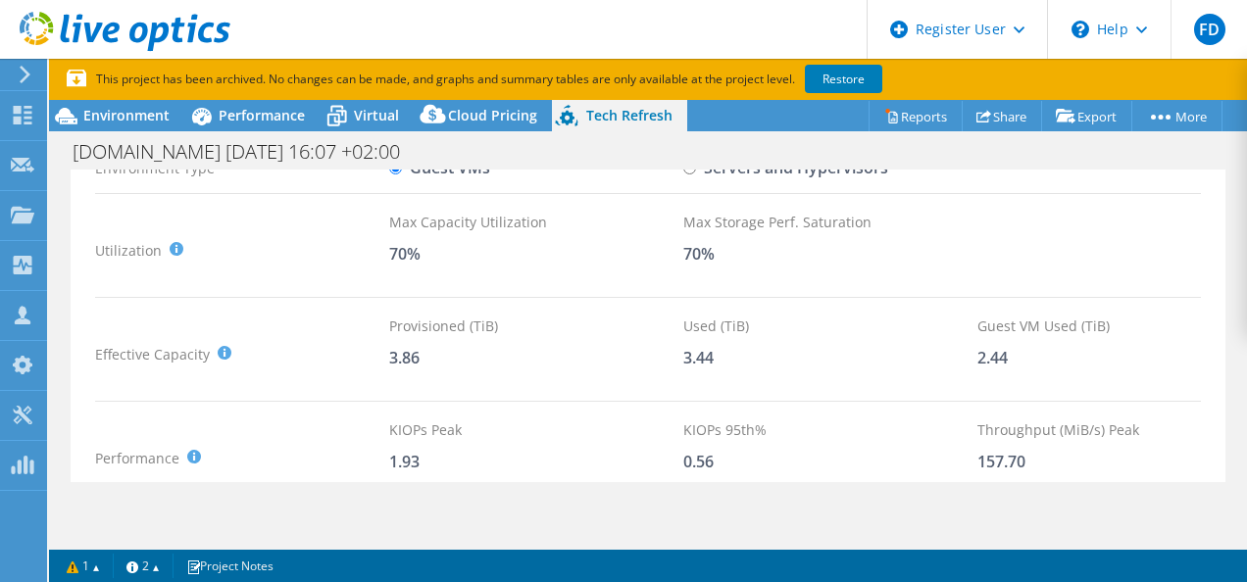
scroll to position [196, 0]
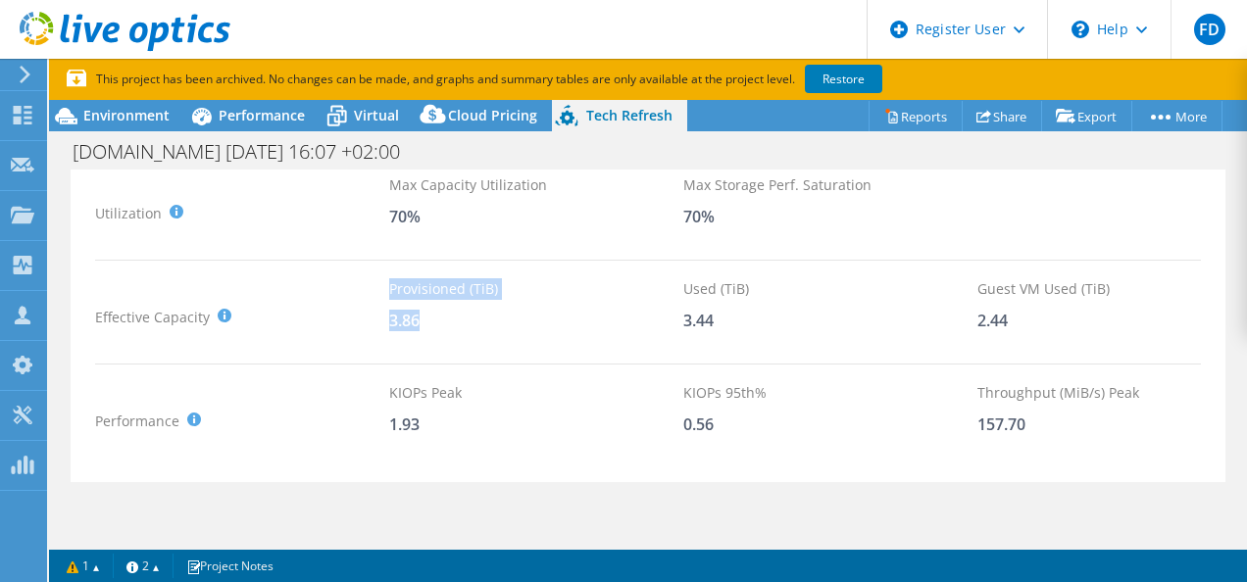
drag, startPoint x: 387, startPoint y: 318, endPoint x: 433, endPoint y: 323, distance: 46.4
click at [433, 323] on div "Effective Capacity Provisioned (TiB) : Total virtual disk size of all VMs on se…" at bounding box center [647, 316] width 1105 height 77
click at [422, 316] on div "3.86" at bounding box center [536, 321] width 294 height 22
drag, startPoint x: 392, startPoint y: 318, endPoint x: 429, endPoint y: 321, distance: 37.4
click at [429, 321] on div "3.86" at bounding box center [536, 321] width 294 height 22
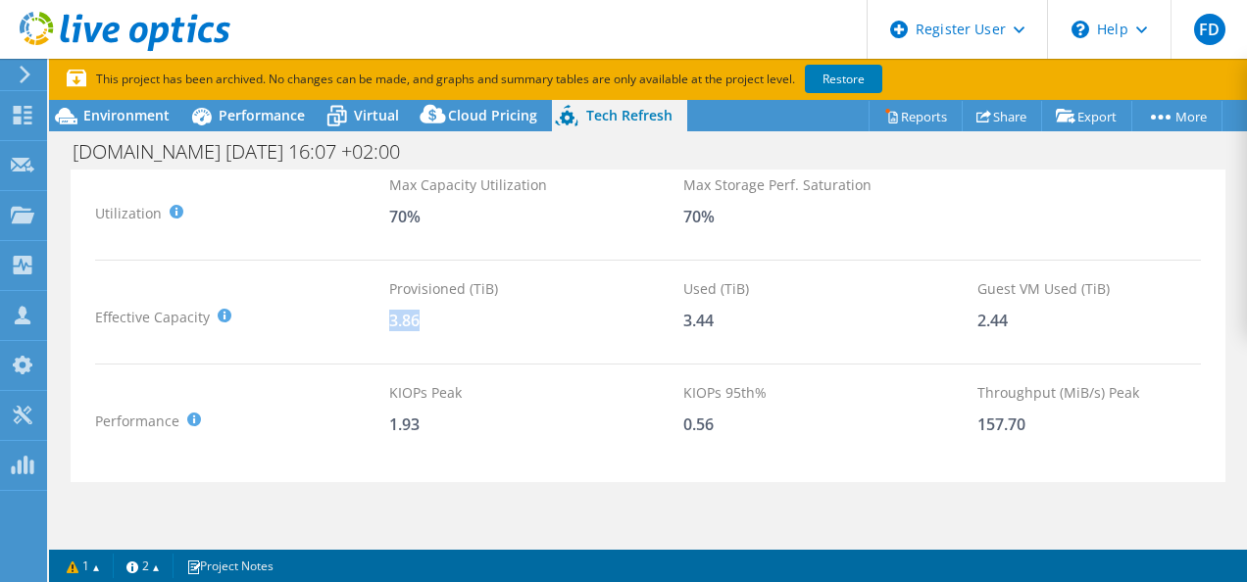
drag, startPoint x: 429, startPoint y: 321, endPoint x: 664, endPoint y: 335, distance: 235.6
click at [664, 335] on div "Provisioned (TiB) 3.86" at bounding box center [536, 316] width 294 height 77
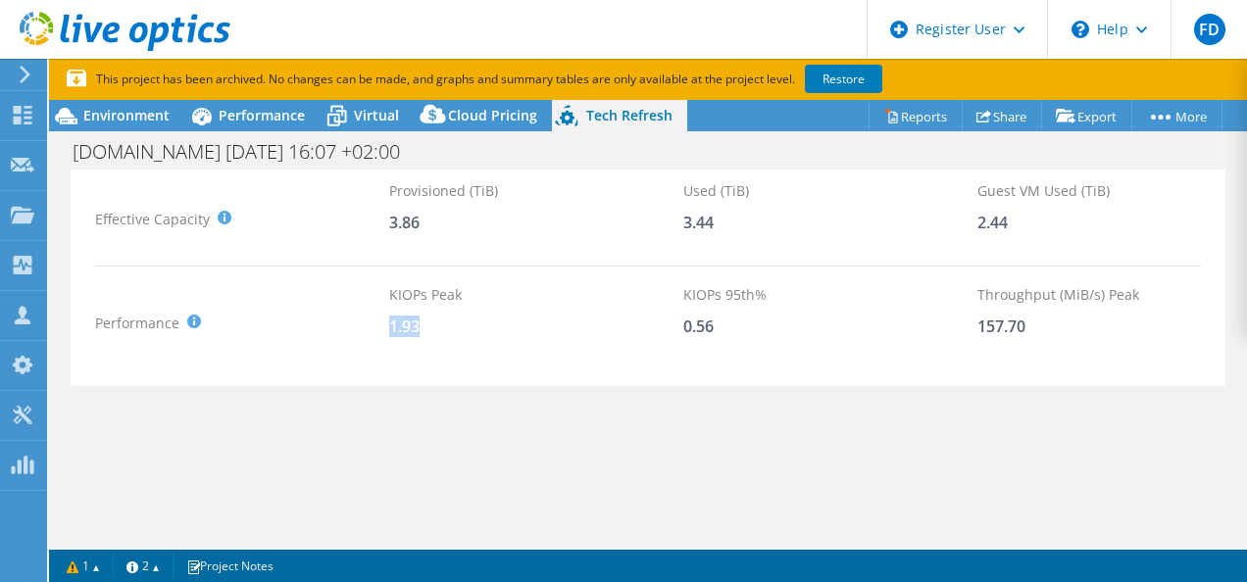
drag, startPoint x: 389, startPoint y: 329, endPoint x: 427, endPoint y: 327, distance: 38.3
click at [427, 327] on div "1.93" at bounding box center [536, 327] width 294 height 22
drag, startPoint x: 686, startPoint y: 327, endPoint x: 723, endPoint y: 328, distance: 37.3
click at [723, 329] on div "0.56" at bounding box center [830, 327] width 294 height 22
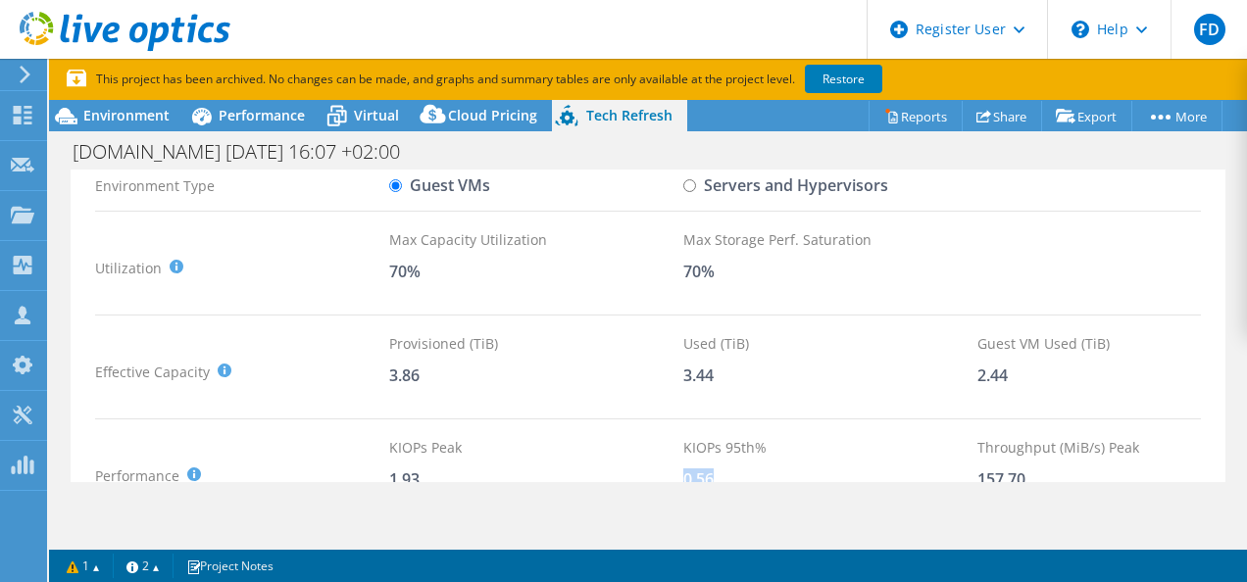
scroll to position [196, 0]
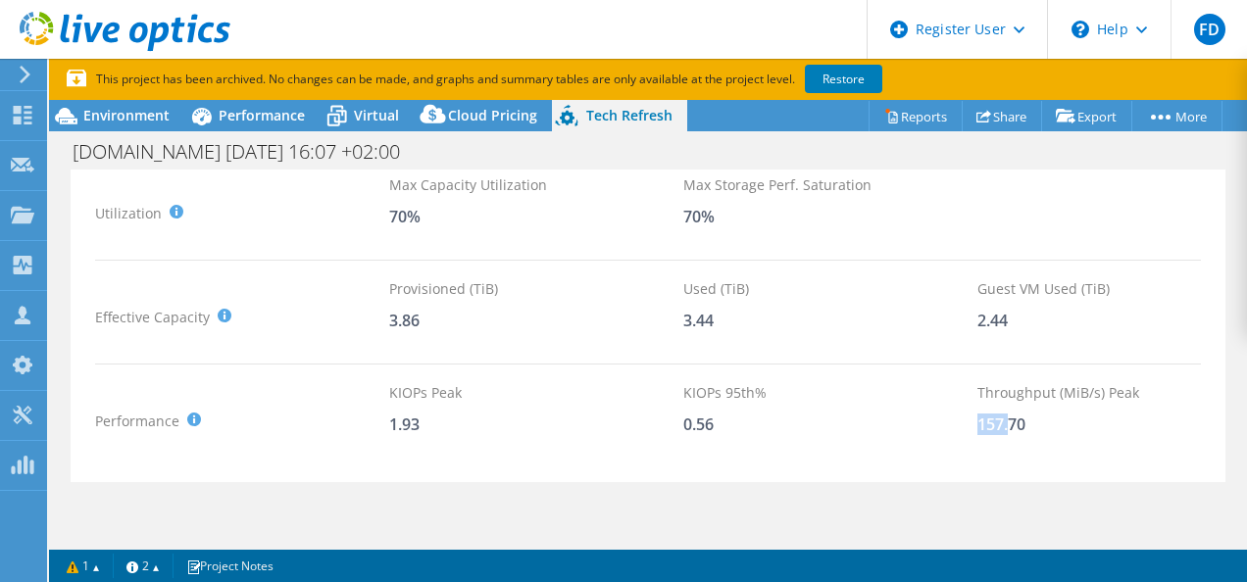
drag, startPoint x: 979, startPoint y: 423, endPoint x: 1005, endPoint y: 427, distance: 26.7
click at [1005, 427] on div "157.70" at bounding box center [1124, 425] width 294 height 22
click at [768, 433] on div "0.56" at bounding box center [830, 425] width 294 height 22
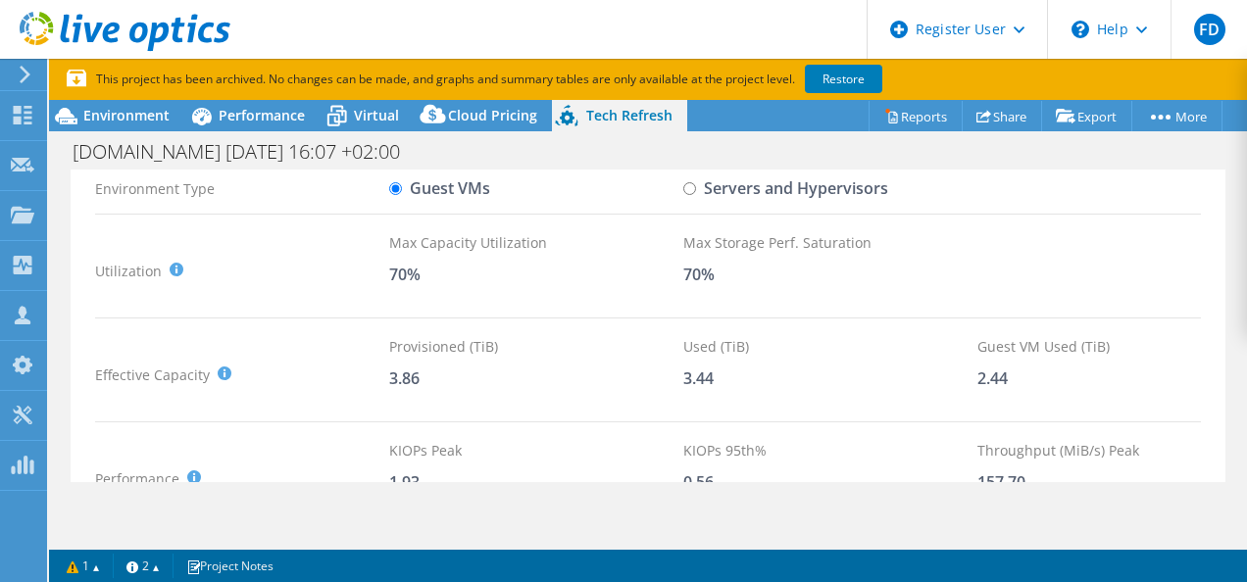
scroll to position [98, 0]
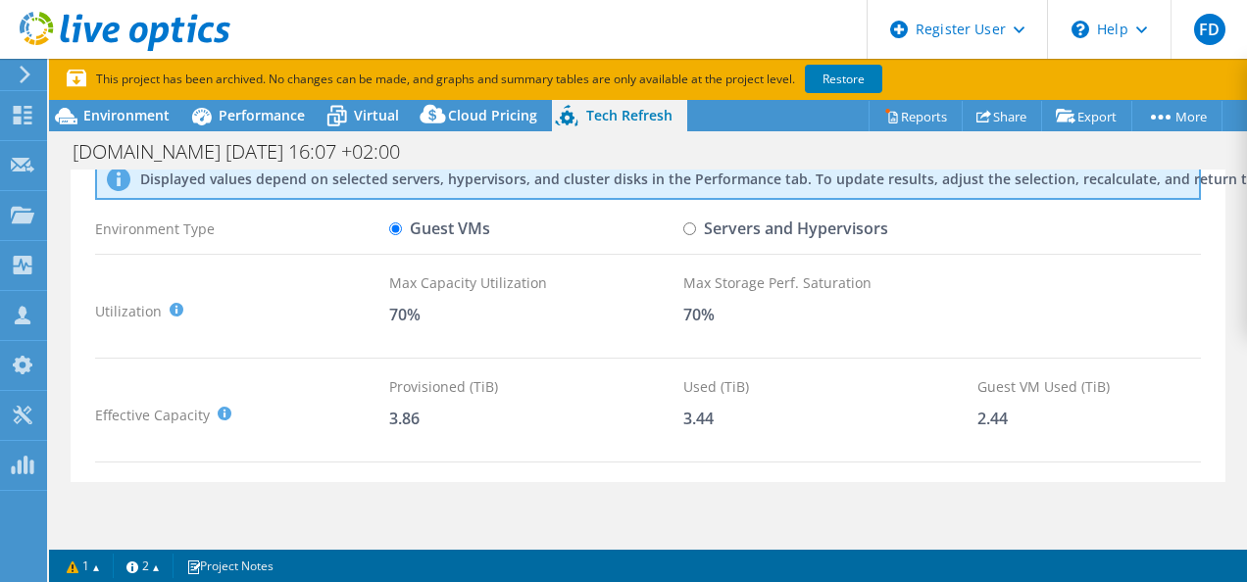
click at [686, 228] on input "Servers and Hypervisors" at bounding box center [689, 228] width 13 height 13
radio input "true"
radio input "false"
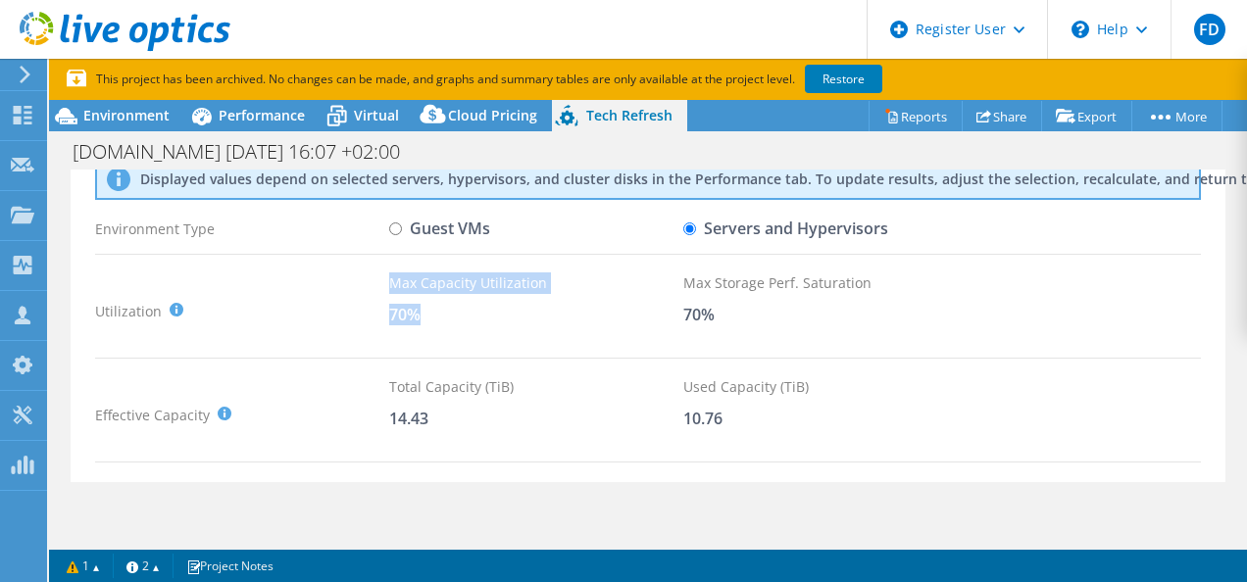
drag, startPoint x: 387, startPoint y: 319, endPoint x: 419, endPoint y: 318, distance: 32.4
click at [419, 318] on div "Utilization It is generally recommended to leave around a 30% buffer for storag…" at bounding box center [647, 310] width 1105 height 77
click at [747, 329] on div "Max Storage Perf. Saturation 70%" at bounding box center [830, 310] width 294 height 77
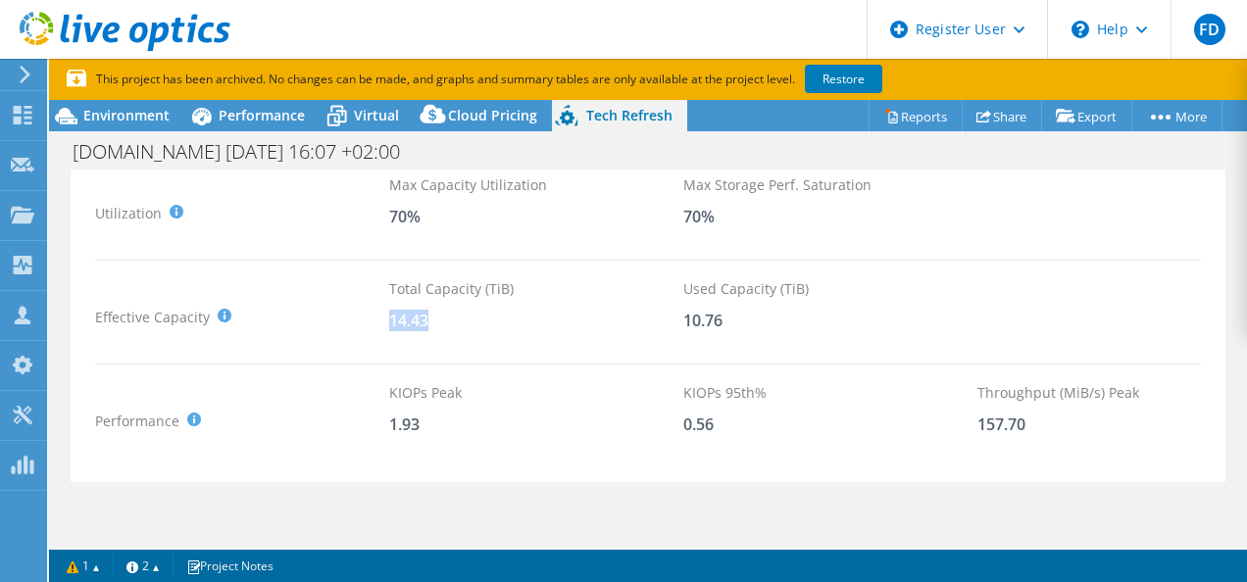
drag, startPoint x: 388, startPoint y: 318, endPoint x: 434, endPoint y: 323, distance: 46.4
click at [434, 324] on div "14.43" at bounding box center [536, 321] width 294 height 22
drag, startPoint x: 434, startPoint y: 323, endPoint x: 441, endPoint y: 308, distance: 17.1
click at [455, 330] on div "14.43" at bounding box center [536, 321] width 294 height 22
drag, startPoint x: 698, startPoint y: 323, endPoint x: 732, endPoint y: 330, distance: 35.0
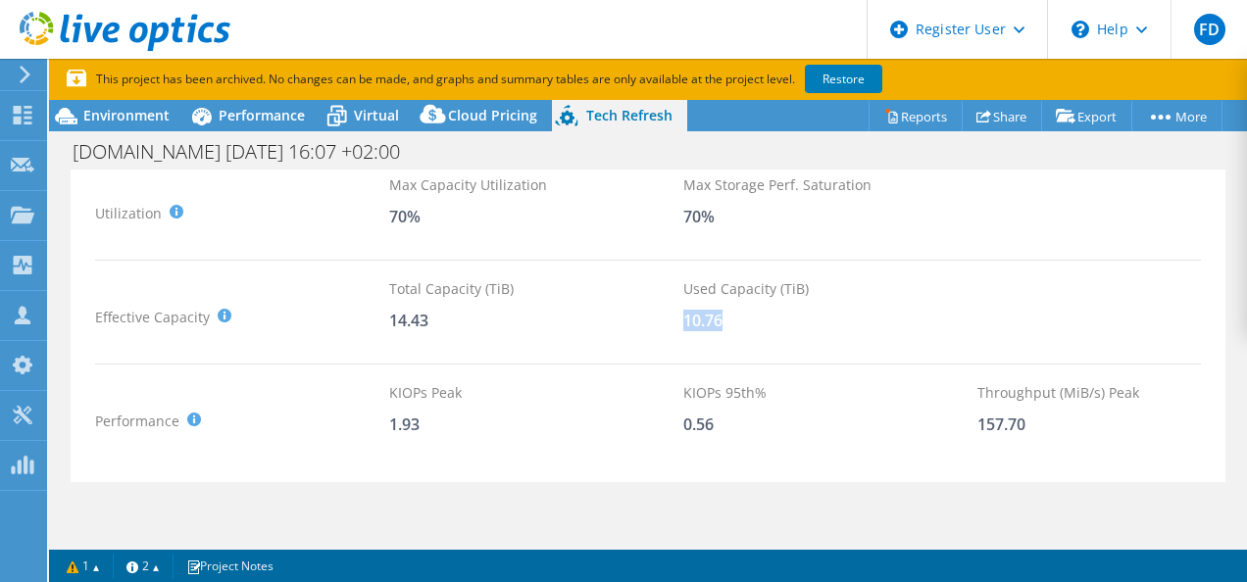
click at [732, 330] on div "10.76" at bounding box center [830, 321] width 294 height 22
drag, startPoint x: 388, startPoint y: 421, endPoint x: 431, endPoint y: 423, distance: 43.2
click at [431, 423] on div "Performance KIOPS Peak : Sum of peak read/write IOPS, calculated at 95th percen…" at bounding box center [647, 420] width 1105 height 77
drag, startPoint x: 431, startPoint y: 423, endPoint x: 441, endPoint y: 439, distance: 18.5
click at [441, 439] on div "KIOPs Peak 1.93" at bounding box center [536, 420] width 294 height 77
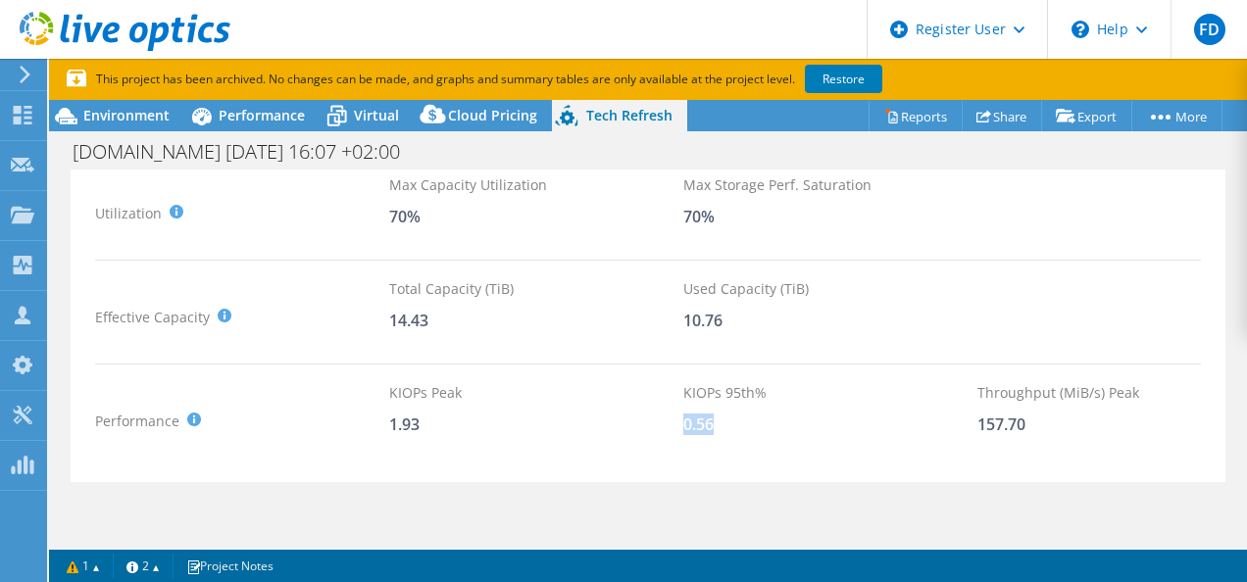
drag, startPoint x: 686, startPoint y: 428, endPoint x: 731, endPoint y: 431, distance: 45.2
click at [731, 431] on div "0.56" at bounding box center [830, 425] width 294 height 22
drag, startPoint x: 731, startPoint y: 431, endPoint x: 695, endPoint y: 436, distance: 36.6
click at [695, 436] on div "KIOPs 95th% 0.56" at bounding box center [830, 420] width 294 height 77
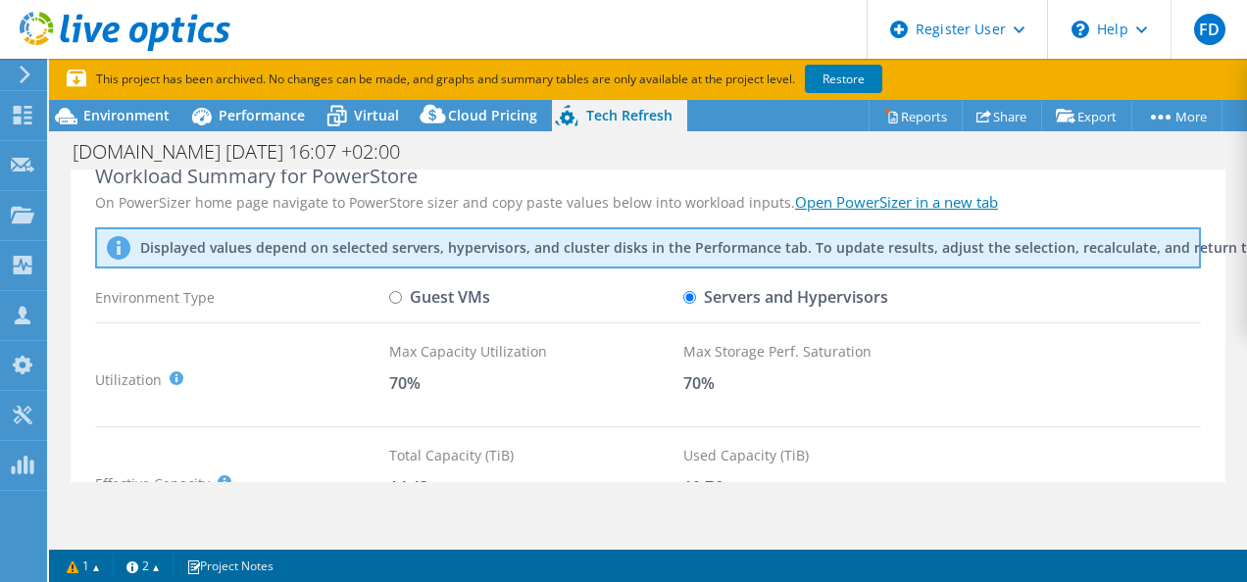
scroll to position [0, 0]
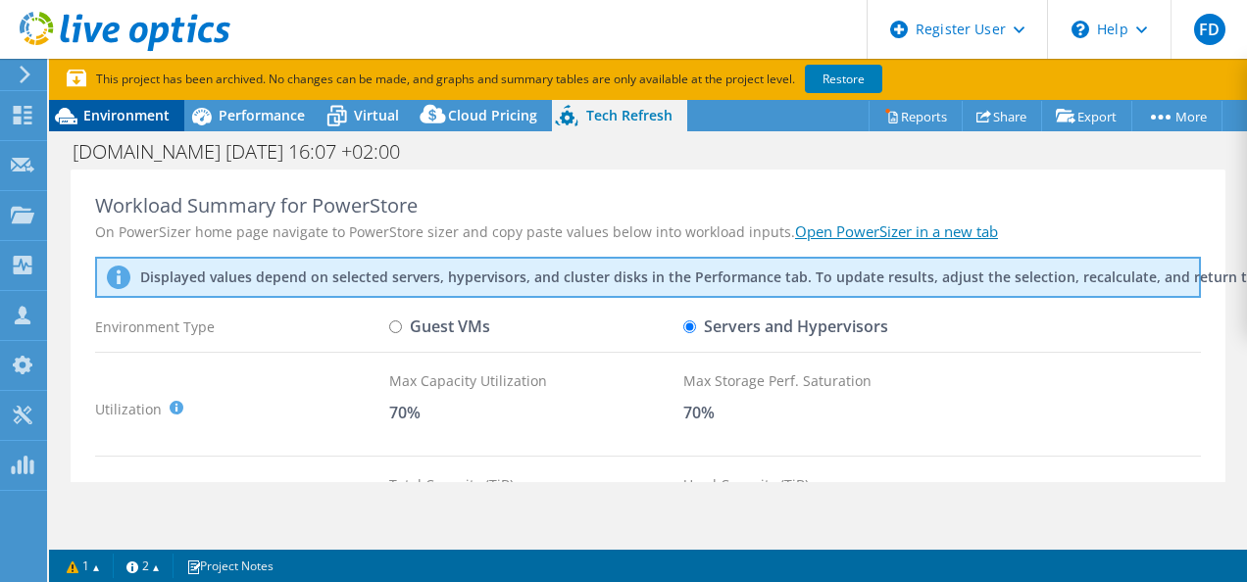
click at [122, 110] on span "Environment" at bounding box center [126, 115] width 86 height 19
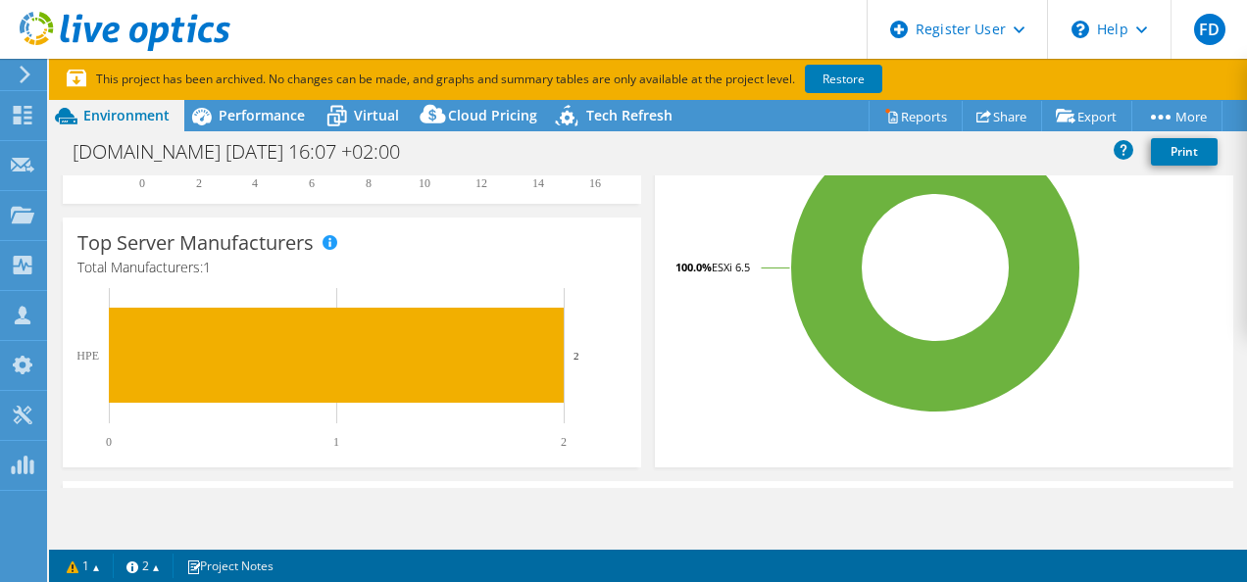
scroll to position [490, 0]
